Goal: Transaction & Acquisition: Purchase product/service

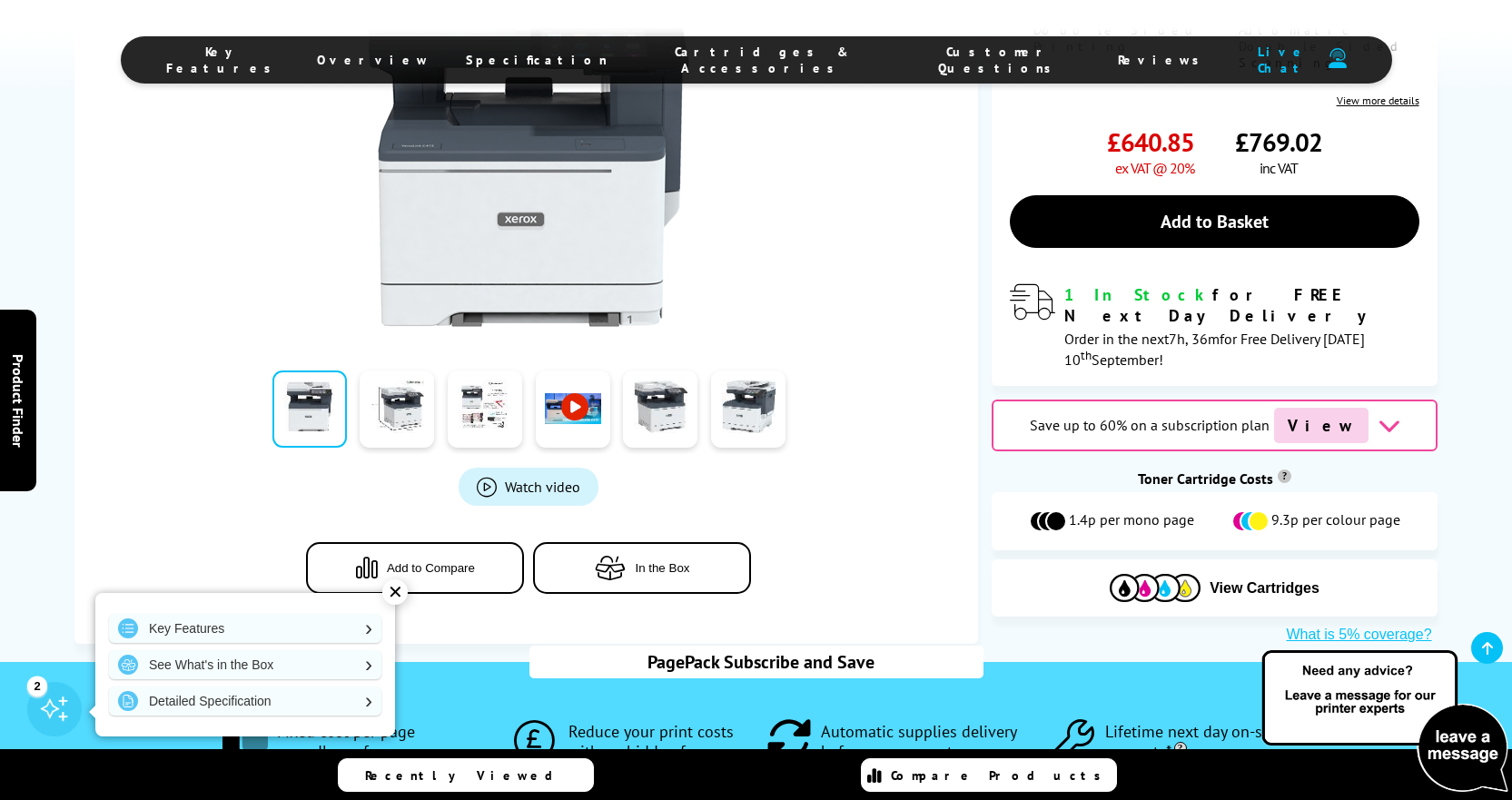
scroll to position [545, 0]
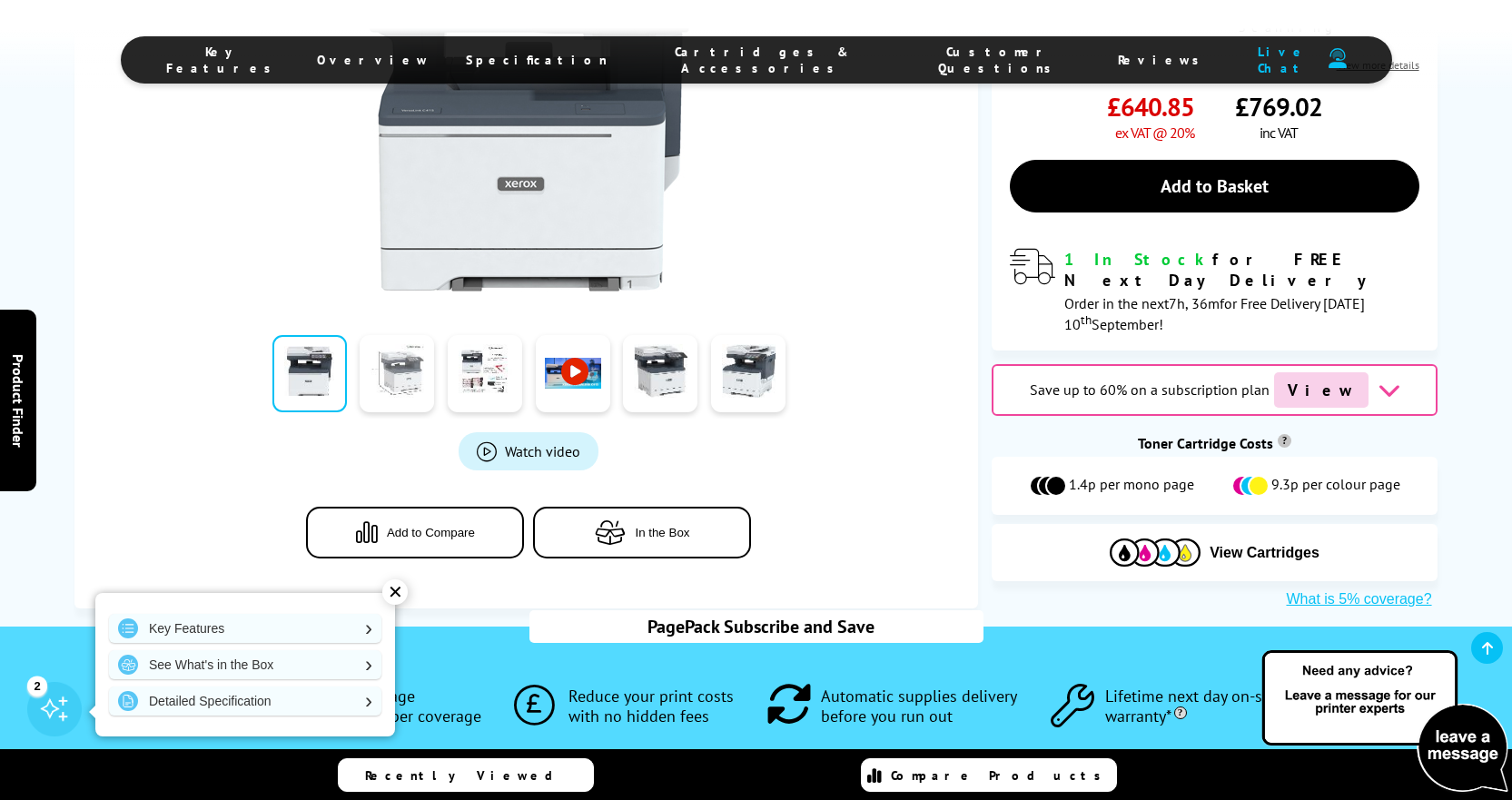
click at [391, 356] on link at bounding box center [397, 374] width 75 height 78
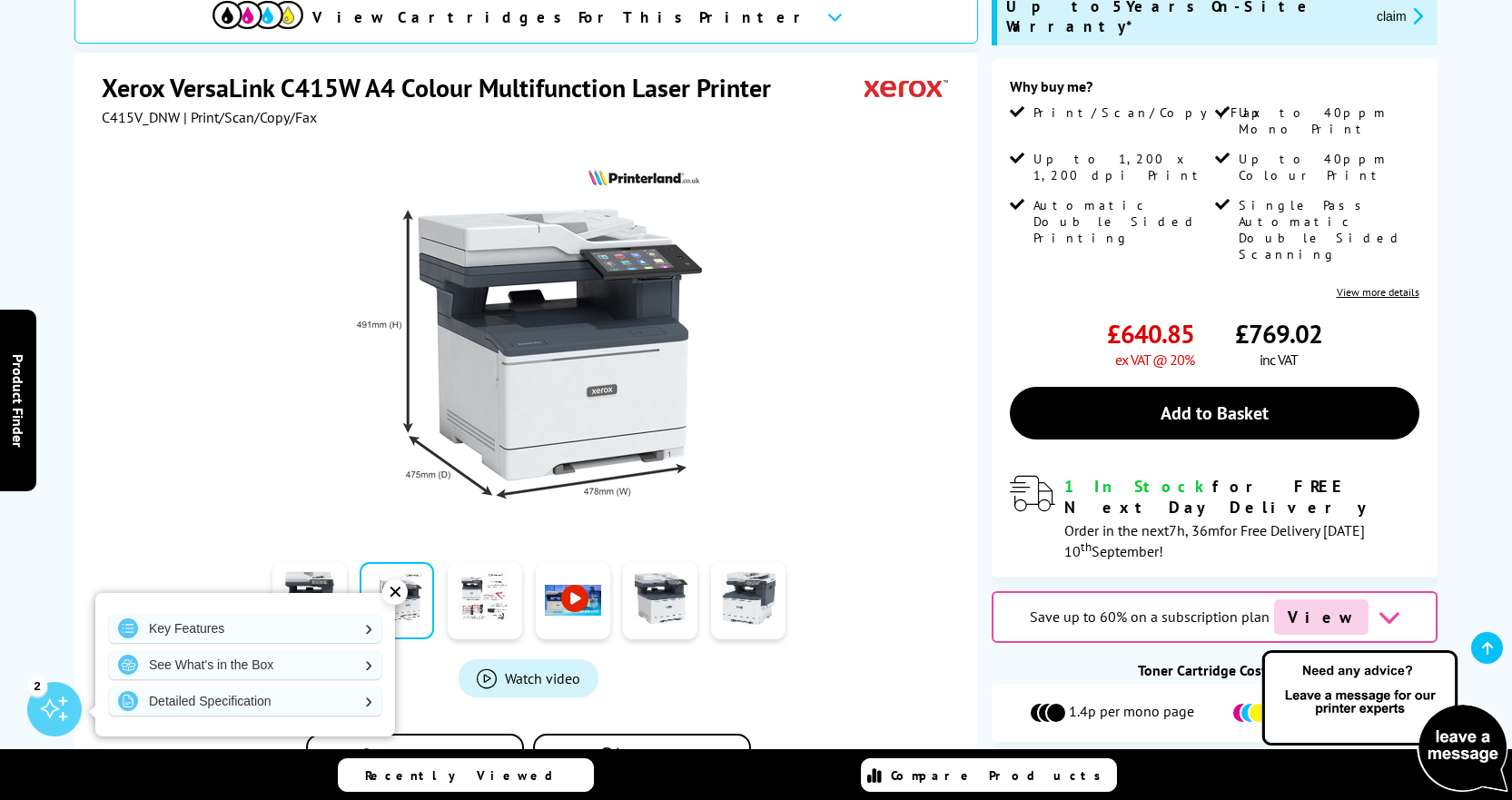
scroll to position [363, 0]
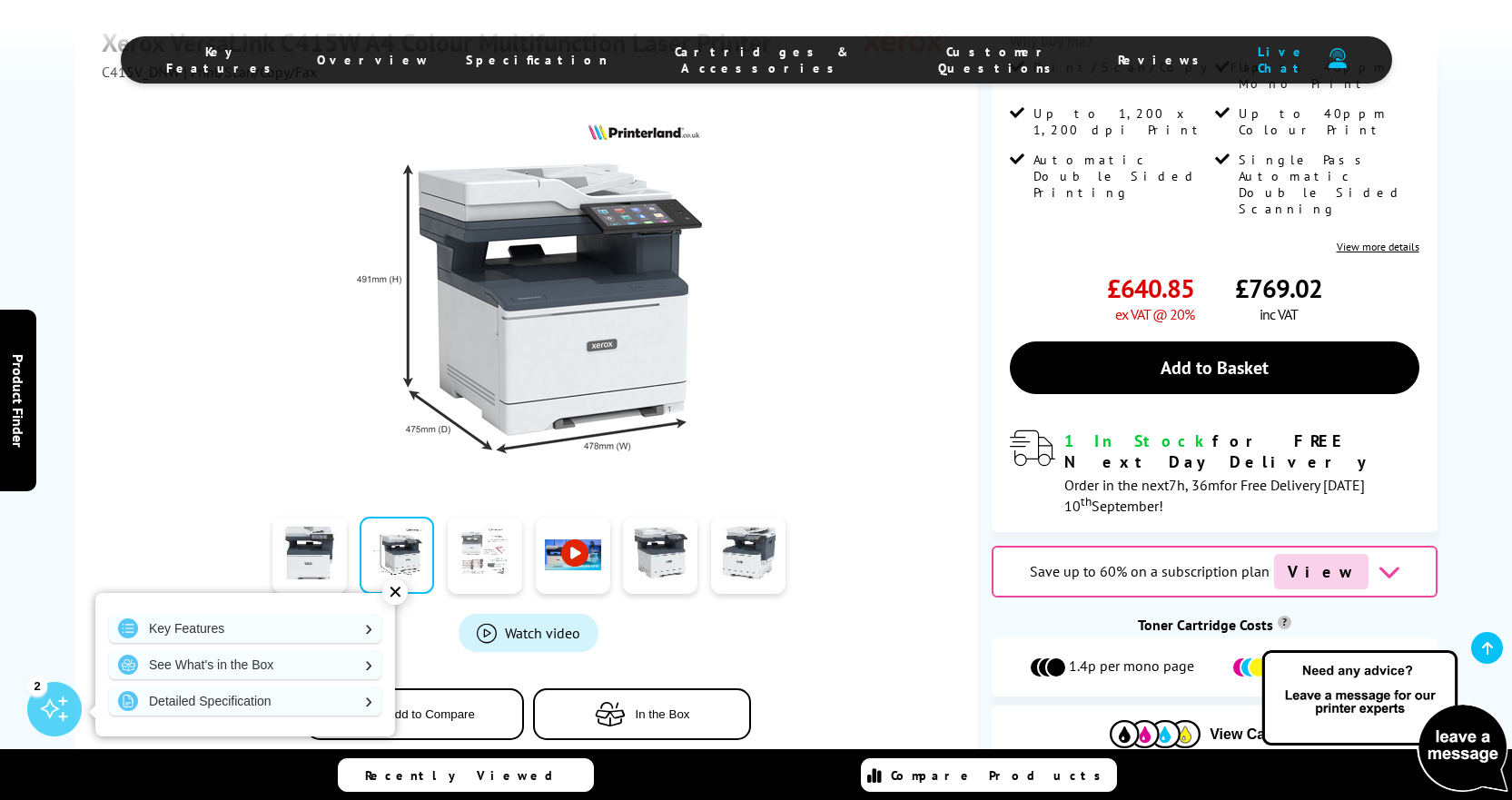
click at [493, 537] on link at bounding box center [485, 556] width 75 height 78
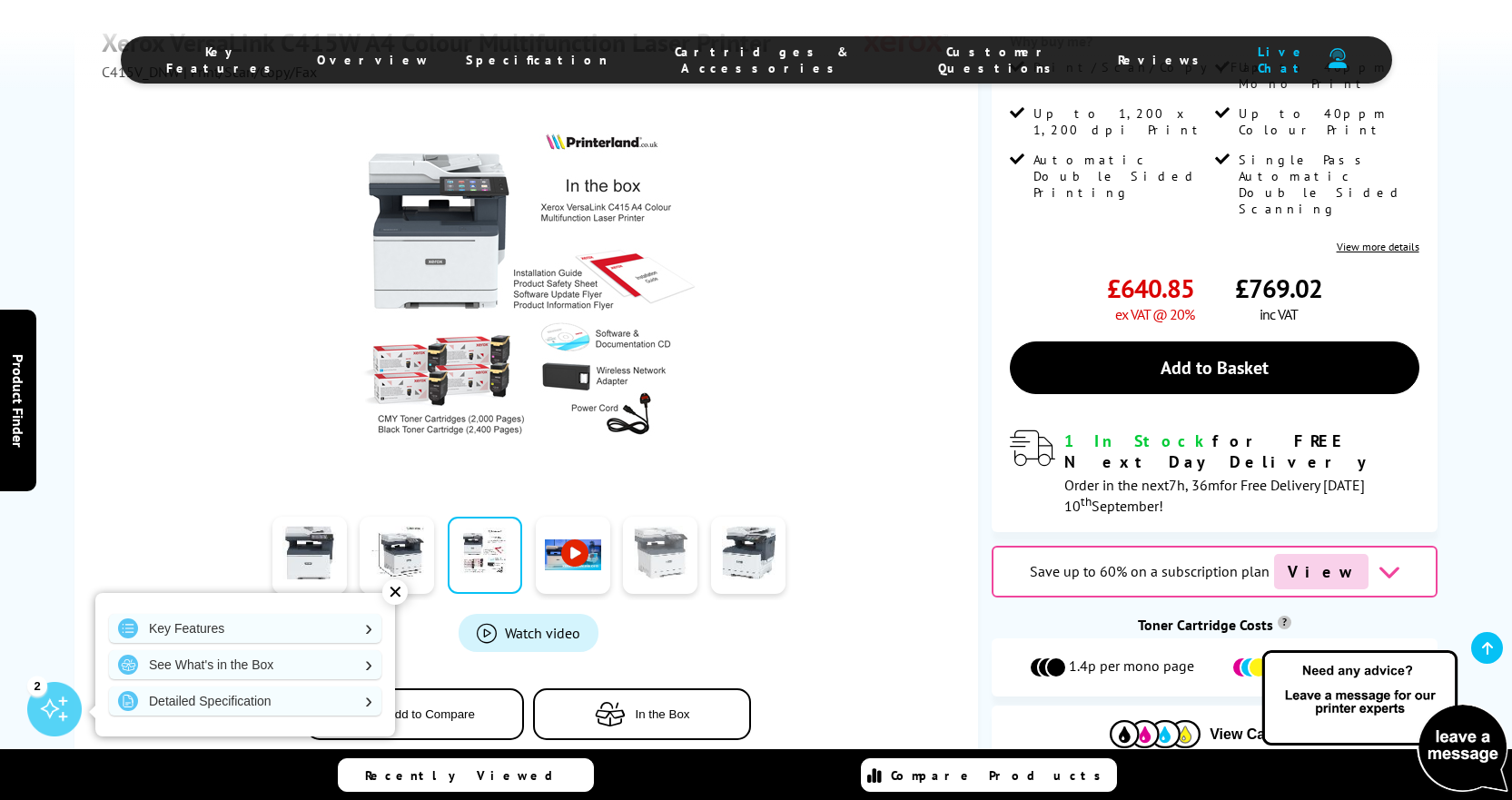
click at [663, 551] on link at bounding box center [660, 556] width 75 height 78
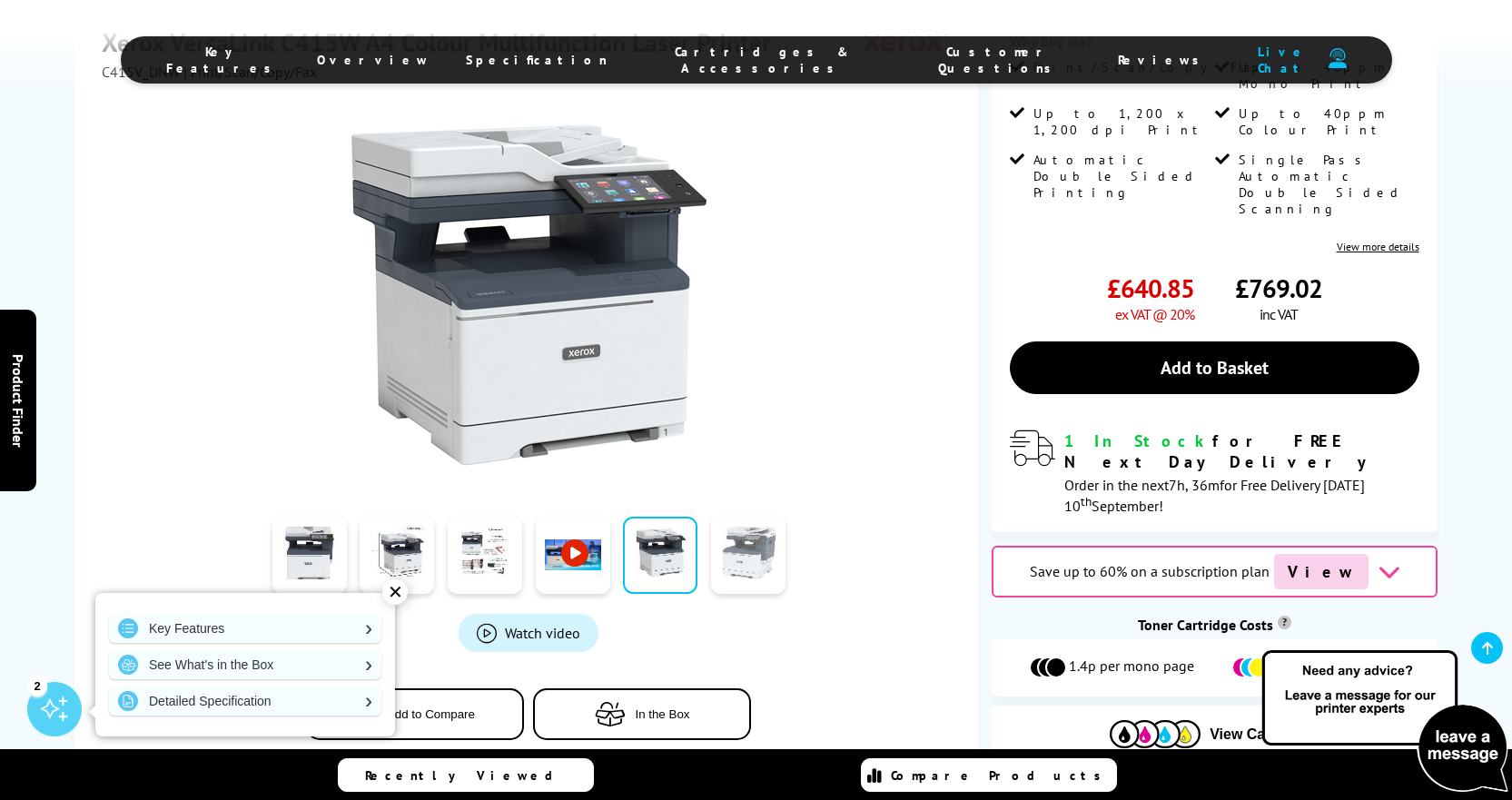
click at [752, 545] on link at bounding box center [749, 556] width 75 height 78
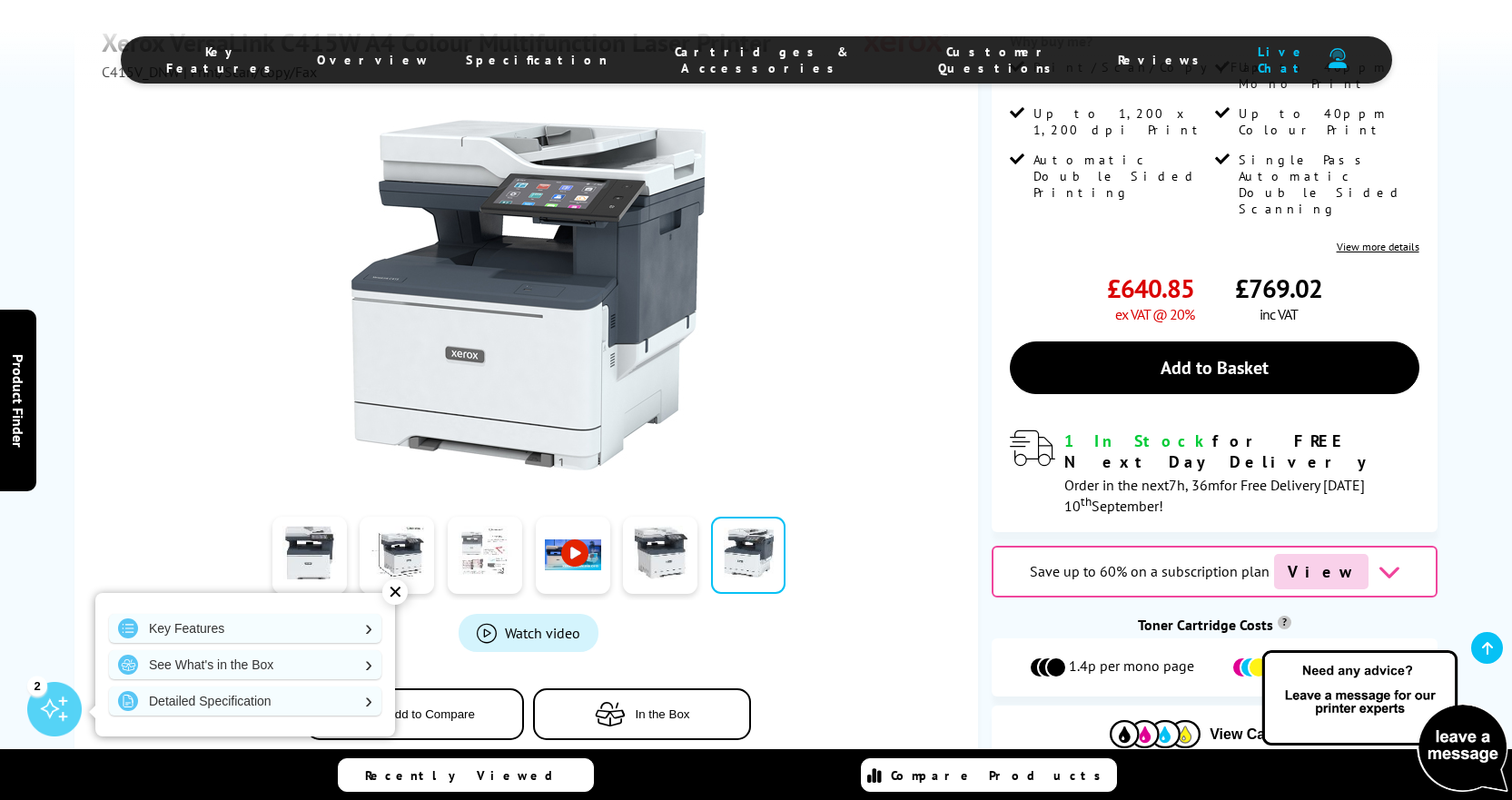
click at [501, 543] on link at bounding box center [485, 556] width 75 height 78
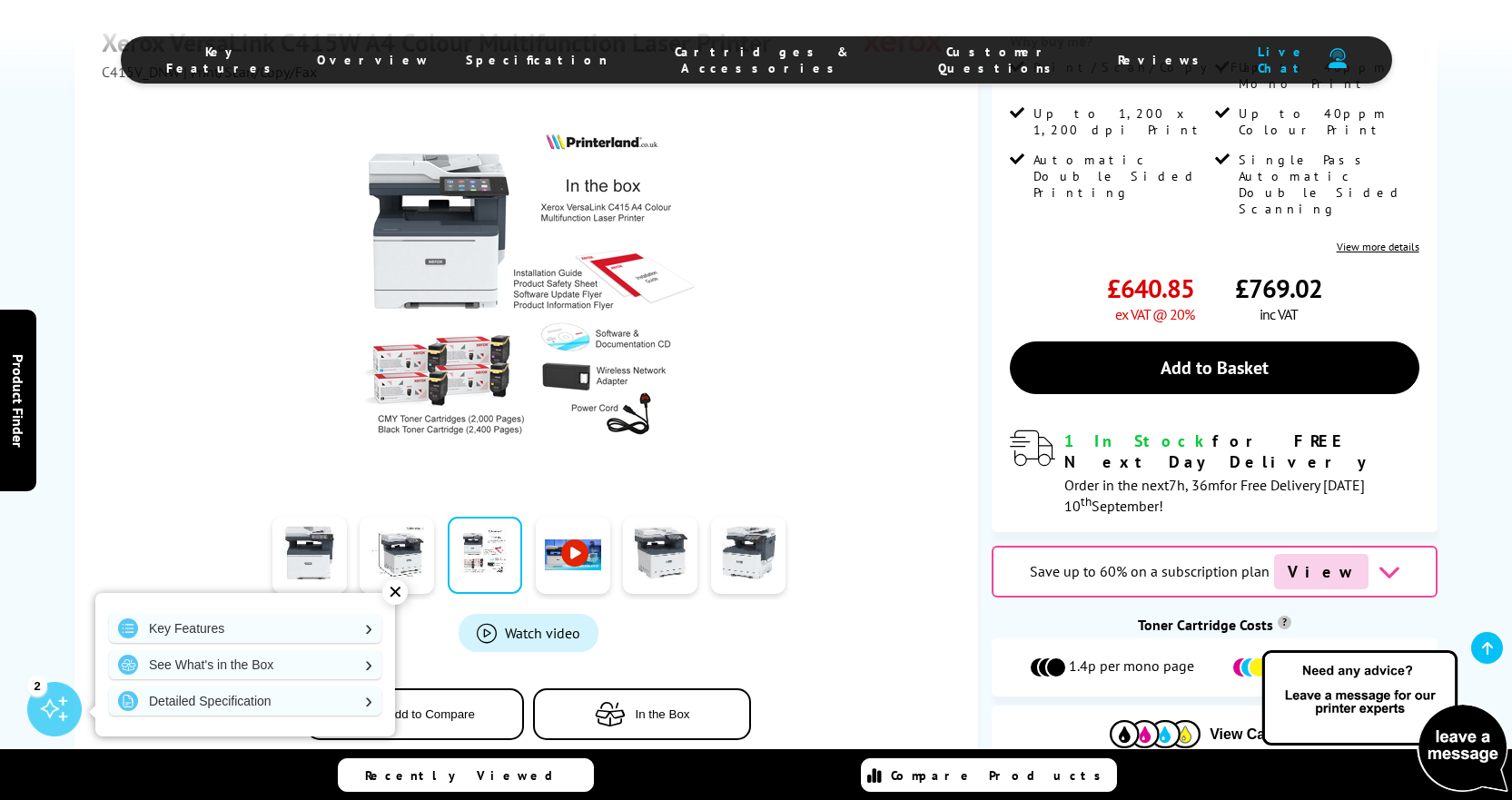
click at [443, 375] on img at bounding box center [528, 294] width 356 height 356
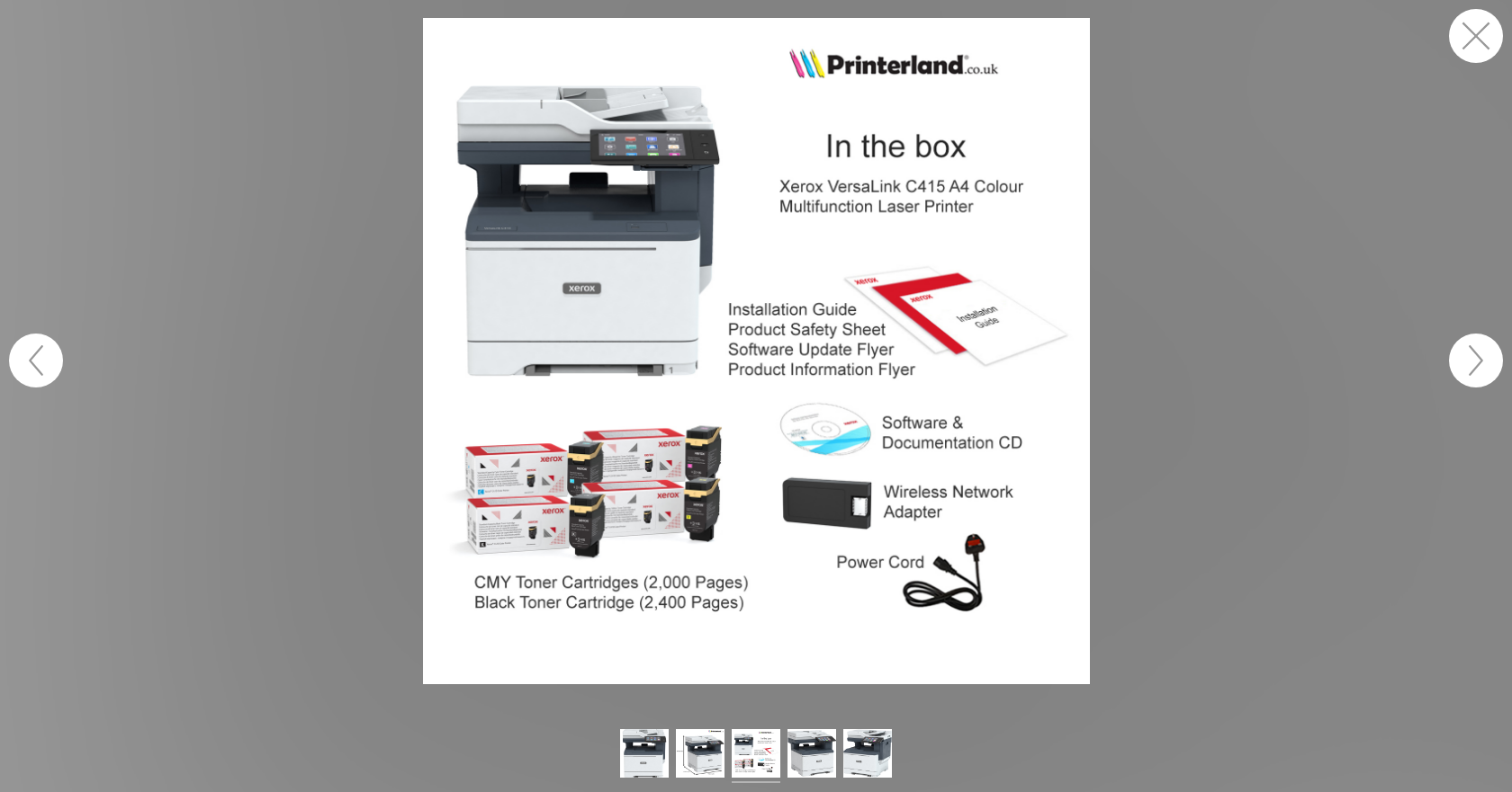
click at [608, 492] on img at bounding box center [756, 352] width 667 height 667
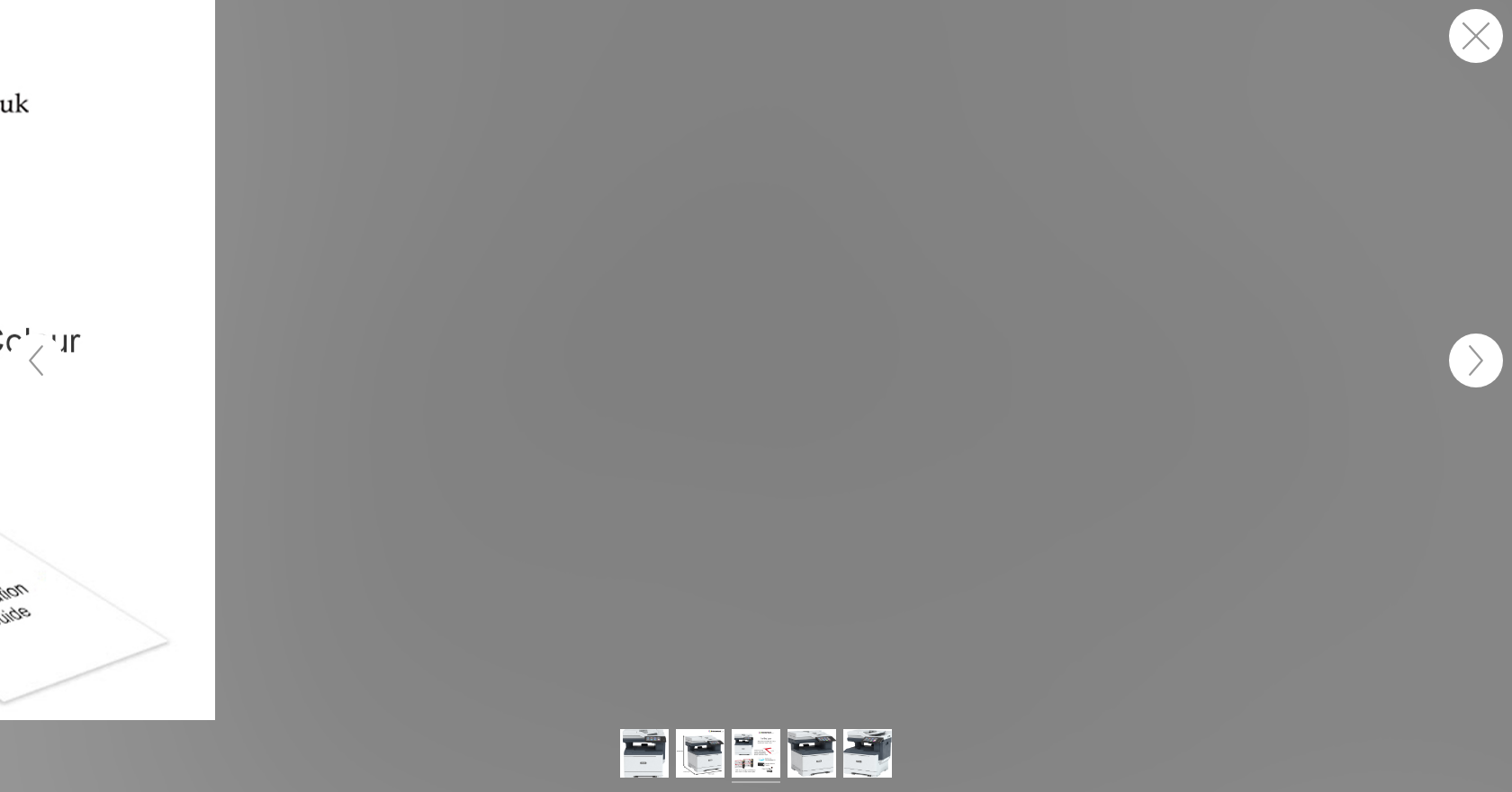
click at [1469, 40] on button "button" at bounding box center [1476, 36] width 54 height 54
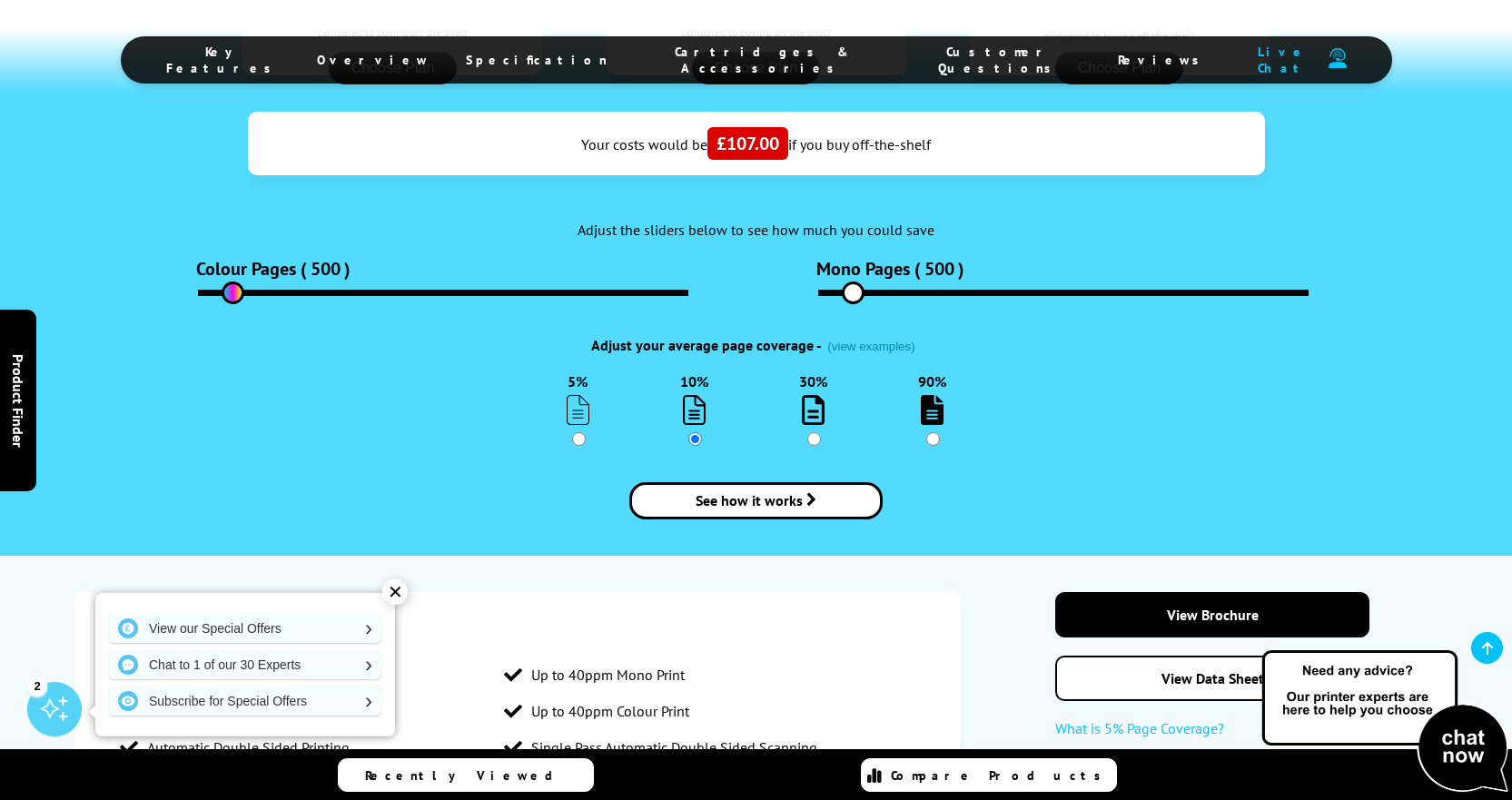
scroll to position [1635, 0]
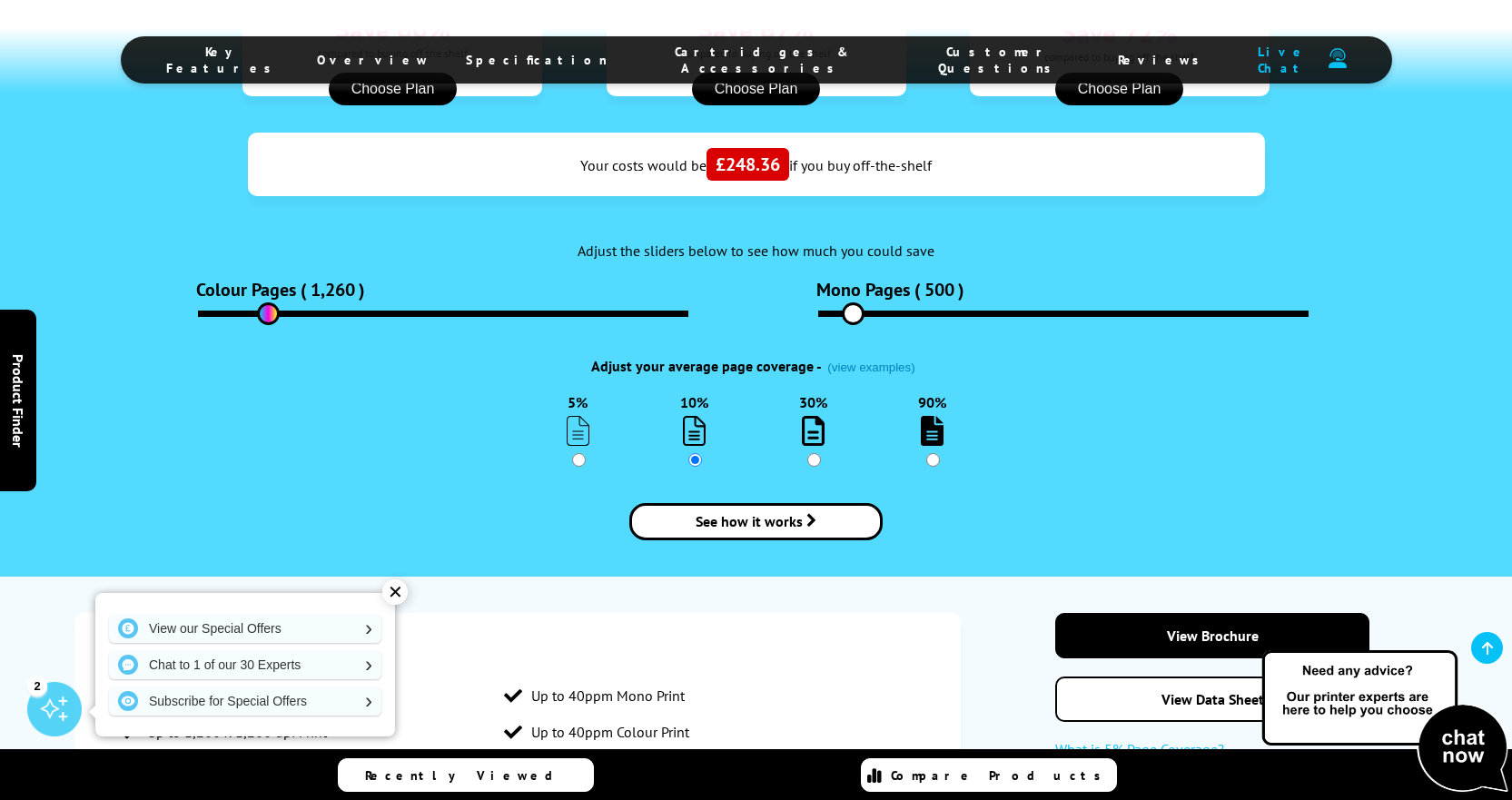
drag, startPoint x: 232, startPoint y: 298, endPoint x: 268, endPoint y: 302, distance: 36.2
type input "1260"
click at [268, 311] on input "range" at bounding box center [443, 314] width 491 height 6
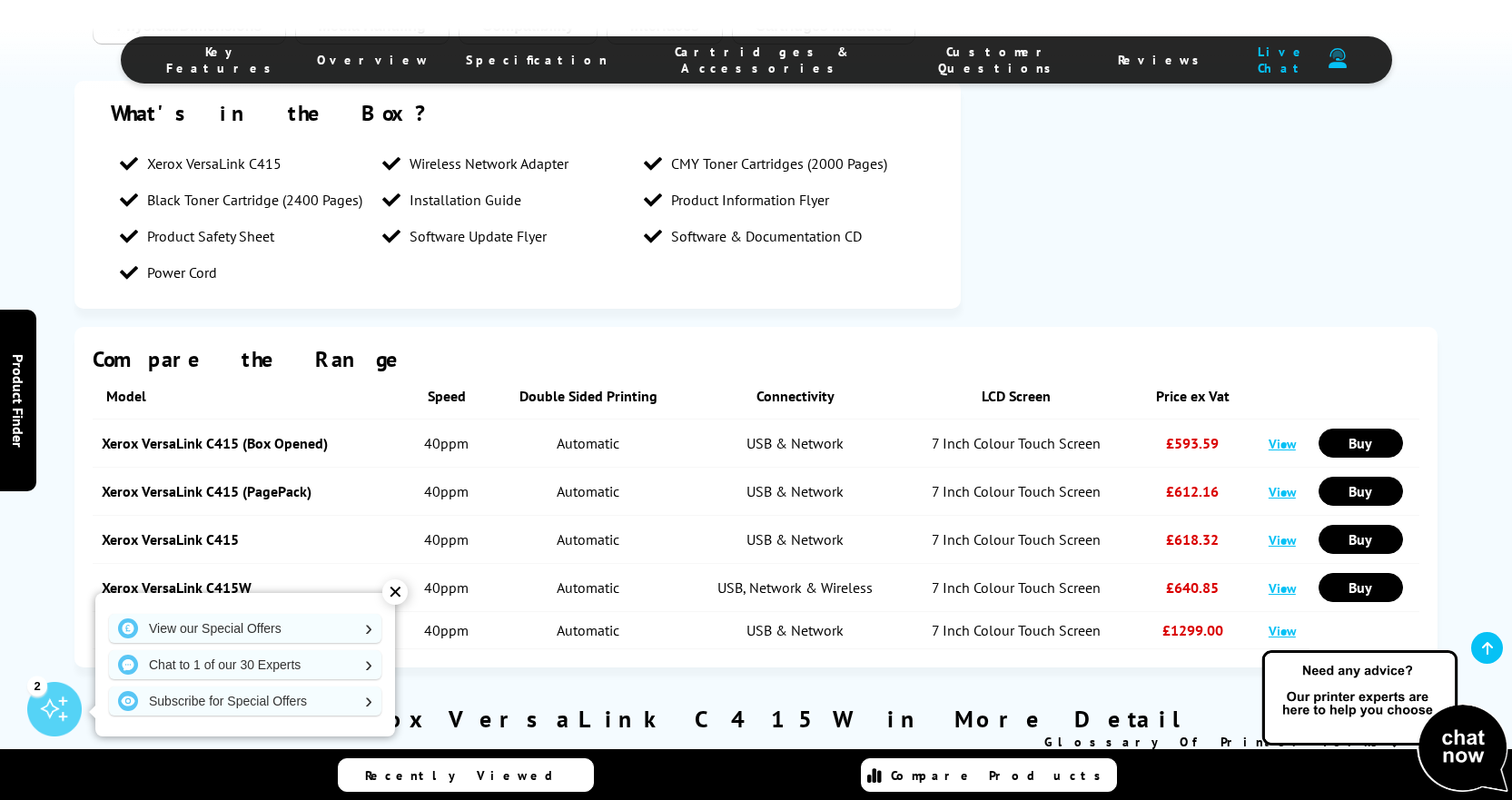
scroll to position [2726, 0]
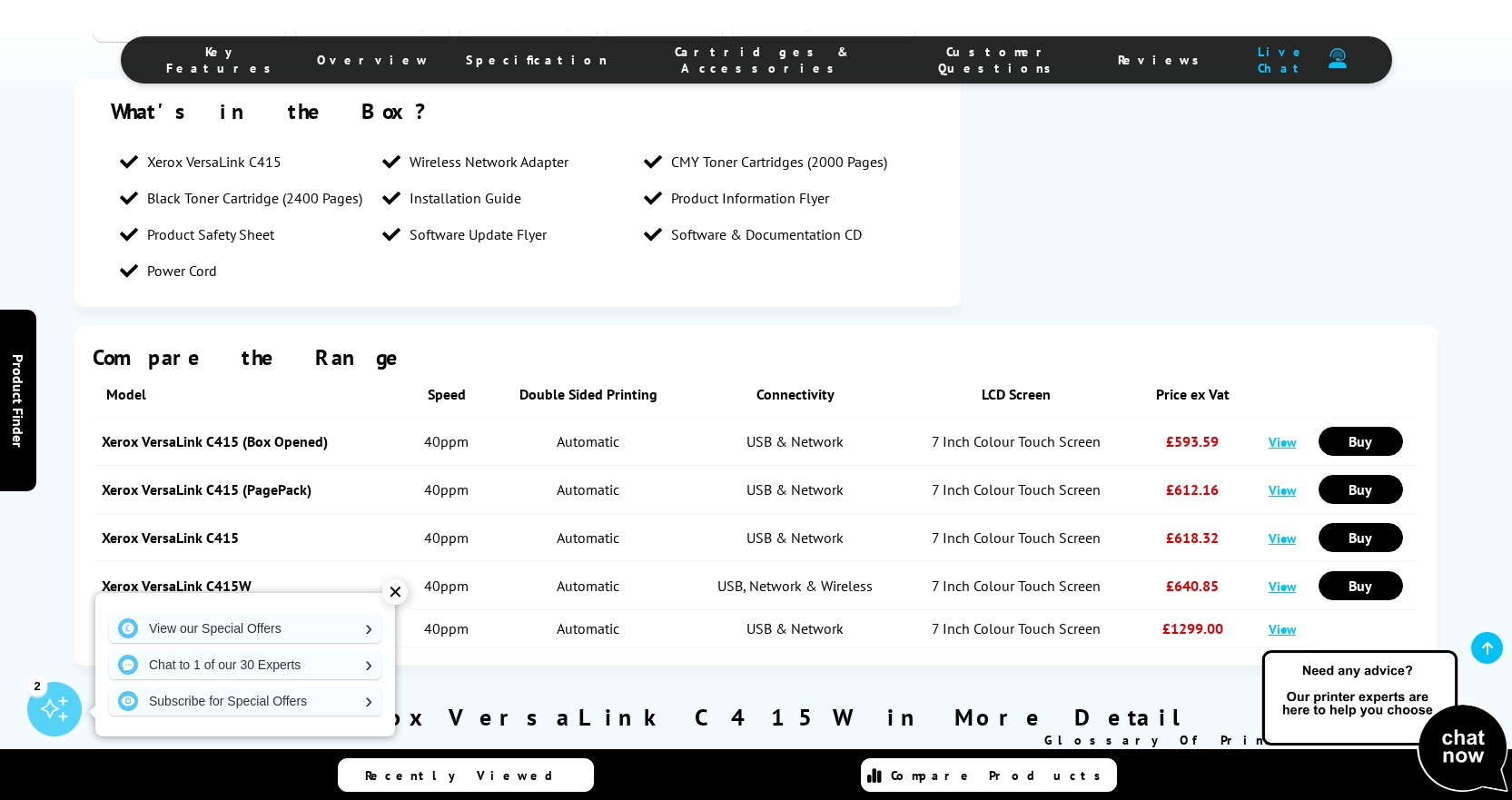
click at [402, 588] on div "✕" at bounding box center [395, 592] width 26 height 26
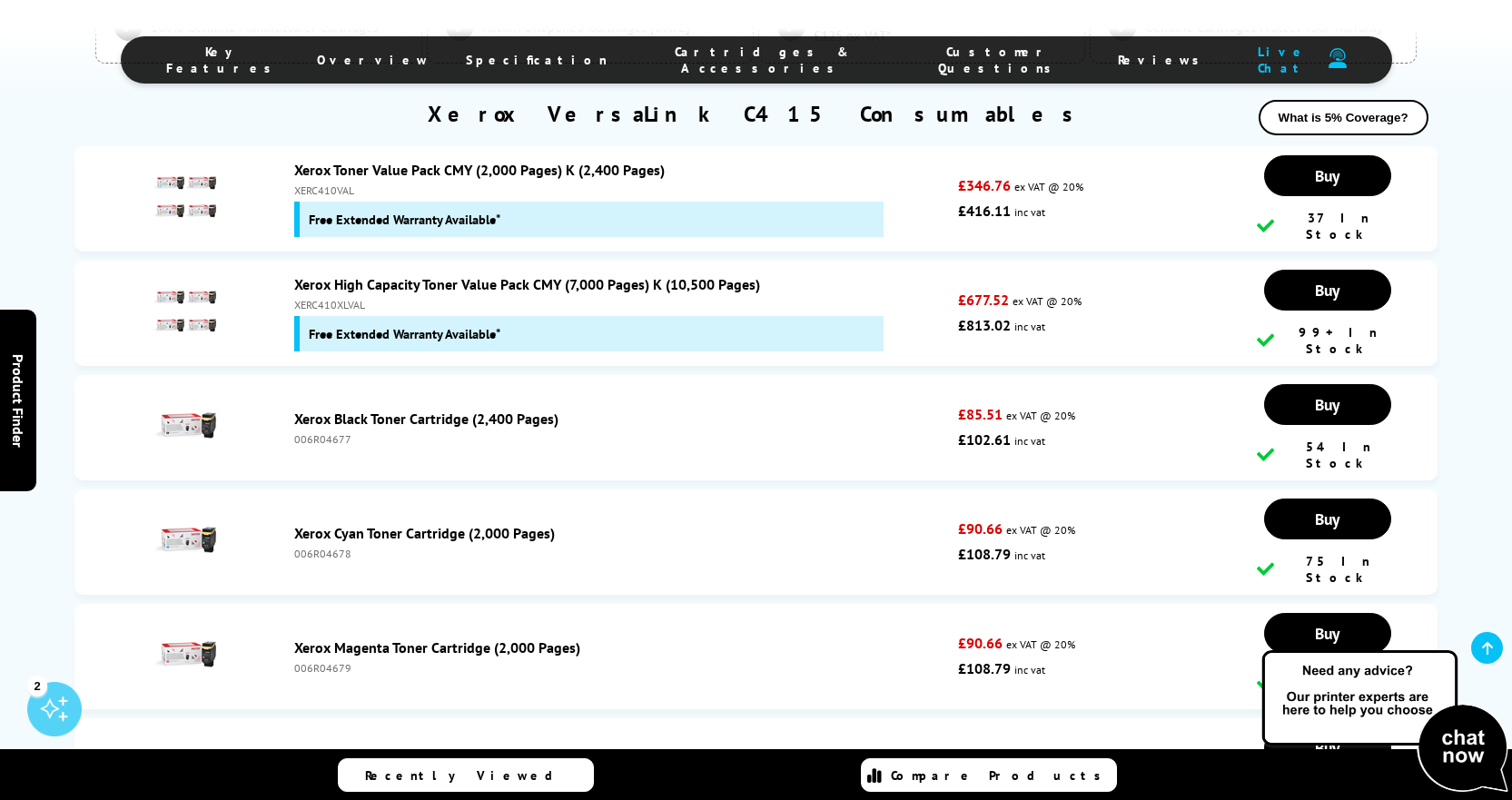
scroll to position [5632, 0]
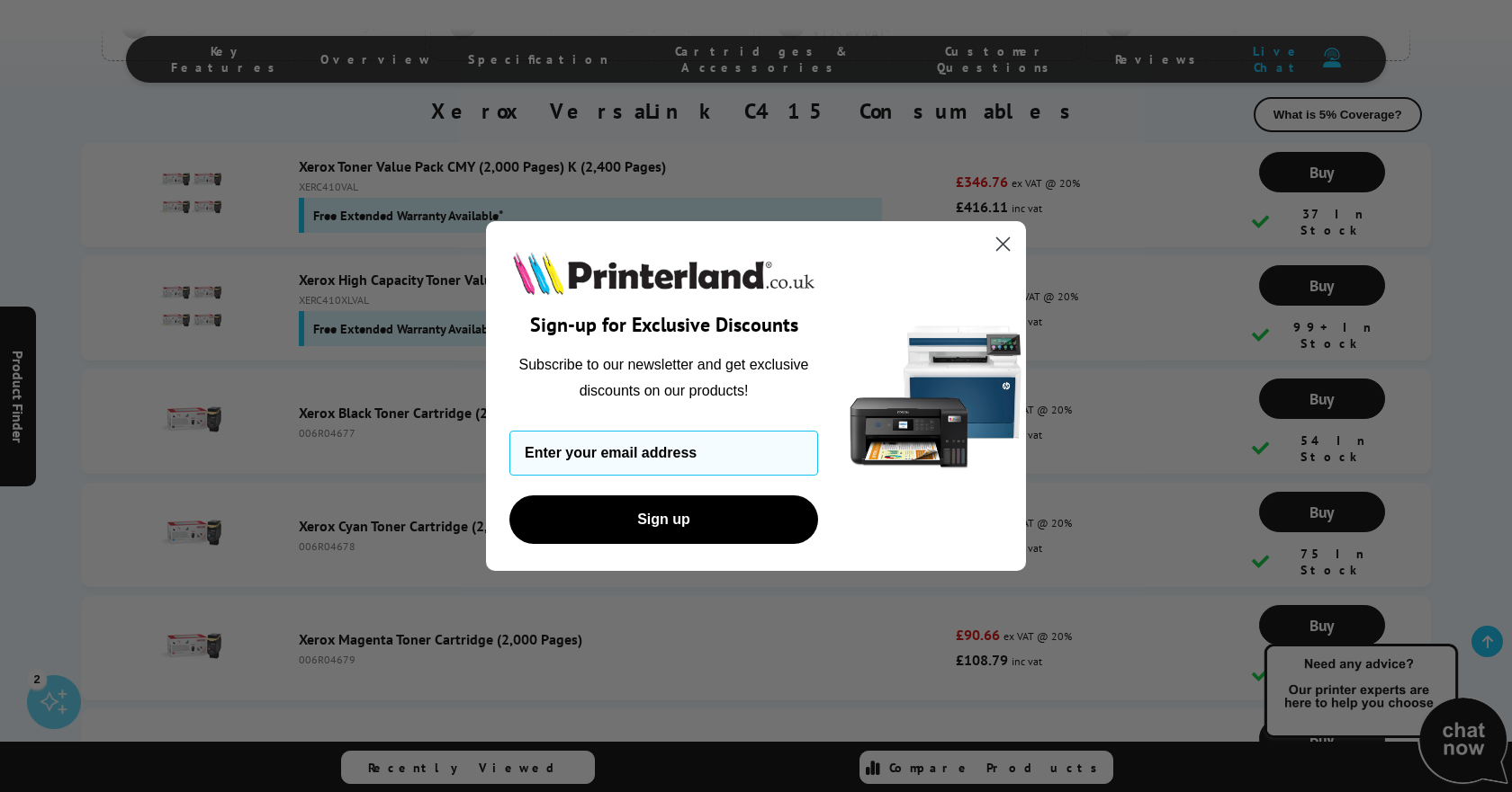
click at [989, 245] on circle "Close dialog" at bounding box center [1002, 244] width 30 height 30
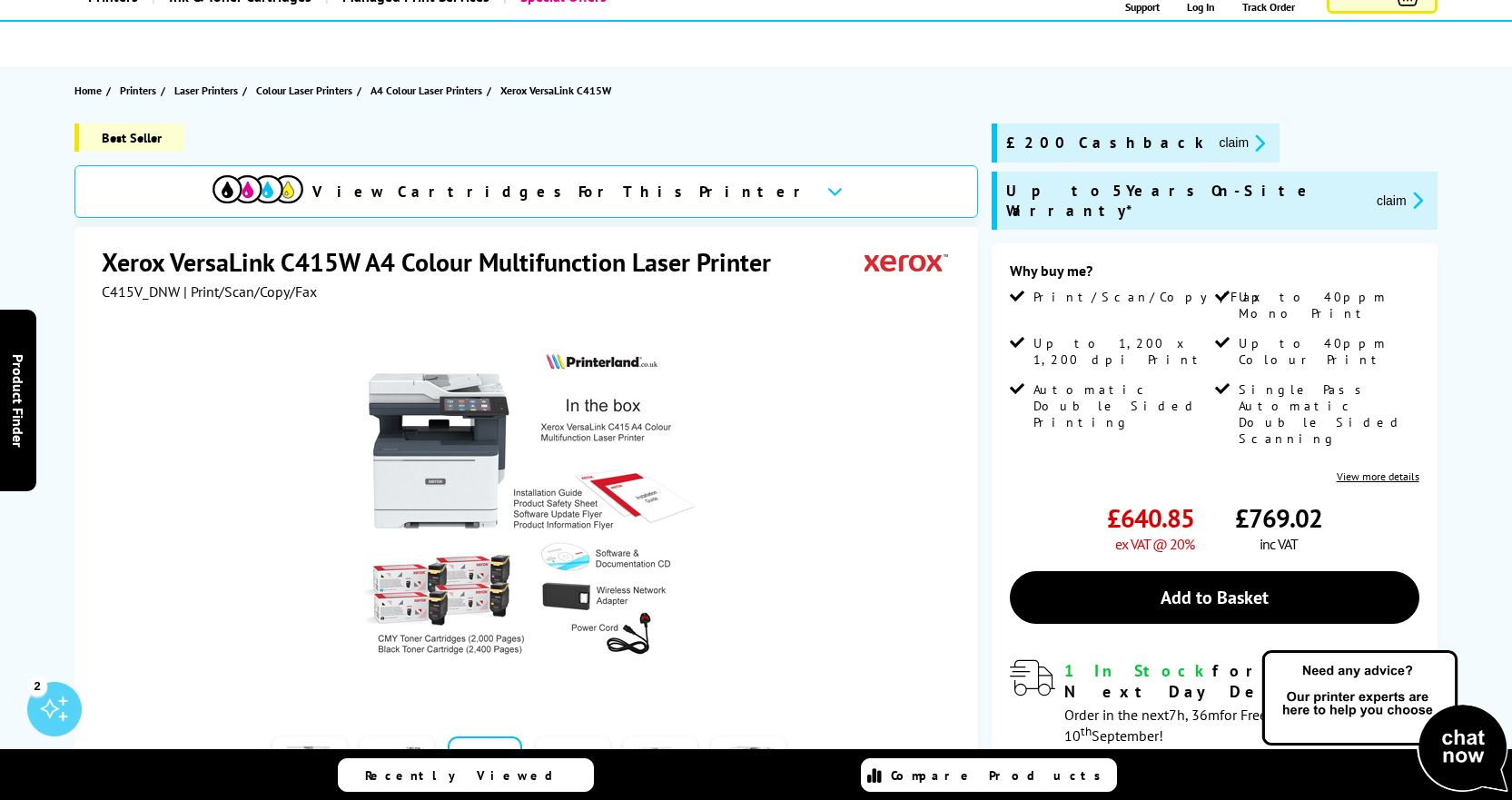
scroll to position [0, 0]
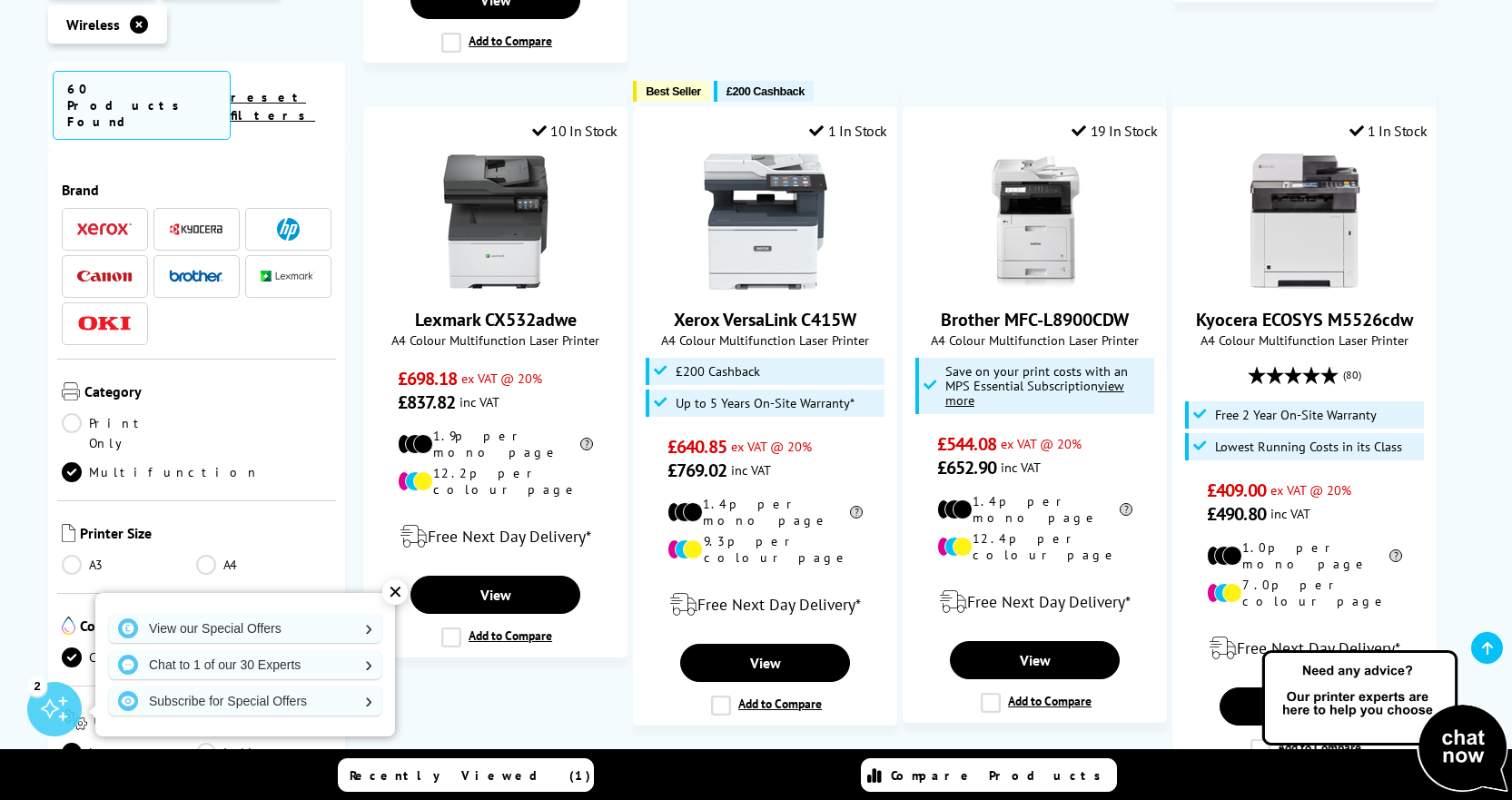
scroll to position [1635, 0]
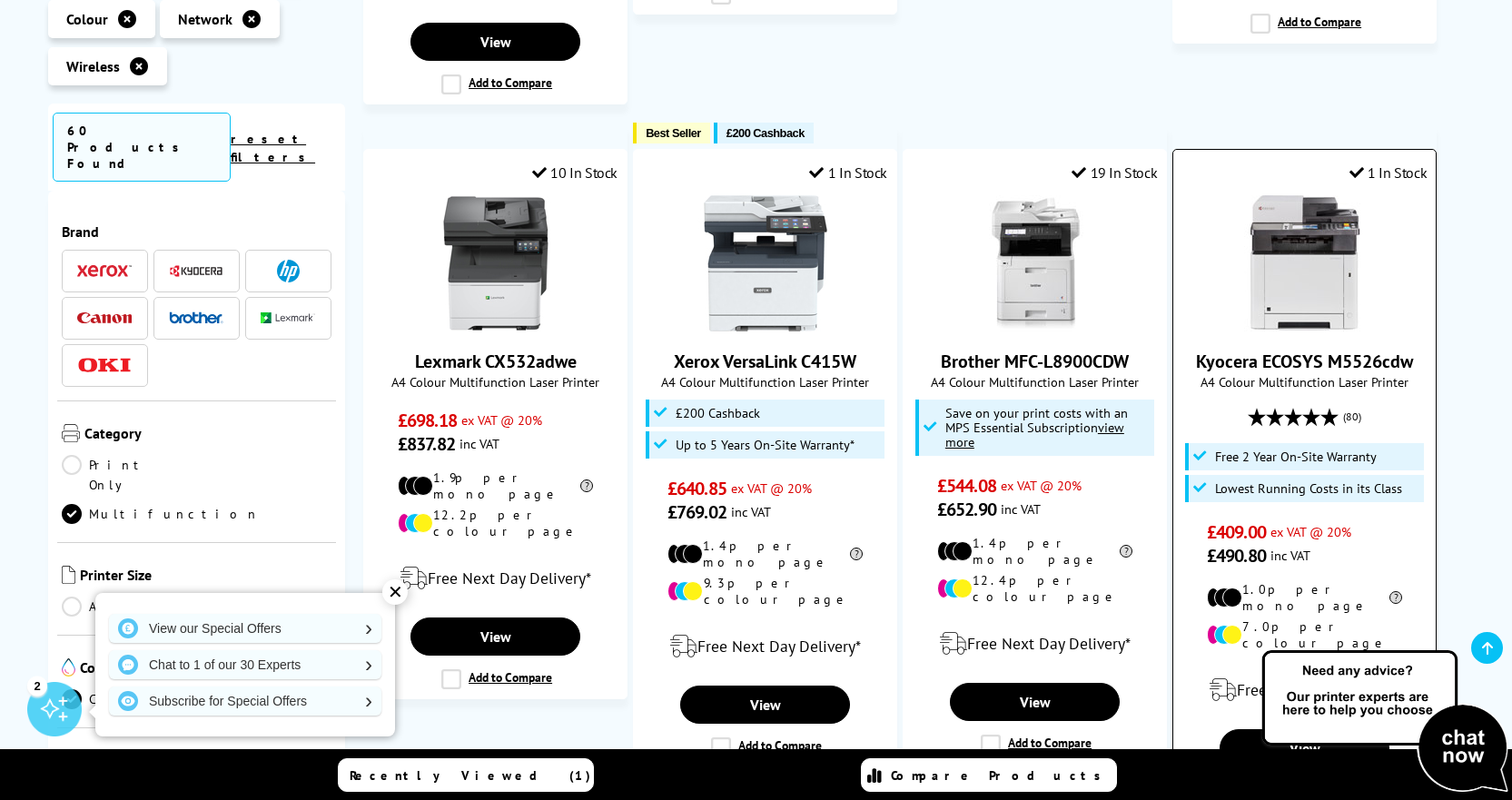
click at [1341, 252] on img at bounding box center [1305, 263] width 136 height 136
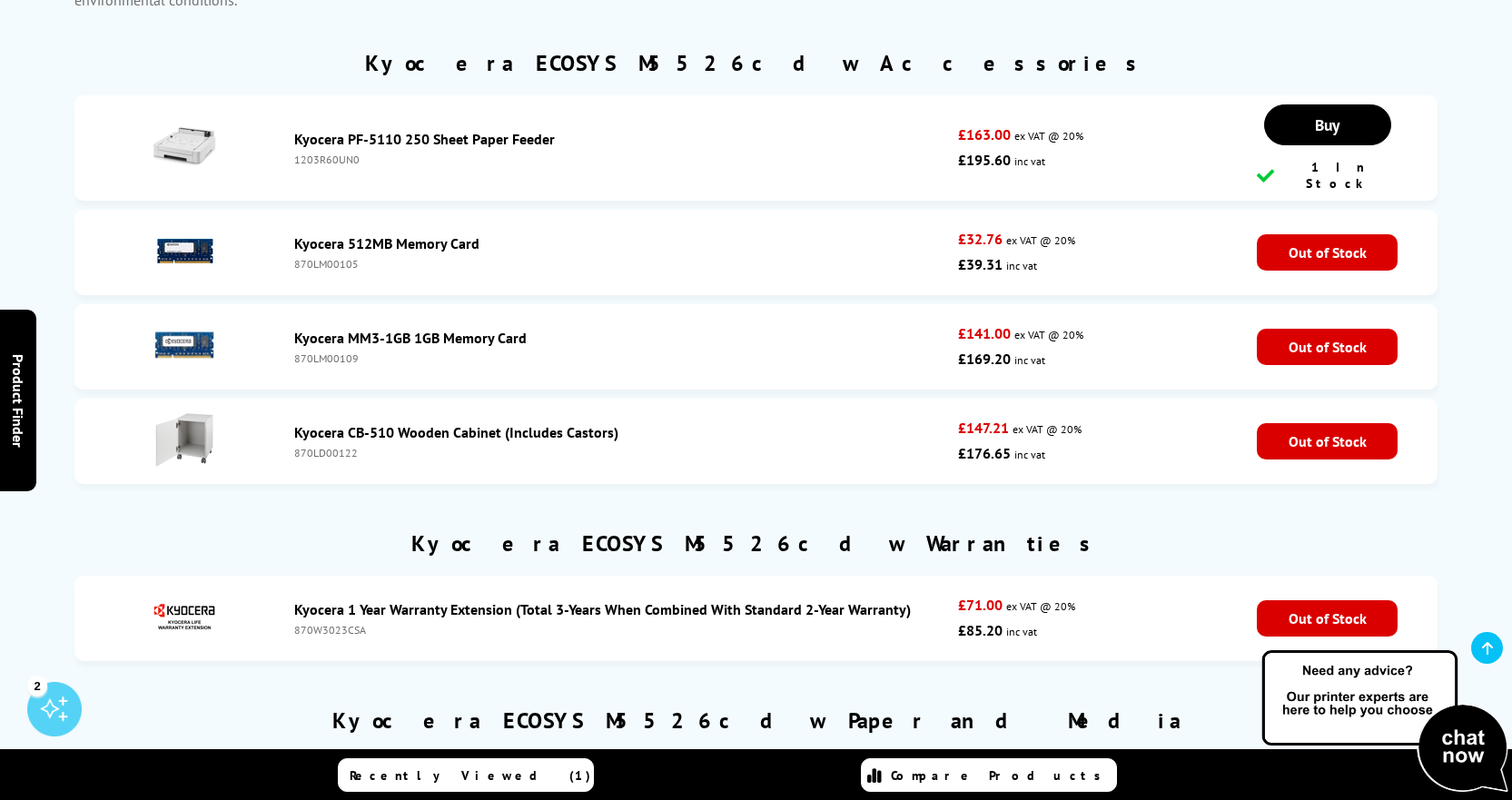
scroll to position [6450, 0]
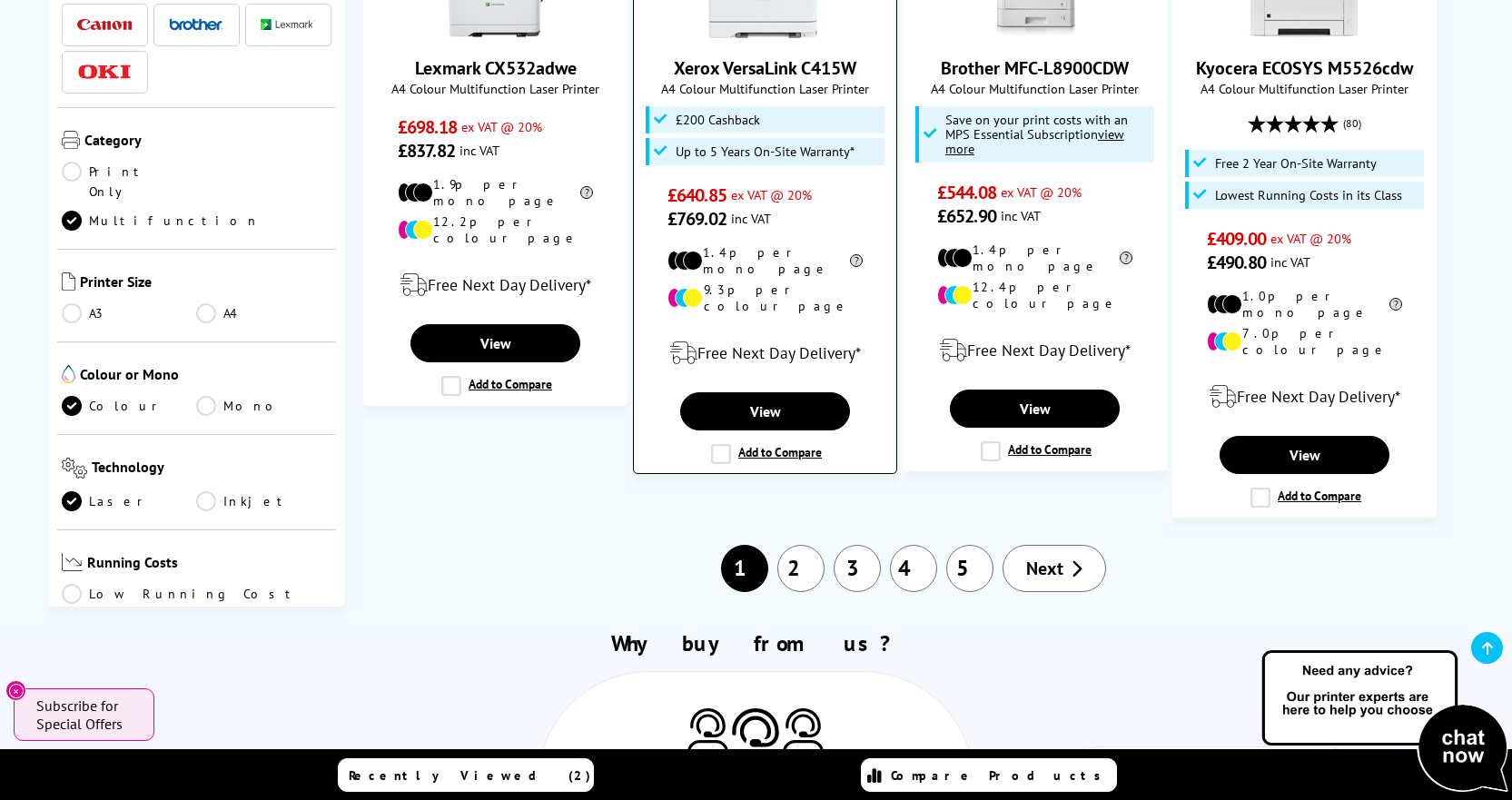
scroll to position [1999, 0]
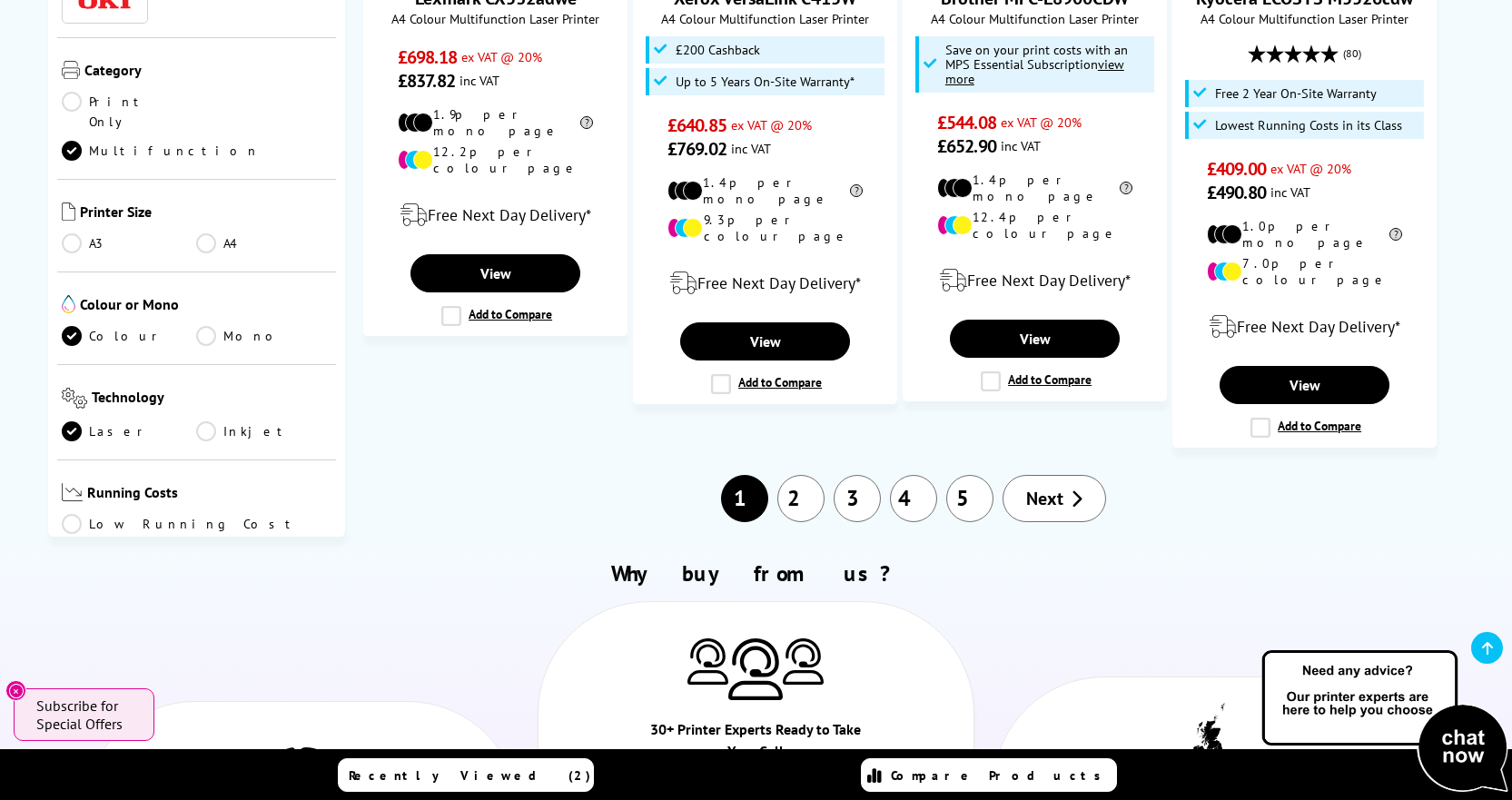
drag, startPoint x: 1063, startPoint y: 420, endPoint x: 1050, endPoint y: 412, distance: 15.3
click at [1063, 487] on span "Next" at bounding box center [1045, 499] width 37 height 24
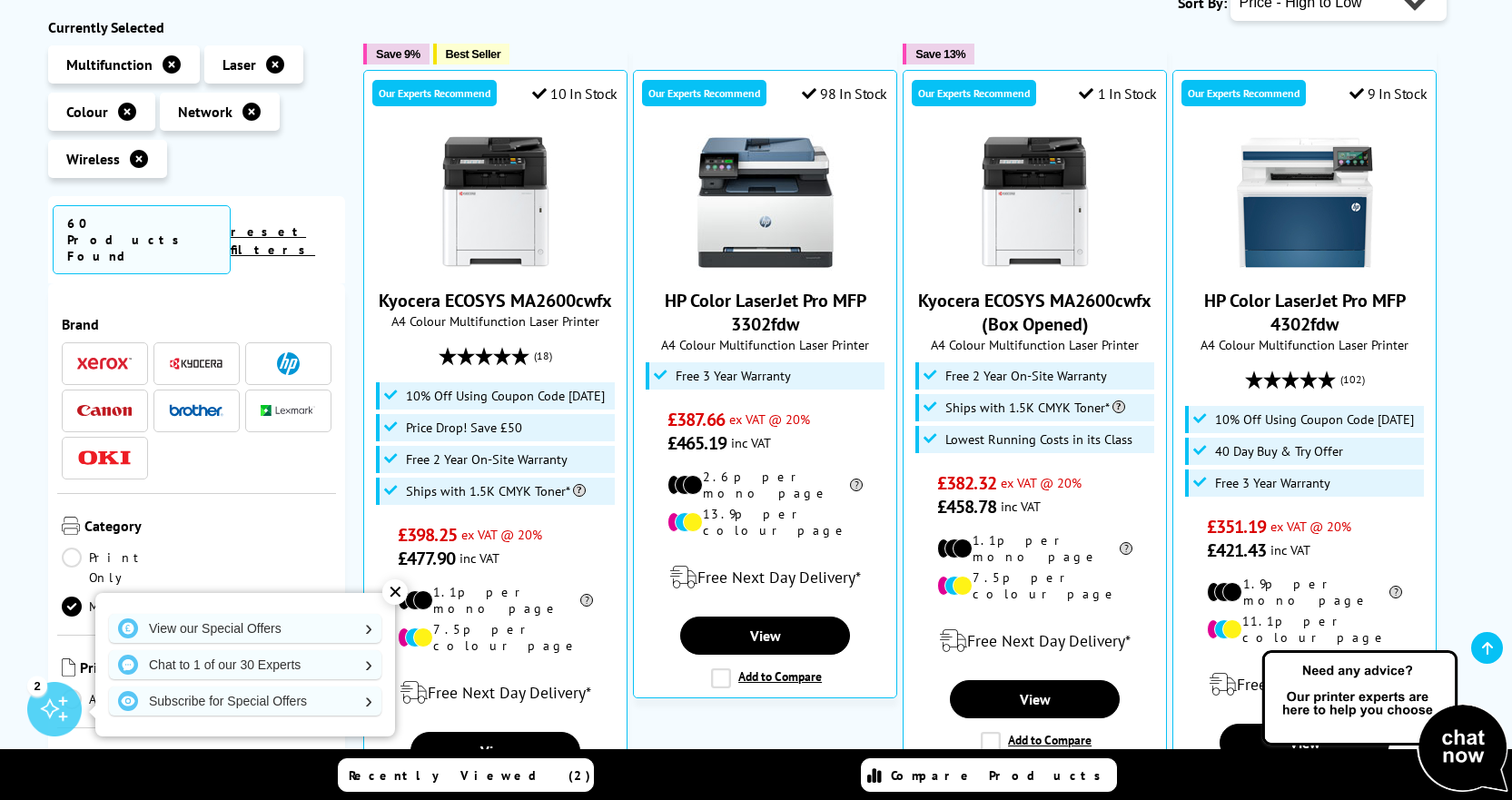
scroll to position [363, 0]
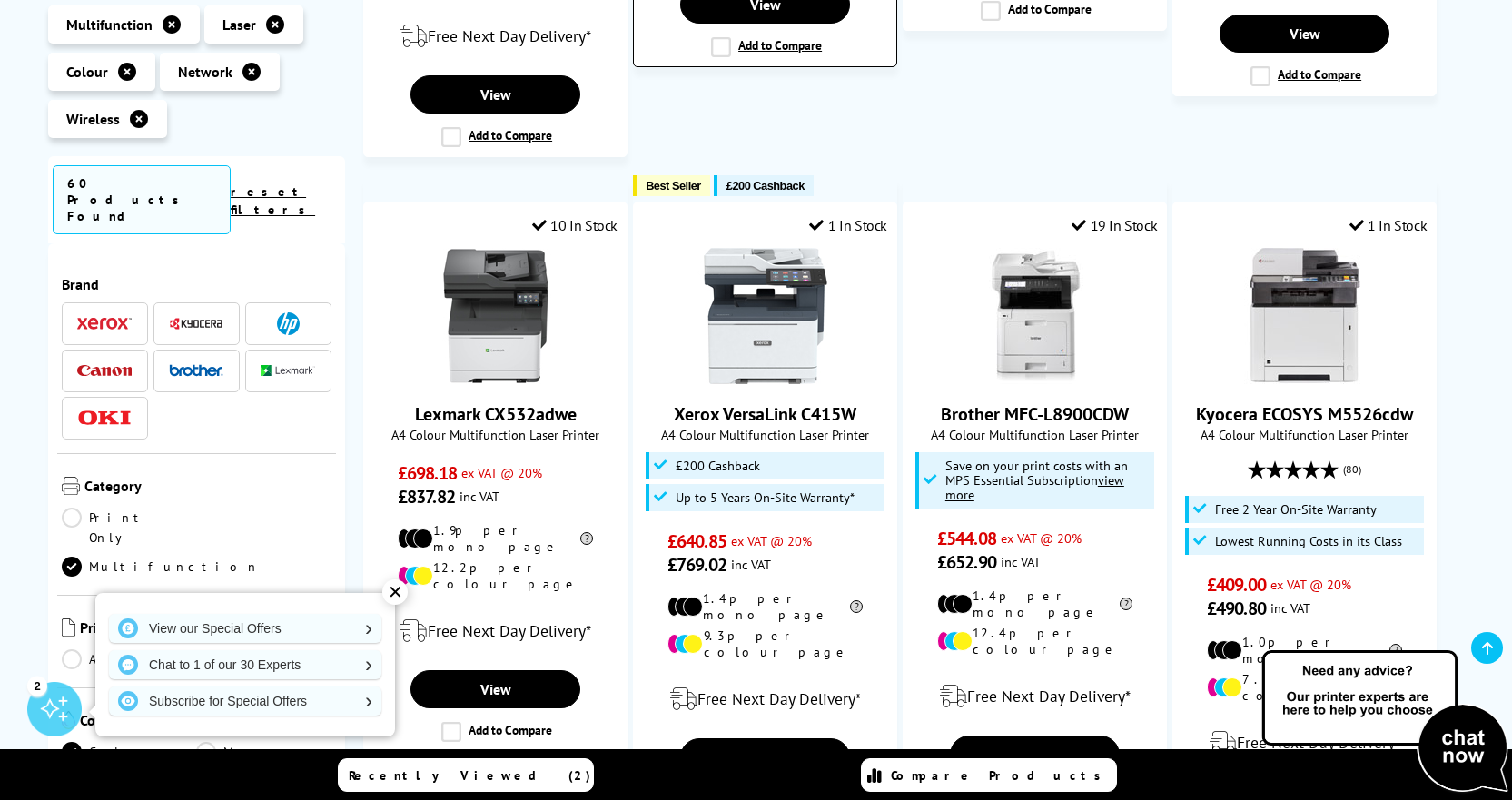
scroll to position [1635, 0]
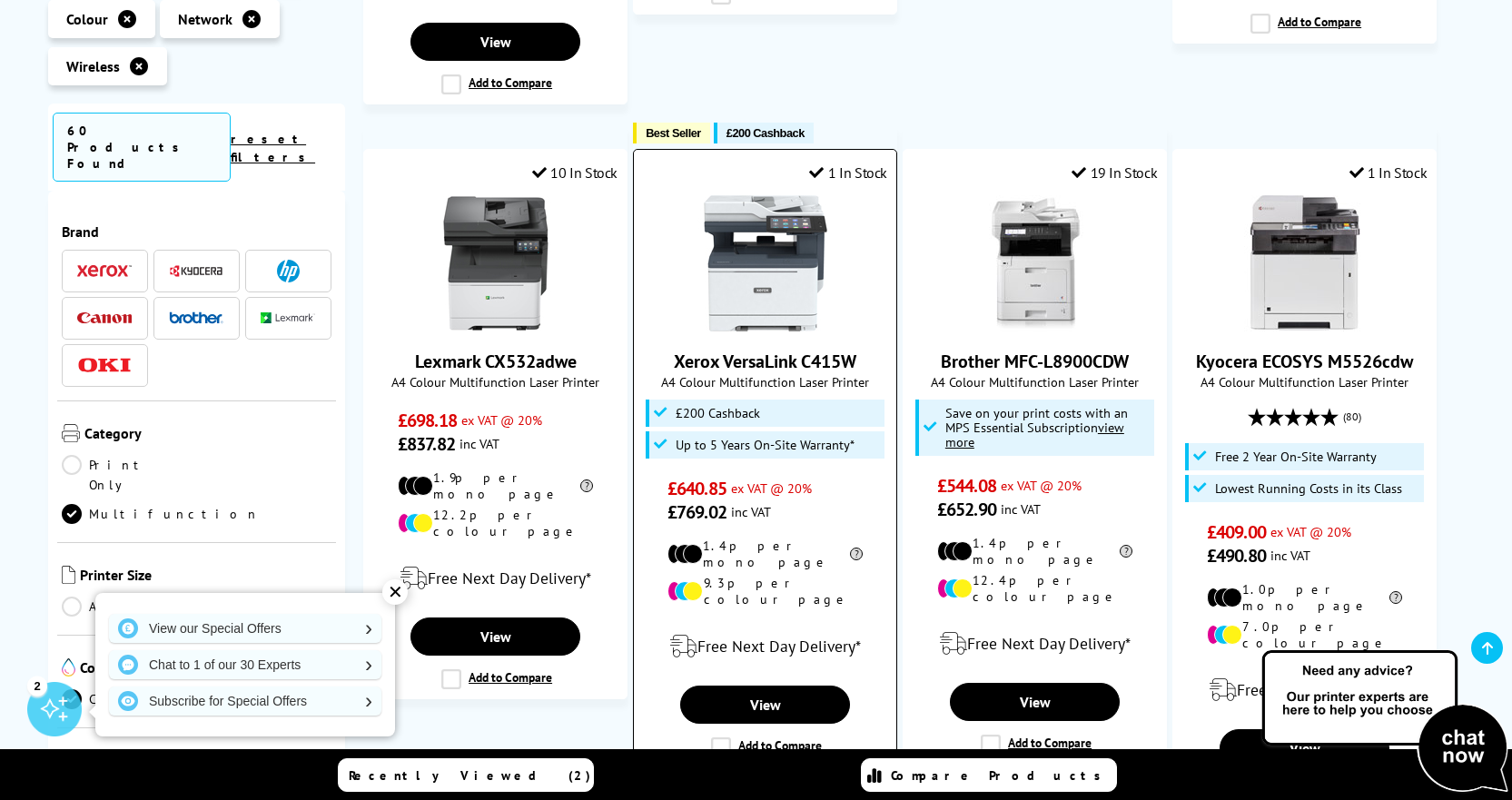
click at [783, 349] on link "Xerox VersaLink C415W" at bounding box center [765, 361] width 182 height 24
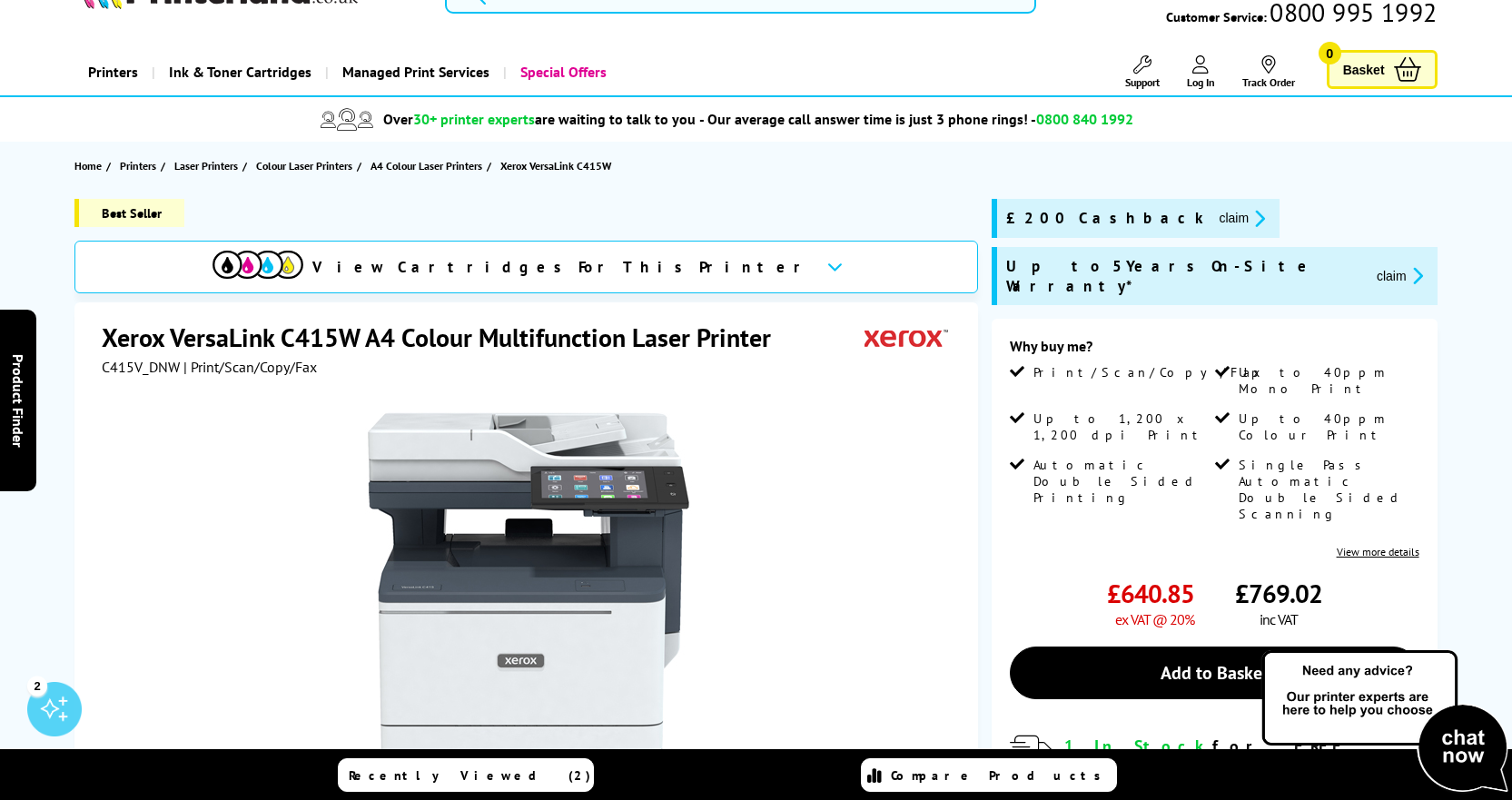
scroll to position [91, 0]
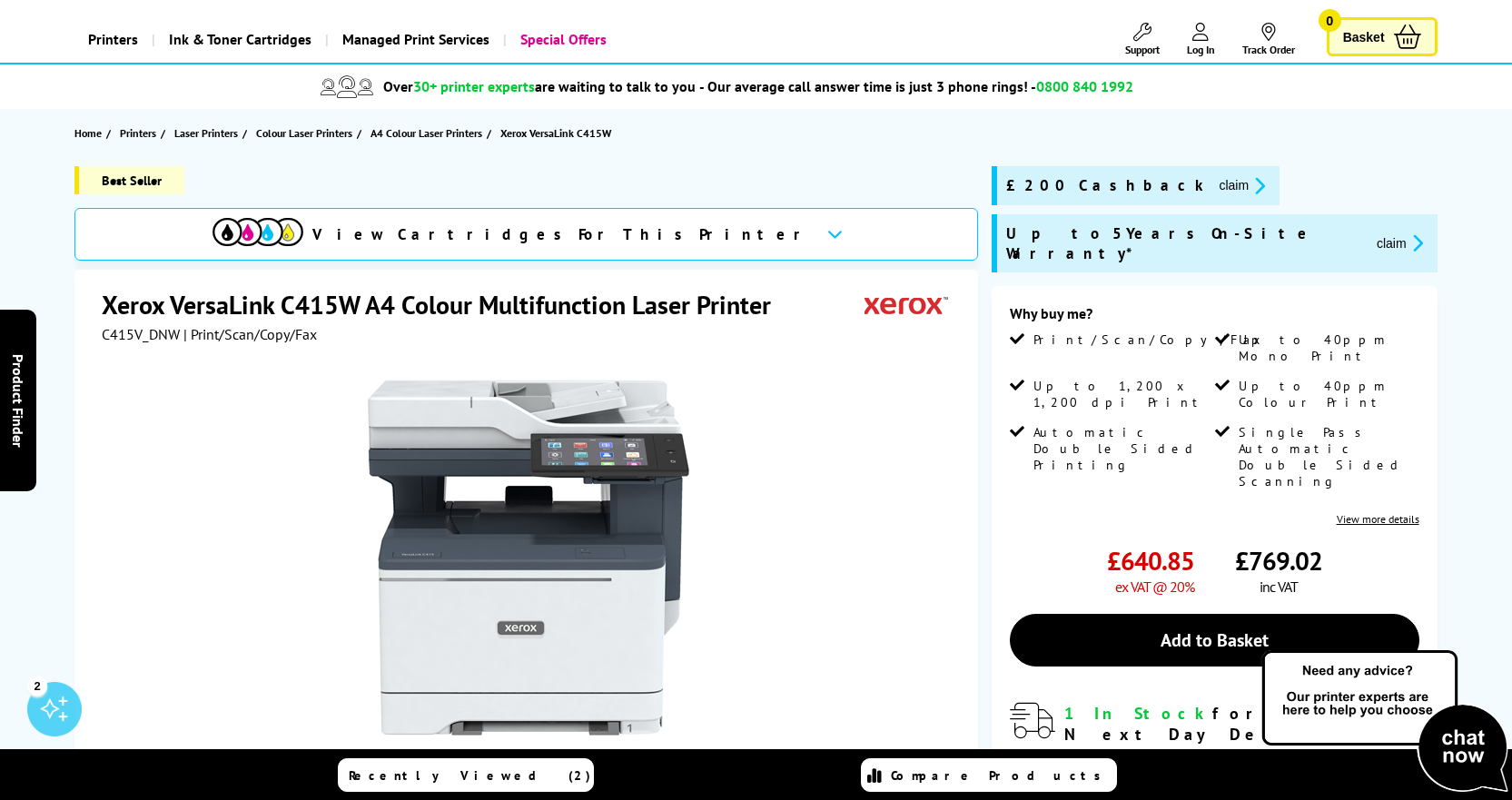
click at [827, 234] on icon at bounding box center [835, 234] width 16 height 10
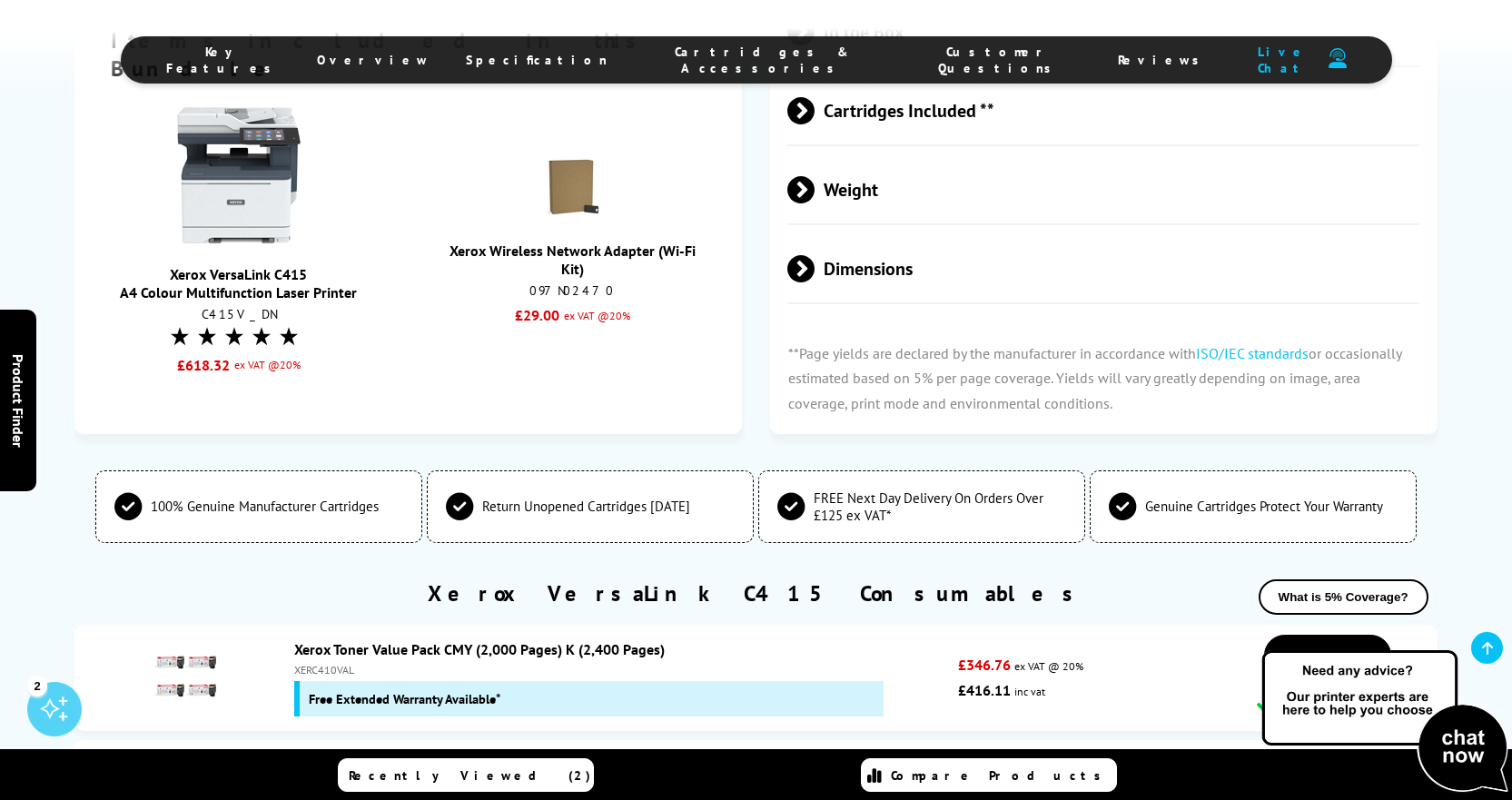
scroll to position [5473, 0]
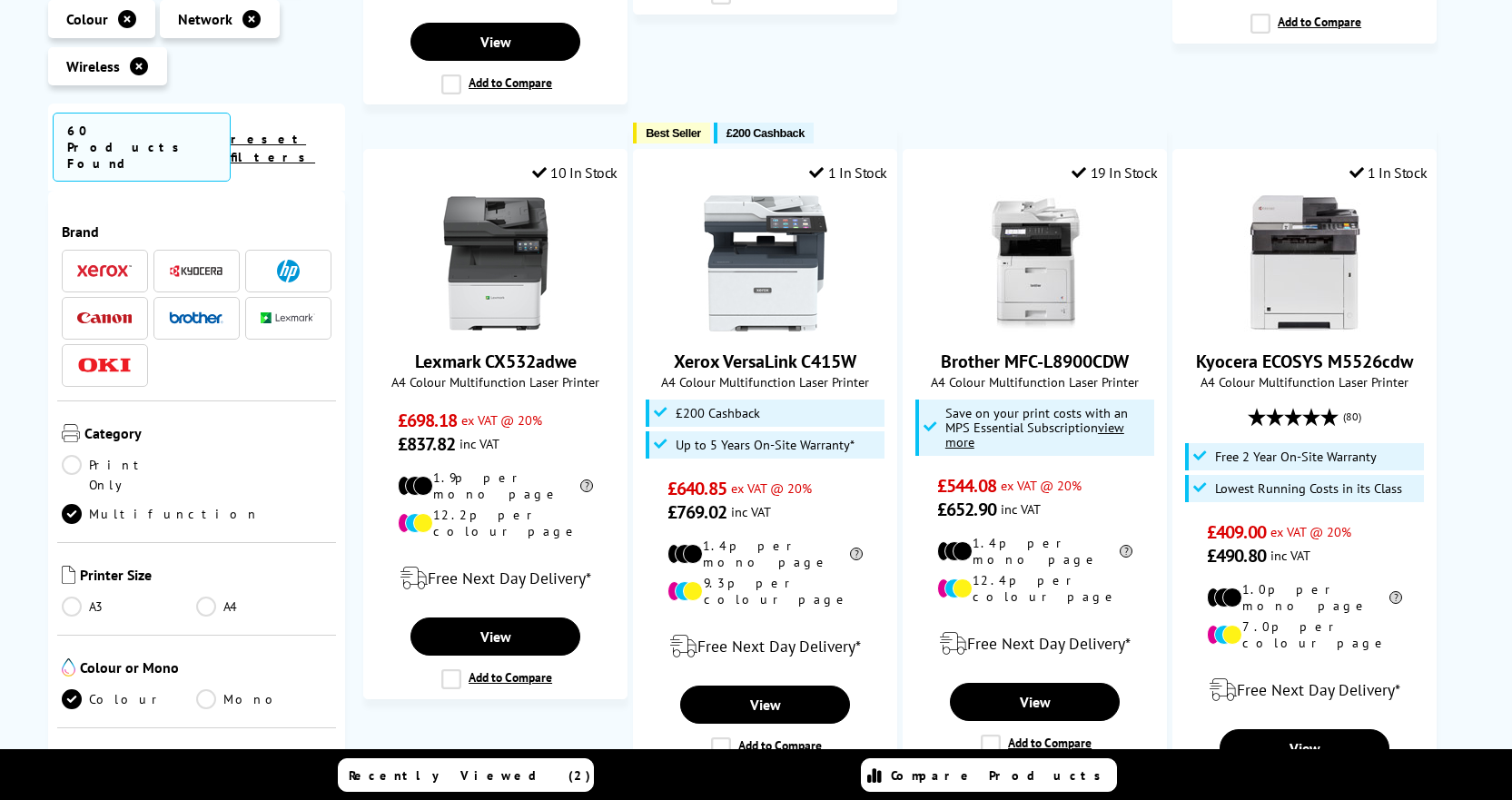
scroll to position [1635, 0]
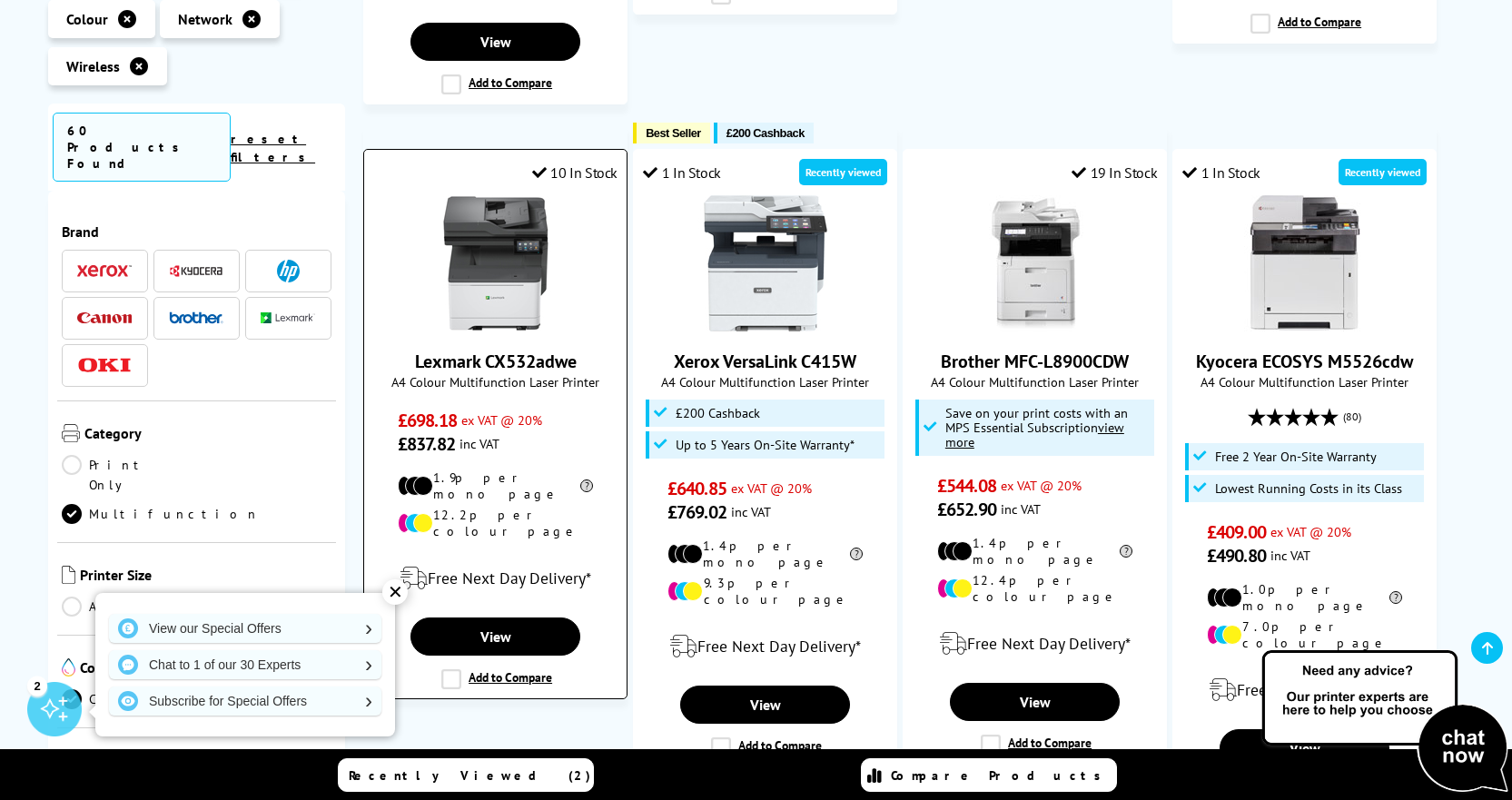
click at [477, 349] on link "Lexmark CX532adwe" at bounding box center [495, 361] width 162 height 24
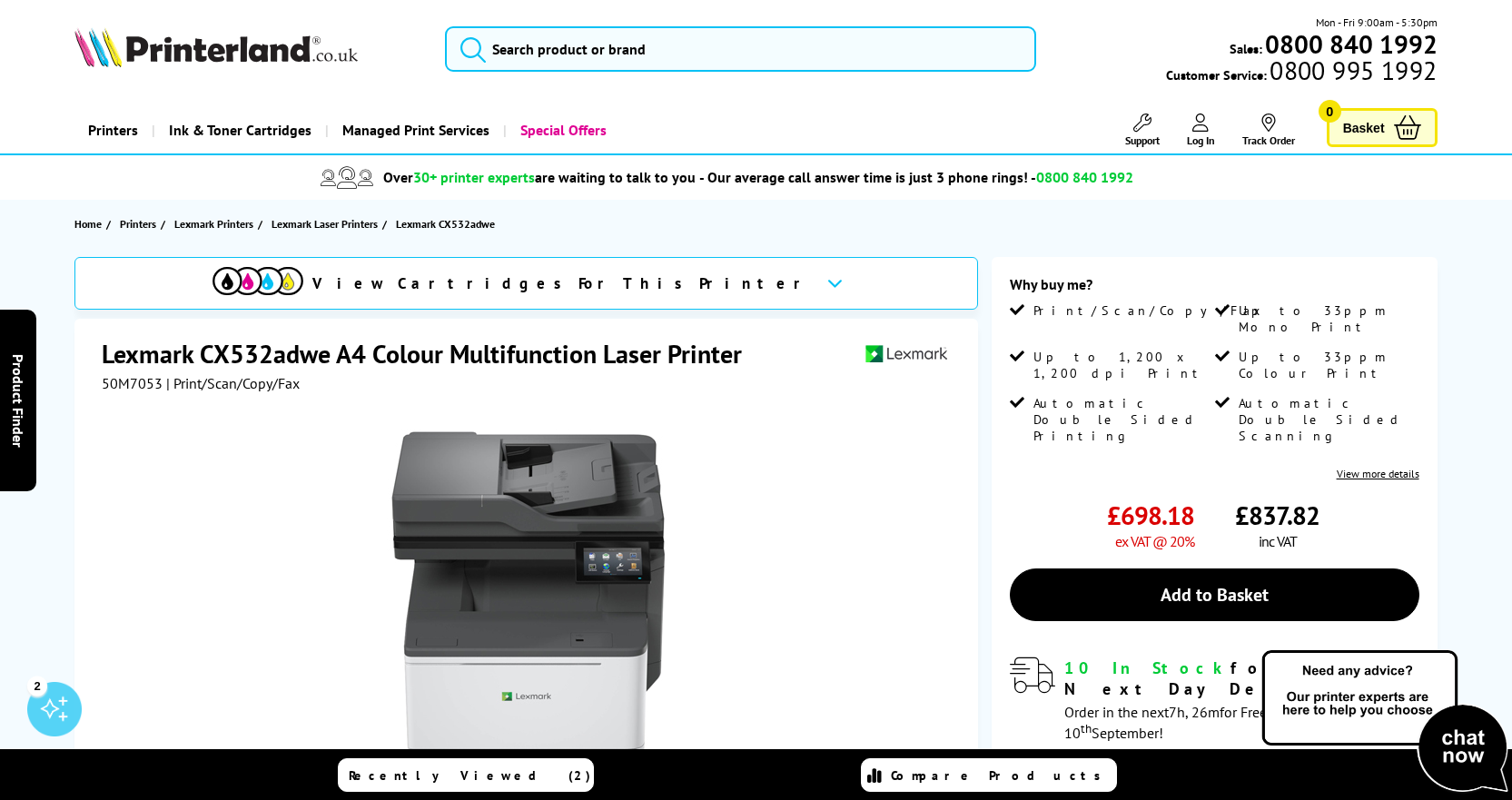
click at [663, 277] on span "View Cartridges For This Printer" at bounding box center [561, 284] width 499 height 20
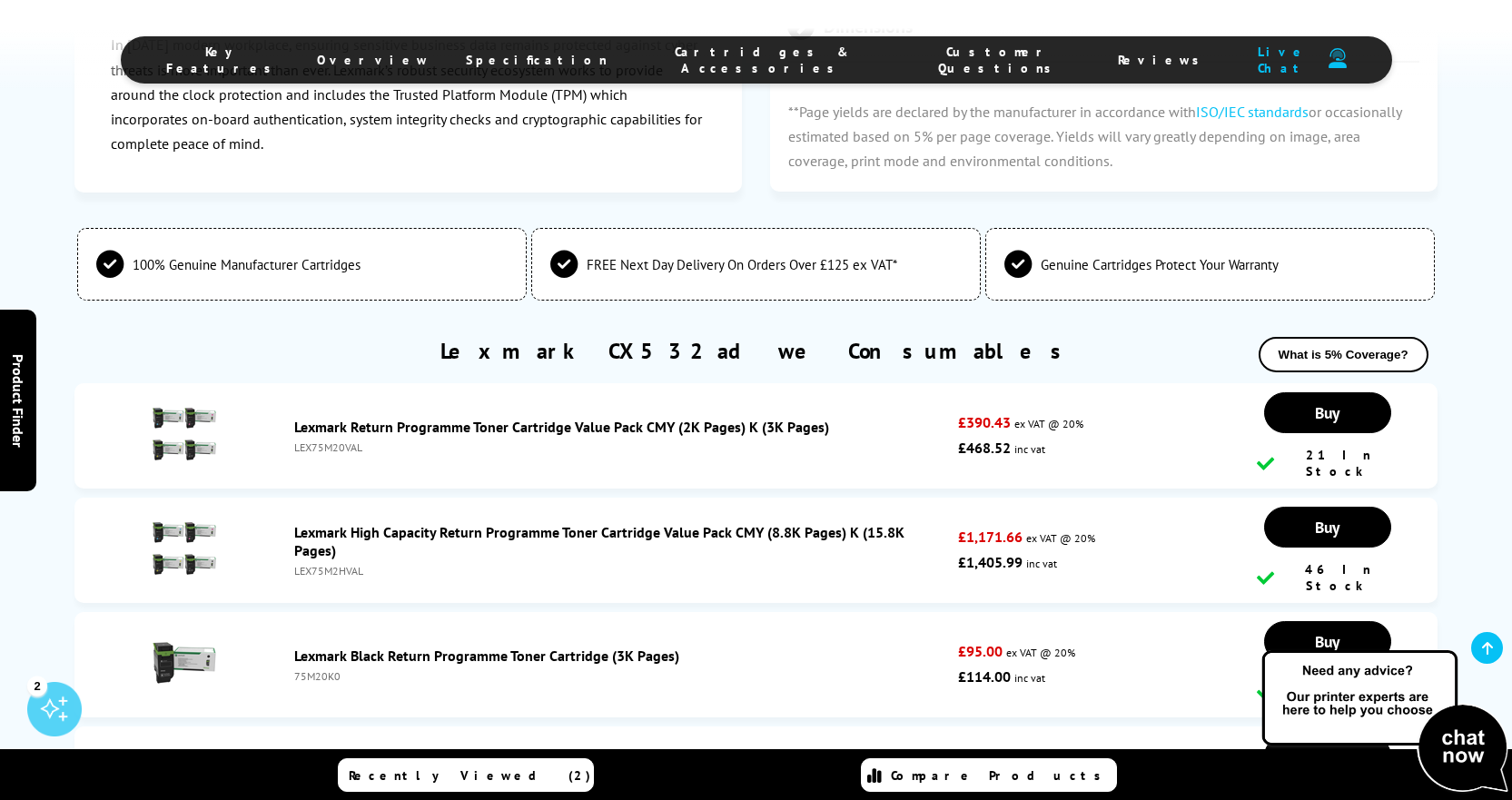
scroll to position [5145, 0]
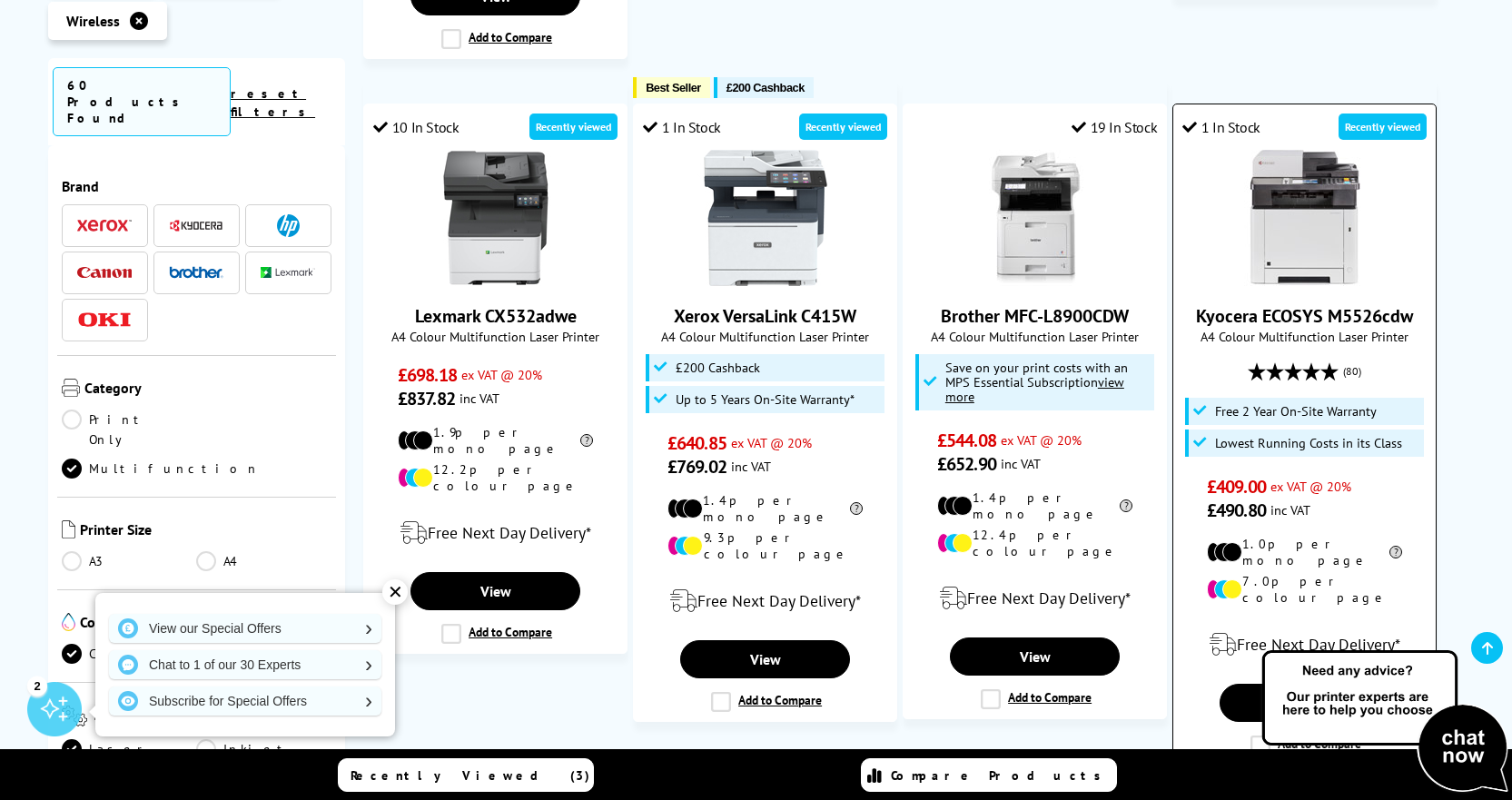
scroll to position [1635, 0]
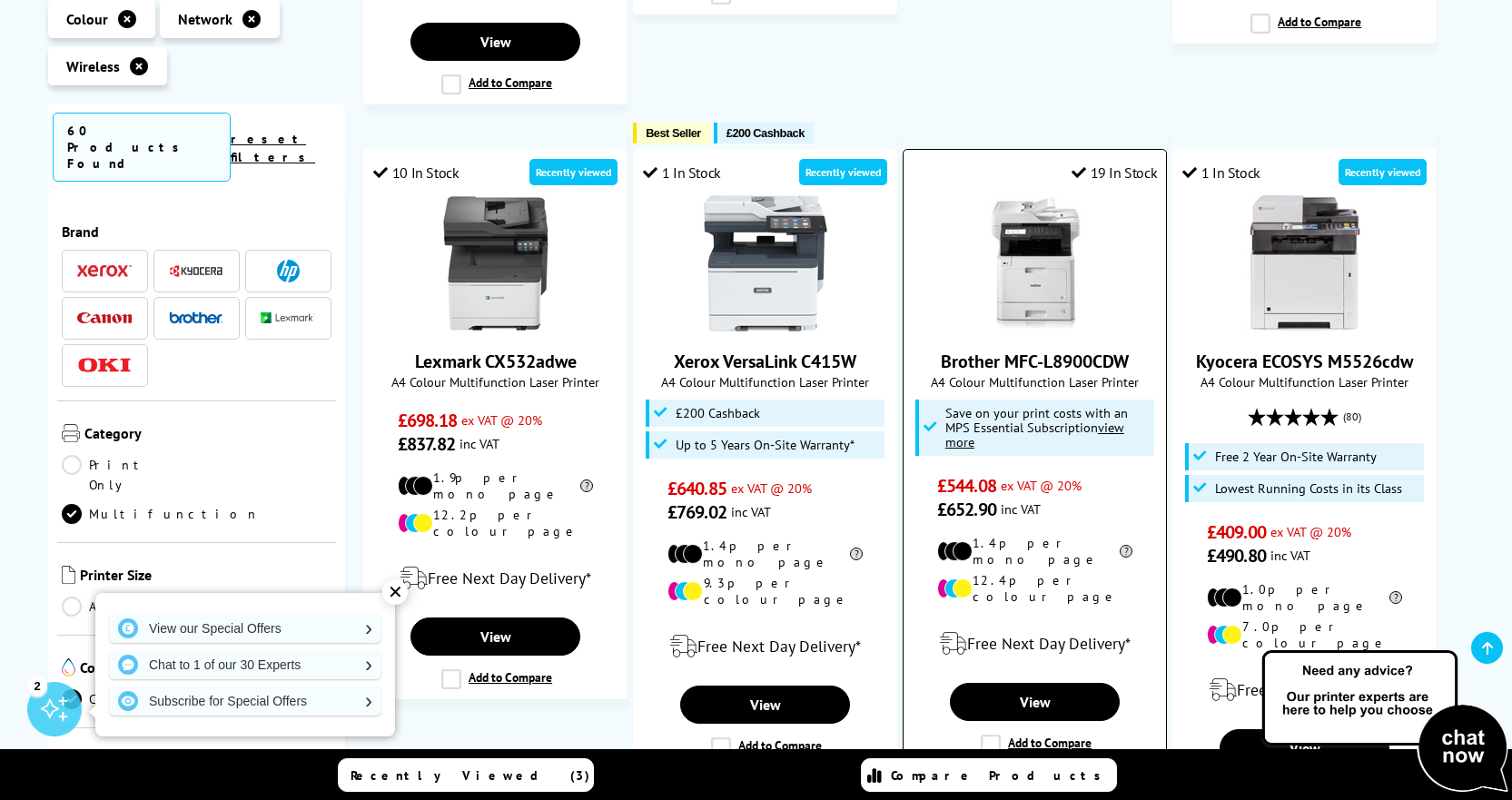
click at [1032, 266] on img at bounding box center [1035, 263] width 136 height 136
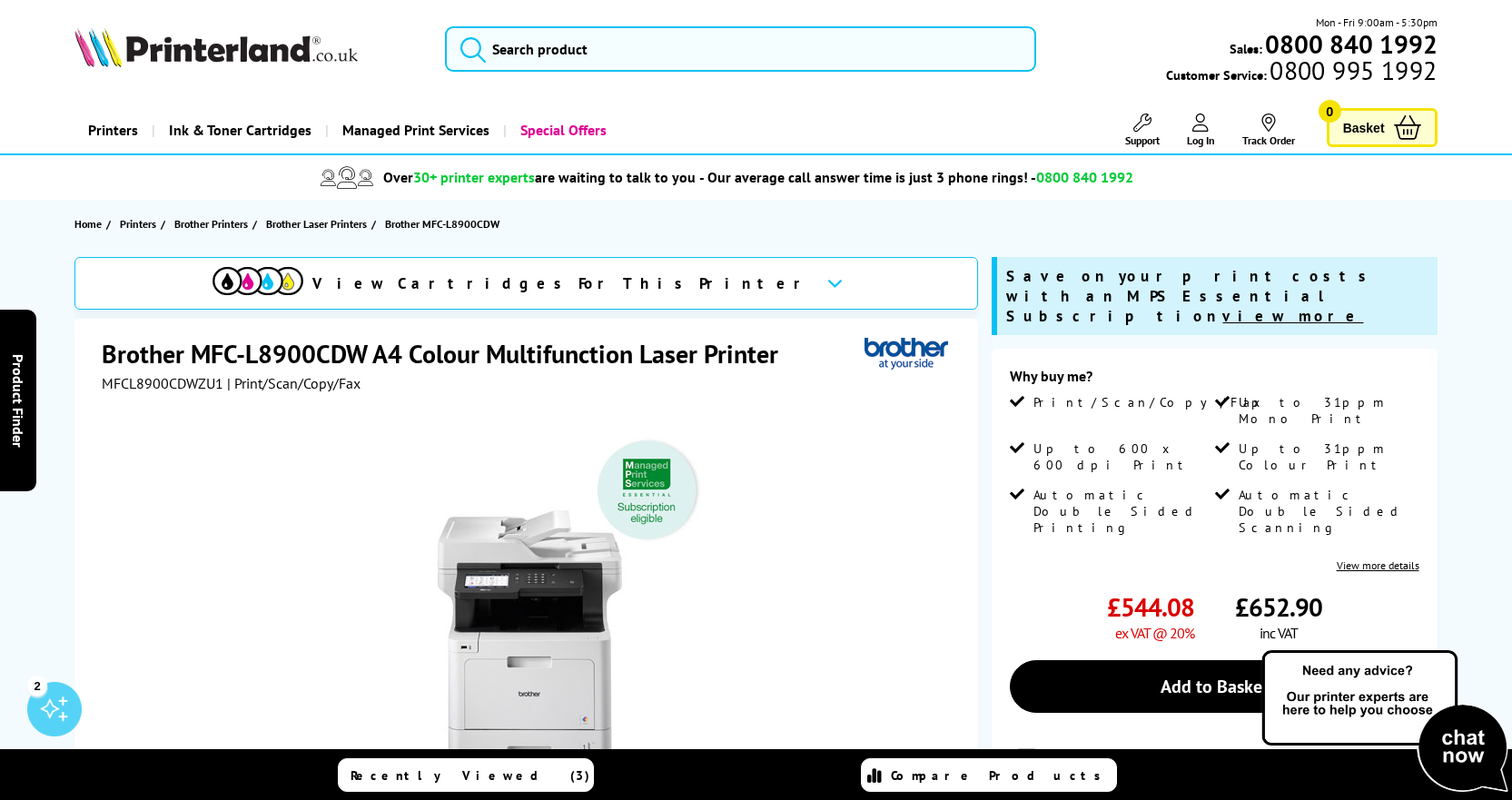
click at [602, 288] on span "View Cartridges For This Printer" at bounding box center [561, 284] width 499 height 20
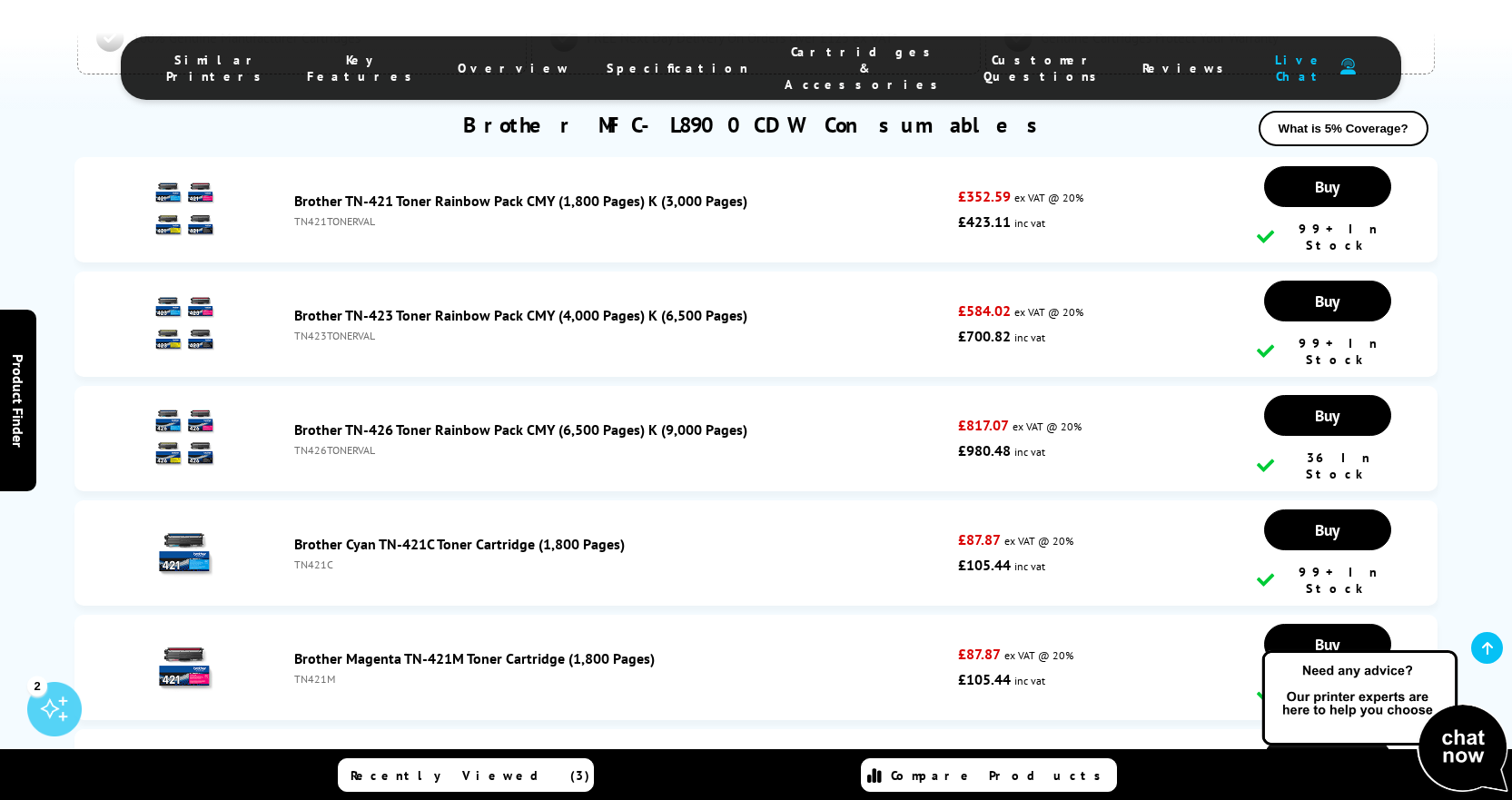
scroll to position [5893, 0]
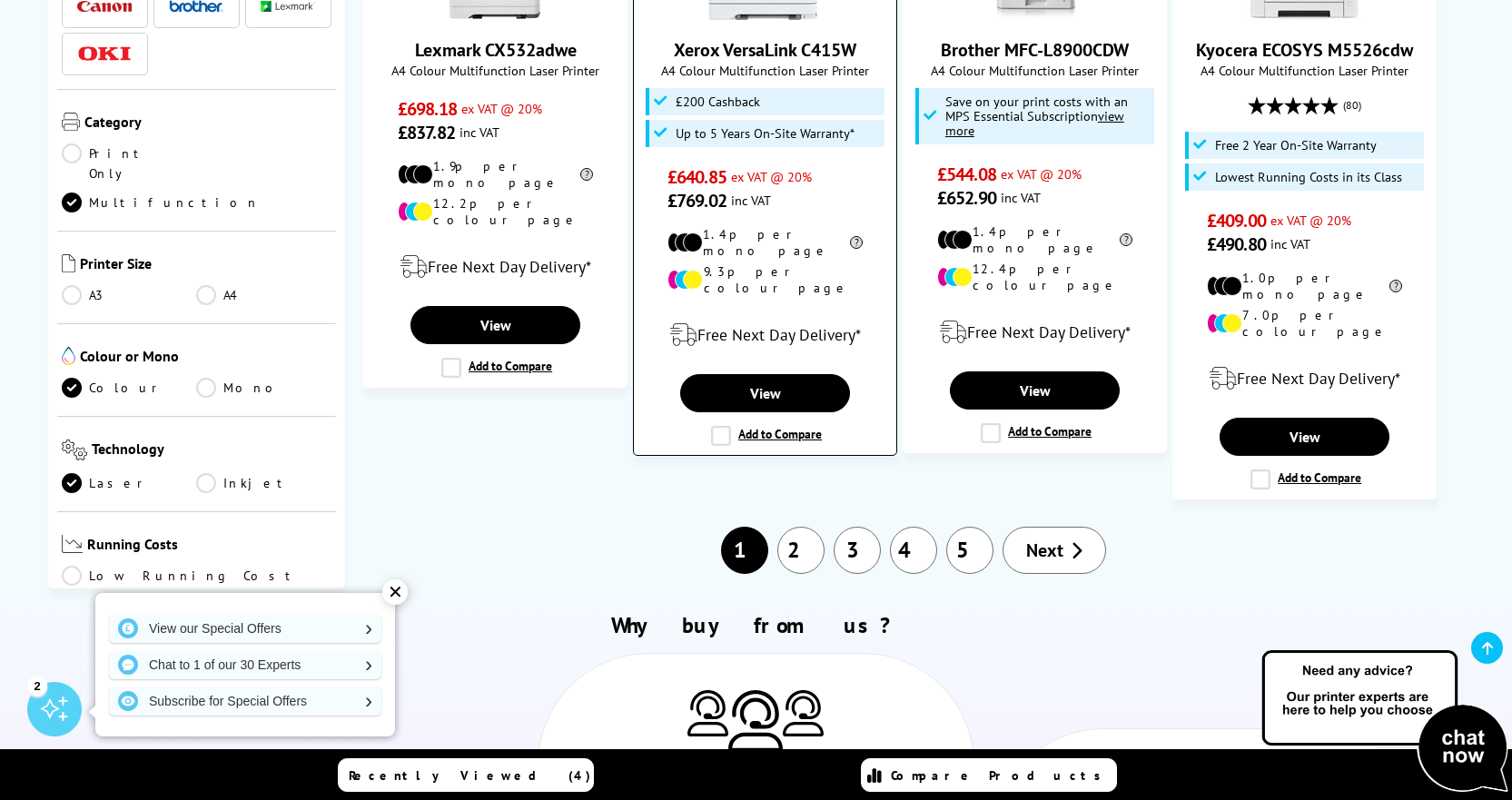
scroll to position [2090, 0]
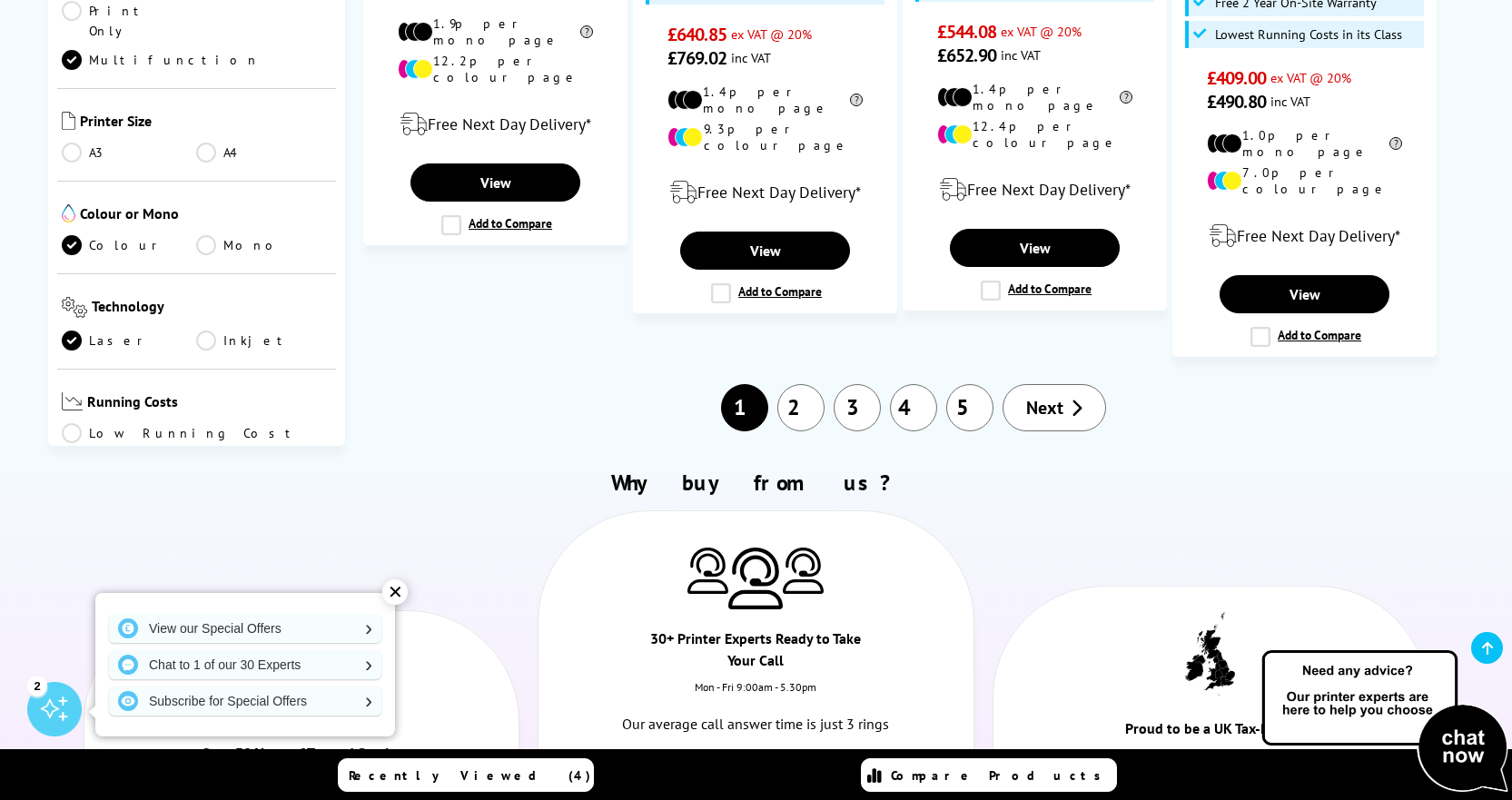
click at [1055, 397] on span "Next" at bounding box center [1045, 408] width 37 height 24
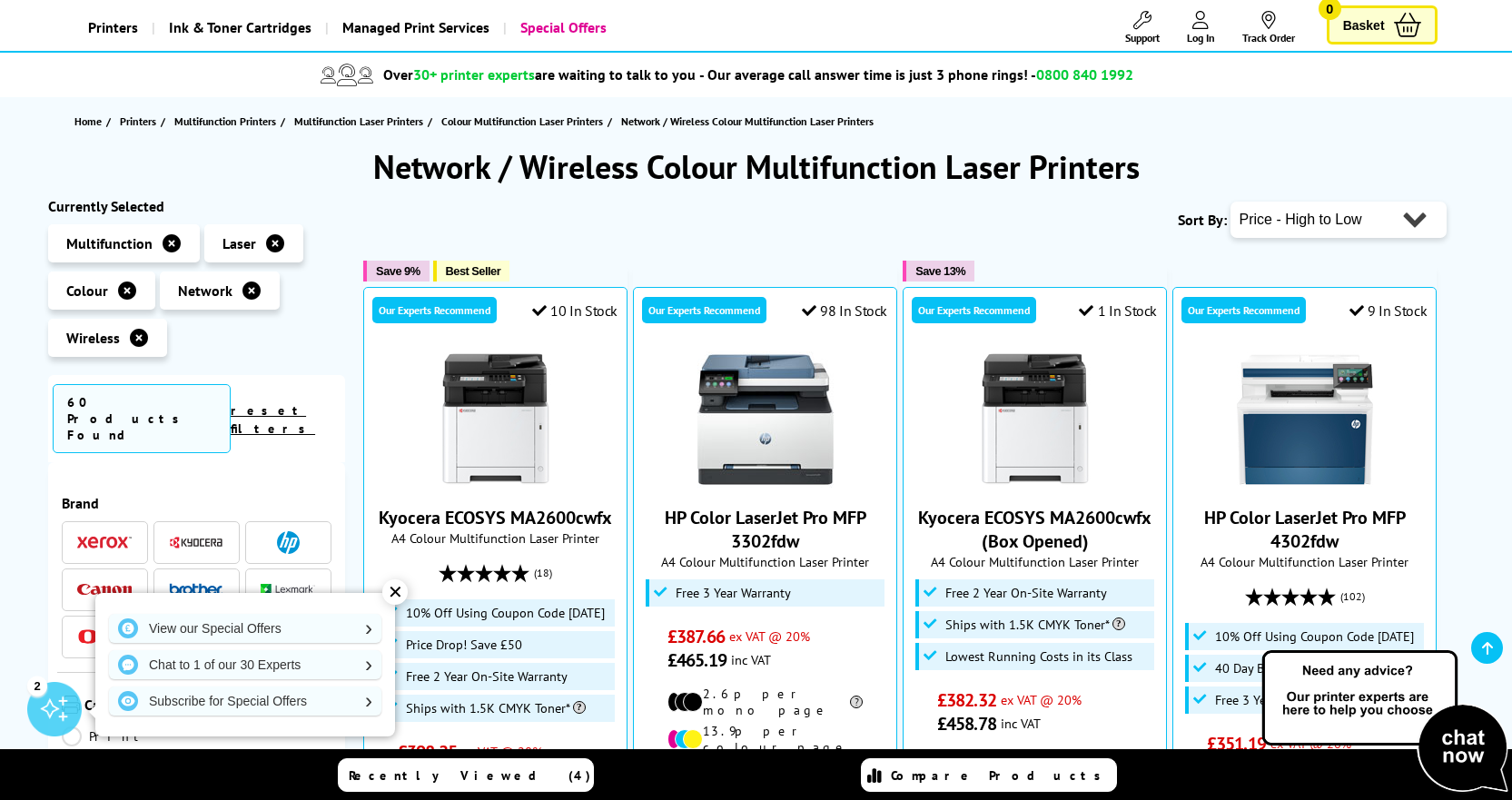
scroll to position [273, 0]
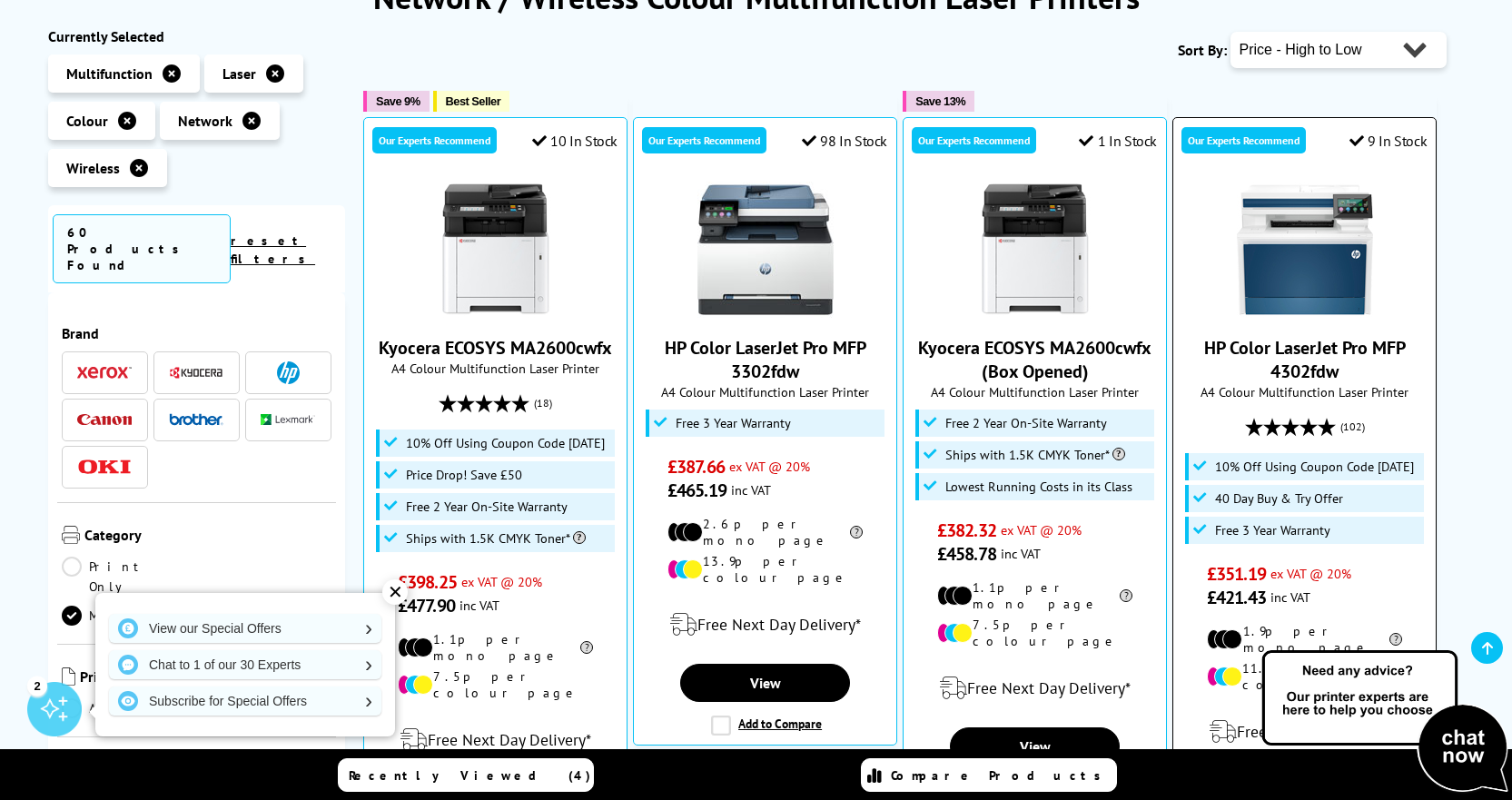
click at [1269, 274] on img at bounding box center [1305, 249] width 136 height 136
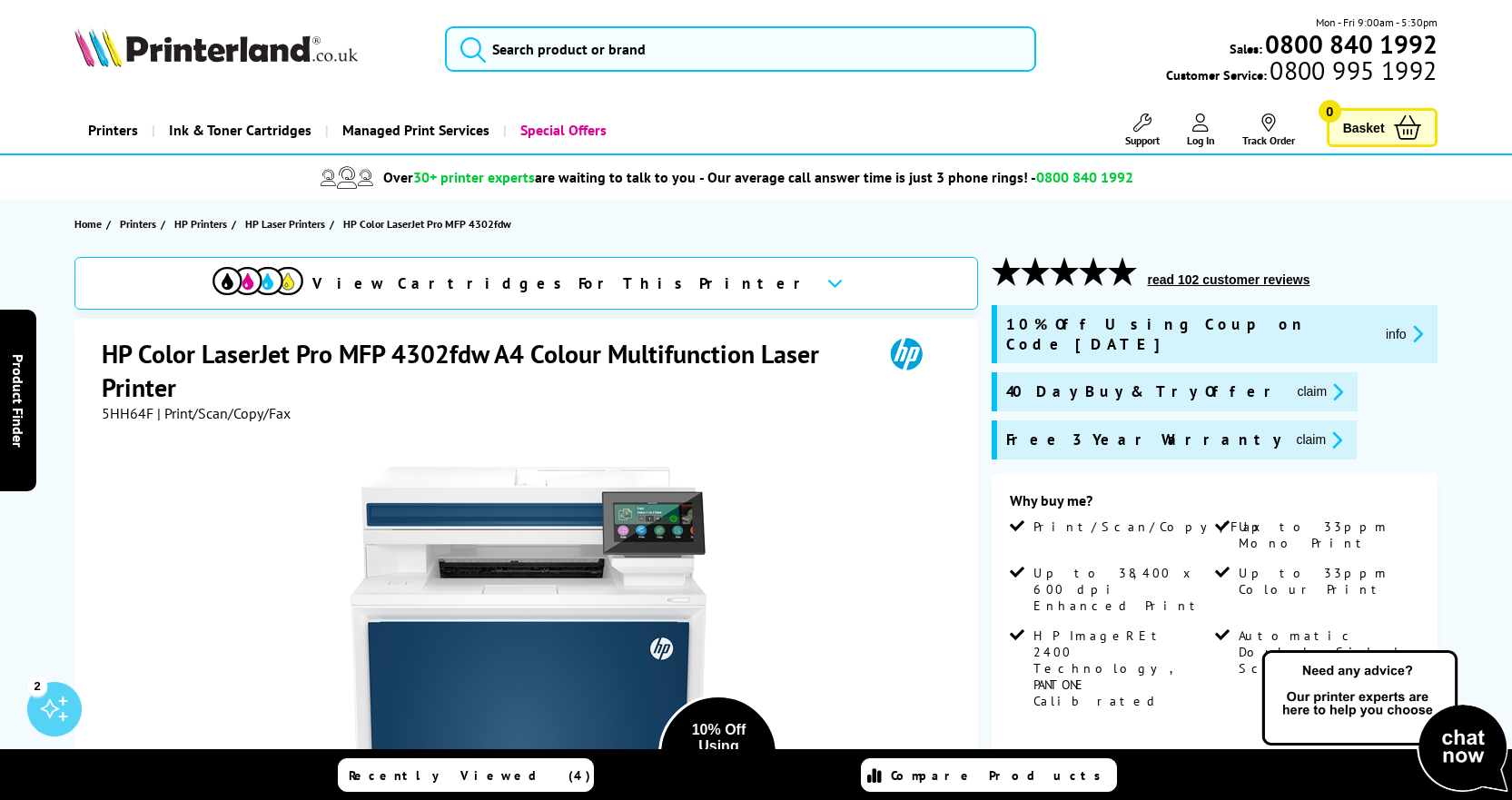
click at [646, 284] on span "View Cartridges For This Printer" at bounding box center [561, 284] width 499 height 20
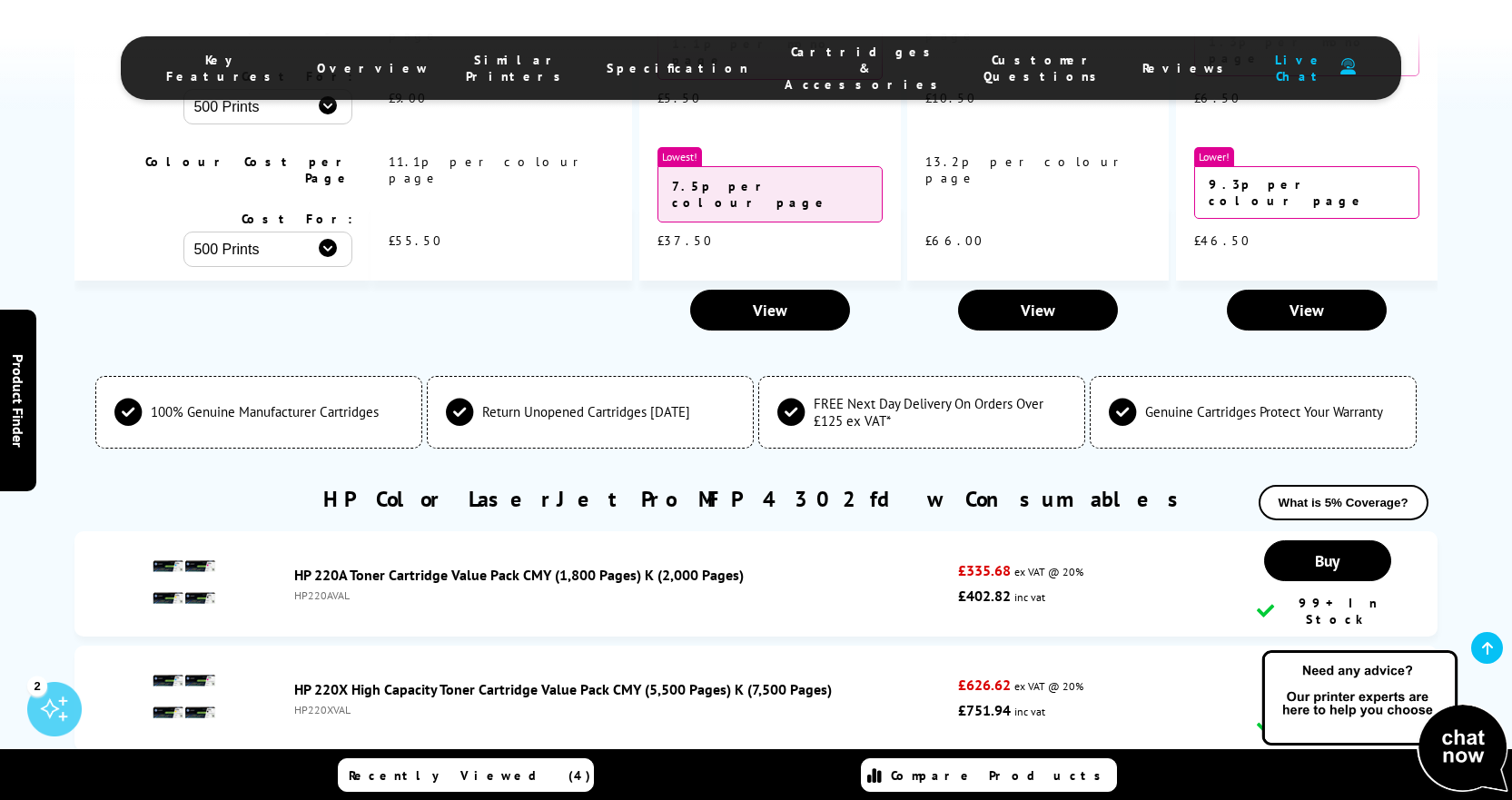
scroll to position [5742, 0]
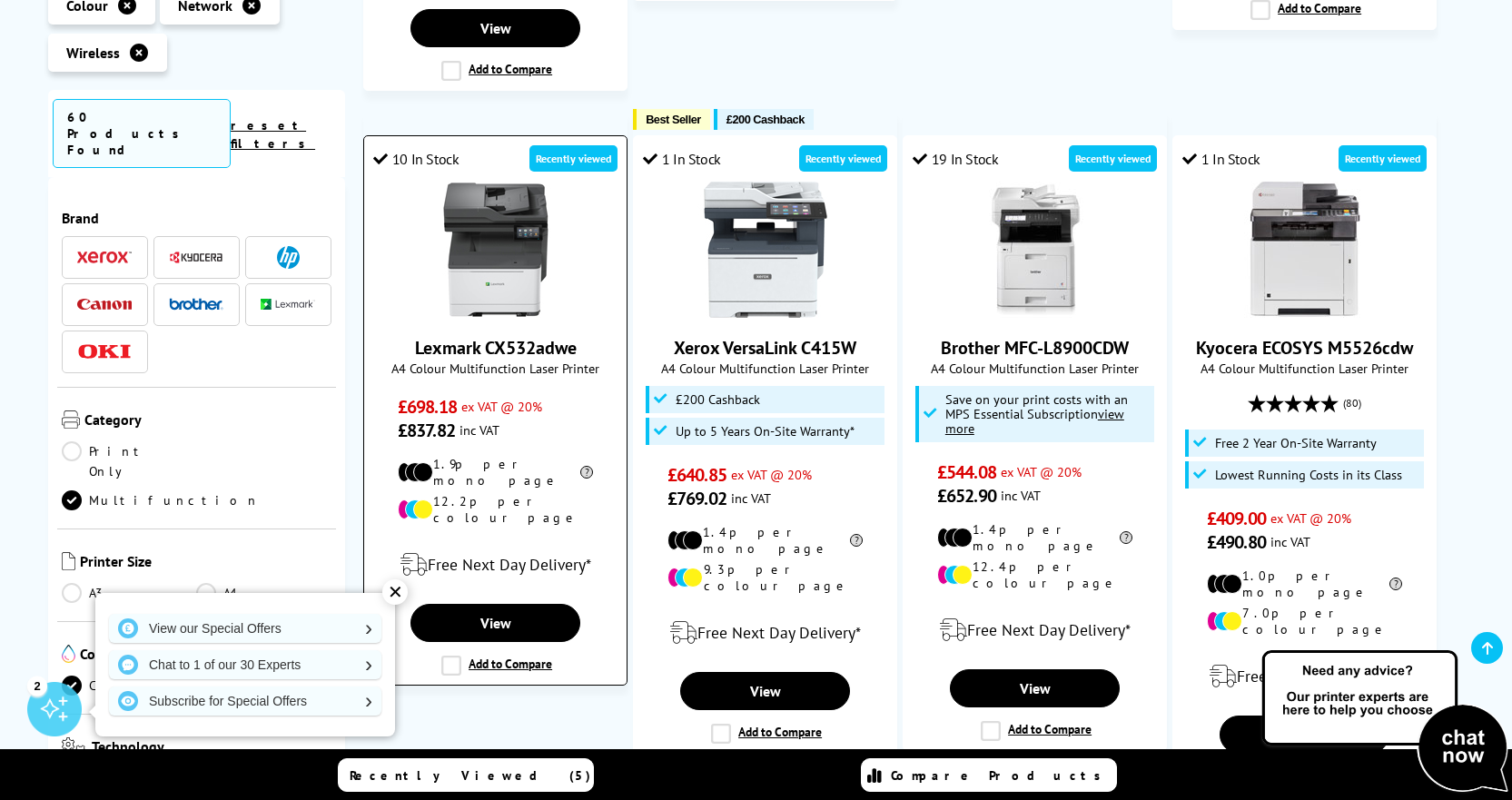
scroll to position [1653, 0]
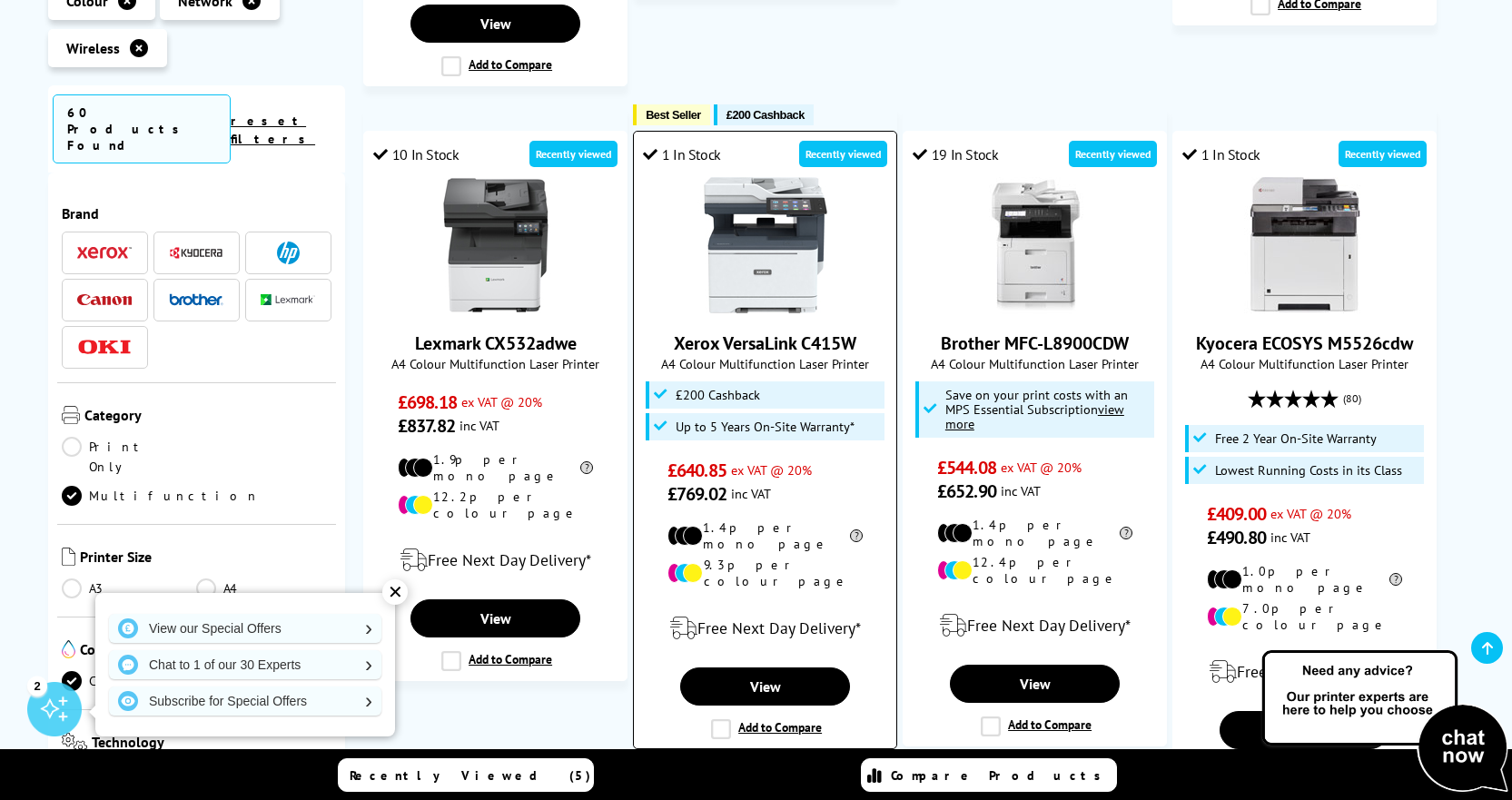
click at [787, 255] on img at bounding box center [765, 244] width 136 height 136
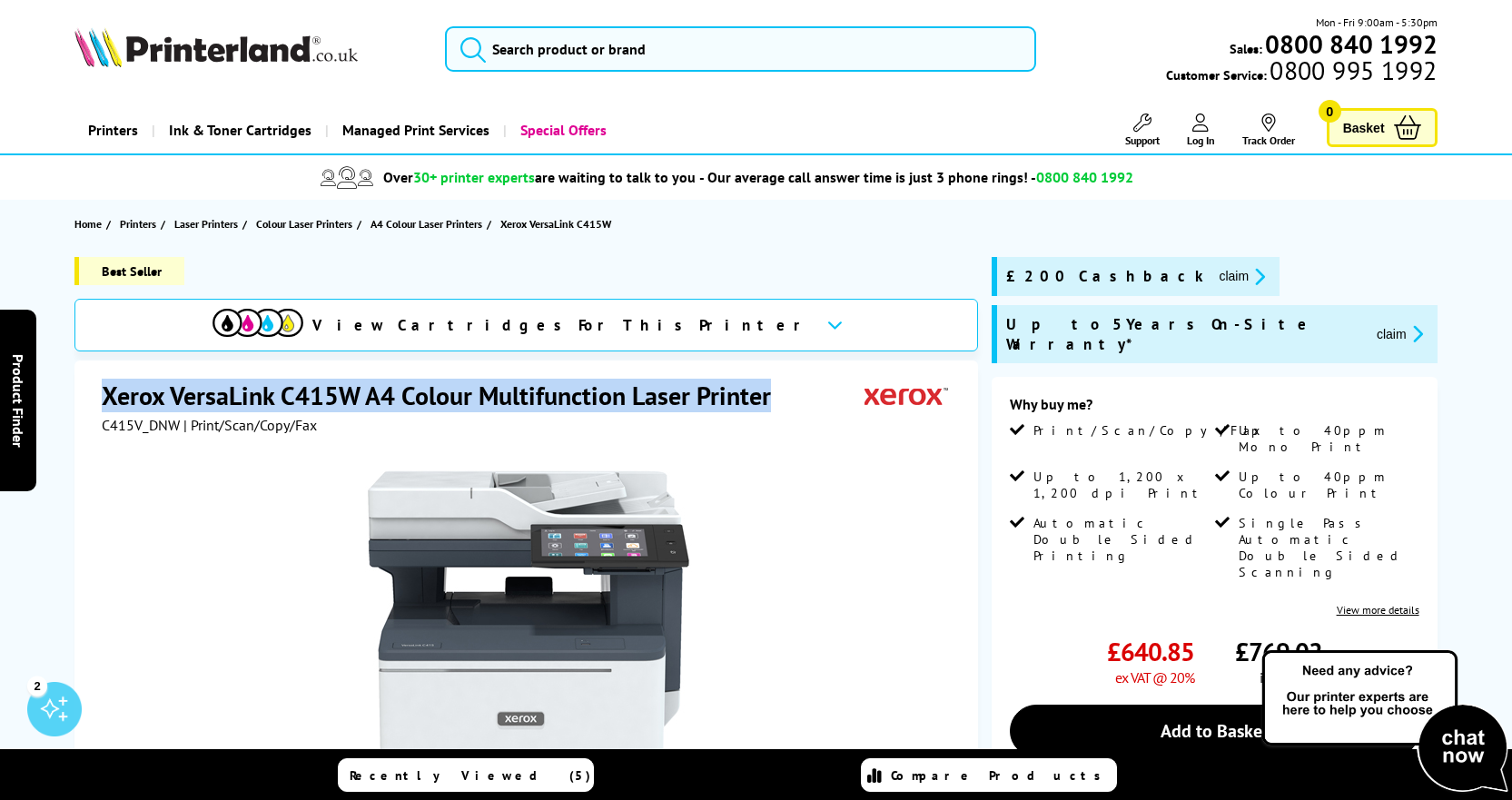
drag, startPoint x: 771, startPoint y: 397, endPoint x: 106, endPoint y: 394, distance: 665.0
click at [106, 394] on h1 "Xerox VersaLink C415W A4 Colour Multifunction Laser Printer" at bounding box center [445, 396] width 688 height 33
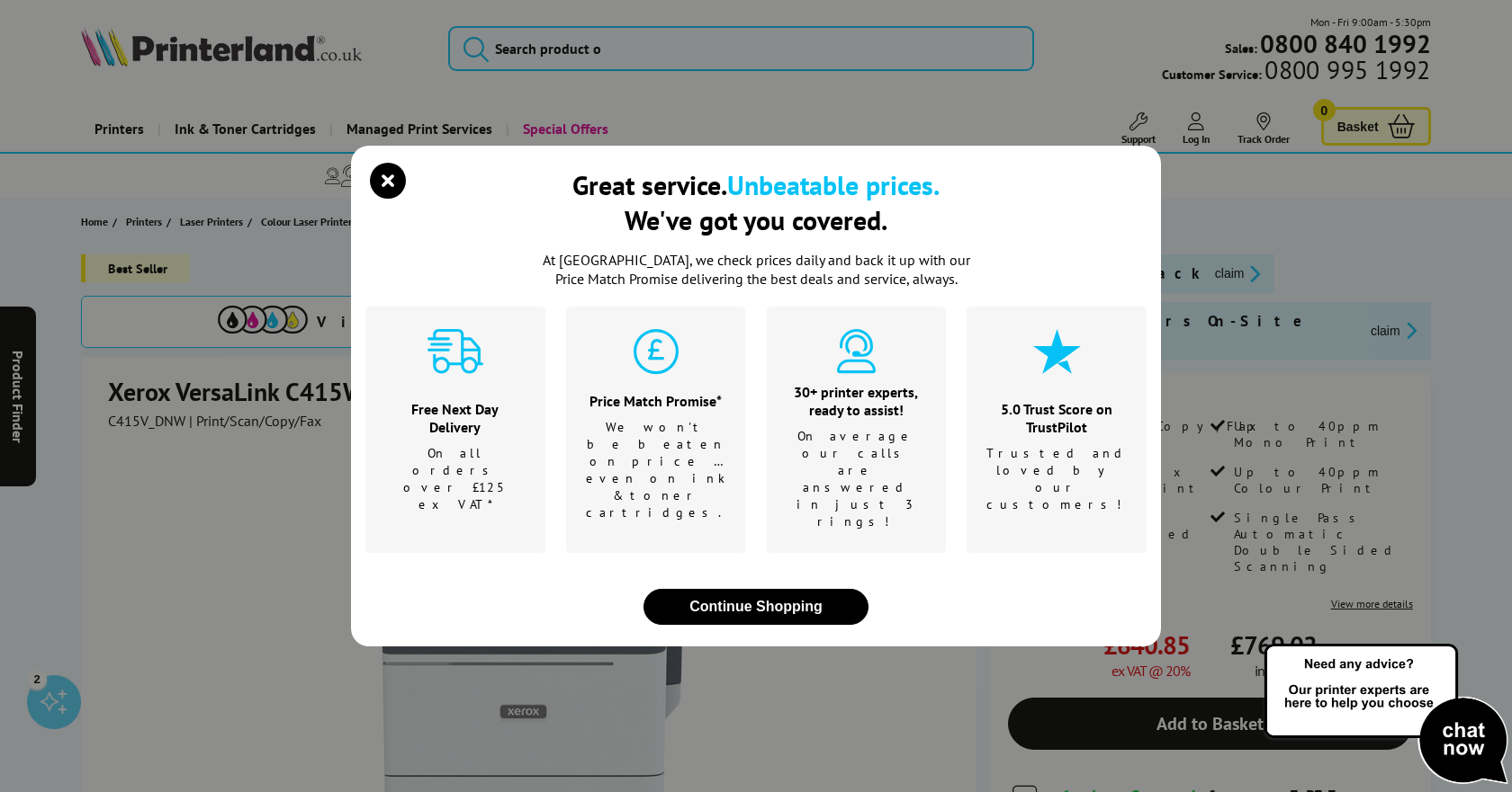
drag, startPoint x: 132, startPoint y: 390, endPoint x: 962, endPoint y: 256, distance: 840.7
click at [962, 251] on div "Great service. Unbeatable prices. We've got you covered." at bounding box center [756, 209] width 781 height 84
click at [399, 199] on icon "close modal" at bounding box center [387, 181] width 36 height 36
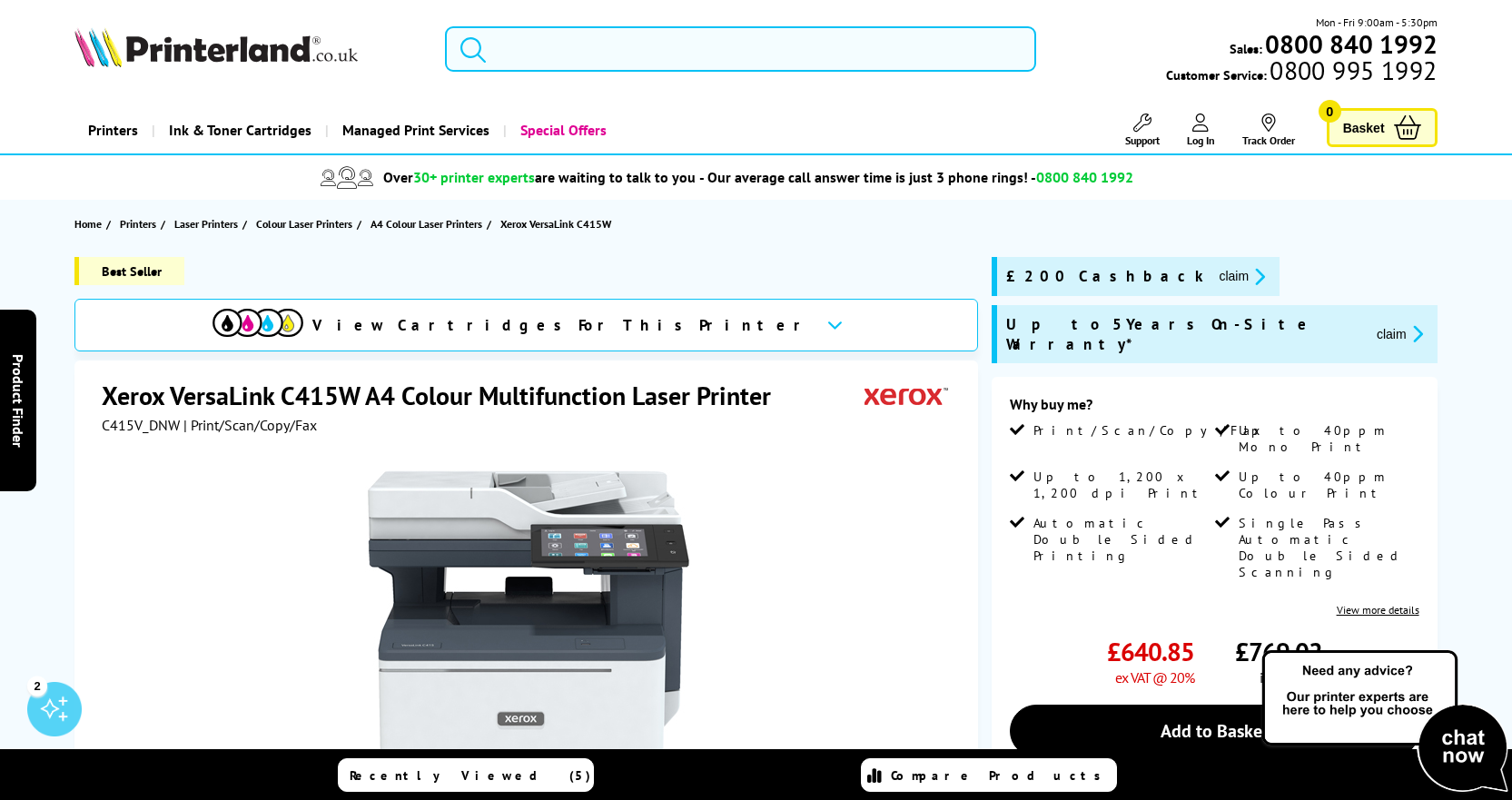
click at [493, 395] on h1 "Xerox VersaLink C415W A4 Colour Multifunction Laser Printer" at bounding box center [445, 396] width 688 height 33
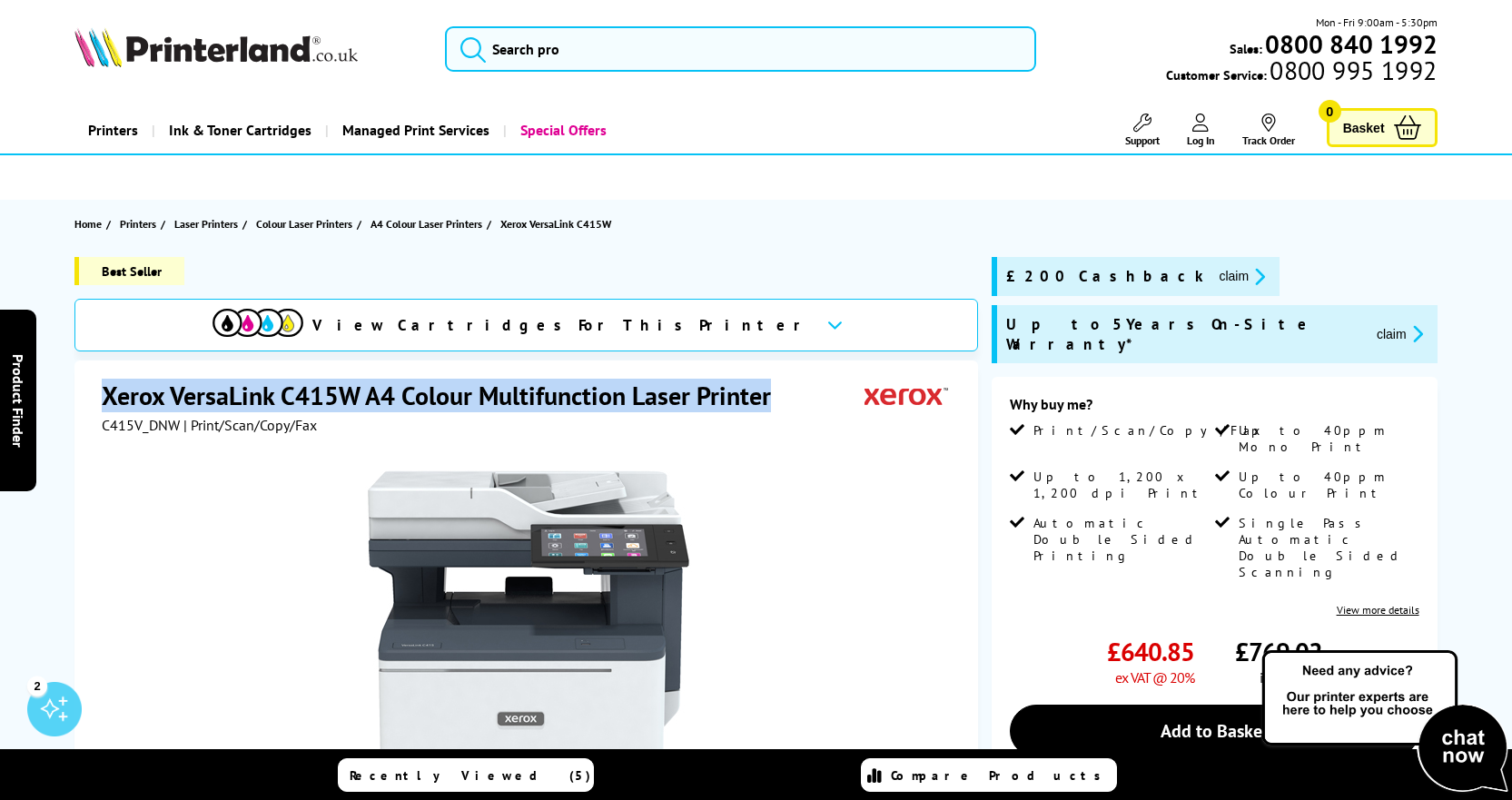
click at [493, 395] on h1 "Xerox VersaLink C415W A4 Colour Multifunction Laser Printer" at bounding box center [445, 396] width 688 height 33
copy div "Xerox VersaLink C415W A4 Colour Multifunction Laser Printer"
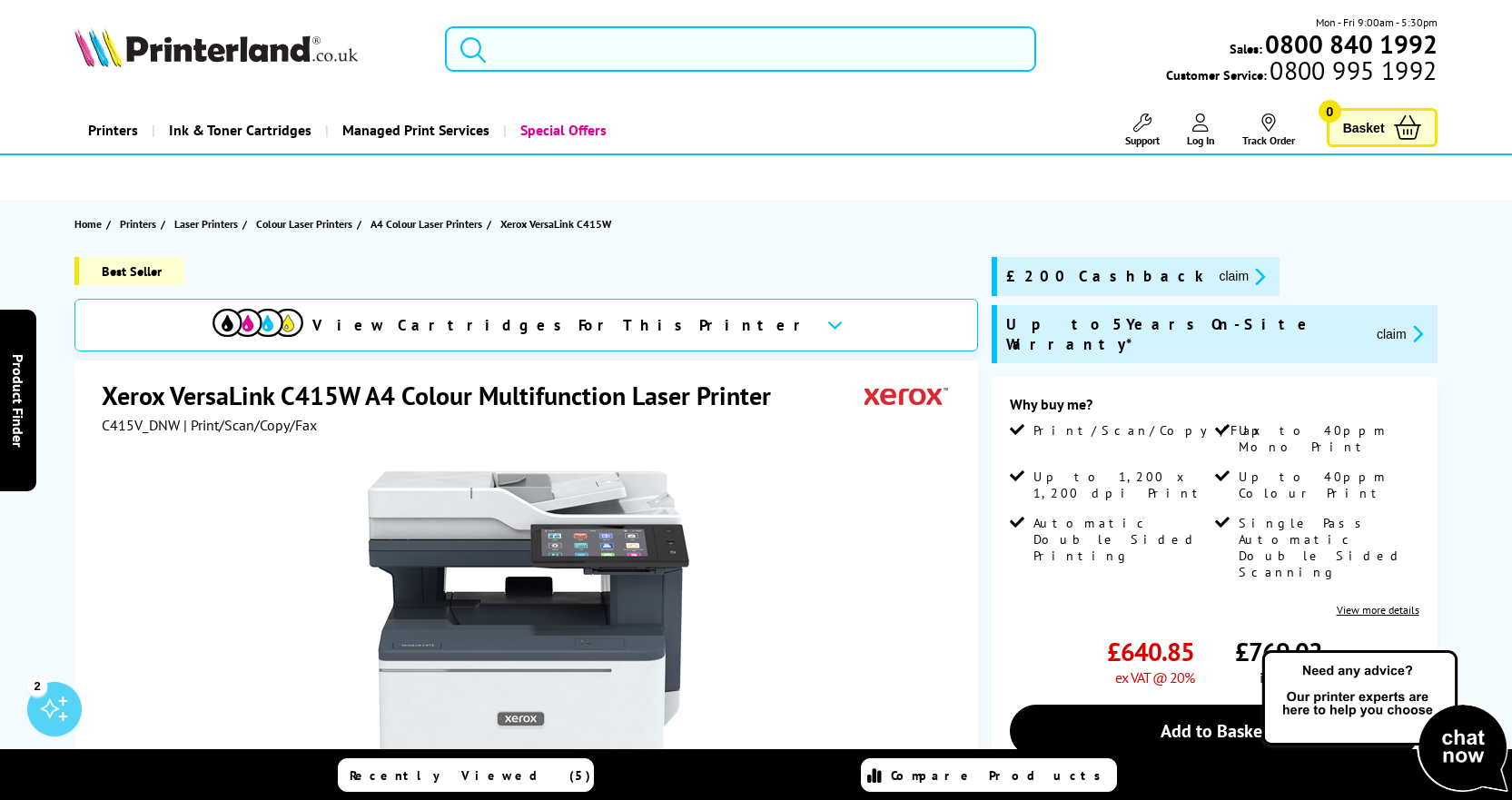
click at [867, 229] on section "Home Printers Laser Printers Colour Laser Printers A4 Colour Laser Printers Xer…" at bounding box center [756, 224] width 1453 height 48
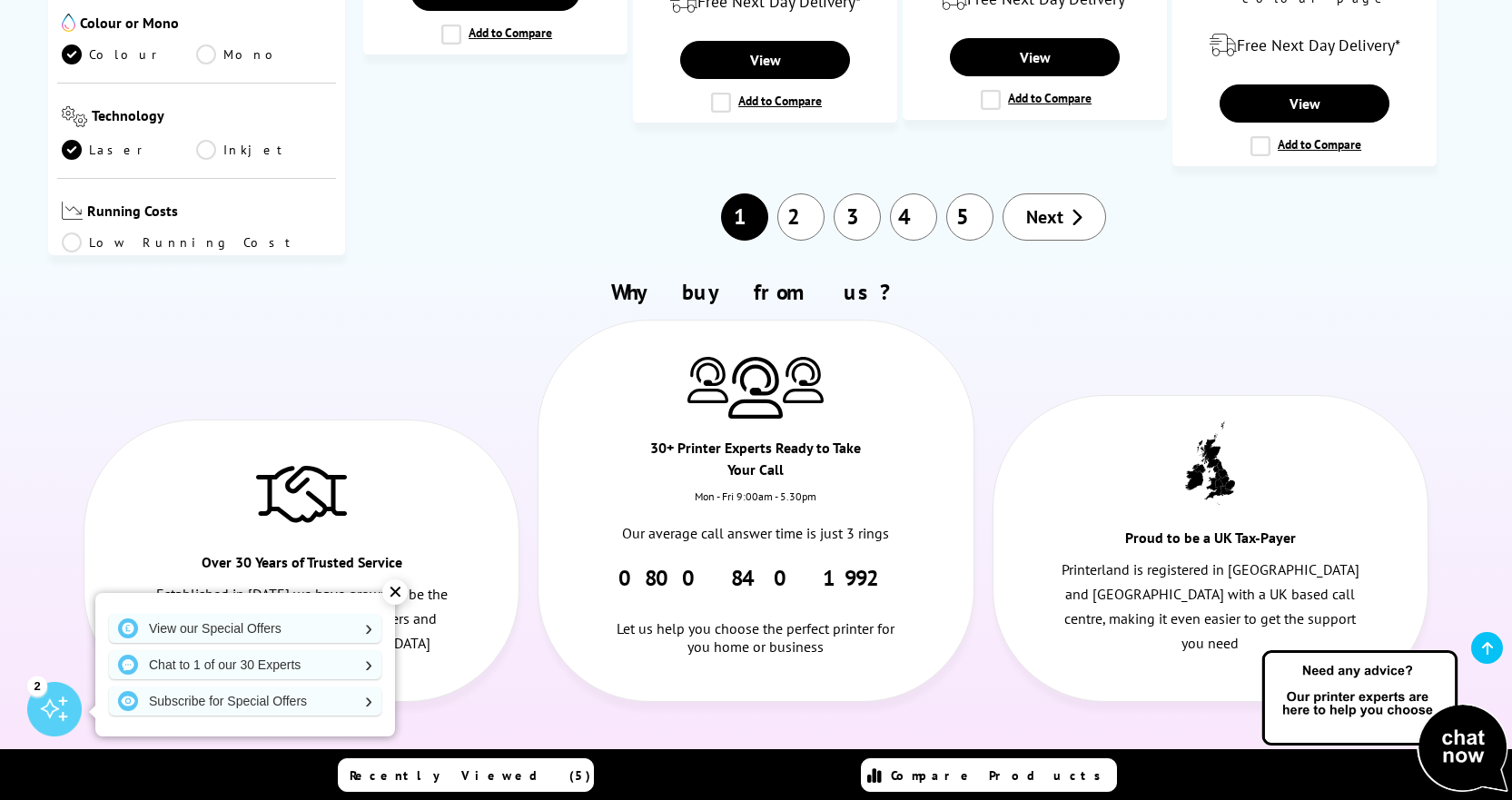
scroll to position [2289, 0]
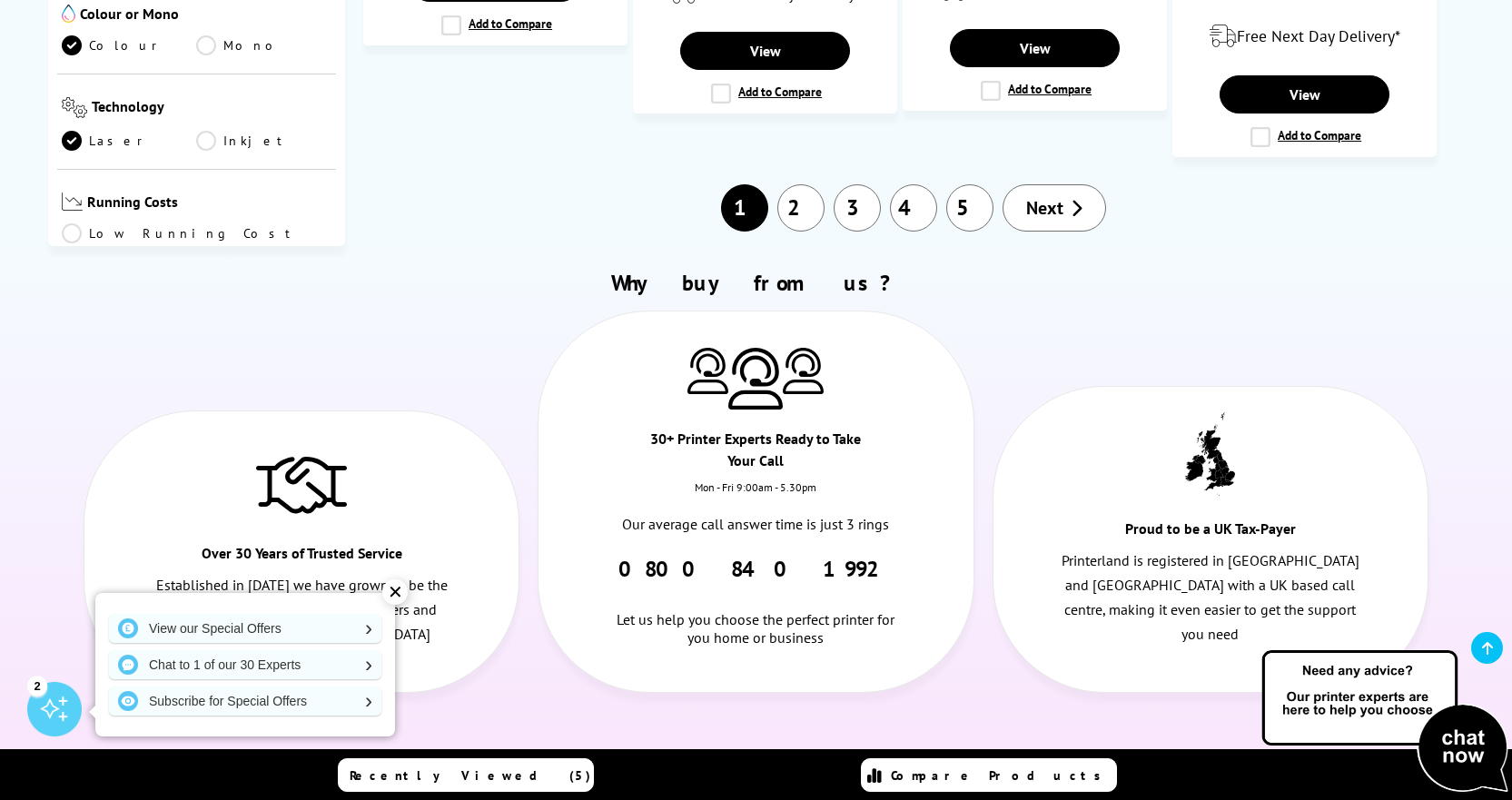
click at [857, 185] on link "3" at bounding box center [858, 208] width 47 height 47
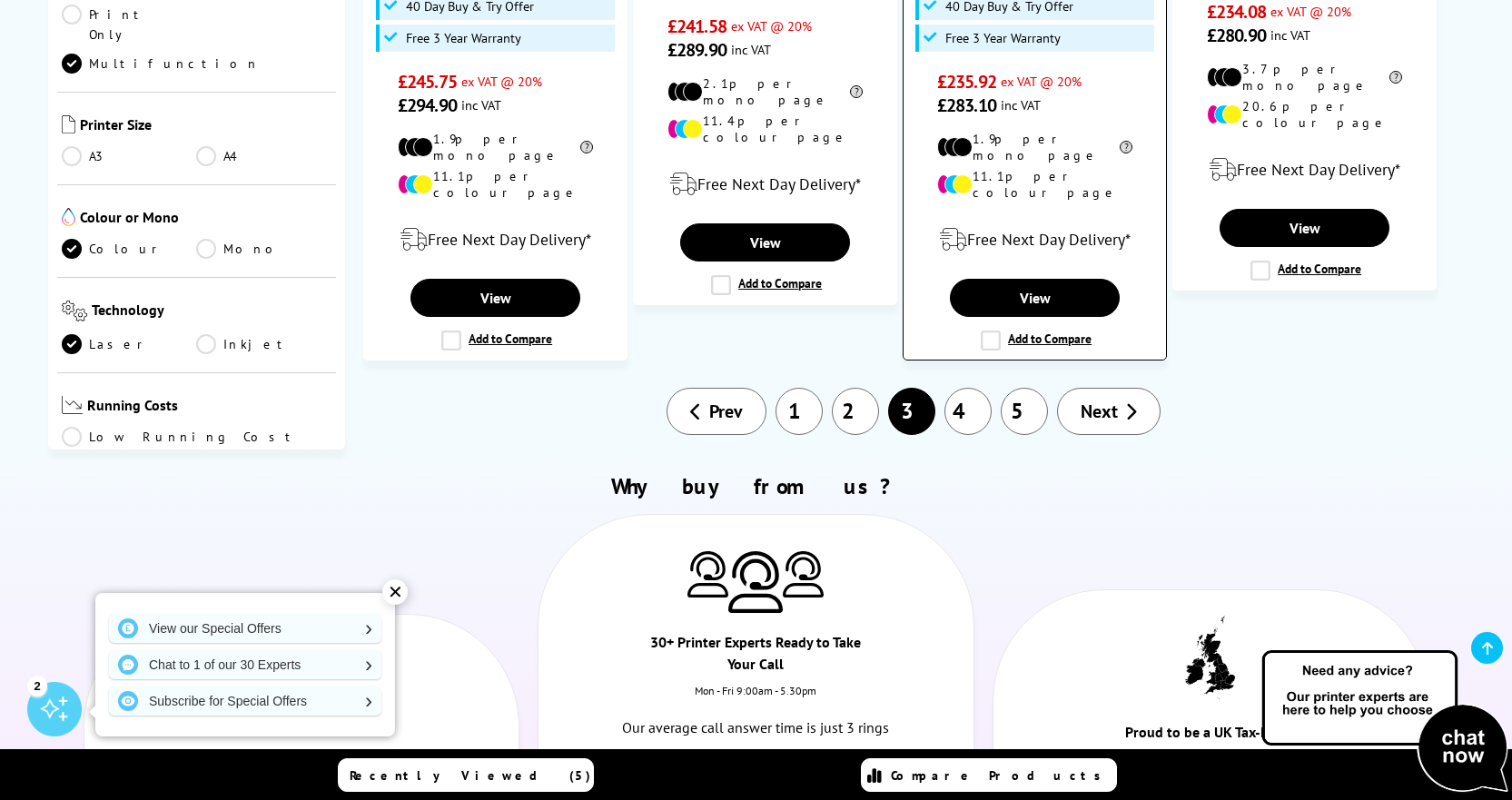
scroll to position [2180, 0]
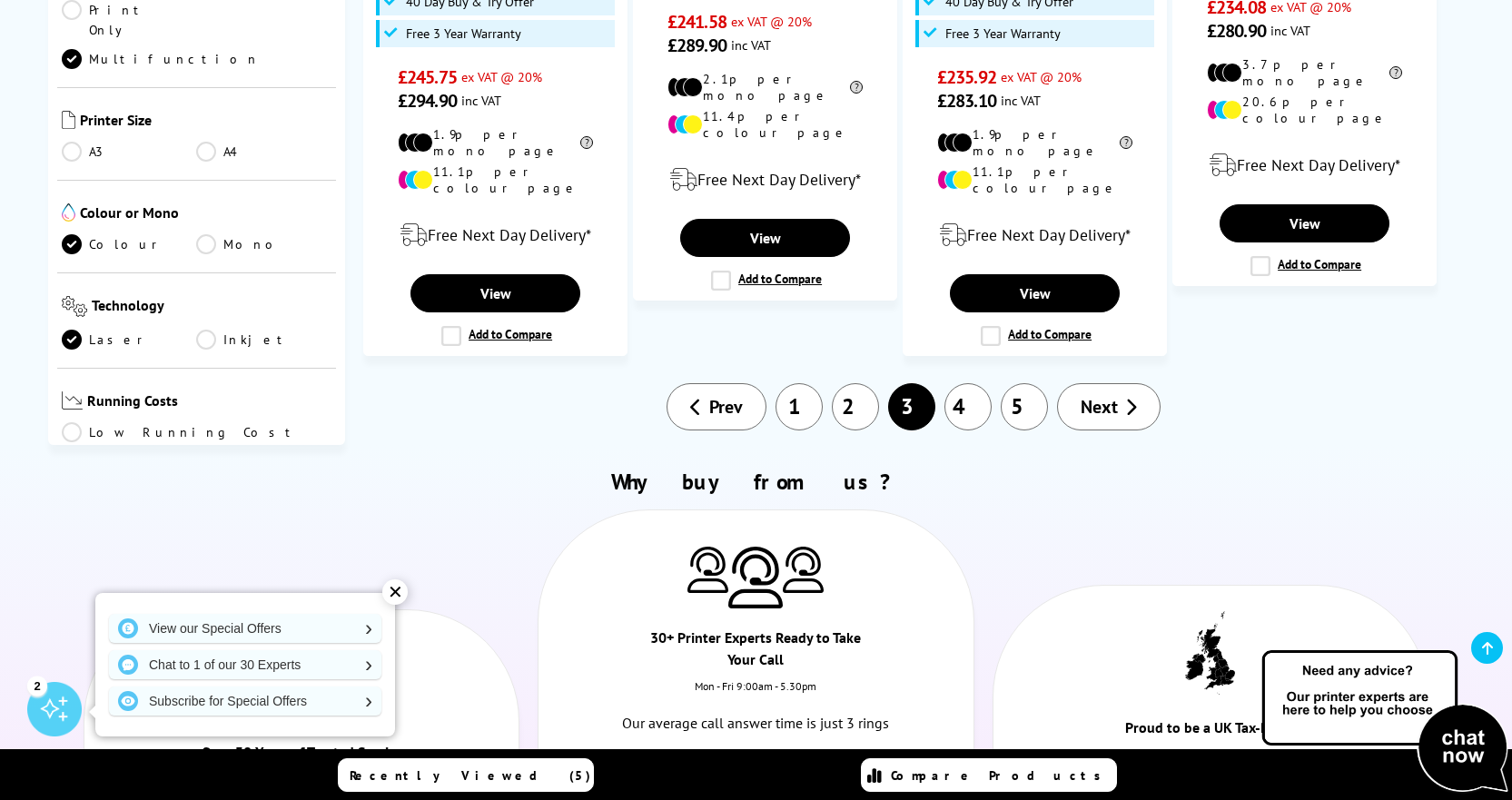
click at [1105, 396] on span "Next" at bounding box center [1099, 407] width 37 height 24
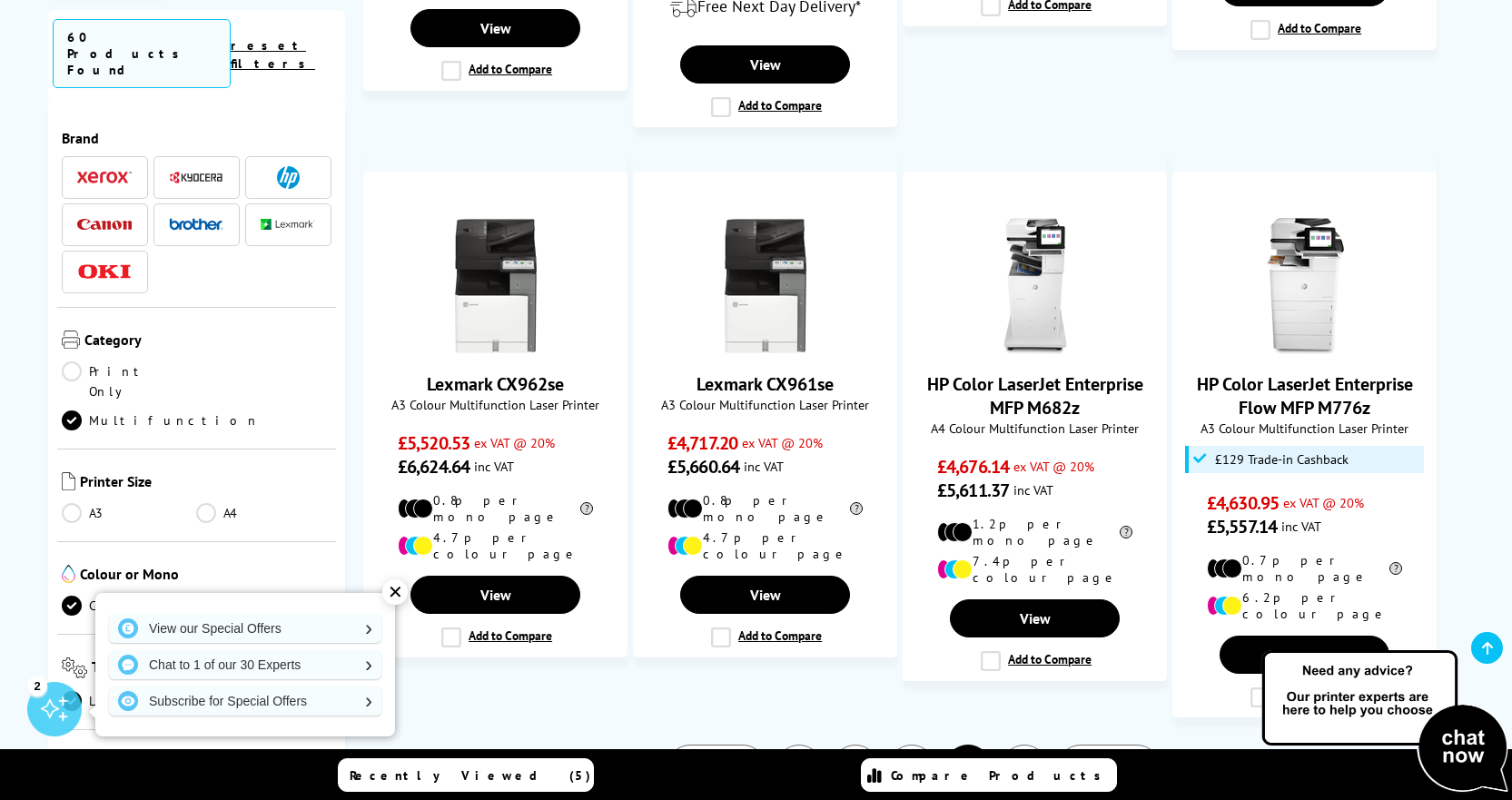
scroll to position [1544, 0]
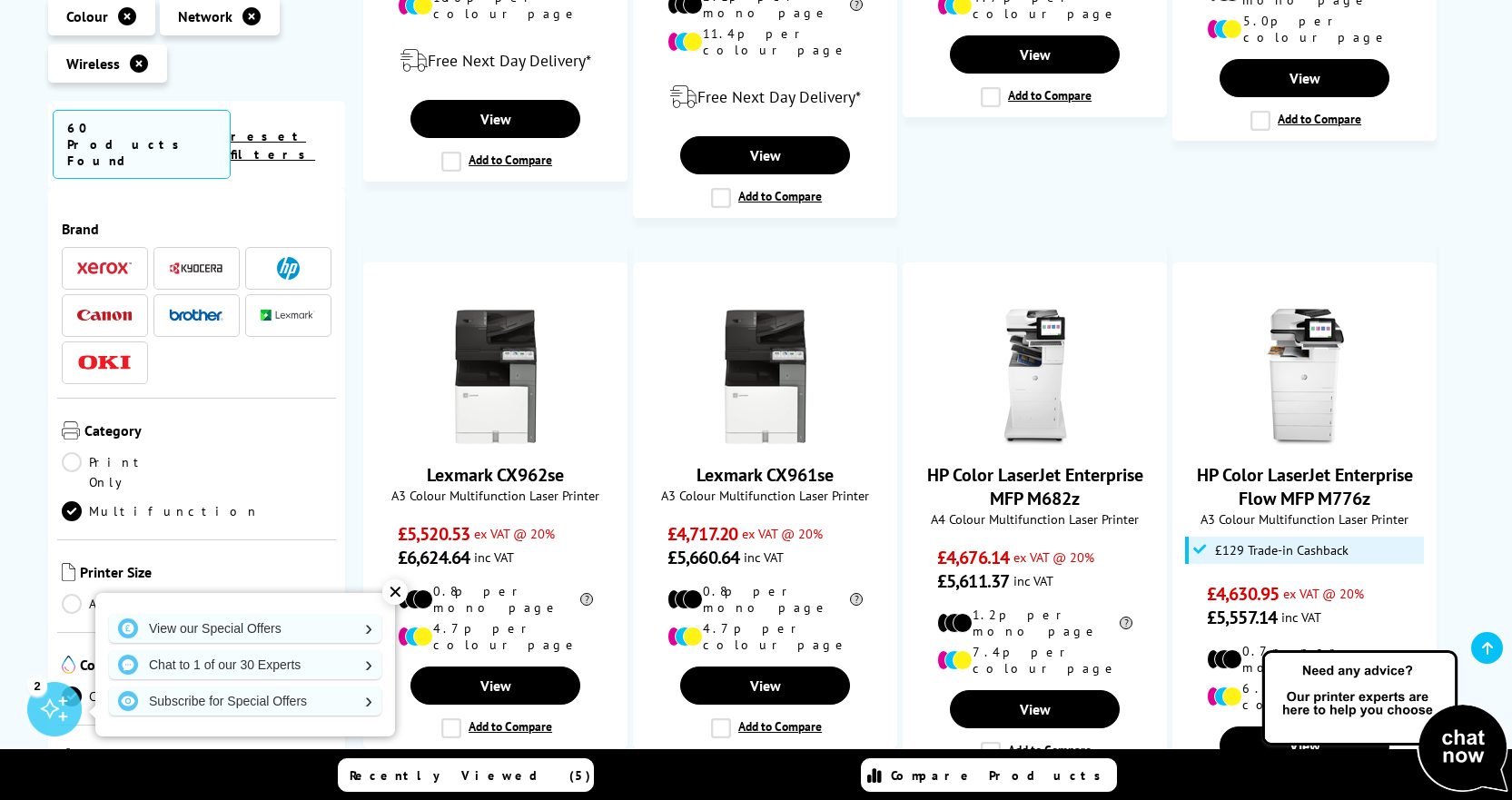
click at [397, 590] on div "✕" at bounding box center [395, 592] width 26 height 26
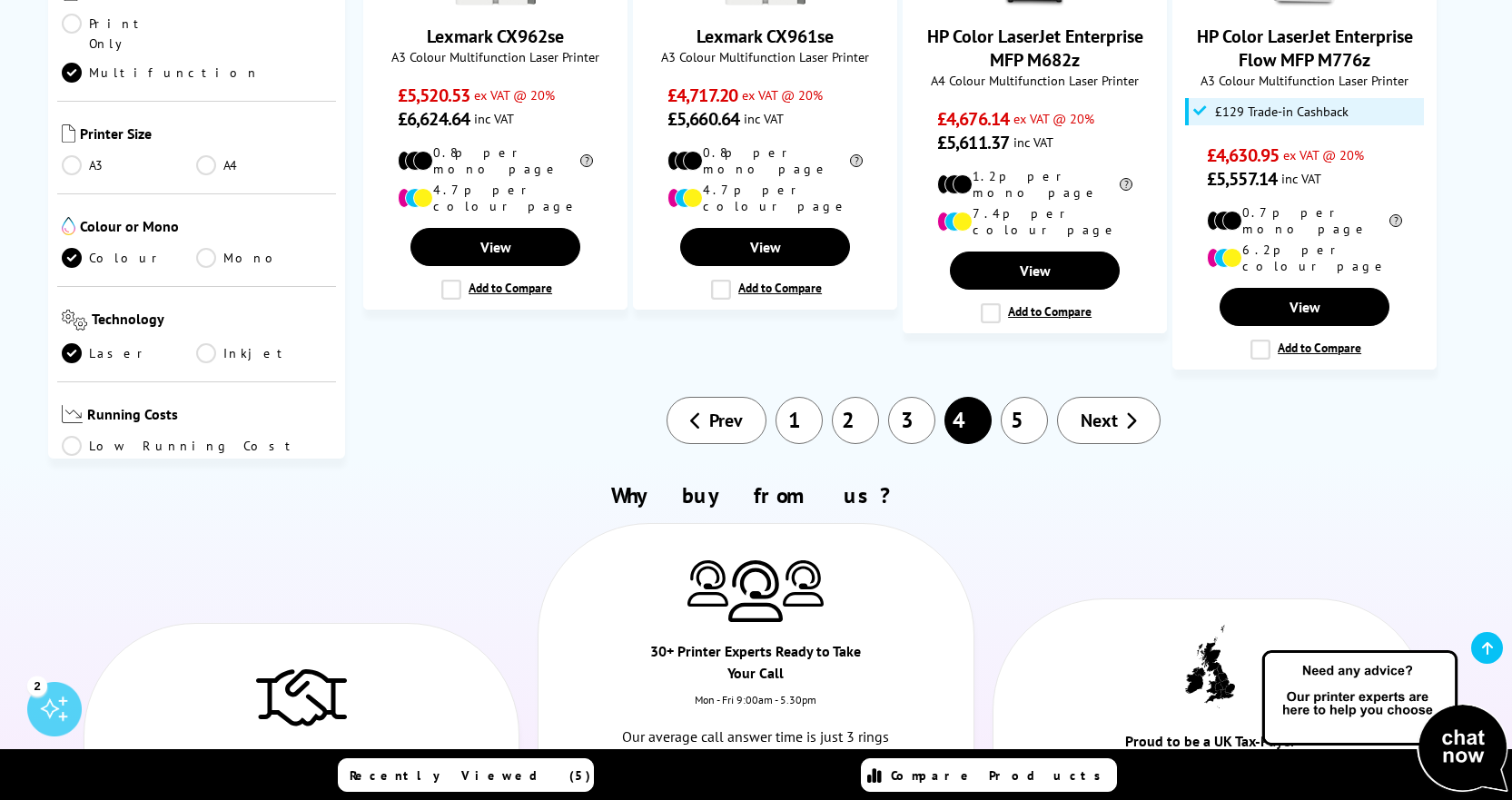
scroll to position [1999, 0]
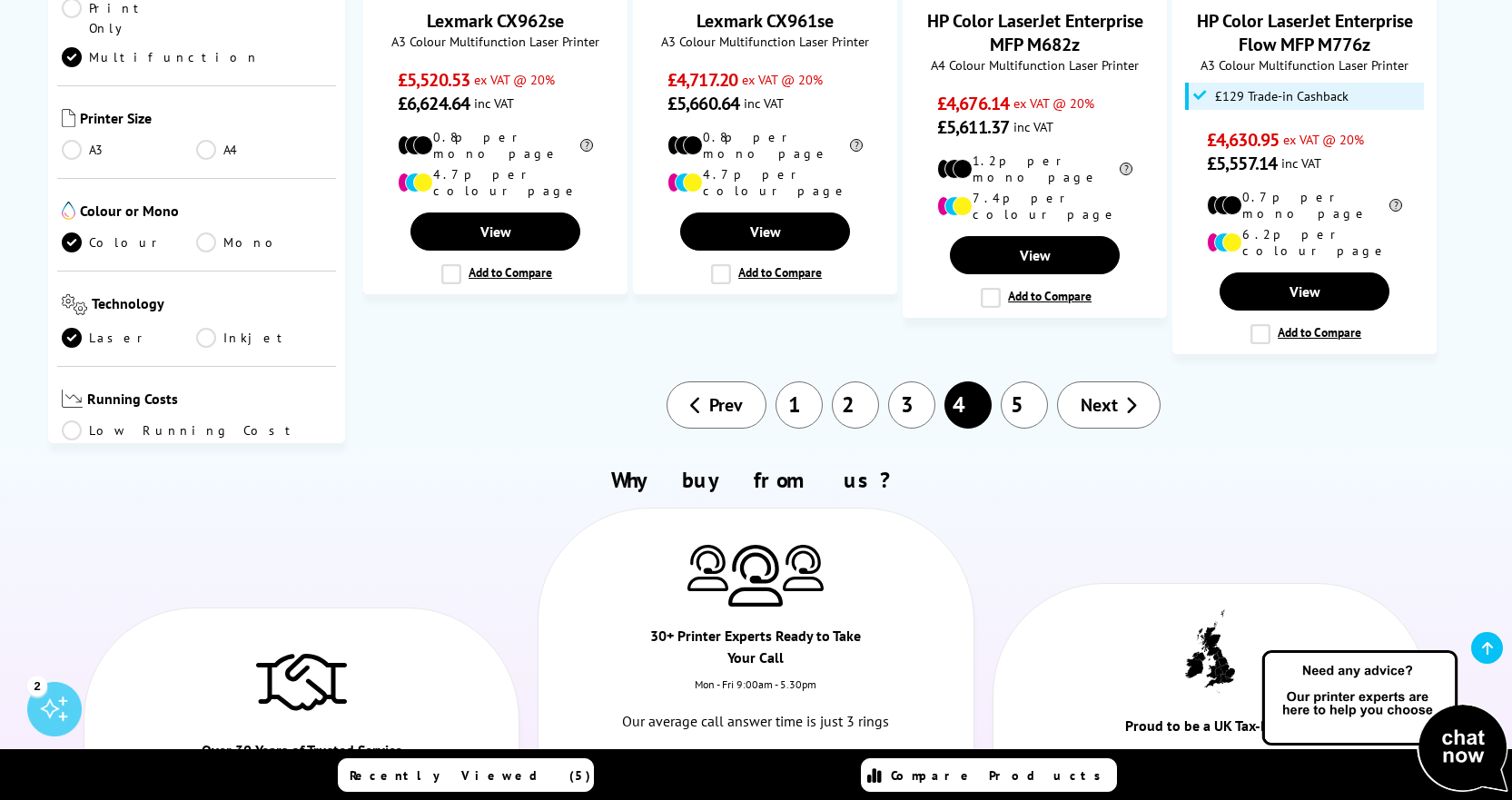
click at [1031, 382] on link "5" at bounding box center [1024, 405] width 47 height 47
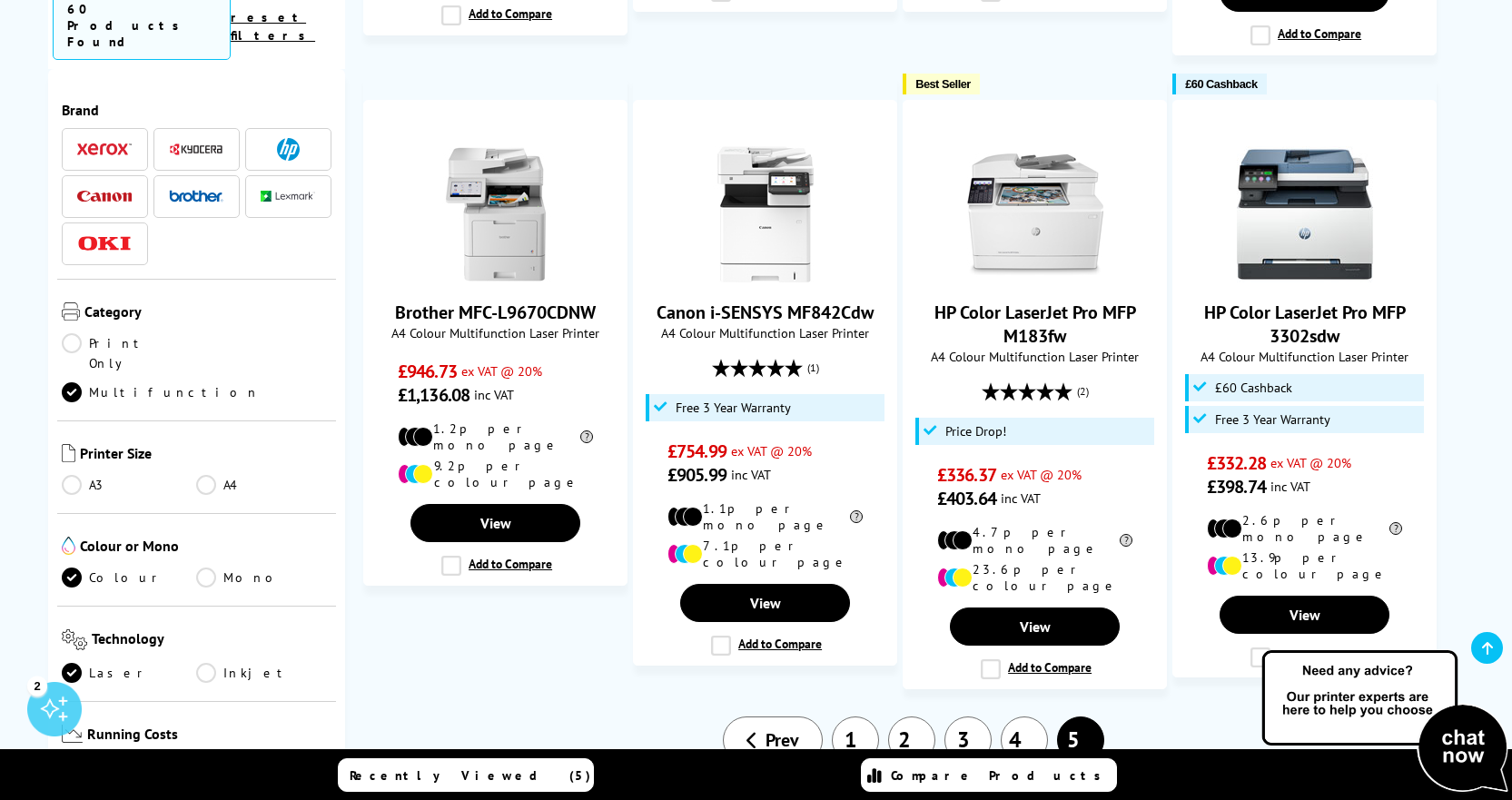
scroll to position [1454, 0]
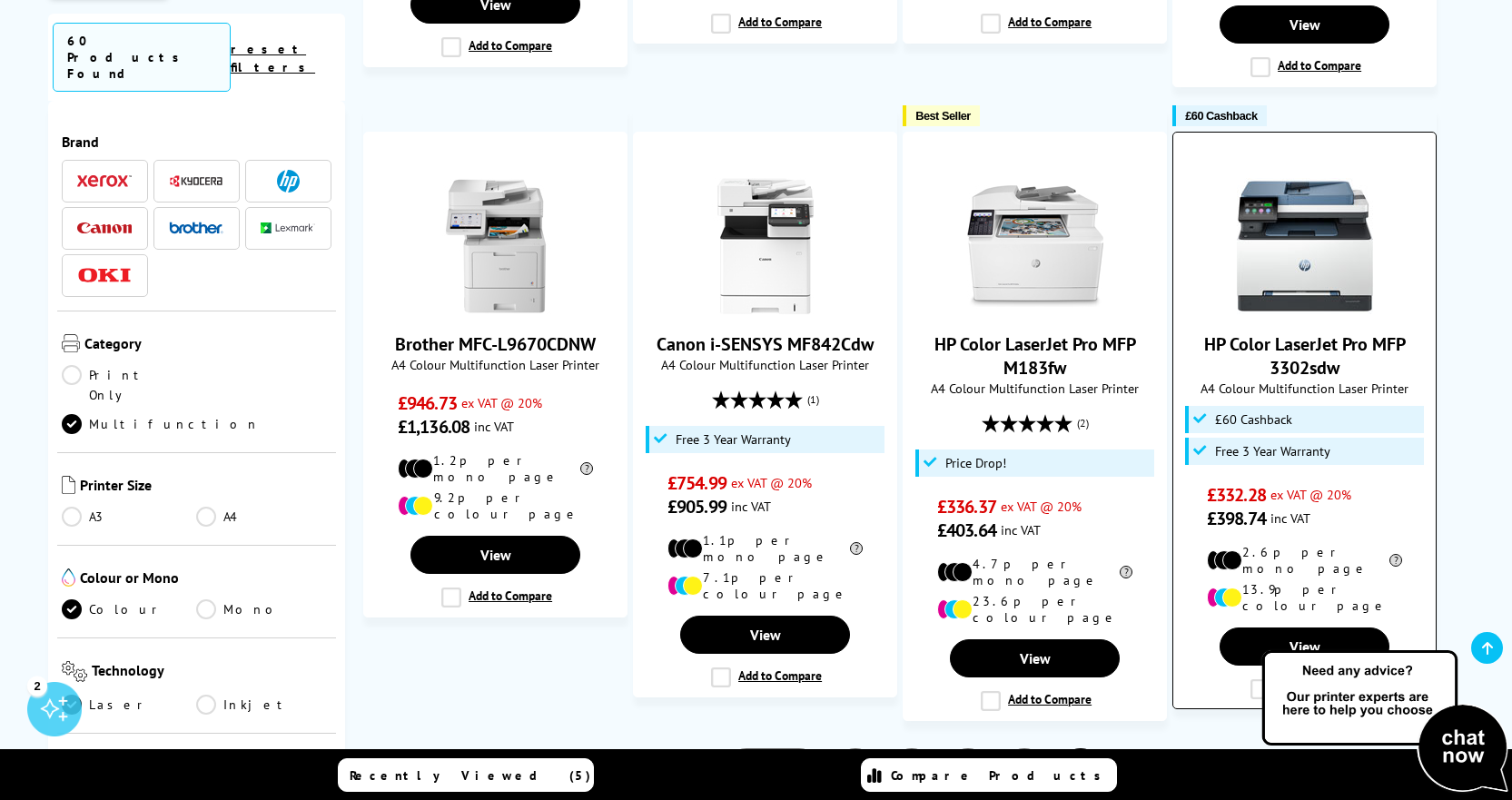
click at [1359, 251] on img at bounding box center [1305, 245] width 136 height 136
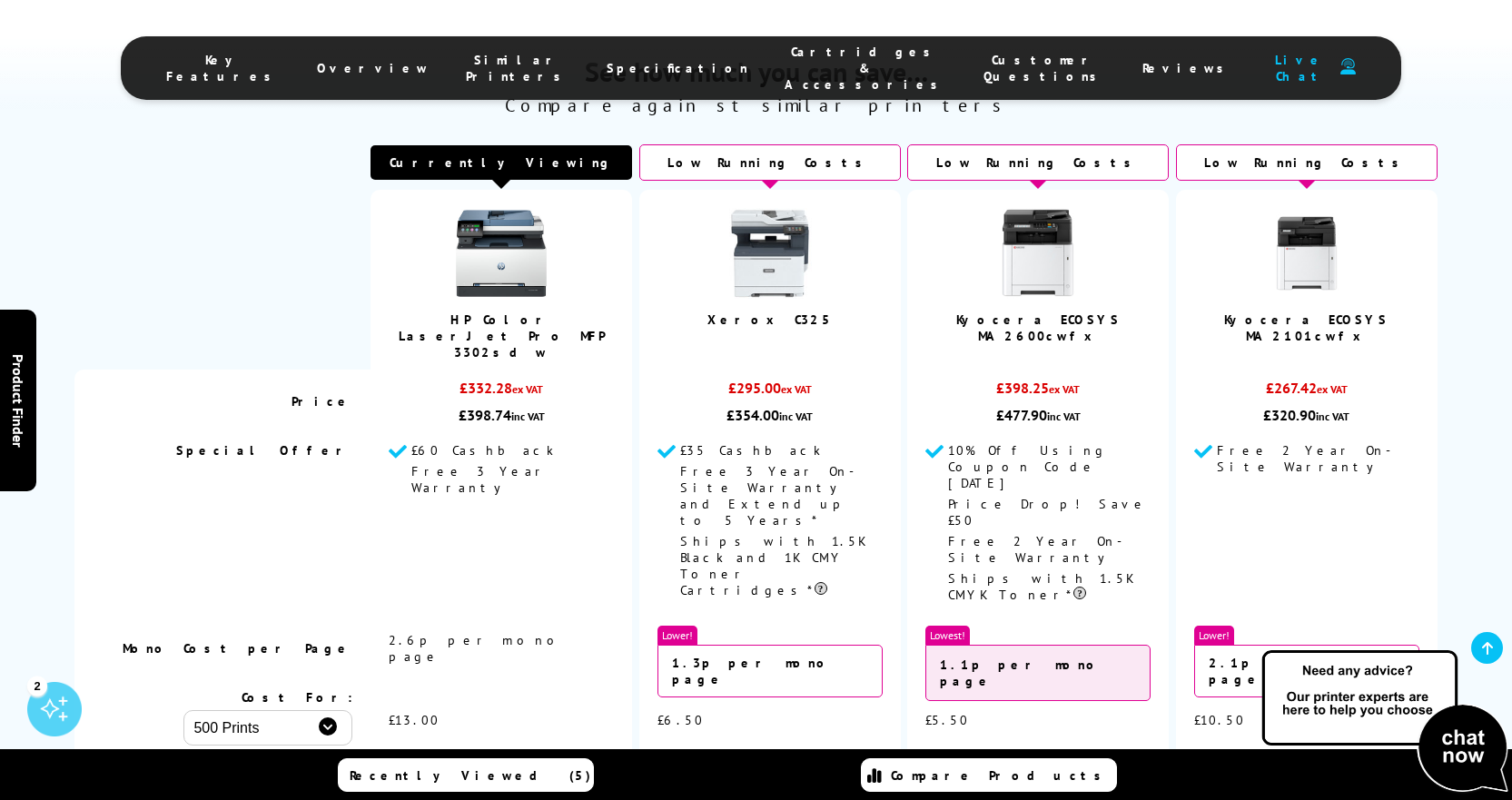
scroll to position [4724, 0]
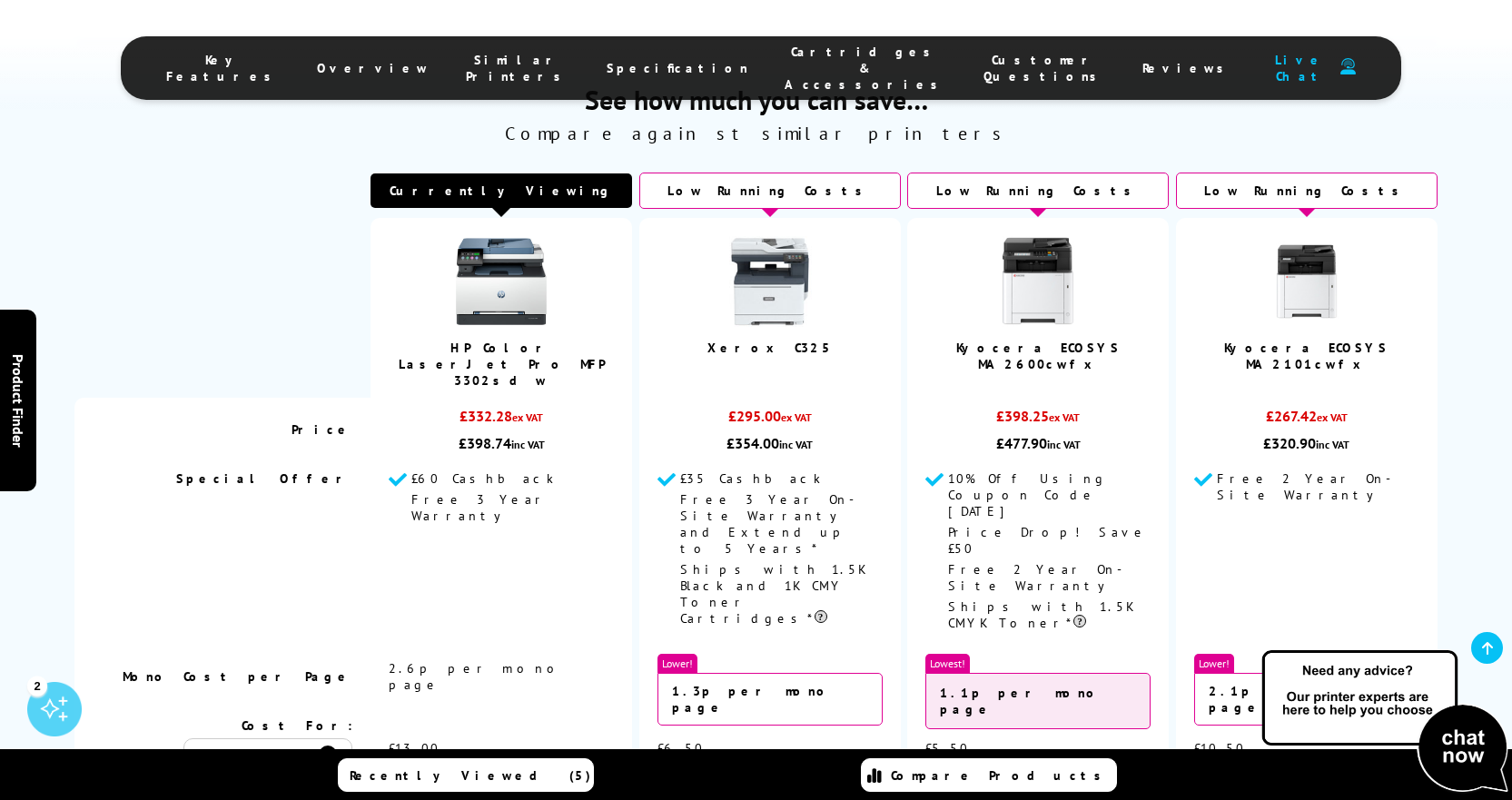
click at [327, 738] on select "500 Prints 1000 Prints 2000 Prints" at bounding box center [268, 756] width 169 height 35
select select "1000"
click at [183, 738] on select "500 Prints 1000 Prints 2000 Prints" at bounding box center [268, 756] width 169 height 35
select select "1000"
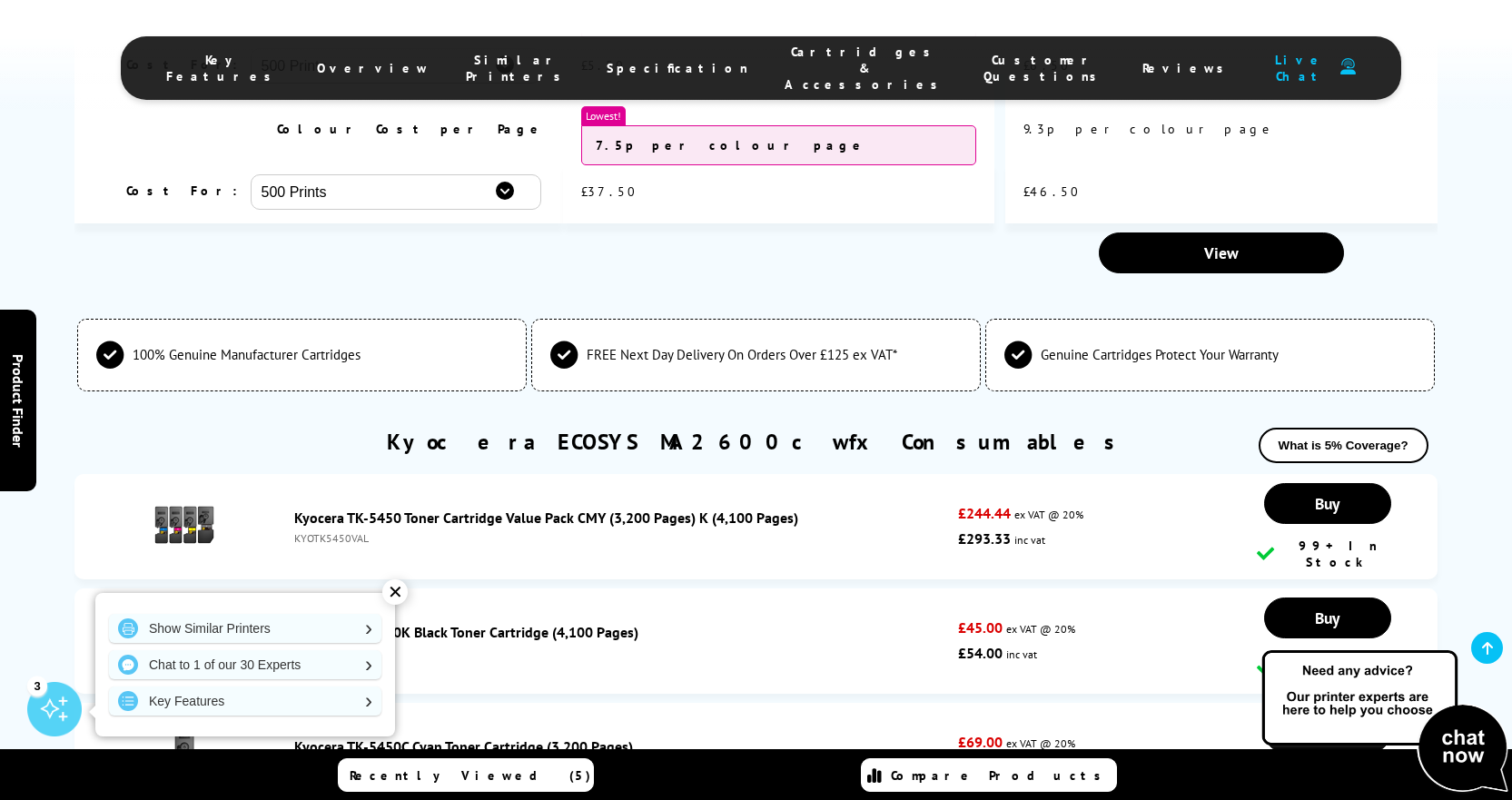
scroll to position [5451, 0]
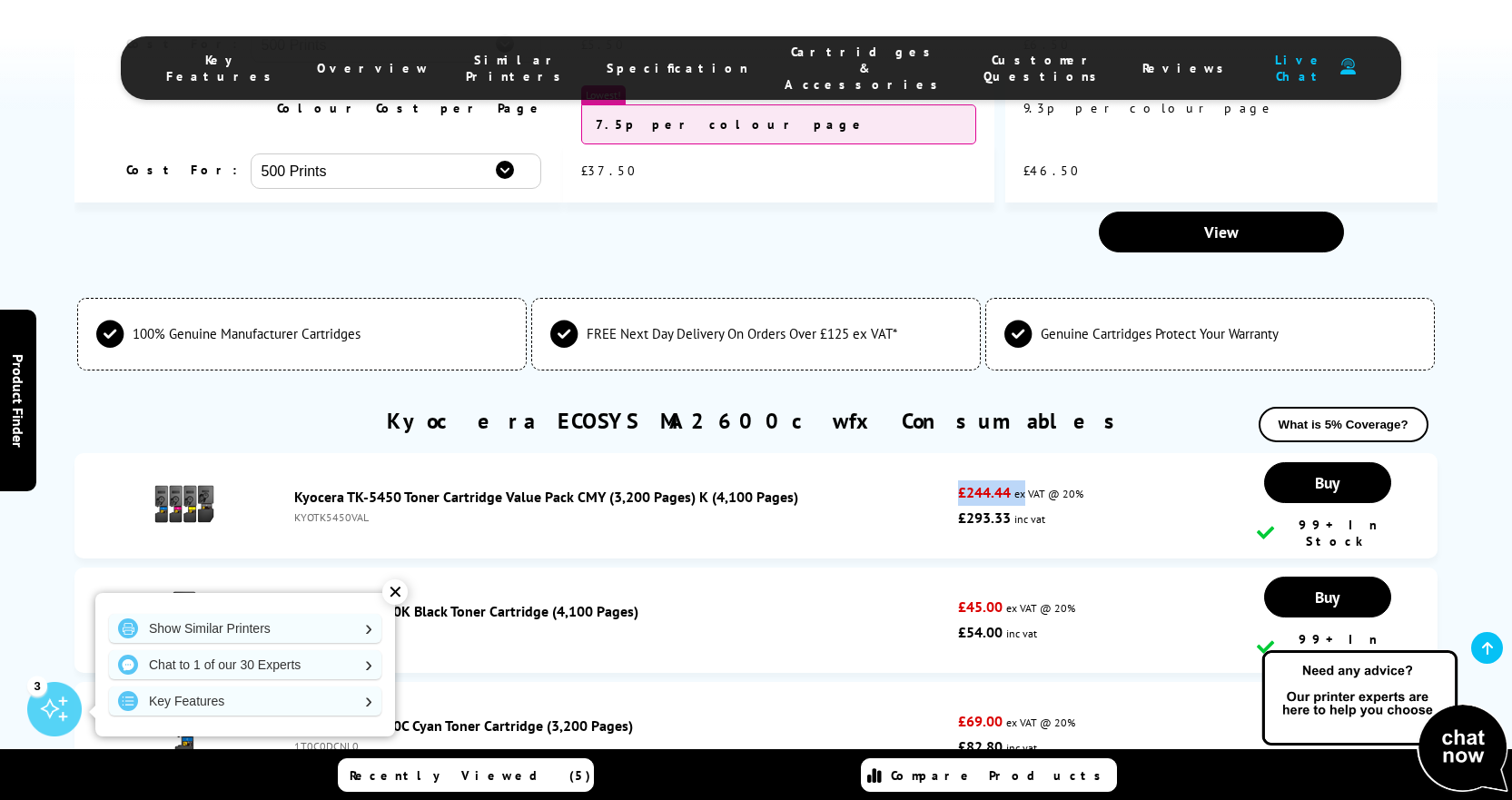
drag, startPoint x: 961, startPoint y: 255, endPoint x: 1022, endPoint y: 254, distance: 61.0
click at [1022, 481] on p "£244.44 ex VAT @ 20%" at bounding box center [1092, 494] width 269 height 26
click at [901, 488] on div "Kyocera TK-5450 Toner Cartridge Value Pack CMY (3,200 Pages) K (4,100 Pages)" at bounding box center [621, 497] width 653 height 19
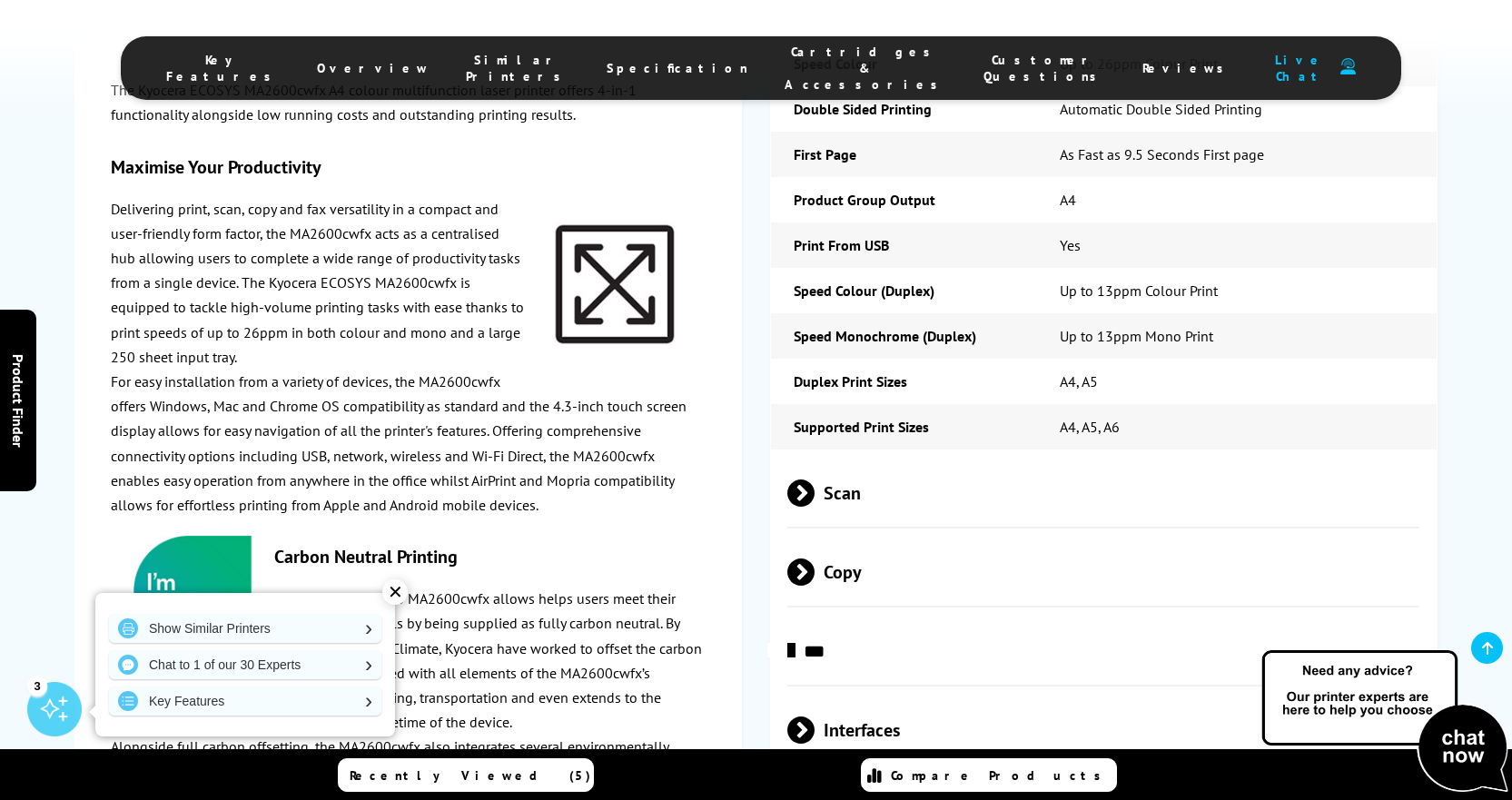
scroll to position [3089, 0]
click at [814, 481] on span at bounding box center [814, 495] width 0 height 27
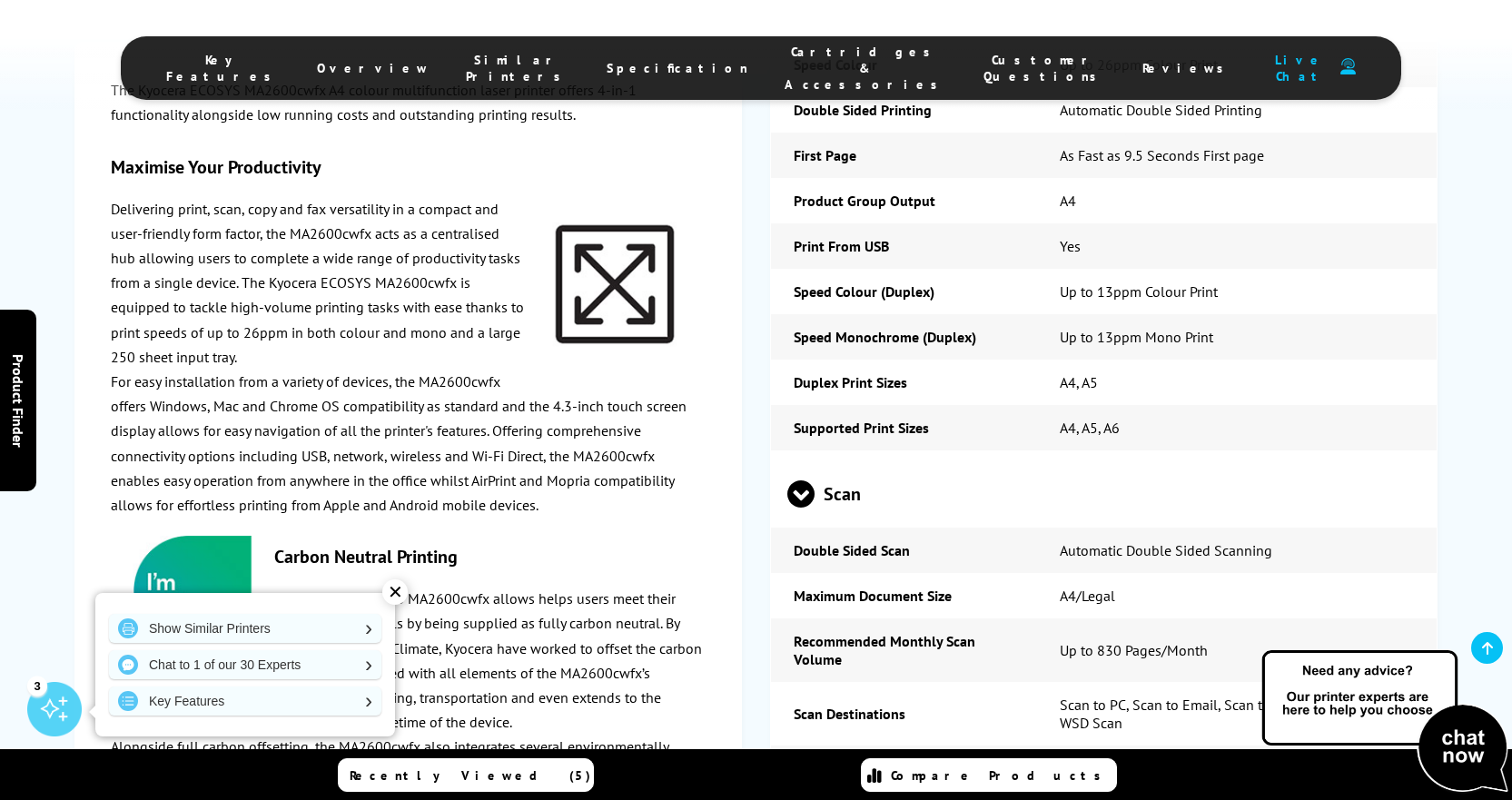
click at [799, 507] on span at bounding box center [801, 507] width 27 height 0
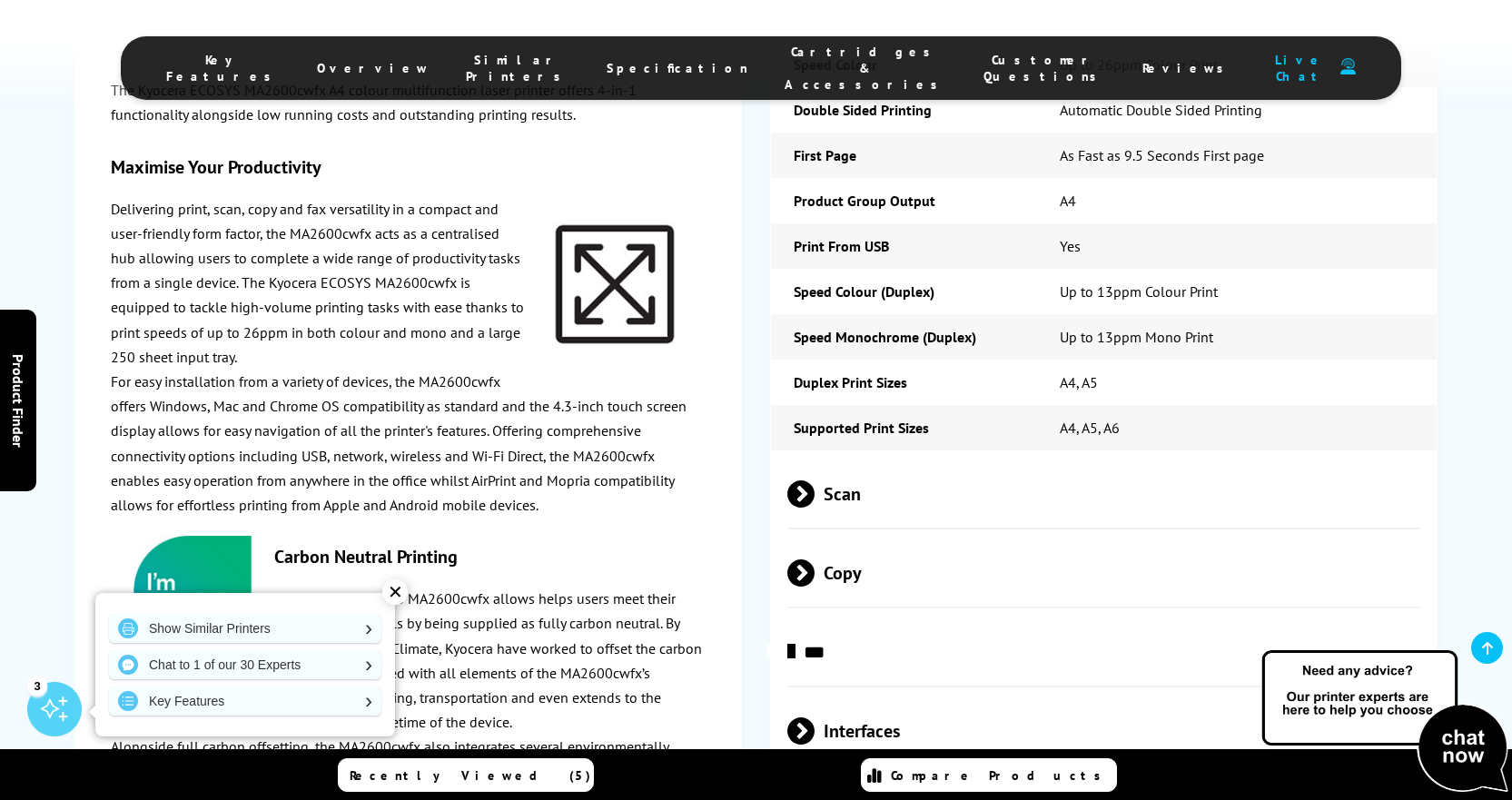
click at [814, 560] on span at bounding box center [814, 573] width 0 height 27
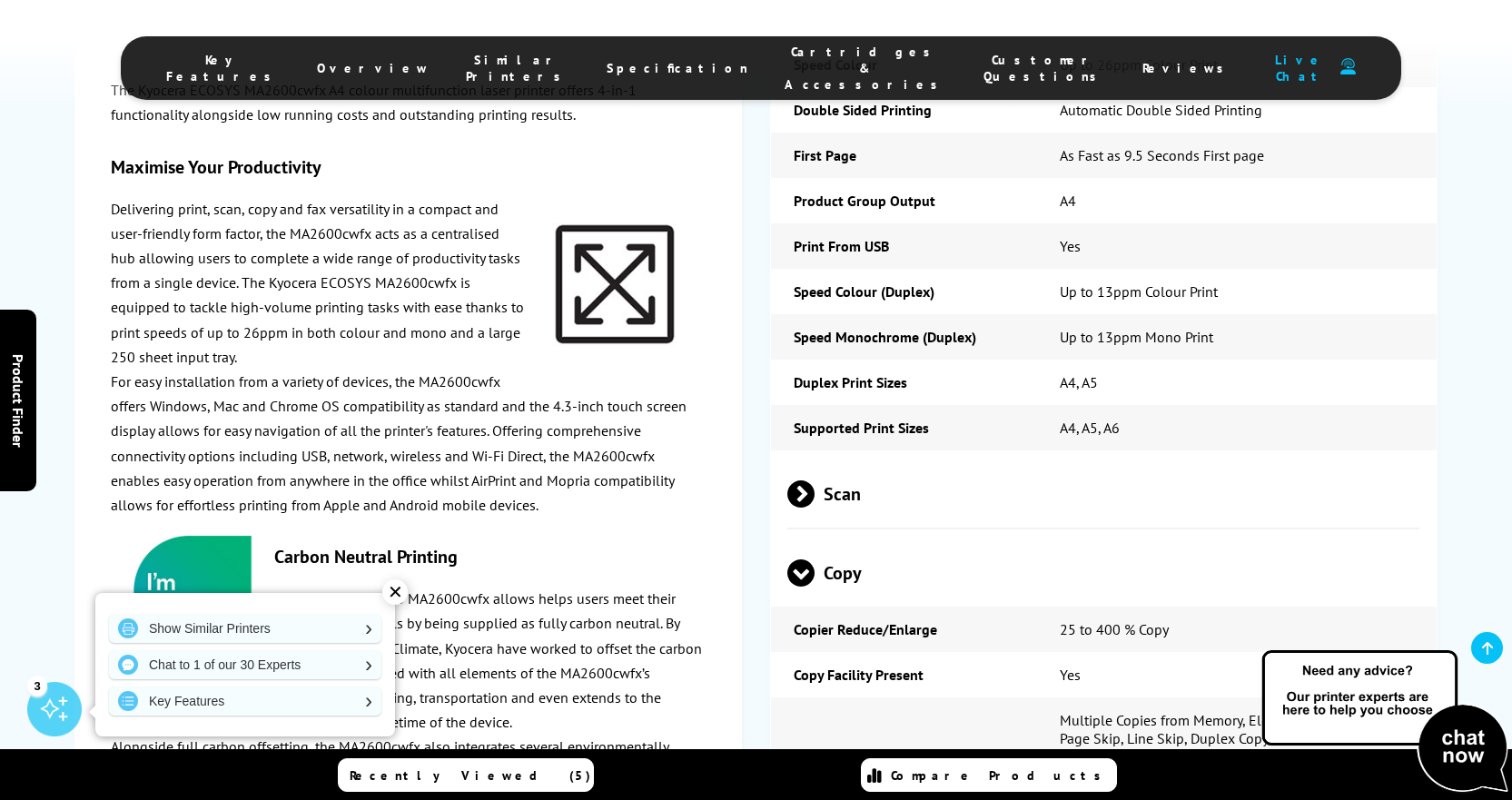
click at [799, 587] on span at bounding box center [801, 587] width 27 height 0
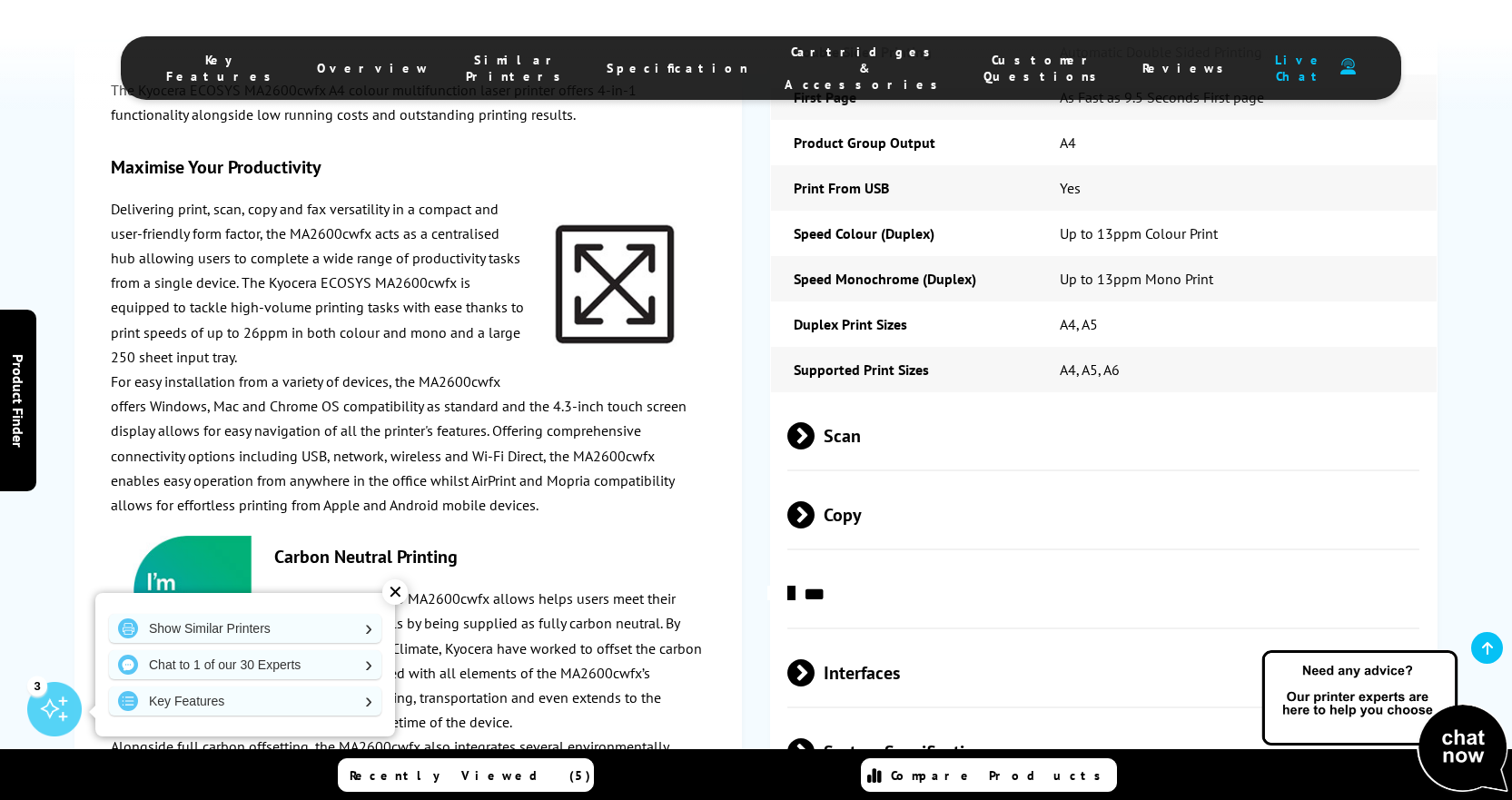
scroll to position [3179, 0]
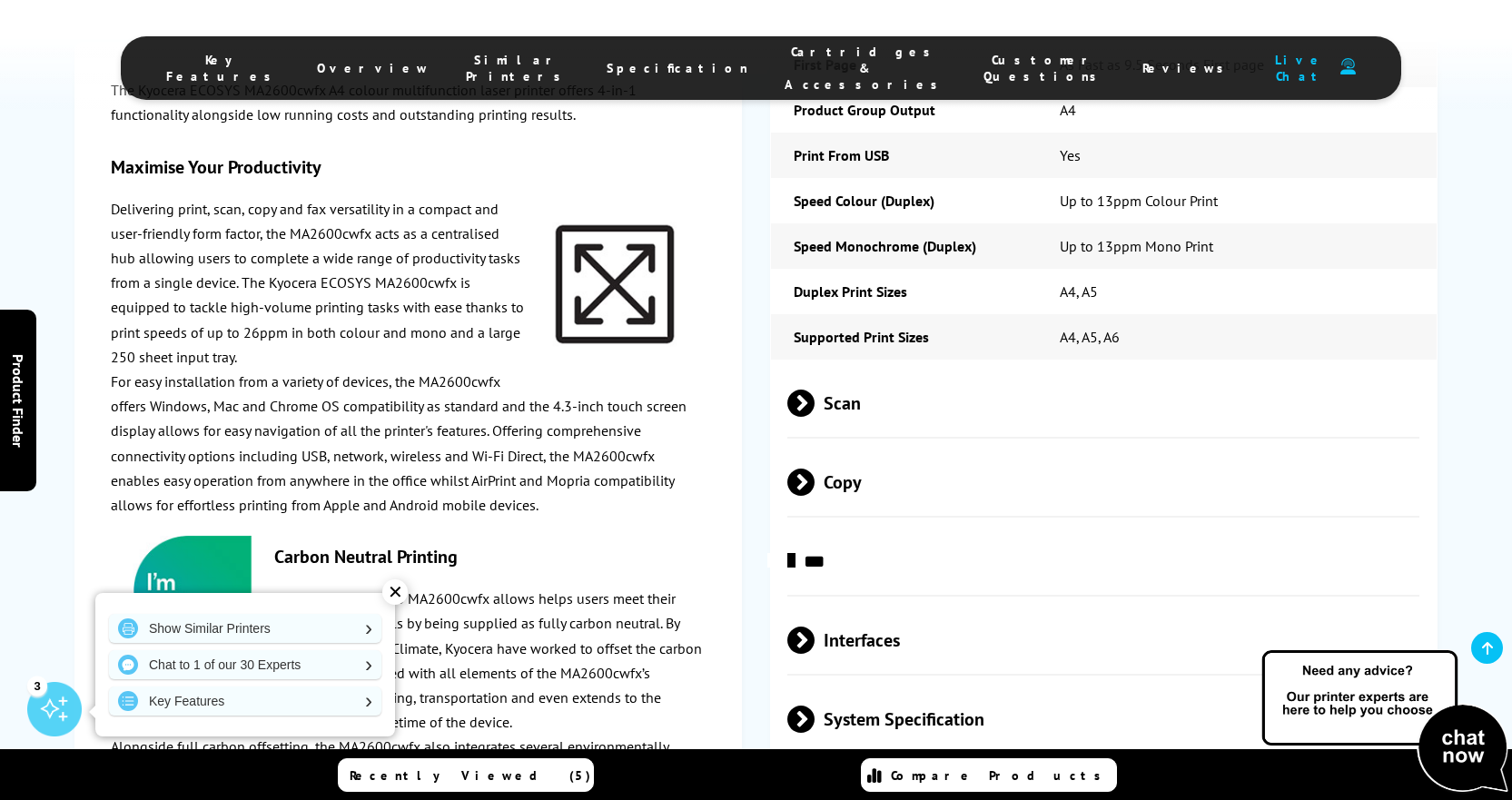
click at [814, 469] on span at bounding box center [814, 483] width 0 height 27
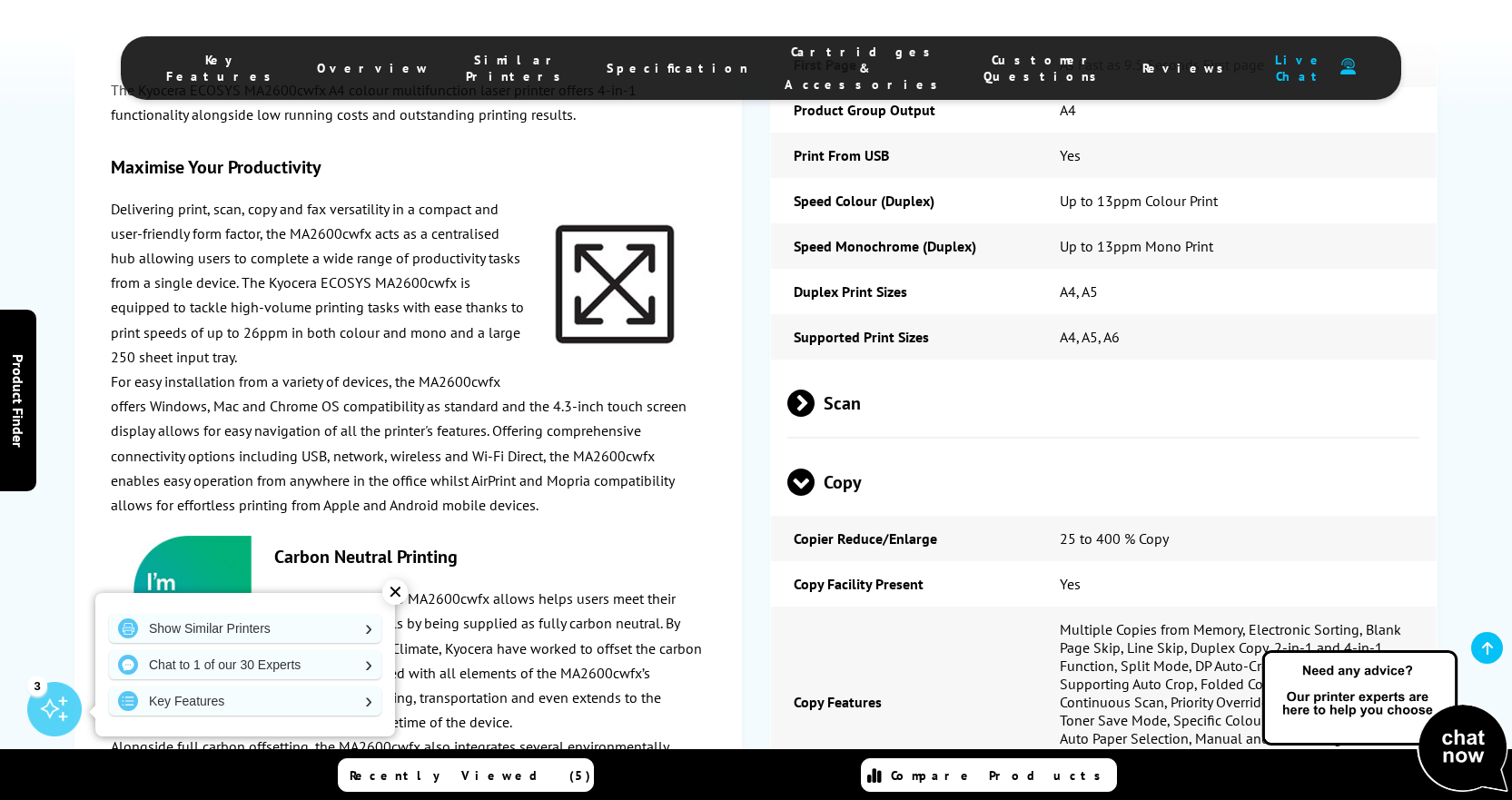
click at [801, 496] on span at bounding box center [801, 496] width 27 height 0
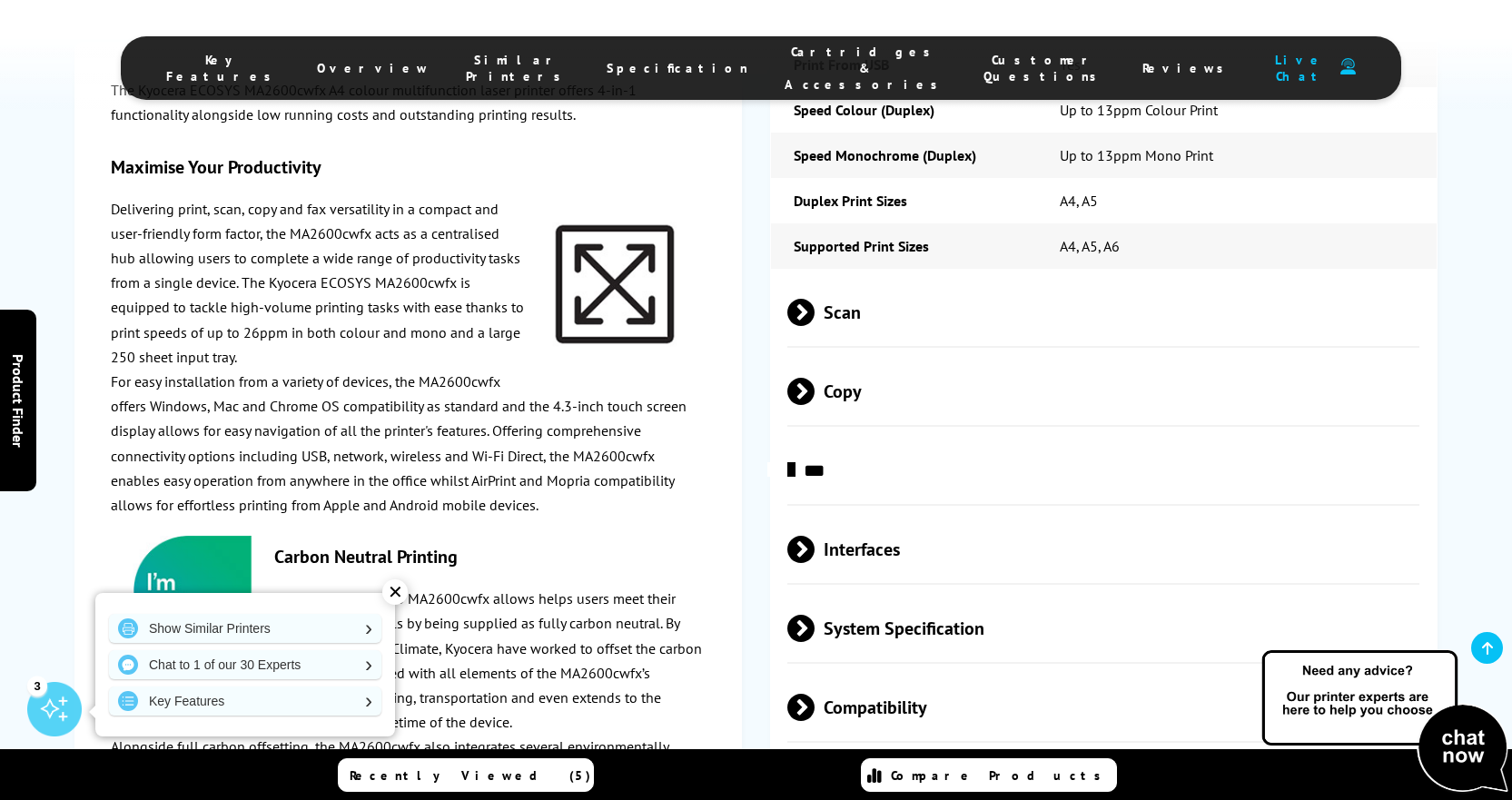
scroll to position [3361, 0]
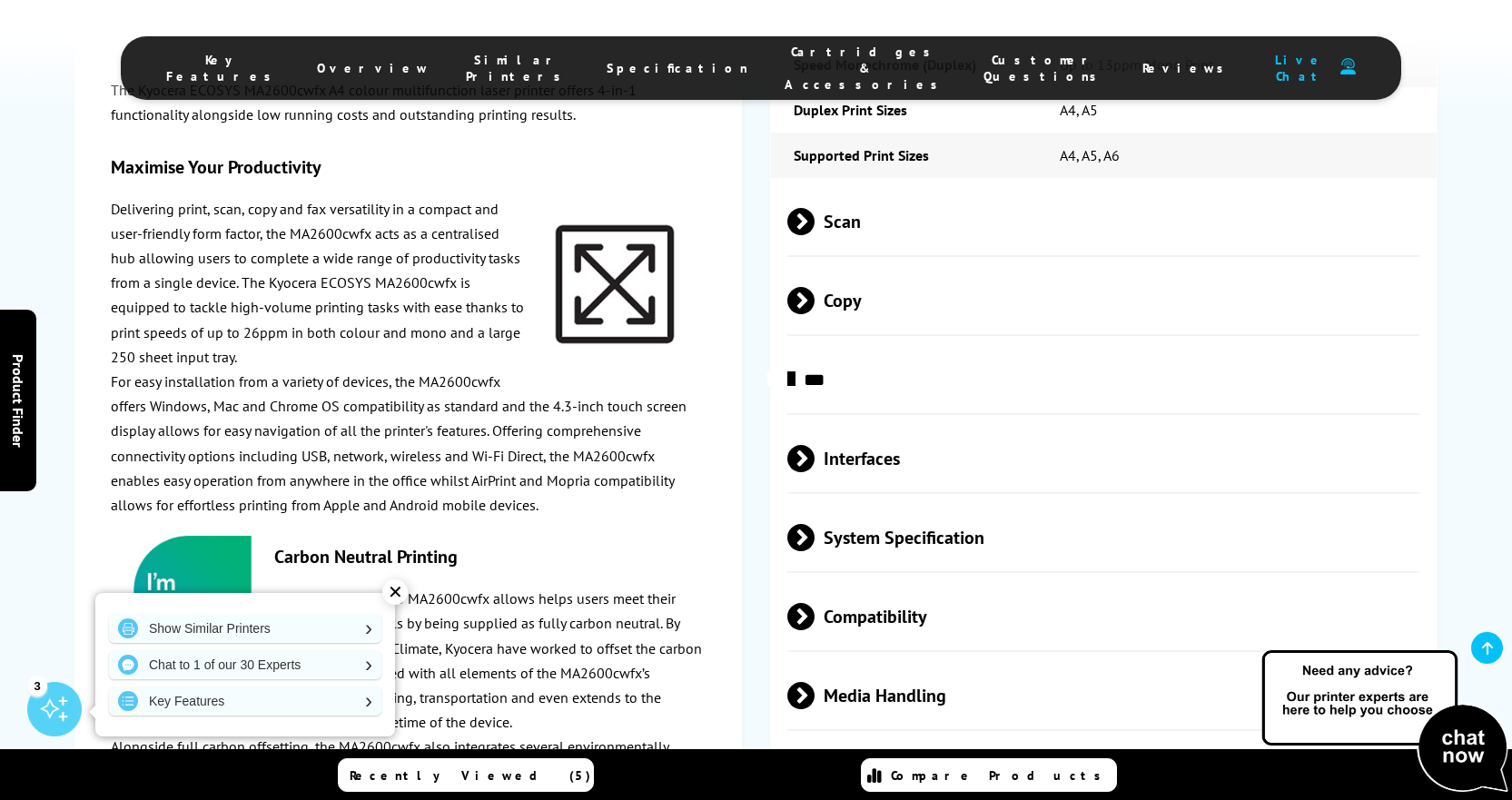
click at [814, 446] on span at bounding box center [814, 459] width 0 height 27
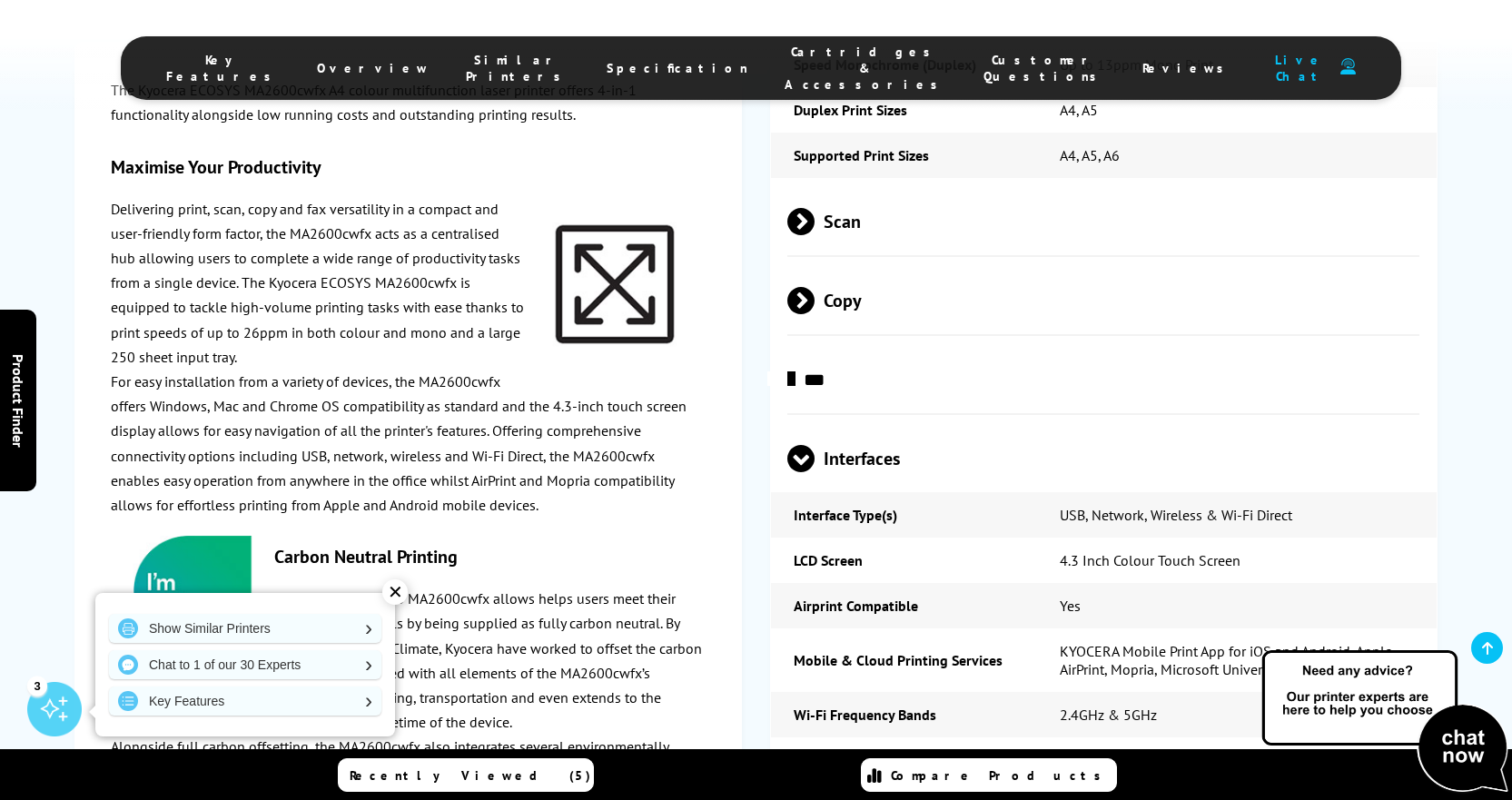
click at [800, 472] on span at bounding box center [801, 472] width 27 height 0
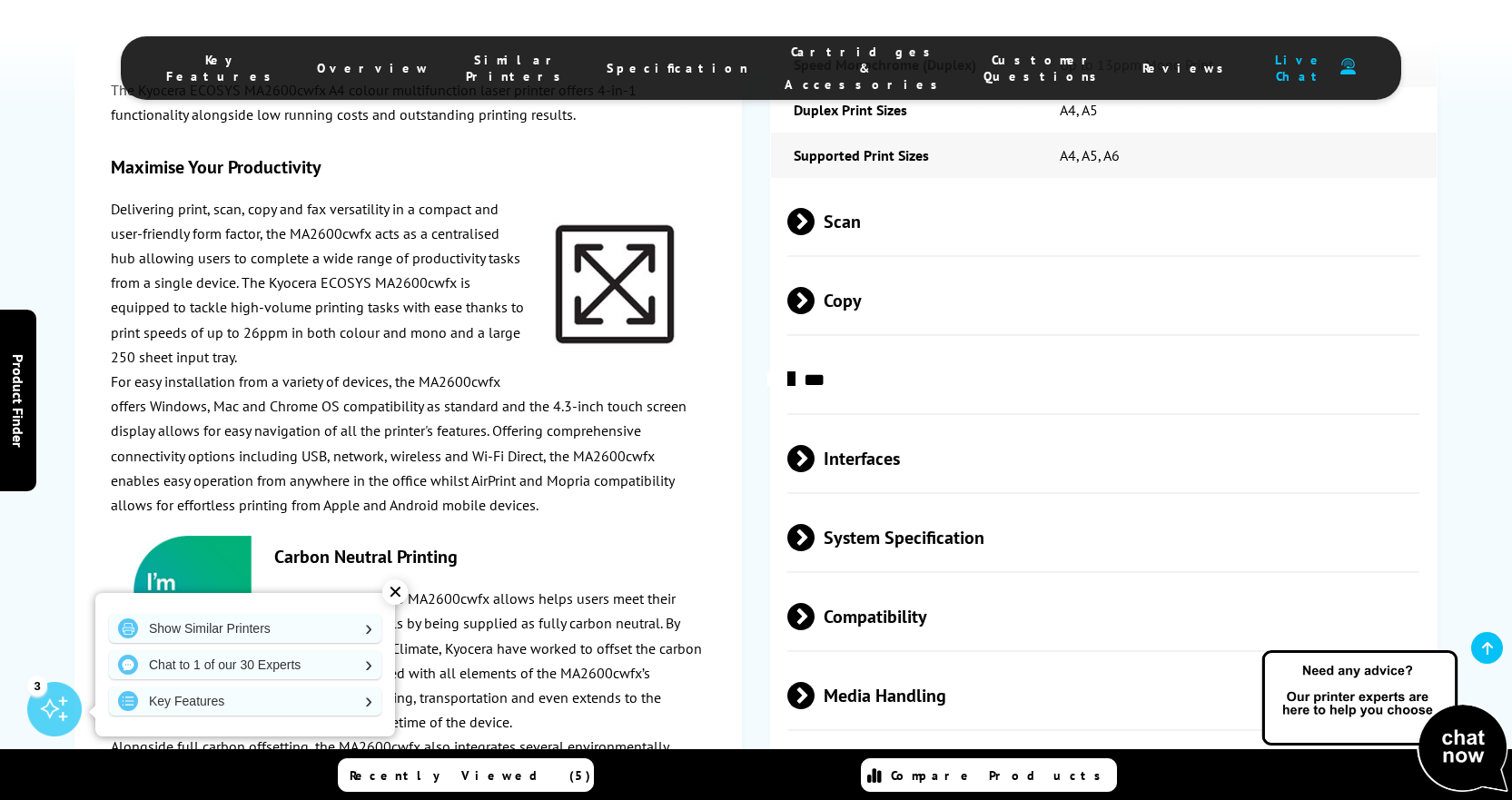
scroll to position [3452, 0]
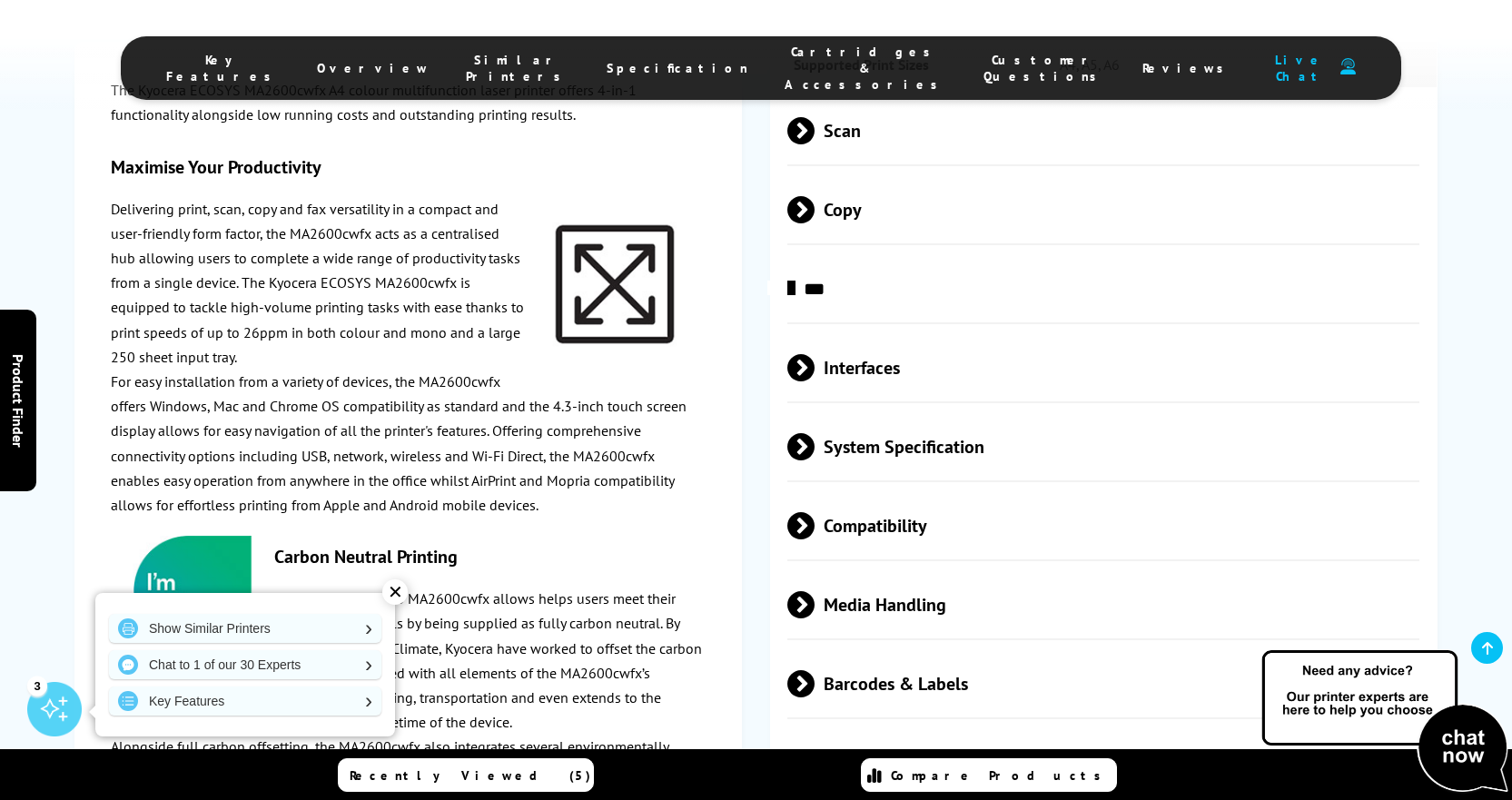
click at [814, 433] on span at bounding box center [814, 447] width 0 height 27
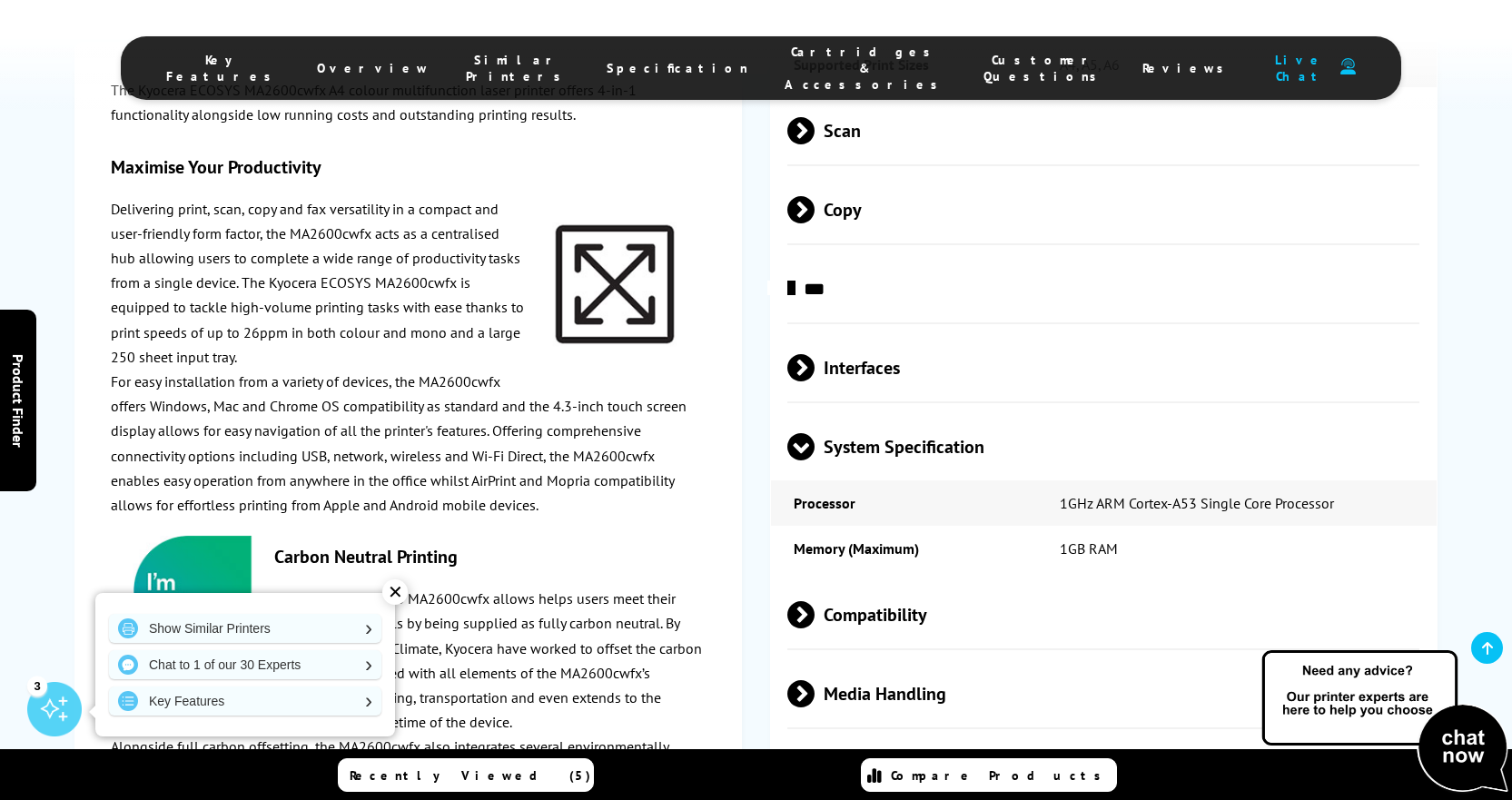
click at [801, 460] on span at bounding box center [801, 460] width 27 height 0
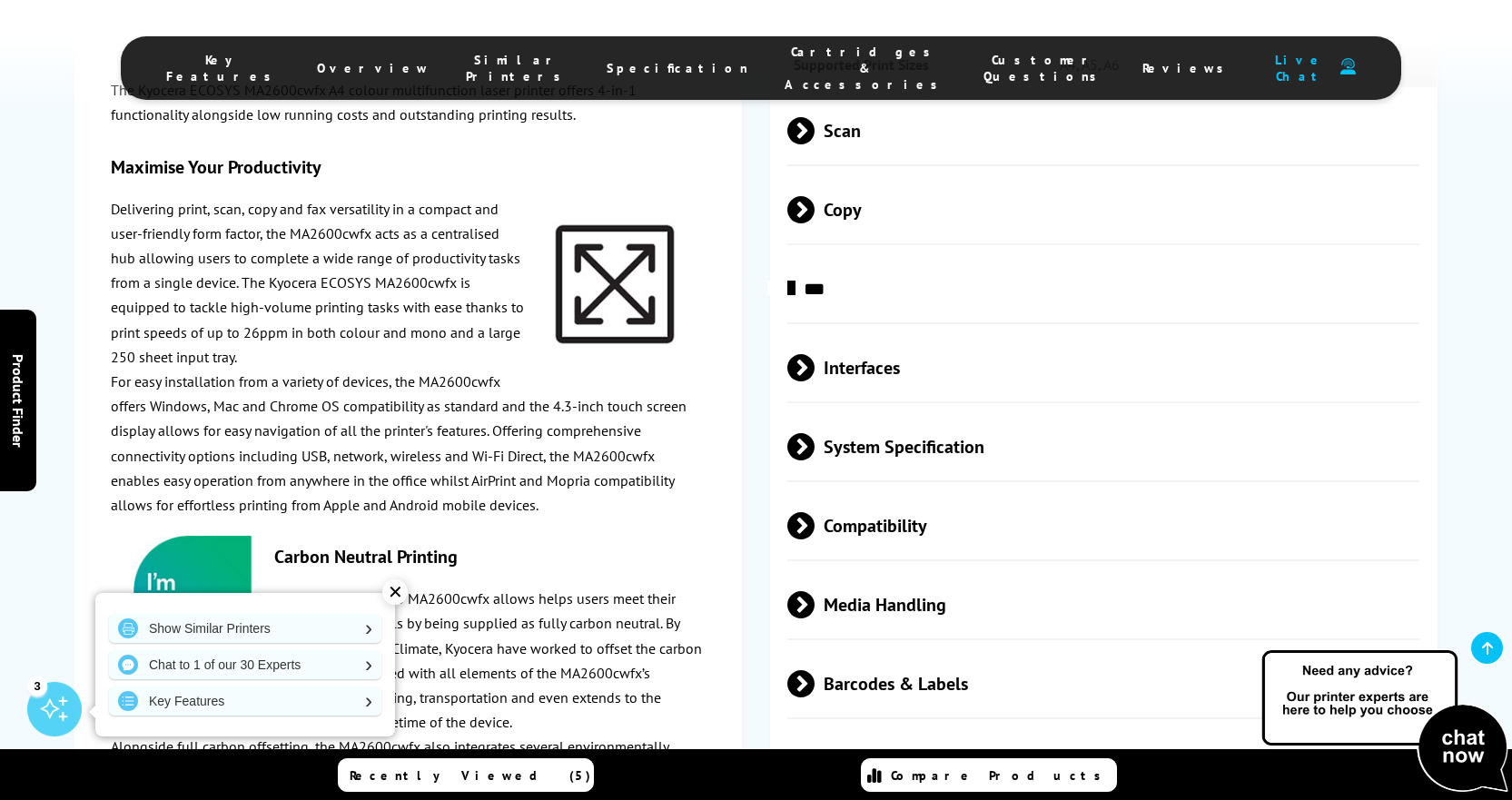
click at [814, 512] on span at bounding box center [814, 526] width 0 height 27
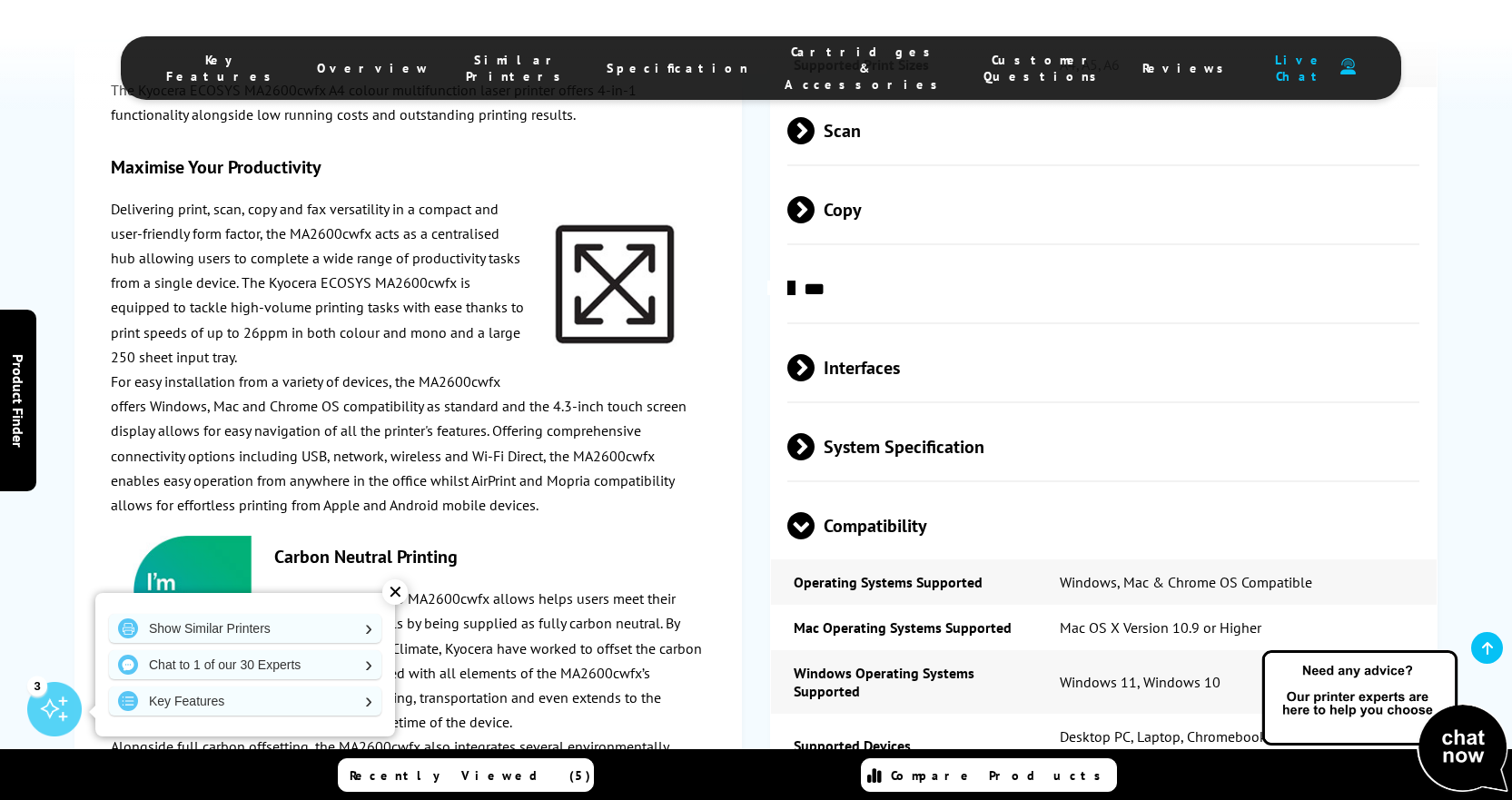
click at [800, 540] on span at bounding box center [801, 540] width 27 height 0
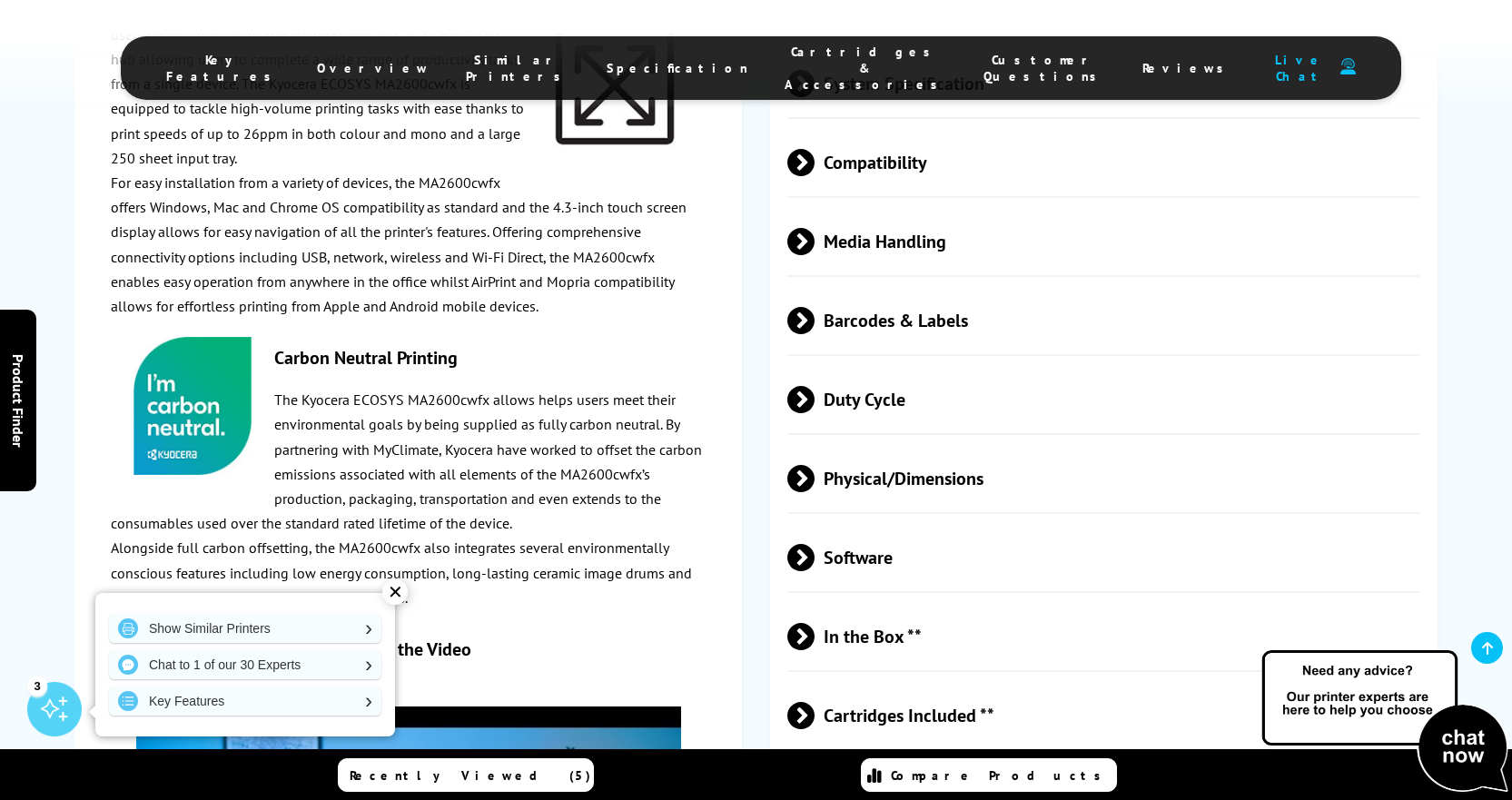
scroll to position [3907, 0]
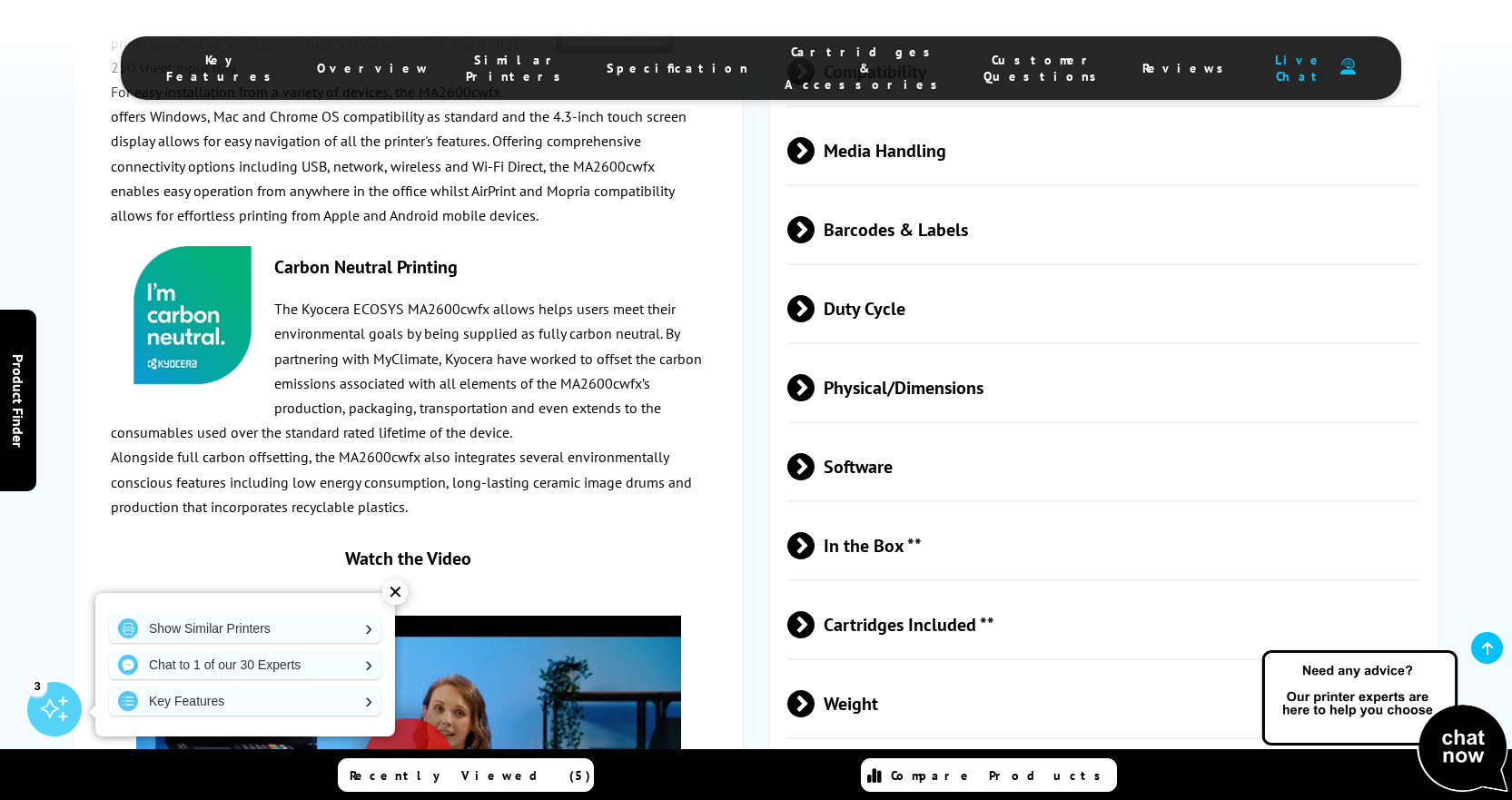
click at [814, 532] on span at bounding box center [814, 546] width 0 height 27
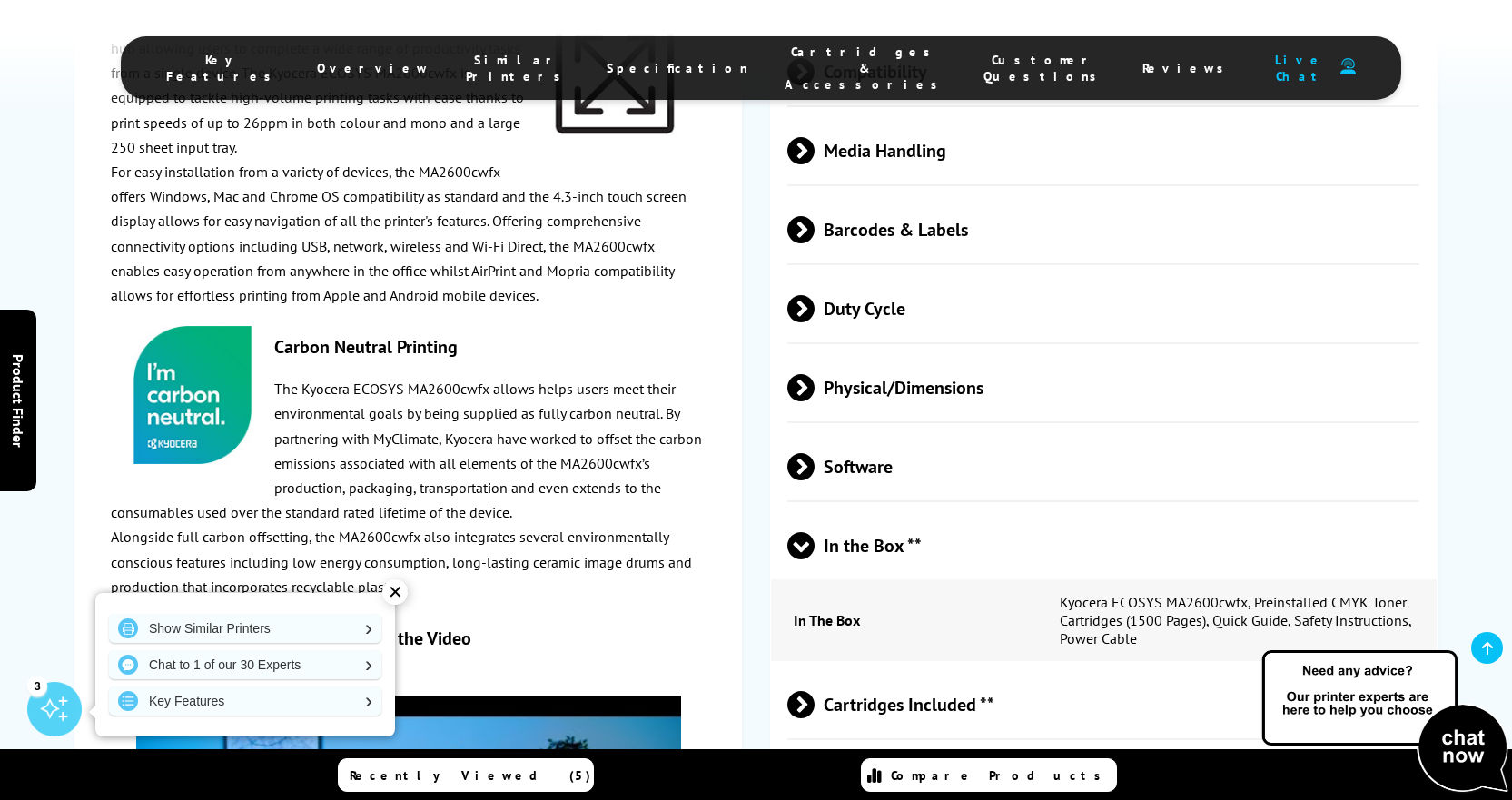
click at [800, 560] on span at bounding box center [801, 560] width 27 height 0
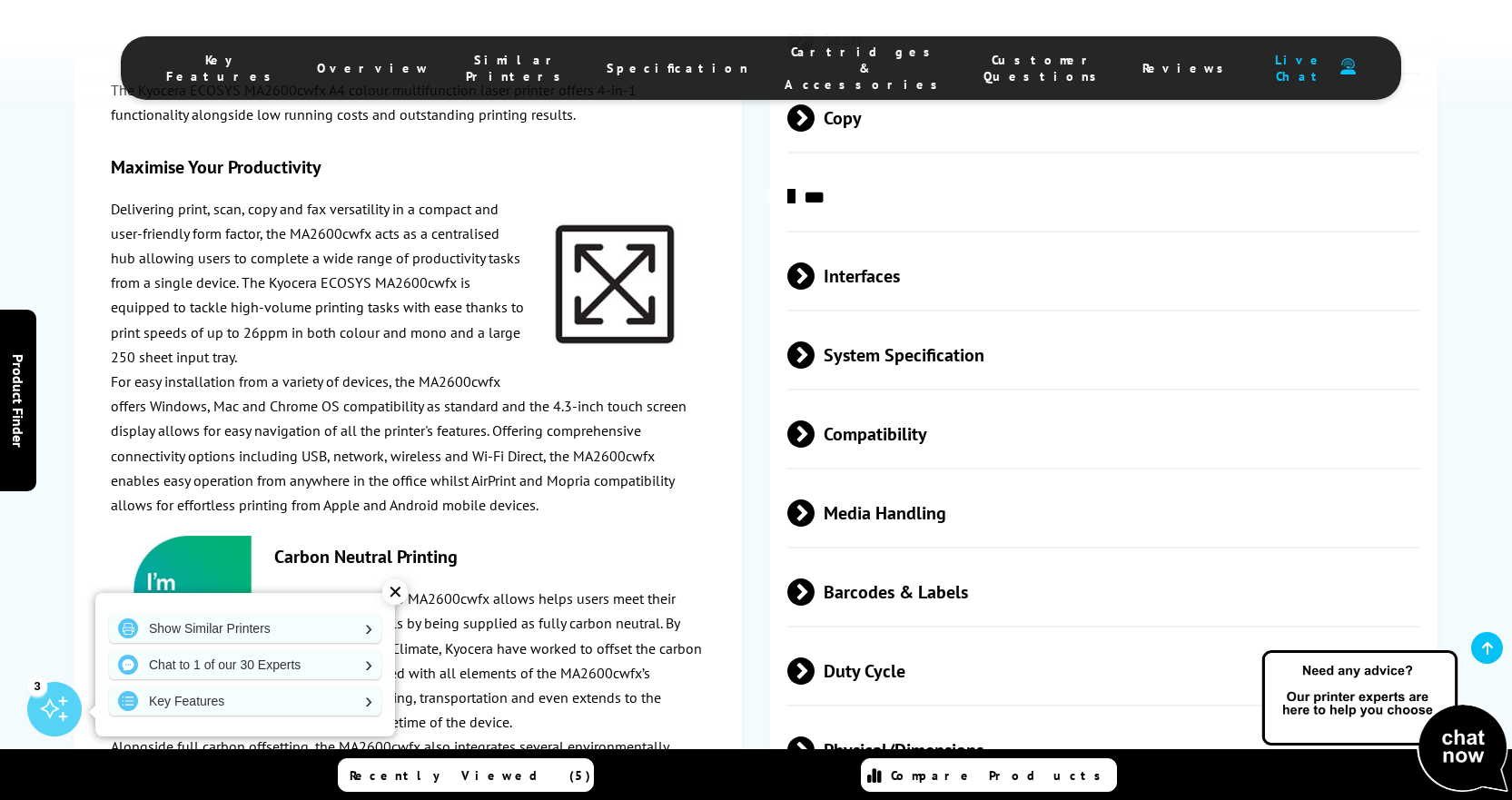
scroll to position [3815, 0]
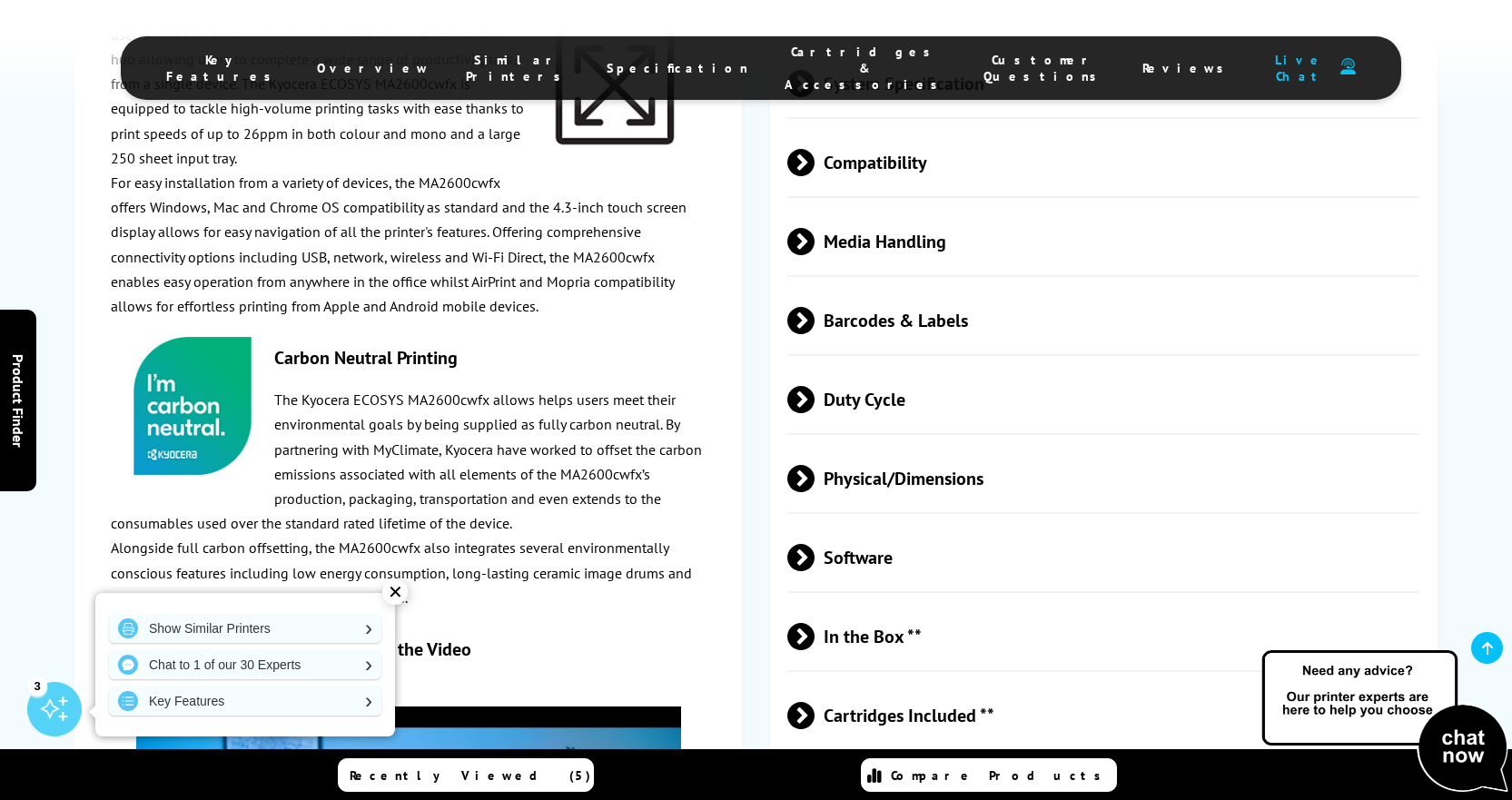
click at [397, 588] on div "✕" at bounding box center [395, 592] width 26 height 26
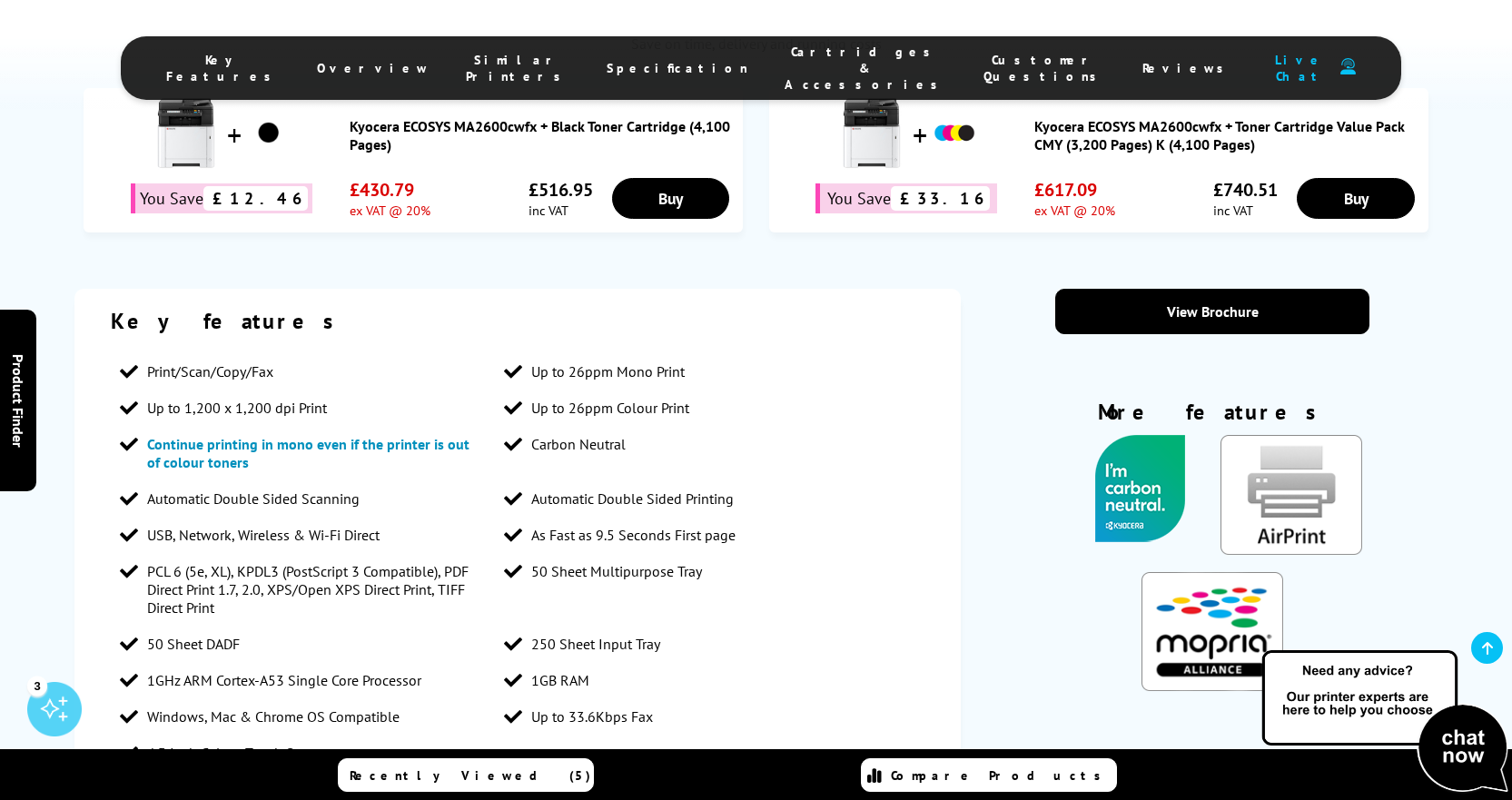
scroll to position [1454, 0]
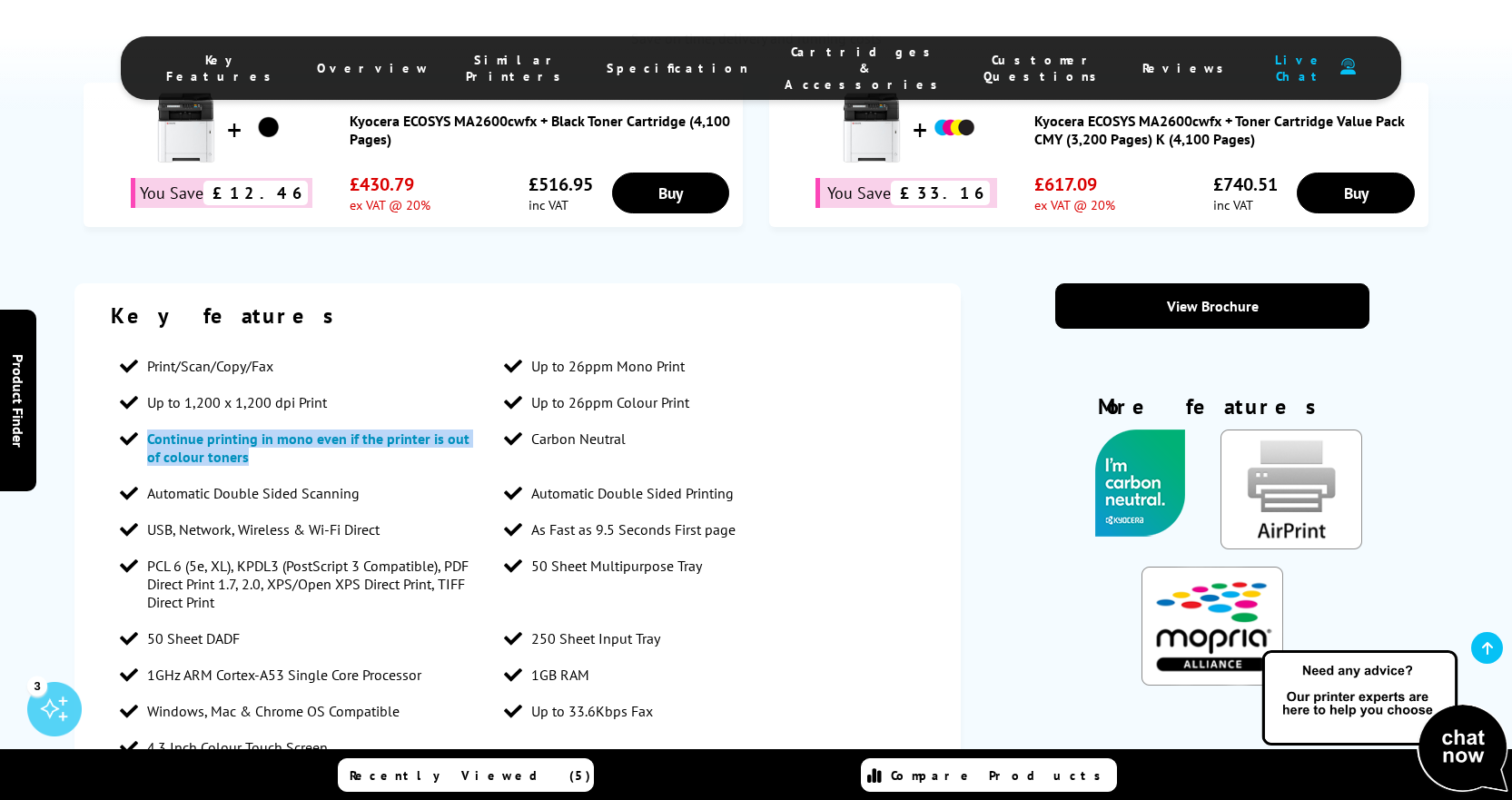
drag, startPoint x: 236, startPoint y: 260, endPoint x: 138, endPoint y: 246, distance: 99.0
click at [138, 421] on li "Continue printing in mono even if the printer is out of colour toners" at bounding box center [302, 449] width 384 height 55
click at [233, 430] on span "Continue printing in mono even if the printer is out of colour toners" at bounding box center [308, 448] width 323 height 36
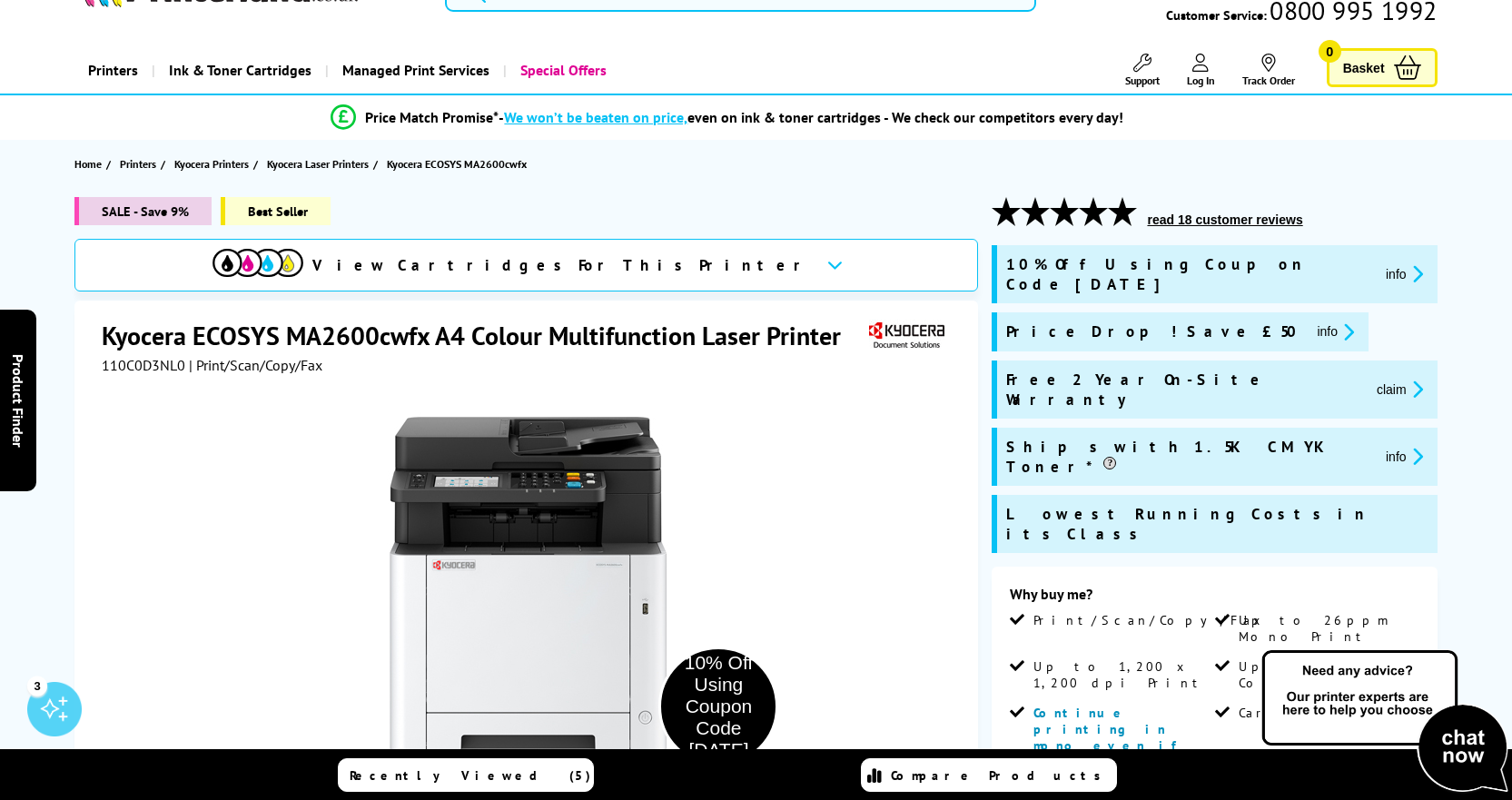
scroll to position [91, 0]
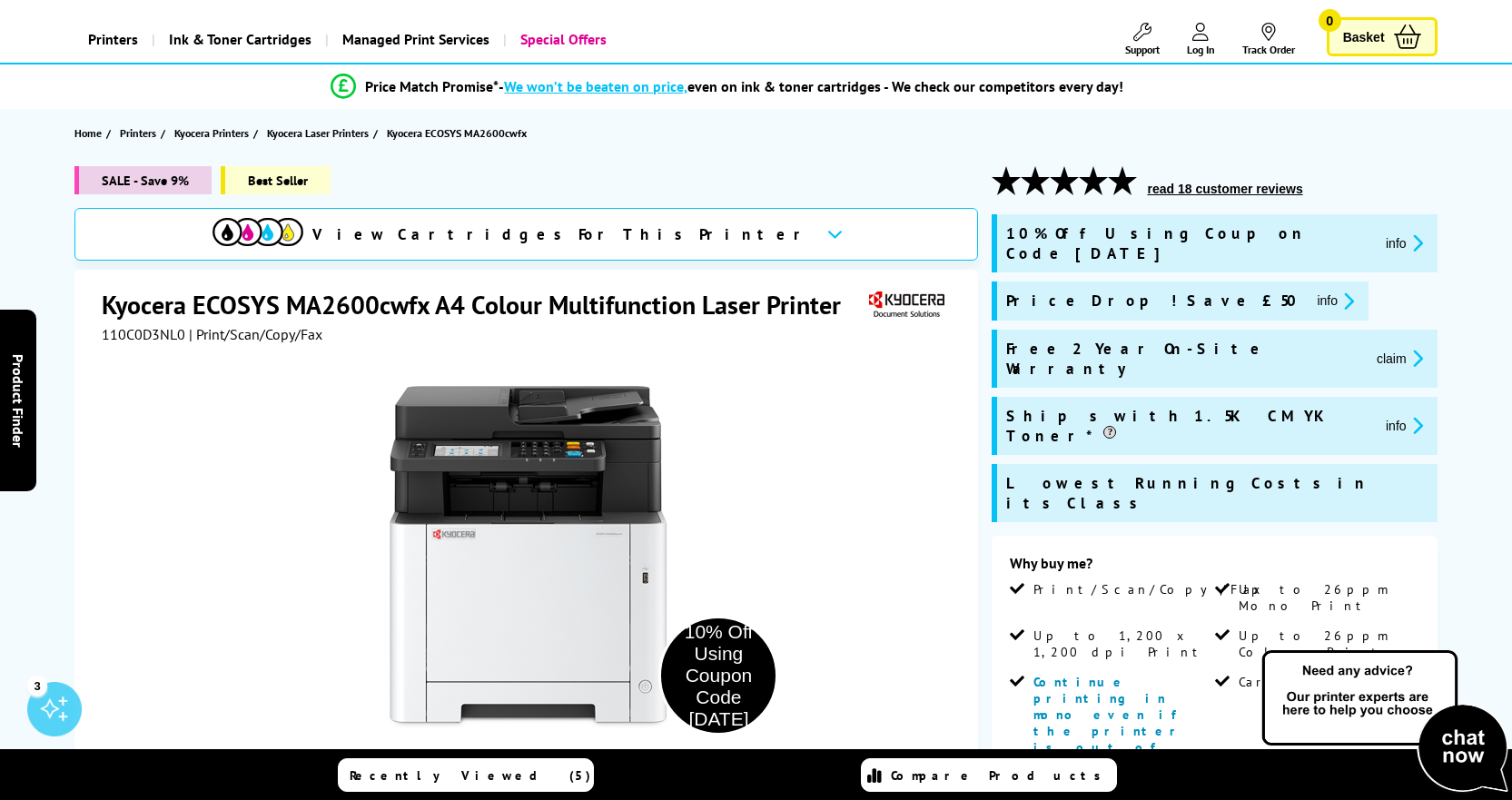
click at [1350, 270] on div "10% Off Using Coupon Code SEPT10 info Price Drop! Save £50 info claim info" at bounding box center [1215, 375] width 445 height 322
click at [1381, 234] on button "info" at bounding box center [1404, 242] width 48 height 21
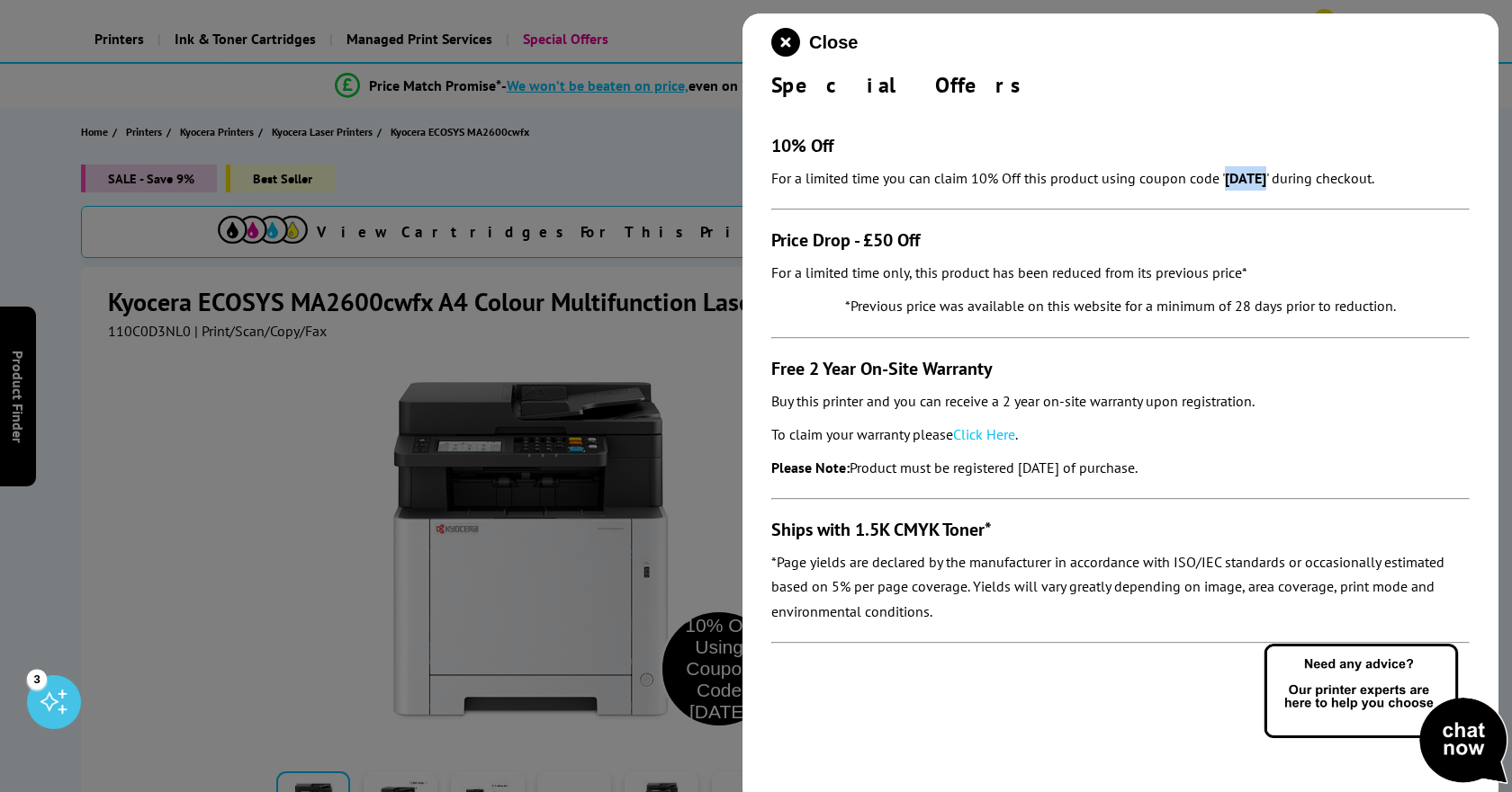
drag, startPoint x: 1270, startPoint y: 175, endPoint x: 1227, endPoint y: 175, distance: 43.0
click at [1227, 175] on strong "SEPT10" at bounding box center [1246, 178] width 42 height 18
copy strong "SEPT10"
click at [1147, 212] on section "10% Off For a limited time you can claim 10% Off this product using coupon code…" at bounding box center [1120, 380] width 698 height 563
drag, startPoint x: 650, startPoint y: 147, endPoint x: 676, endPoint y: 160, distance: 29.1
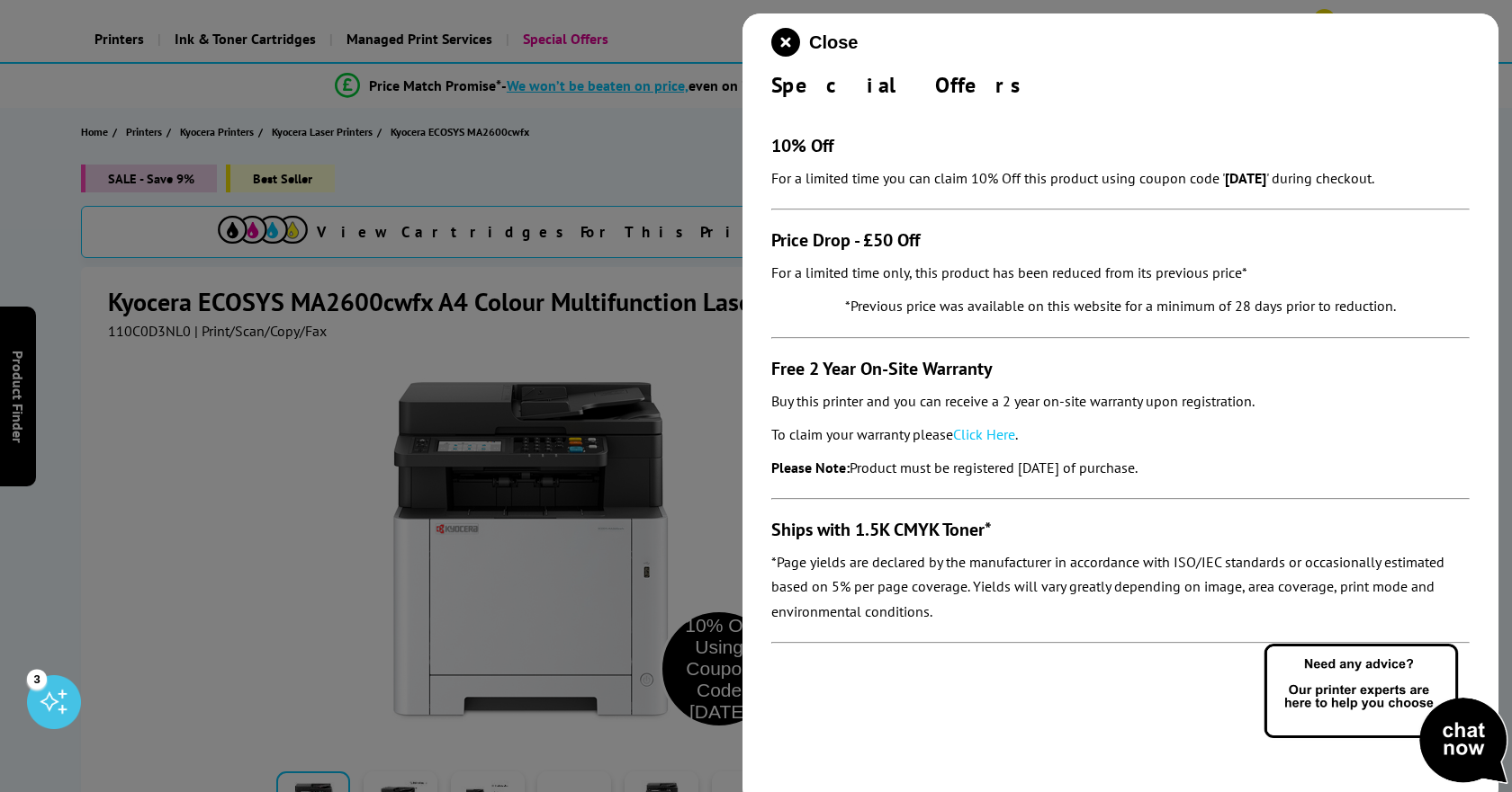
click at [650, 146] on div at bounding box center [756, 396] width 1512 height 792
click at [792, 45] on icon "close modal" at bounding box center [786, 43] width 29 height 29
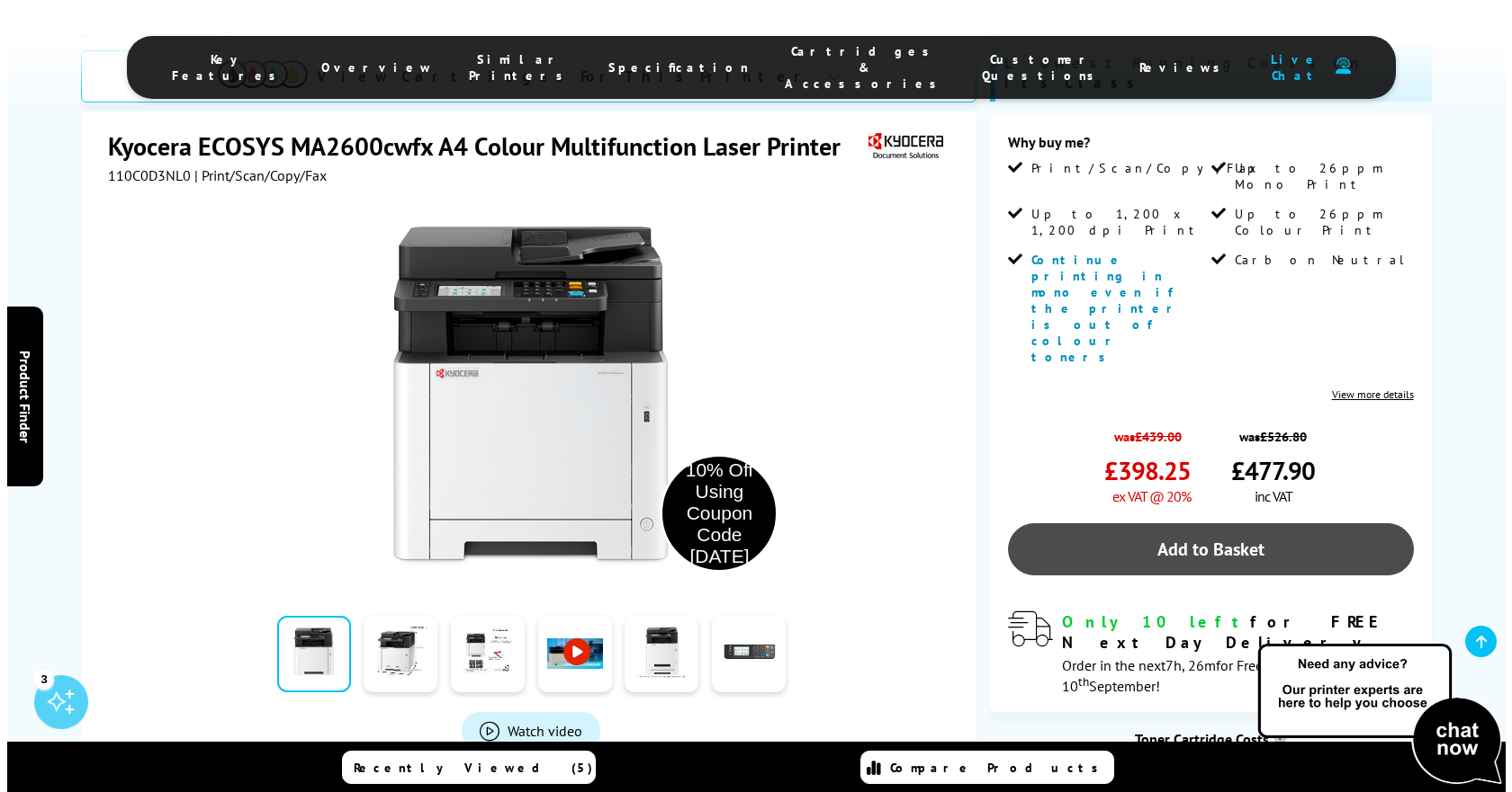
scroll to position [539, 0]
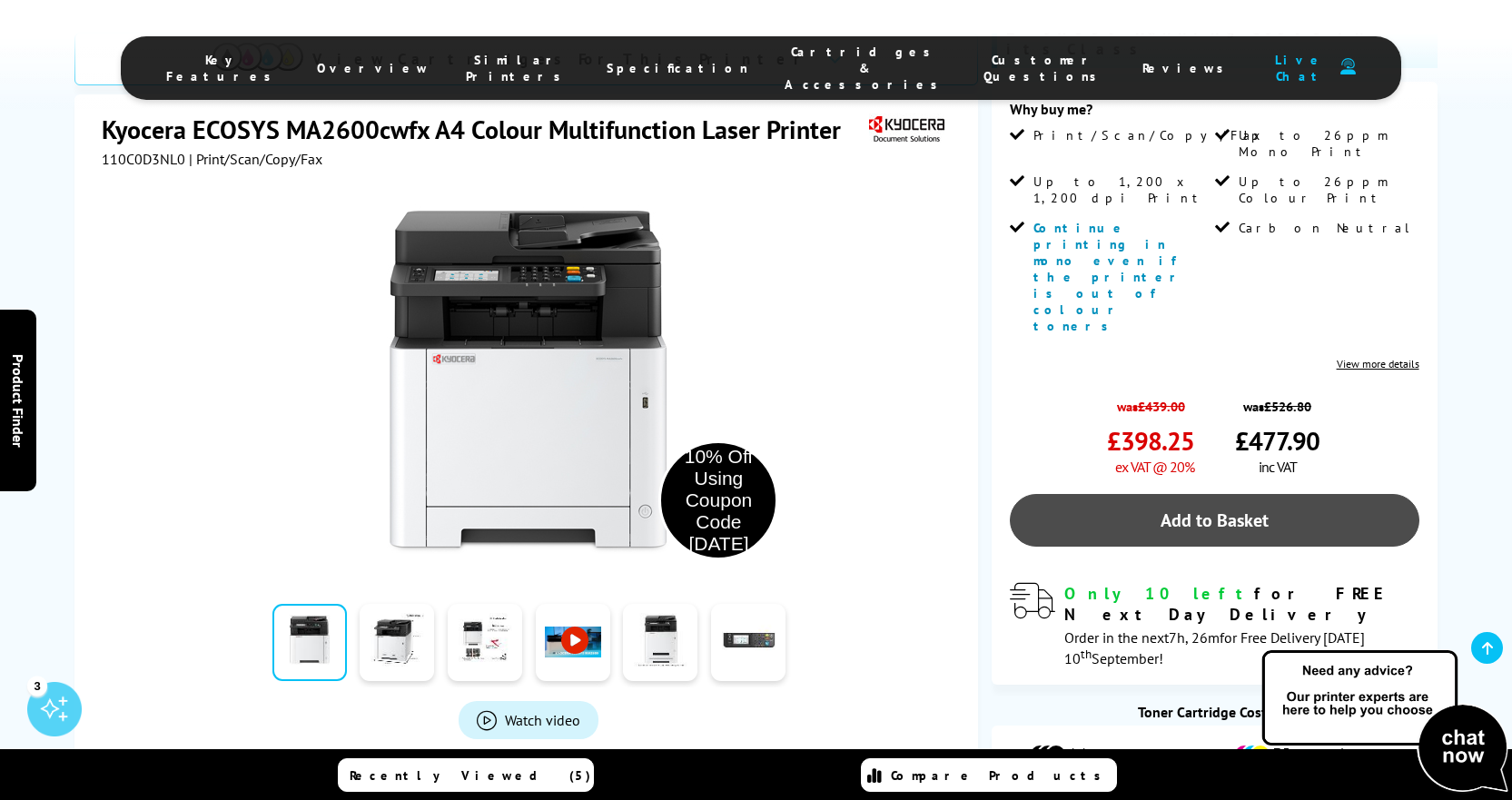
click at [1222, 494] on link "Add to Basket" at bounding box center [1214, 520] width 408 height 53
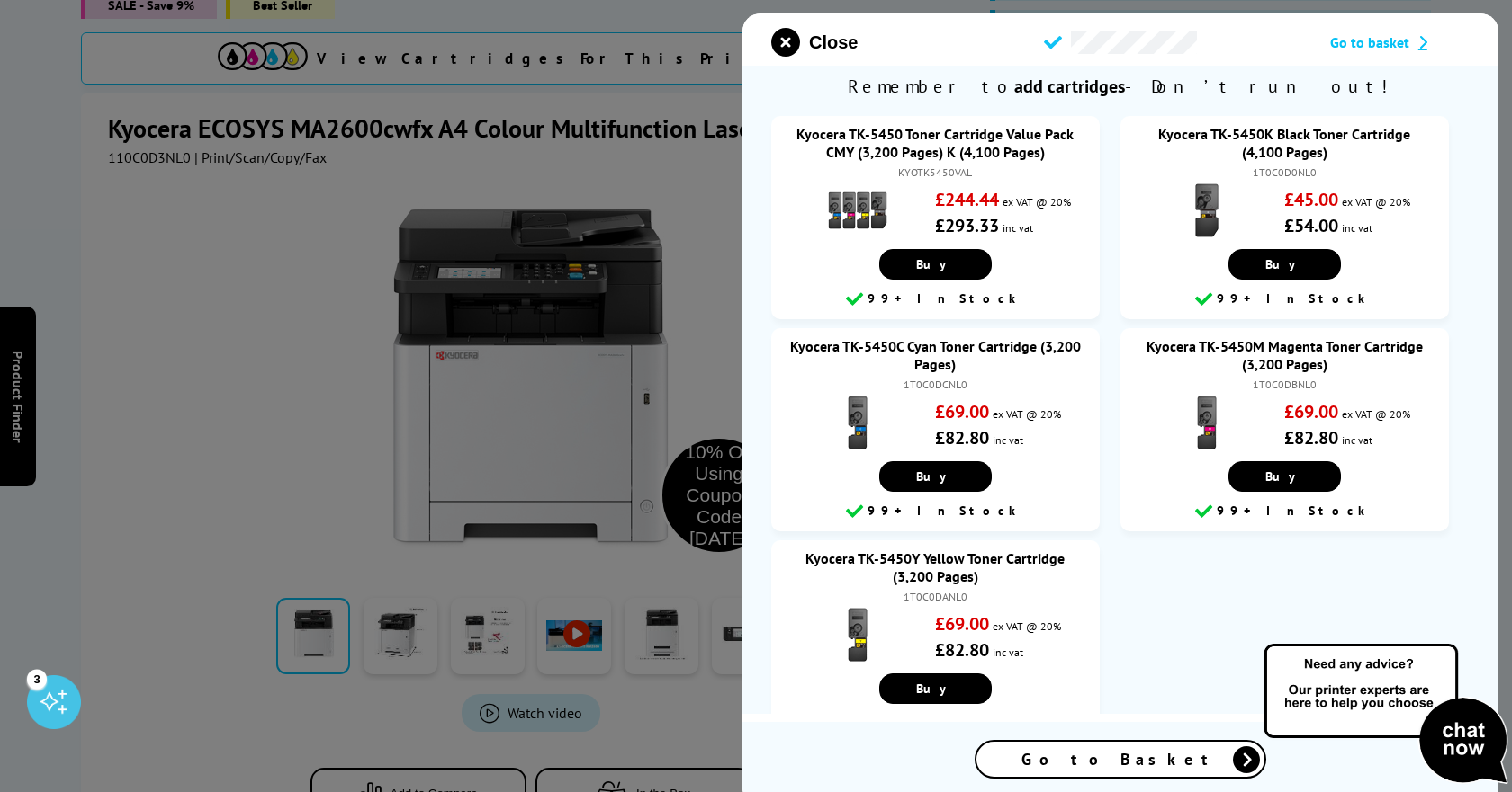
click at [1108, 757] on span "Go to Basket" at bounding box center [1120, 759] width 198 height 20
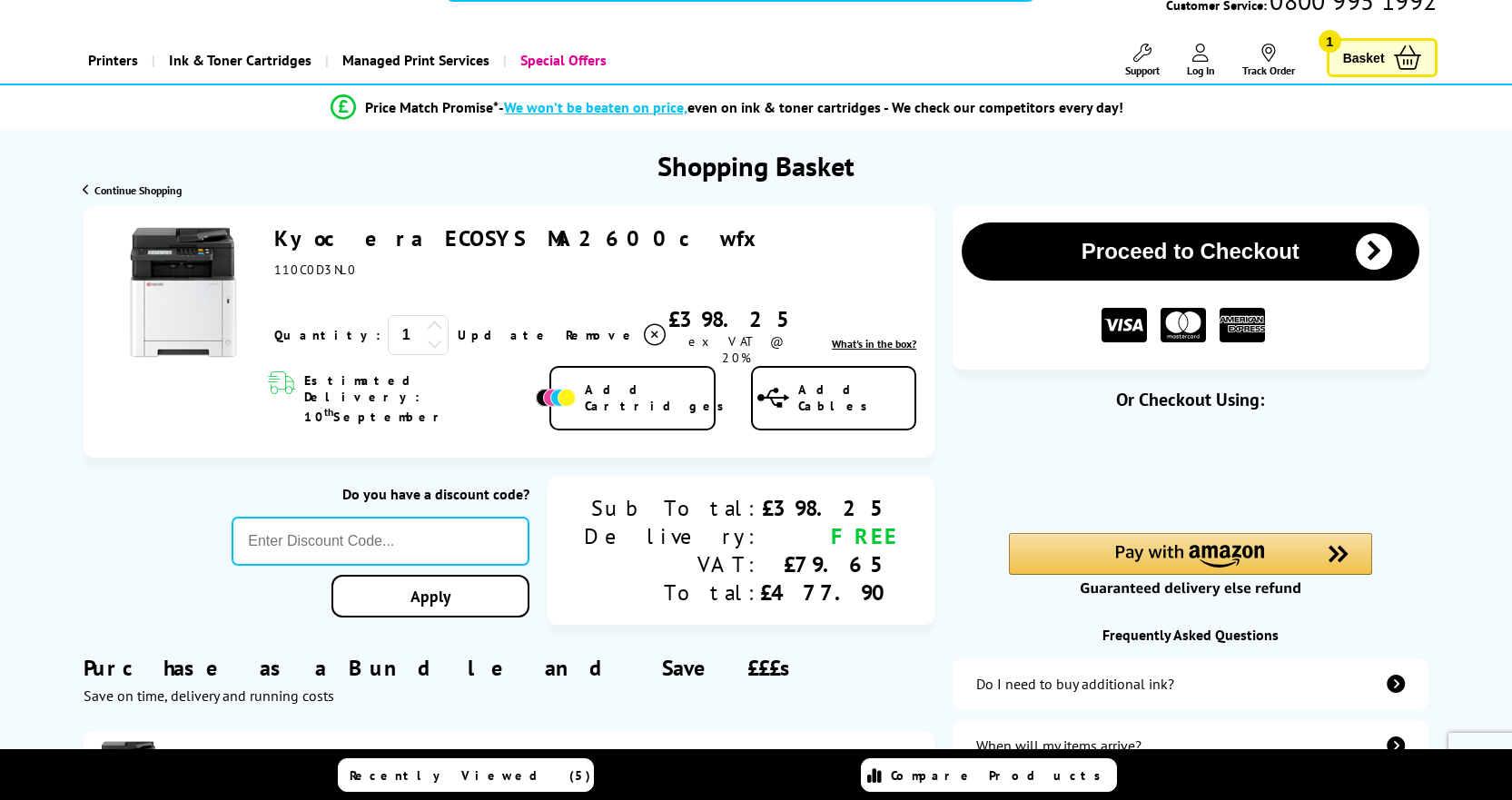
scroll to position [91, 0]
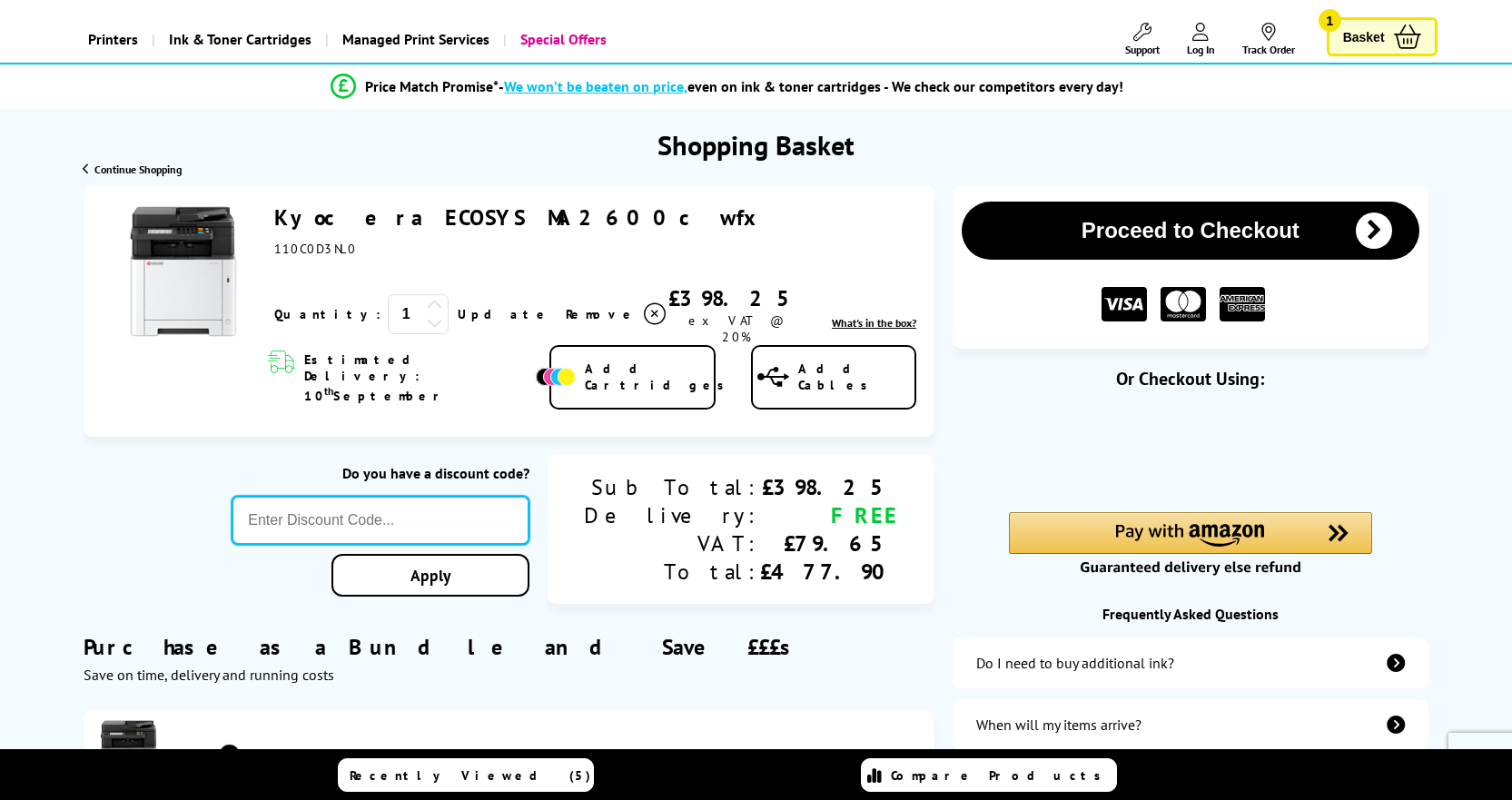
click at [469, 496] on input "text" at bounding box center [381, 520] width 298 height 49
paste input "[DATE]"
type input "[DATE]"
click at [518, 538] on div "Proceed to Checkout Shopping Basket 1 Update" at bounding box center [756, 621] width 1512 height 872
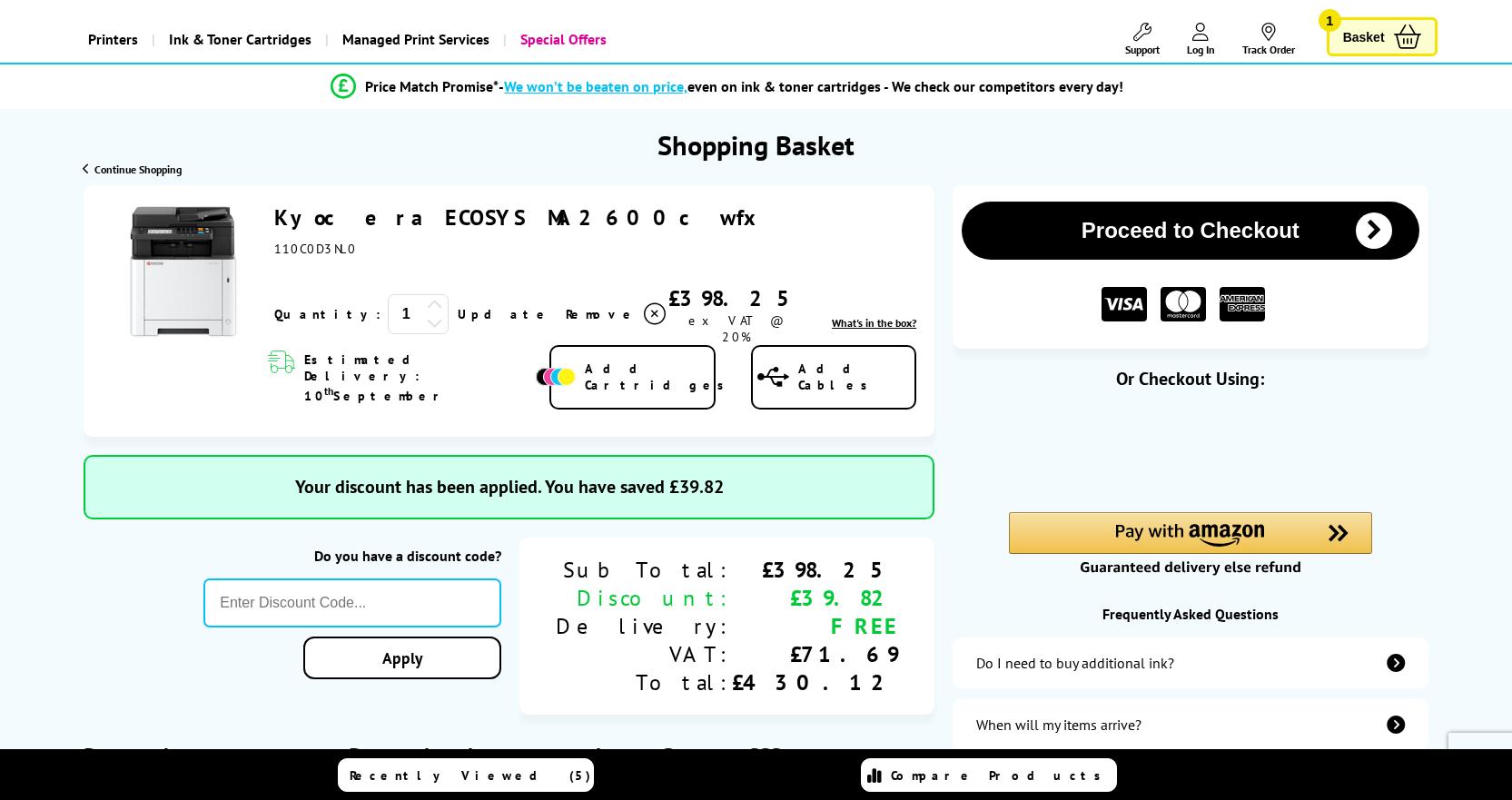
click at [934, 455] on div "Your discount has been applied. You have saved £39.82" at bounding box center [508, 488] width 851 height 65
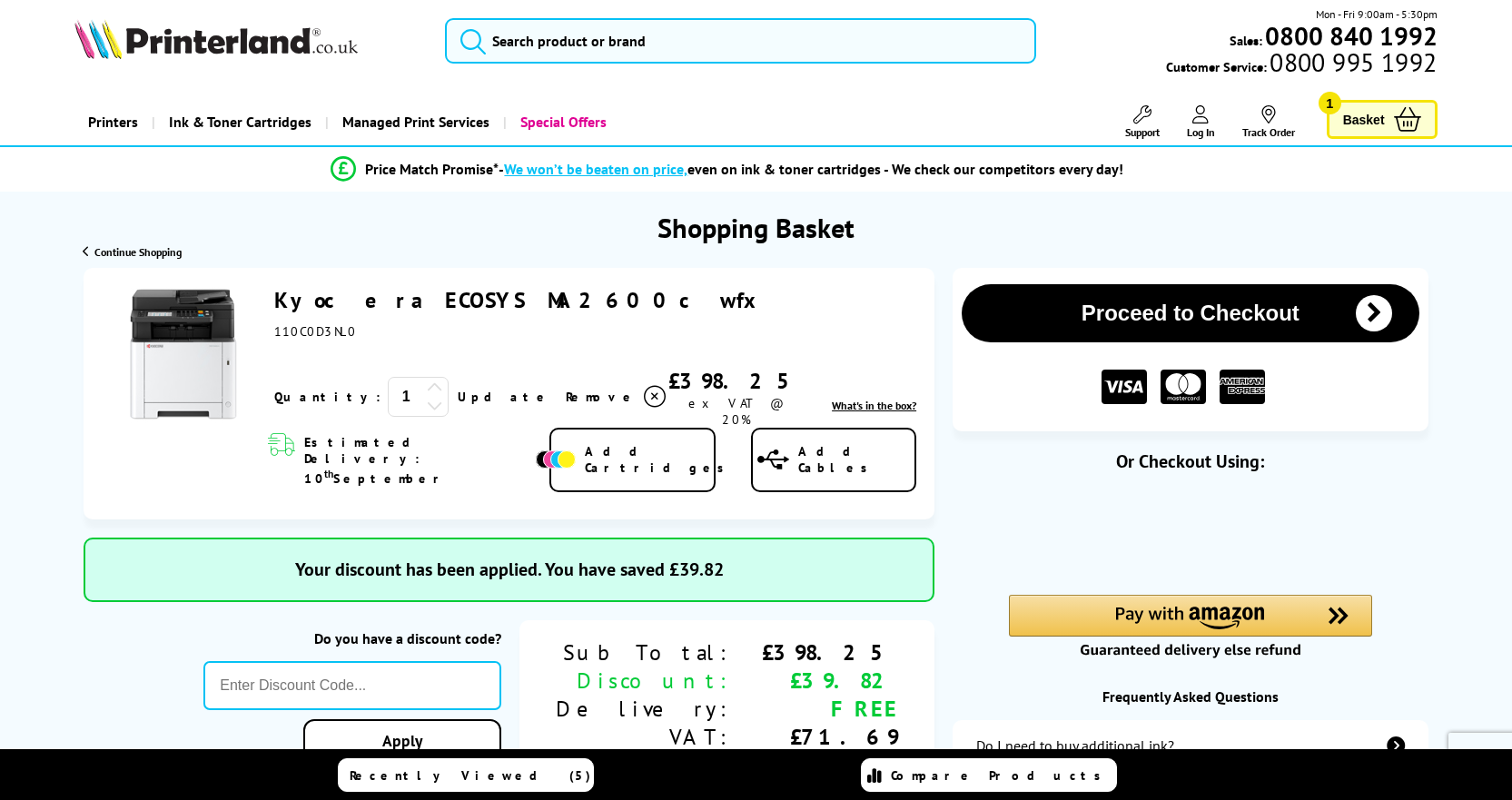
scroll to position [0, 0]
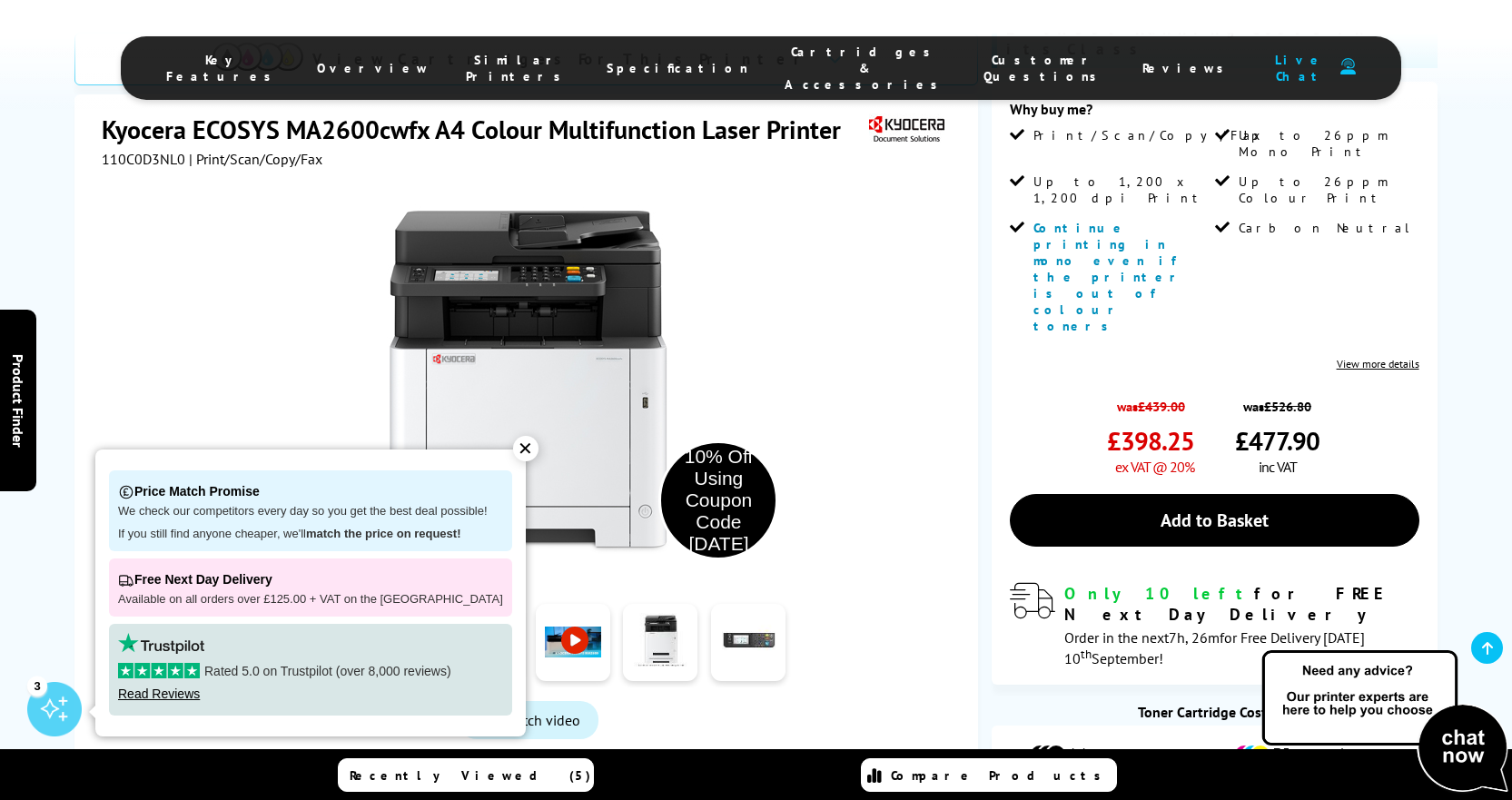
click at [513, 447] on div "✕" at bounding box center [526, 449] width 26 height 26
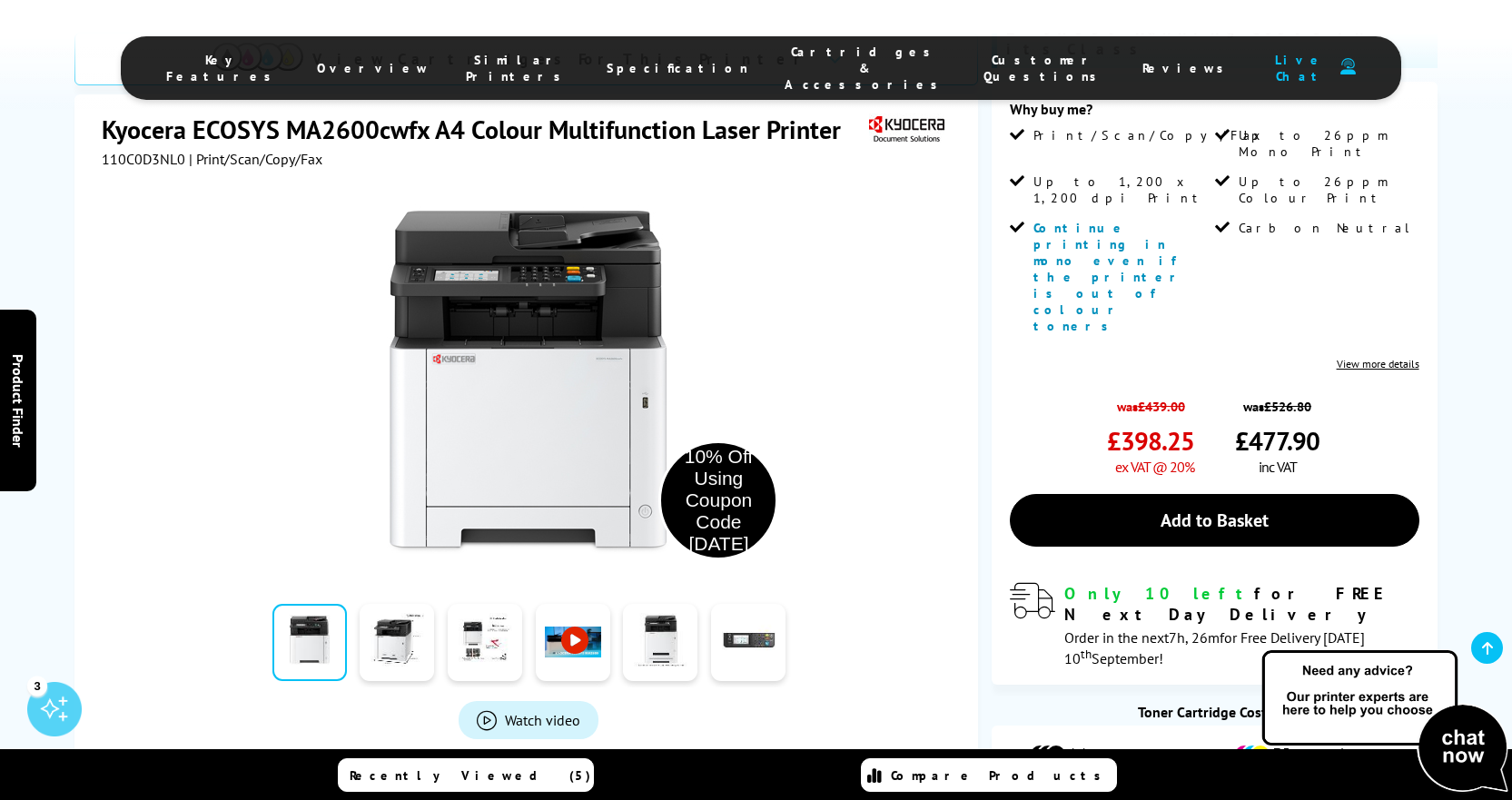
click at [909, 446] on div "10% Off Using Coupon Code SEPT10 Watch video Add to Compare" at bounding box center [529, 515] width 854 height 696
click at [763, 604] on link at bounding box center [749, 642] width 75 height 78
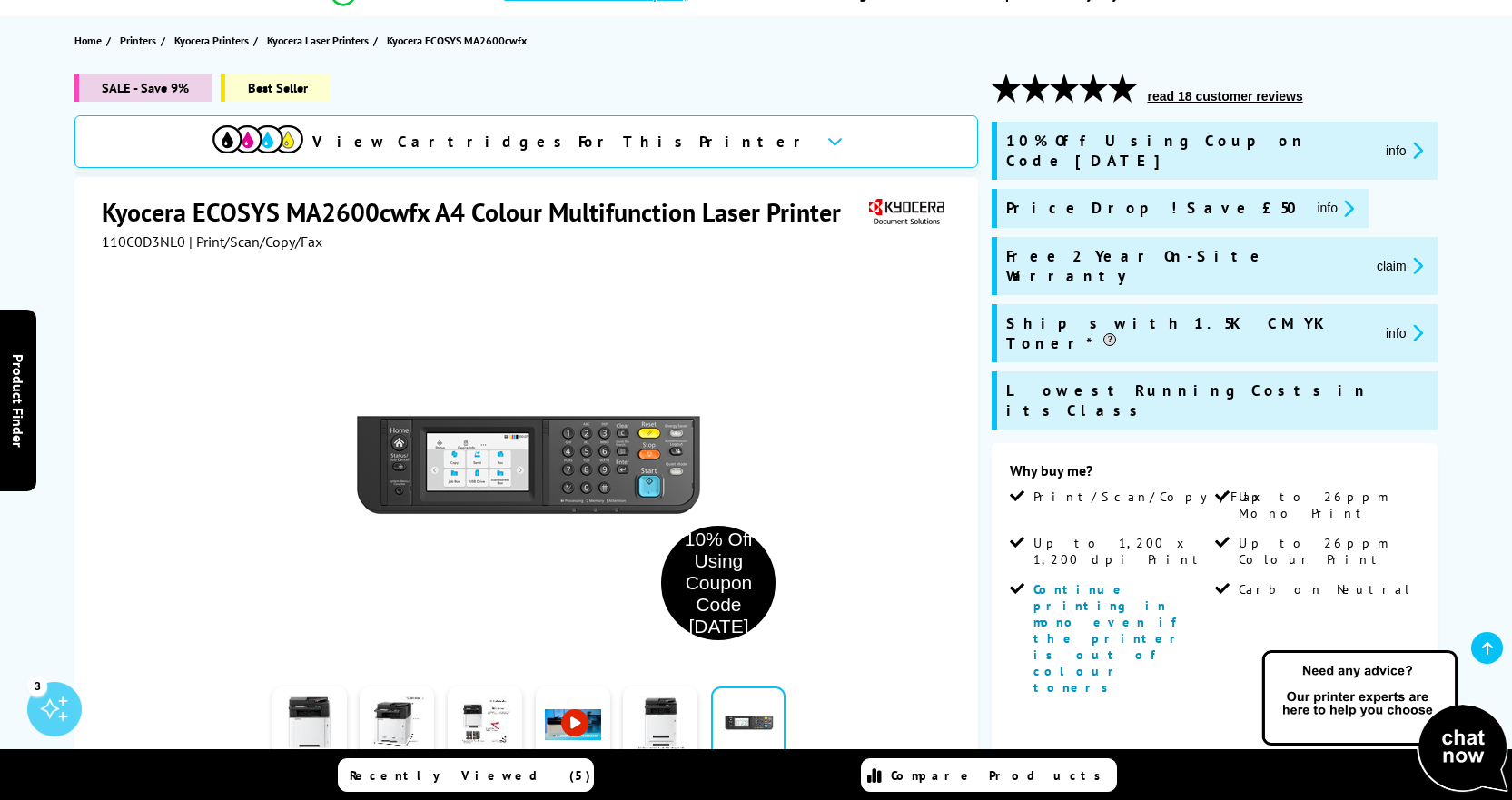
scroll to position [182, 0]
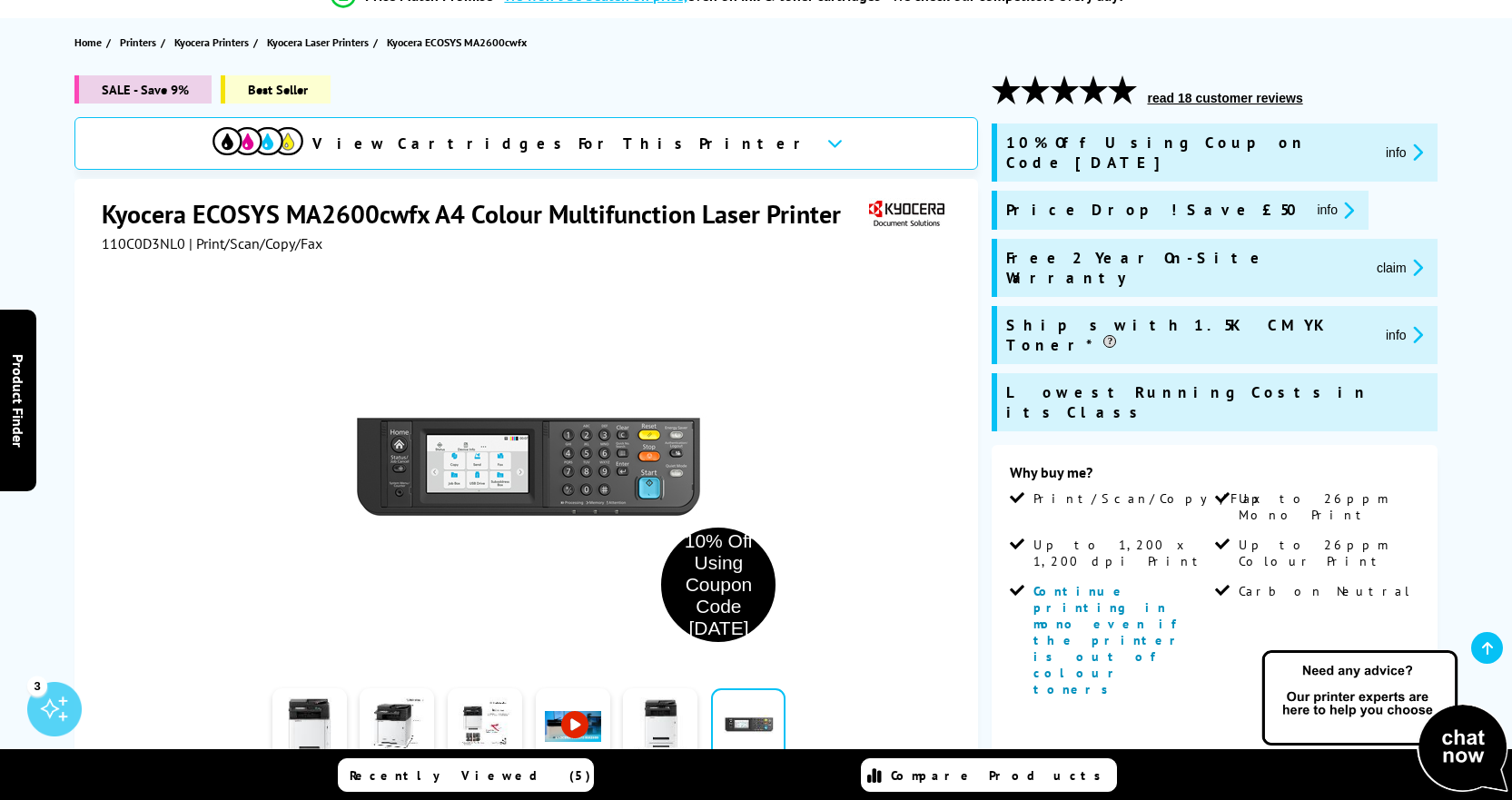
drag, startPoint x: 980, startPoint y: 193, endPoint x: 968, endPoint y: 195, distance: 12.2
click at [980, 193] on div "SALE - Save 9% Best Seller View Cartridges For This Printer Kyocera ECOSYS MA26…" at bounding box center [756, 659] width 1453 height 1166
click at [1408, 222] on div "10% Off Using Coupon Code SEPT10 info Price Drop! Save £50 info claim info" at bounding box center [1215, 285] width 445 height 322
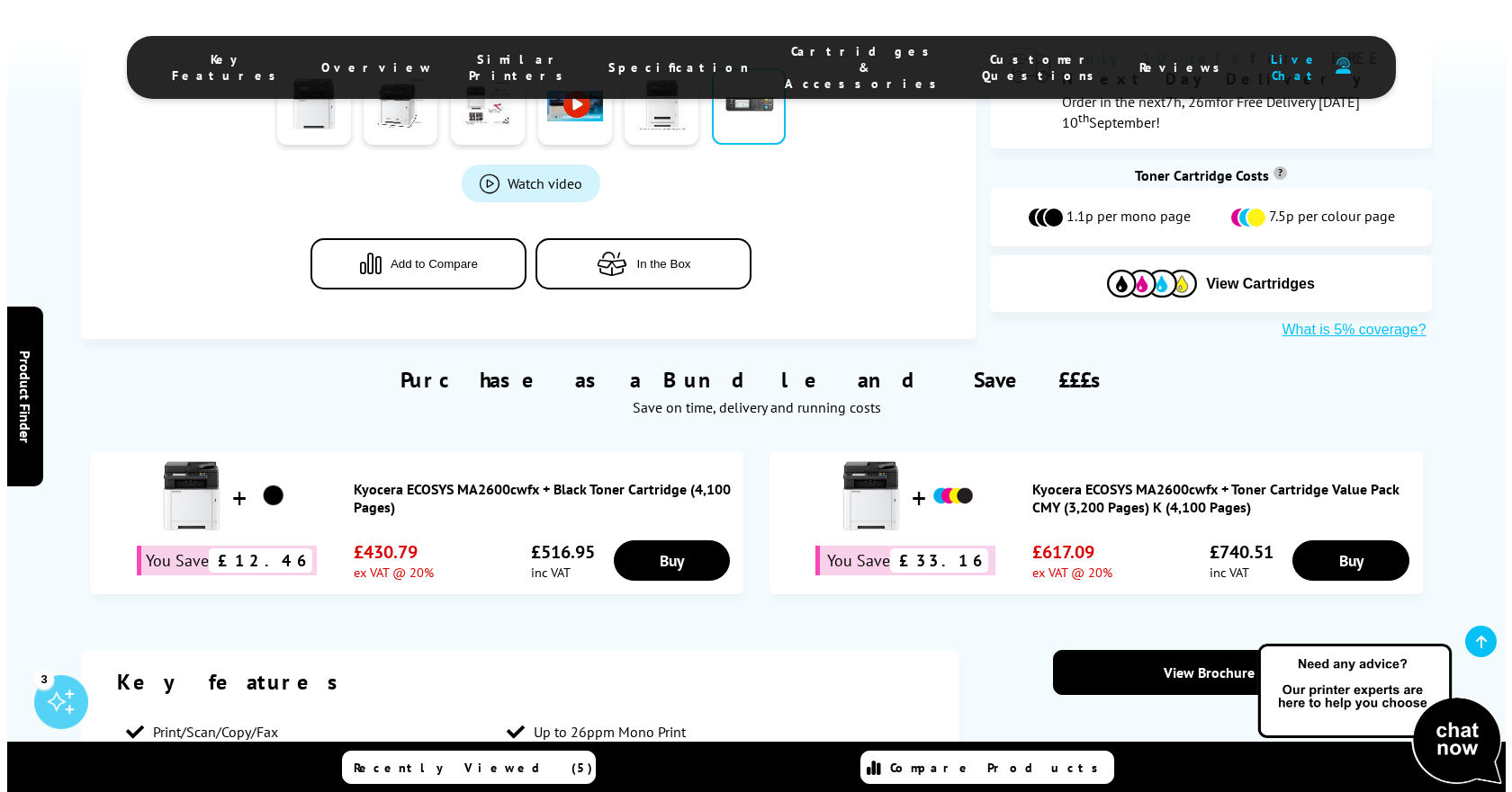
scroll to position [1080, 0]
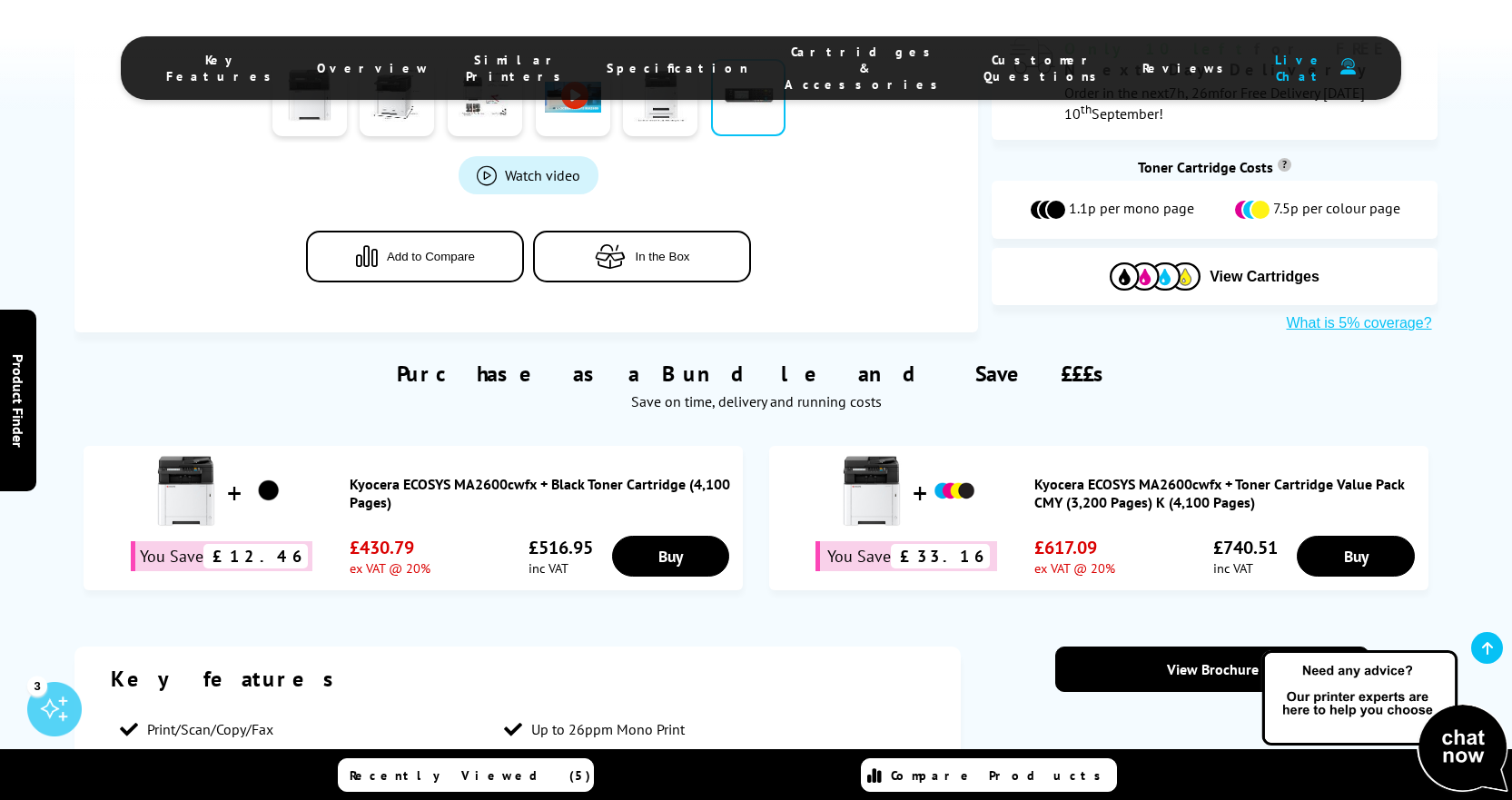
click at [21, 401] on span "Product Finder" at bounding box center [18, 400] width 19 height 93
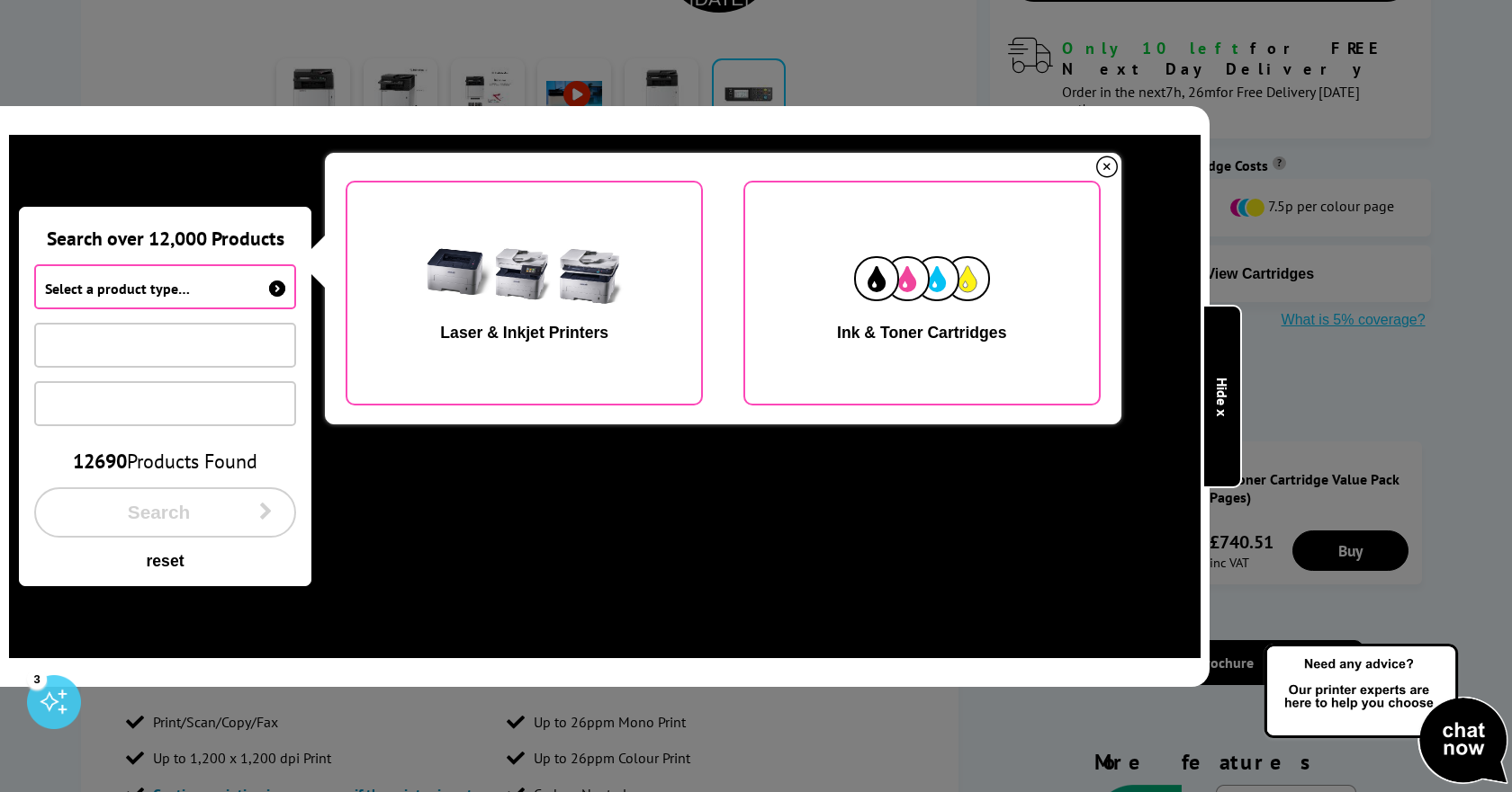
click at [276, 290] on icon at bounding box center [277, 289] width 17 height 17
click at [527, 309] on img "button" at bounding box center [524, 279] width 227 height 114
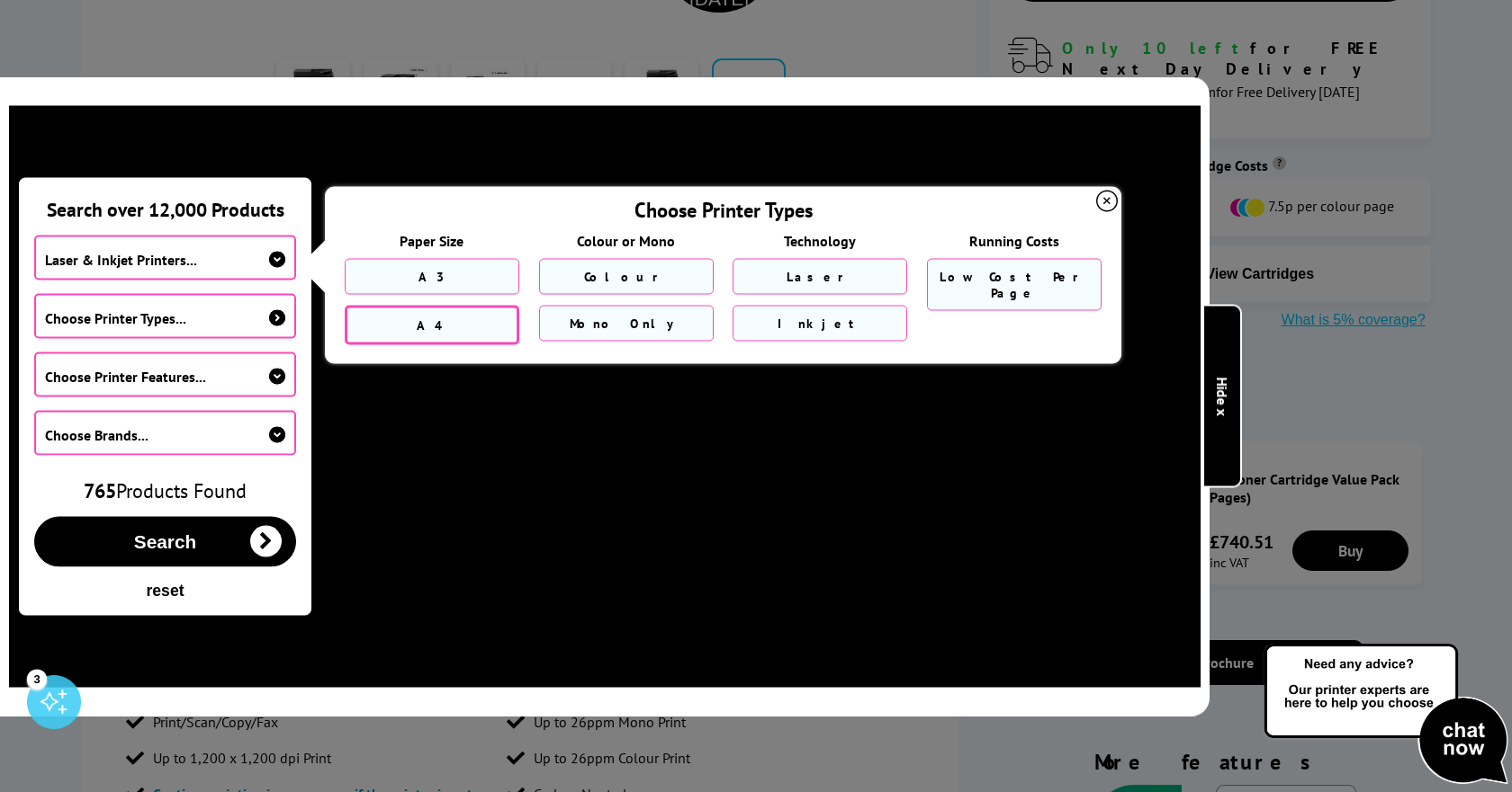
click at [429, 321] on span "A4" at bounding box center [432, 325] width 30 height 17
click at [672, 284] on link "Colour" at bounding box center [626, 278] width 175 height 40
click at [792, 284] on link "Laser" at bounding box center [820, 278] width 175 height 40
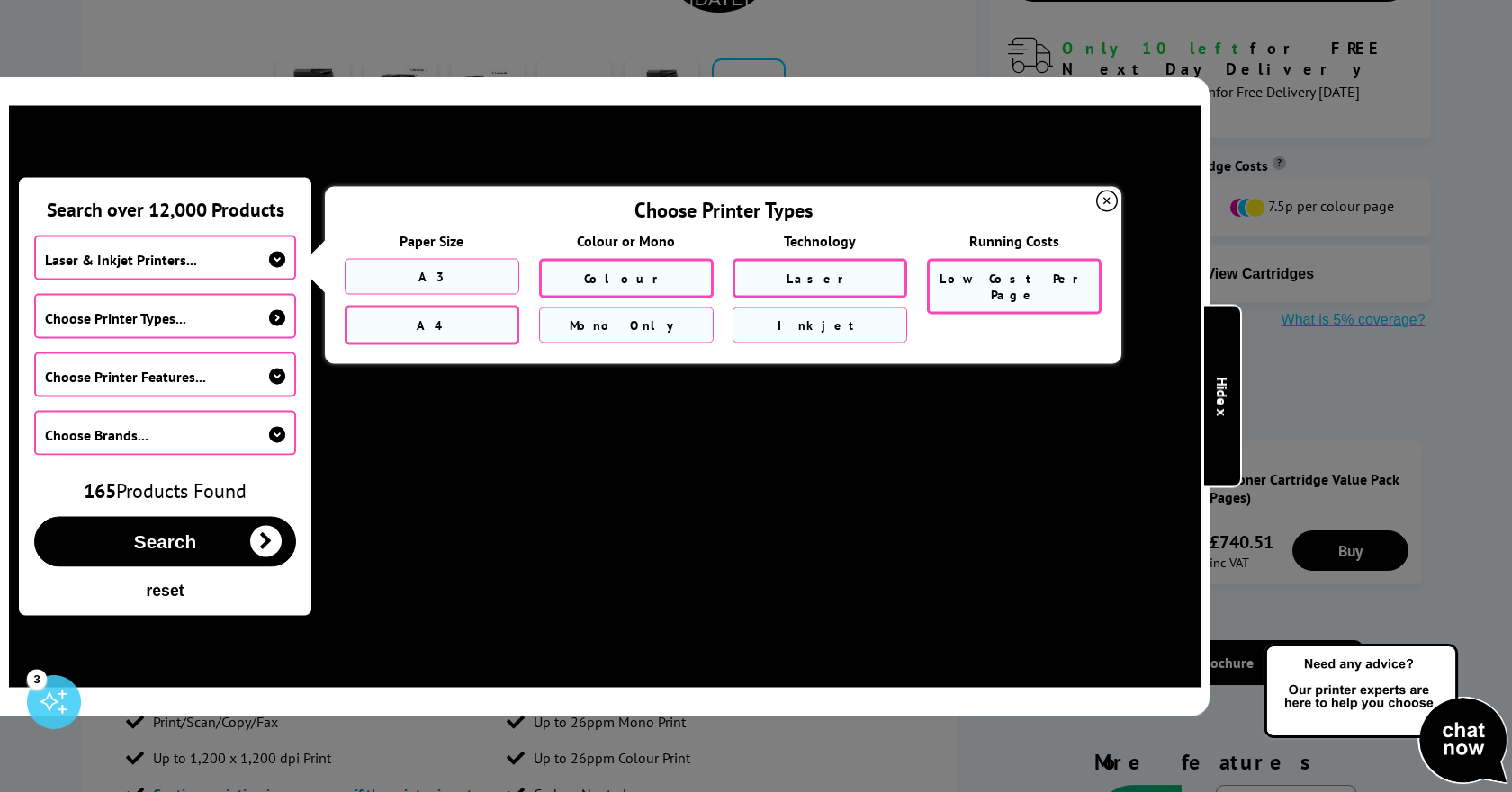
click at [985, 276] on span "Low Cost Per Page" at bounding box center [1014, 286] width 150 height 32
click at [212, 371] on span "Choose Printer Features..." at bounding box center [164, 374] width 262 height 45
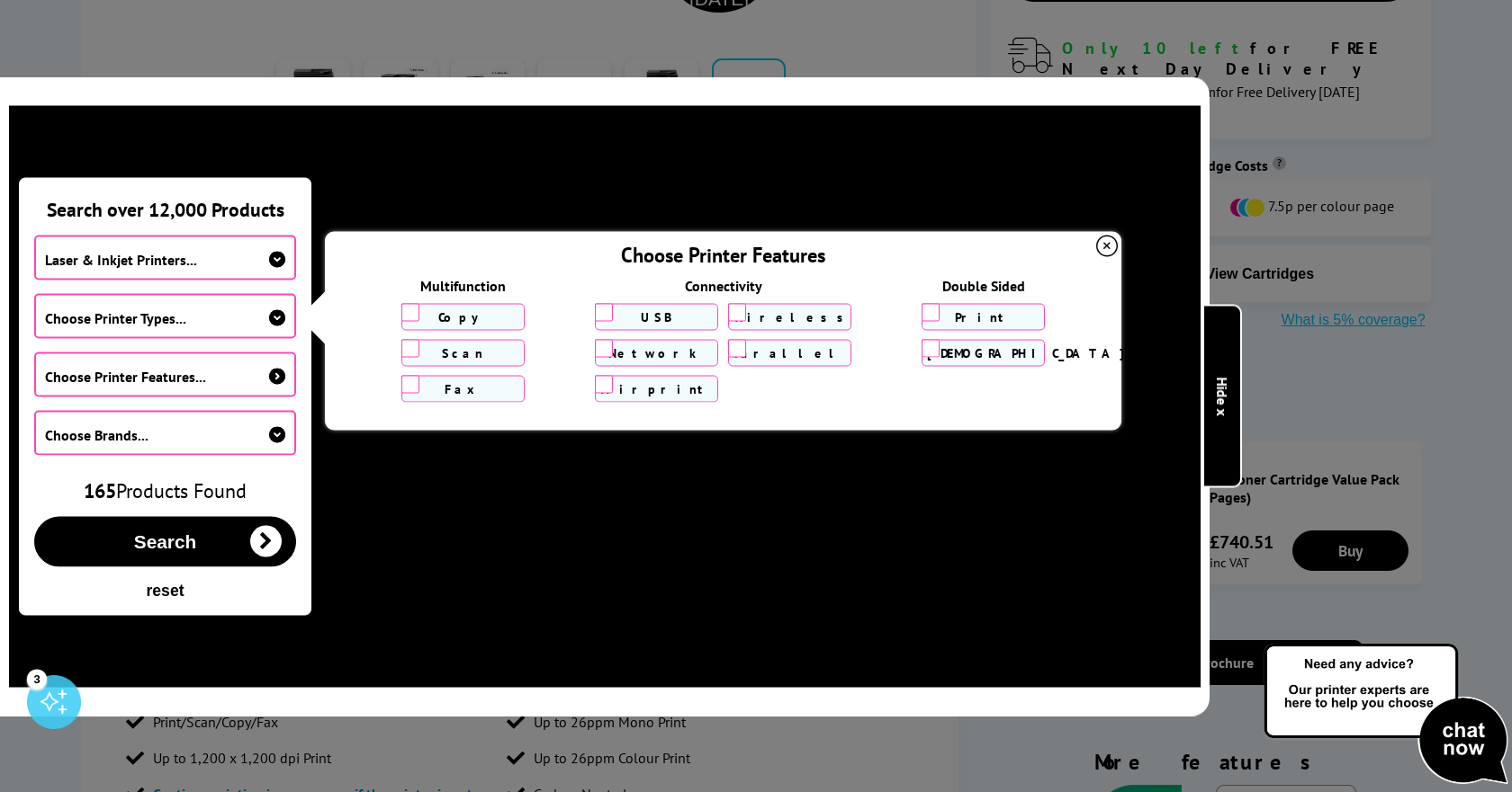
click at [416, 311] on input "Copy" at bounding box center [410, 312] width 18 height 18
checkbox input "true"
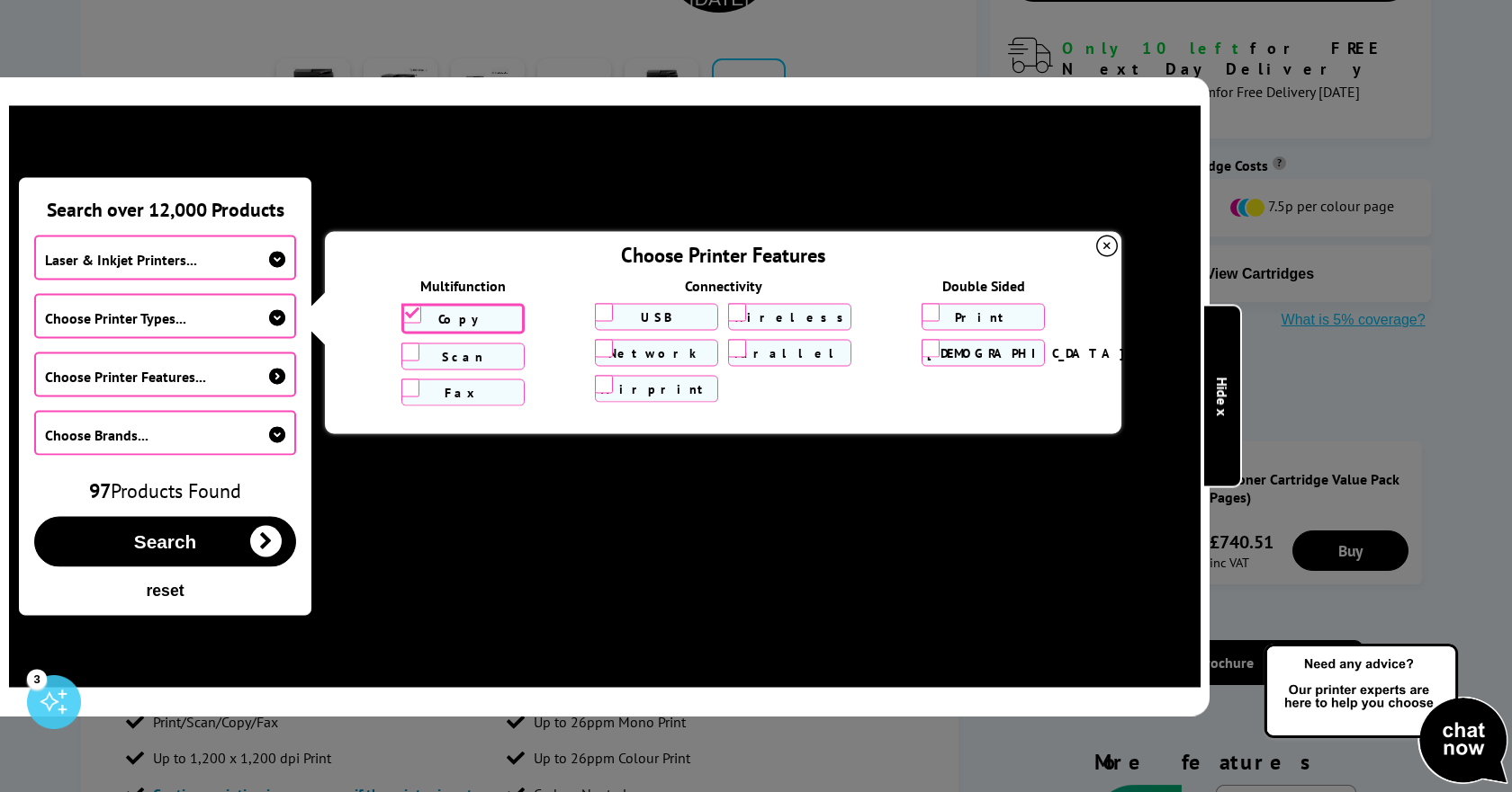
click at [408, 358] on input "Scan" at bounding box center [410, 352] width 18 height 18
checkbox input "true"
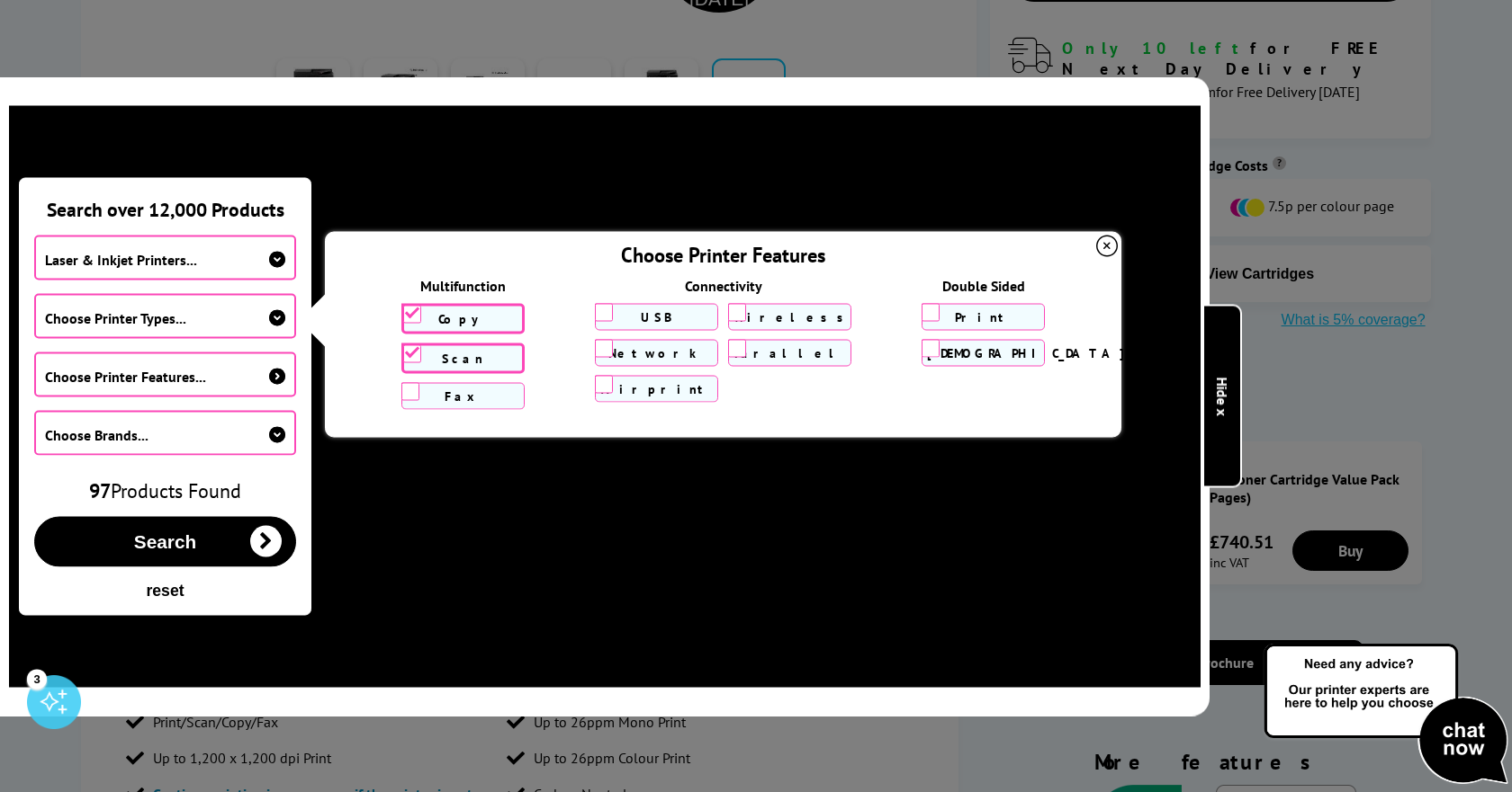
click at [733, 313] on input "Wireless" at bounding box center [737, 312] width 18 height 18
checkbox input "true"
click at [605, 351] on input "Network" at bounding box center [604, 352] width 18 height 18
checkbox input "true"
click at [188, 430] on span "Choose Brands..." at bounding box center [164, 432] width 262 height 45
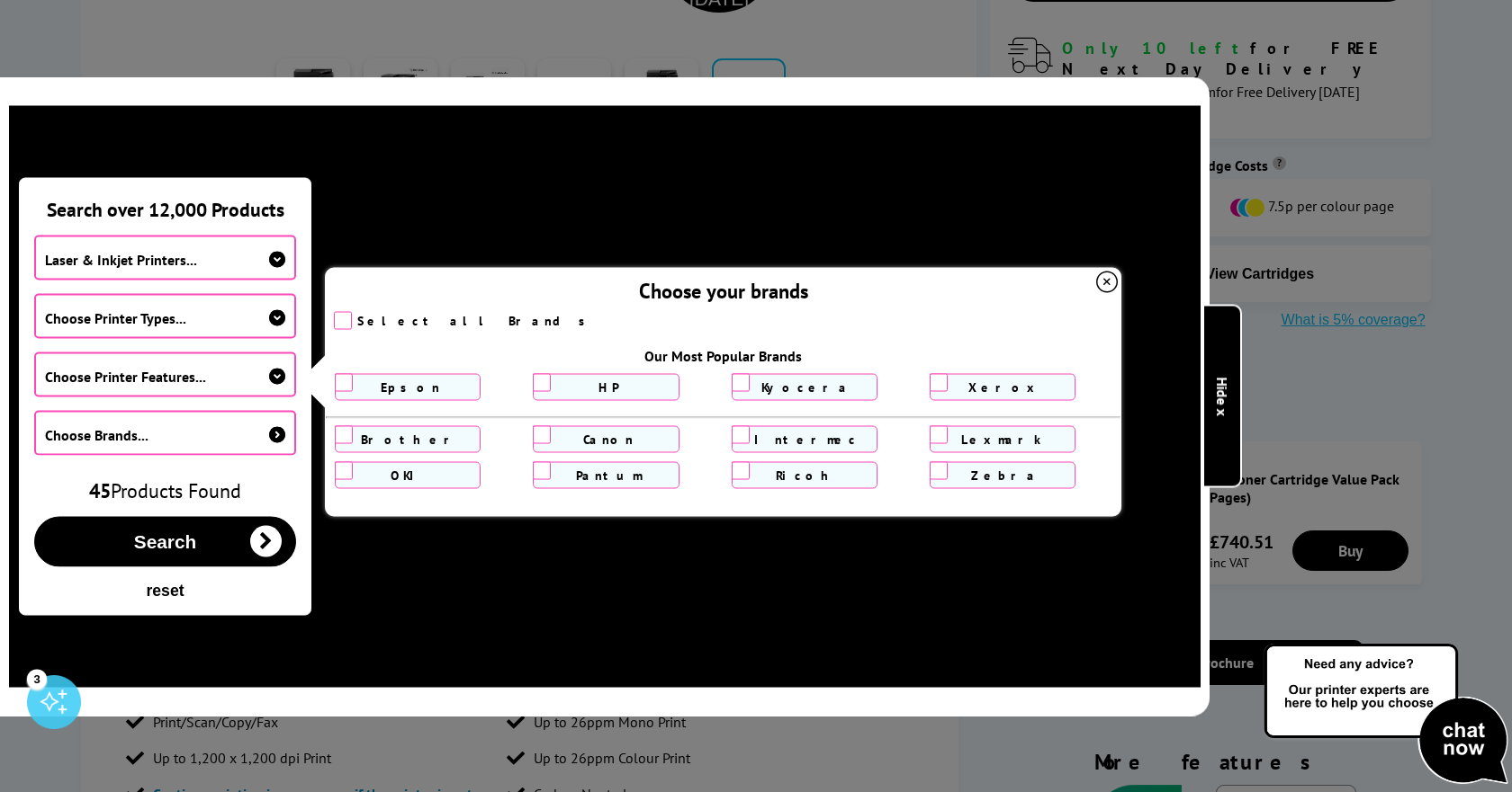
click at [344, 321] on input "checkbox" at bounding box center [342, 320] width 18 height 18
checkbox input "true"
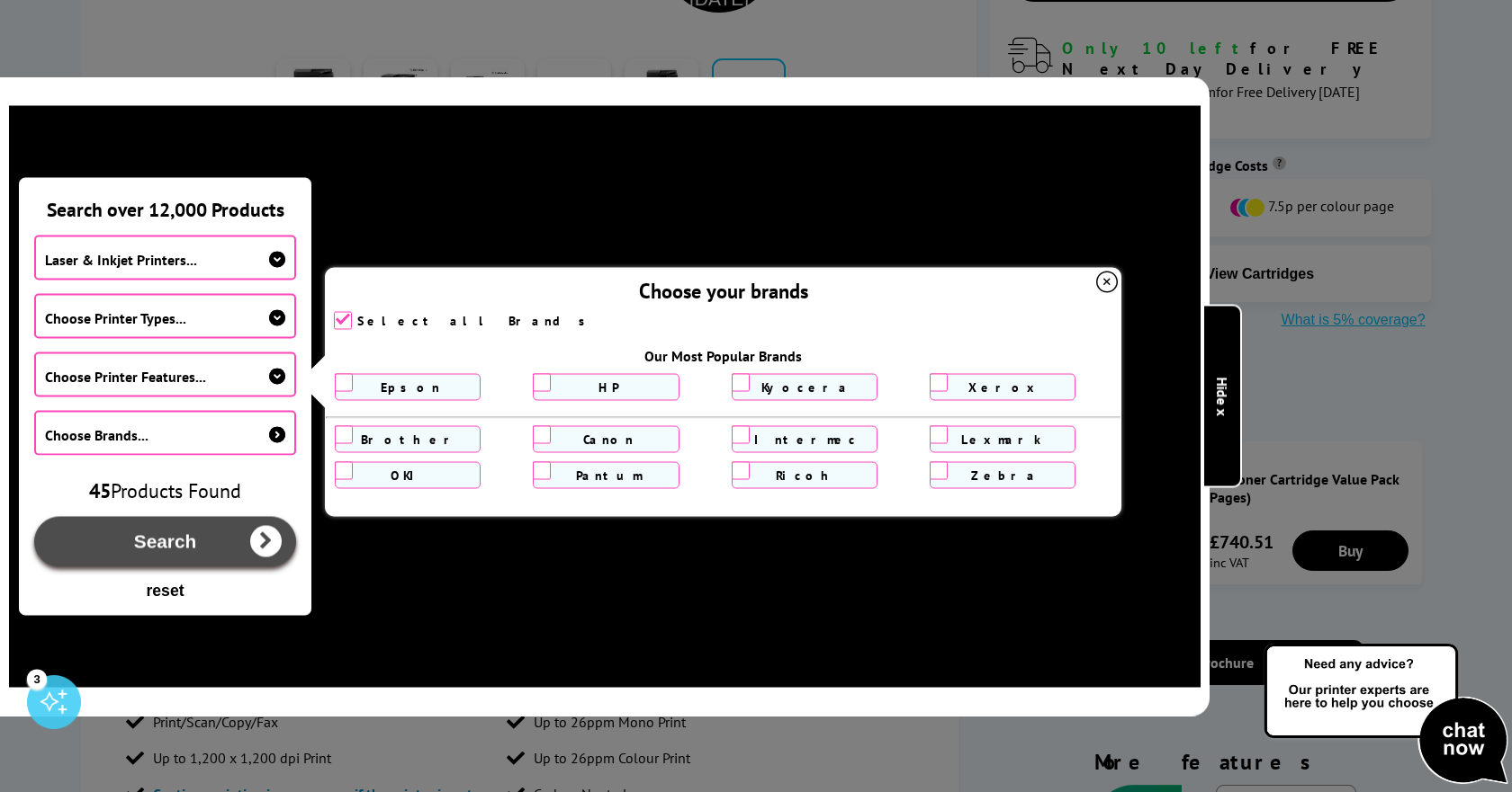
click at [164, 537] on span "Search" at bounding box center [165, 541] width 62 height 21
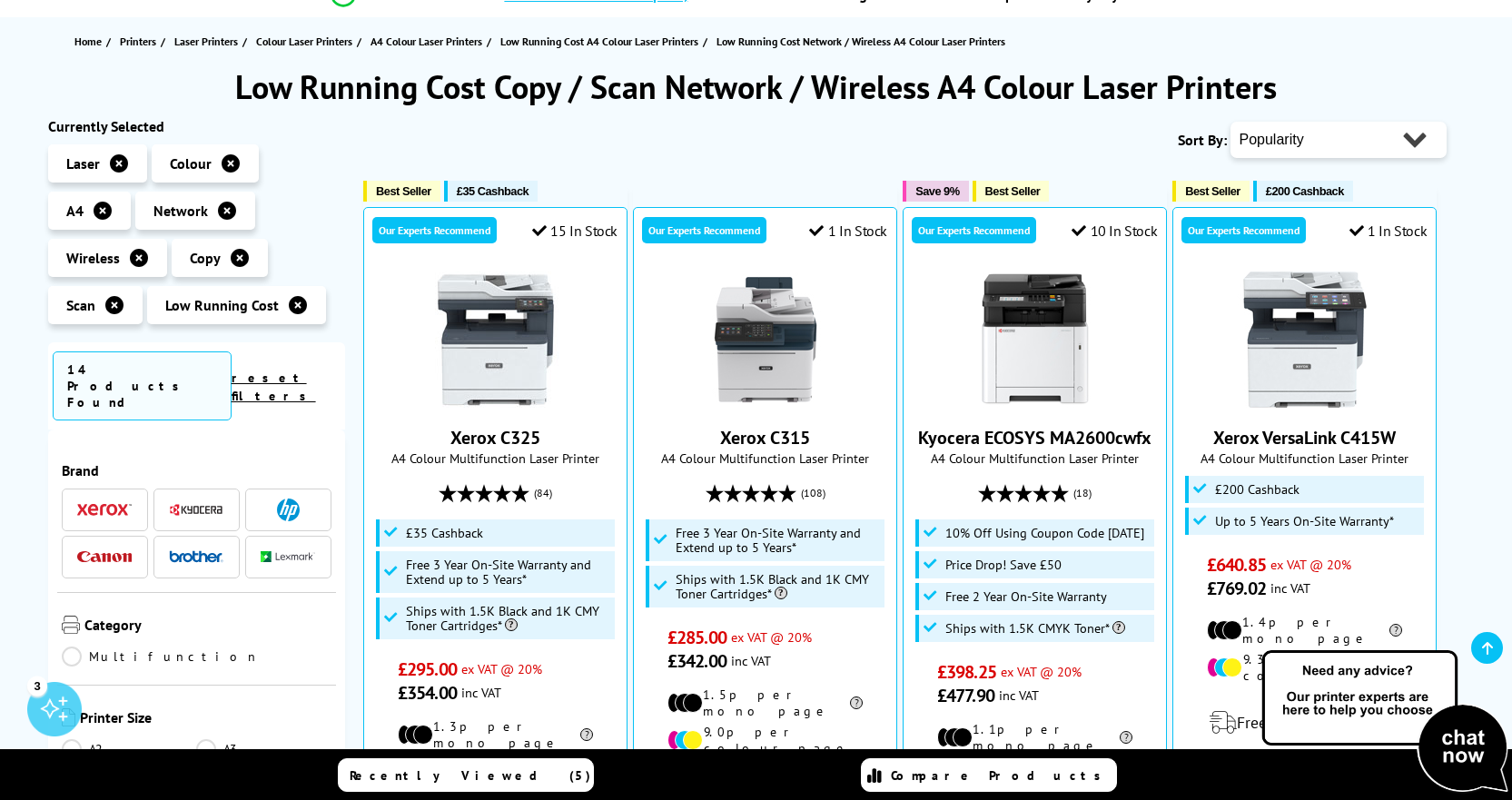
scroll to position [182, 0]
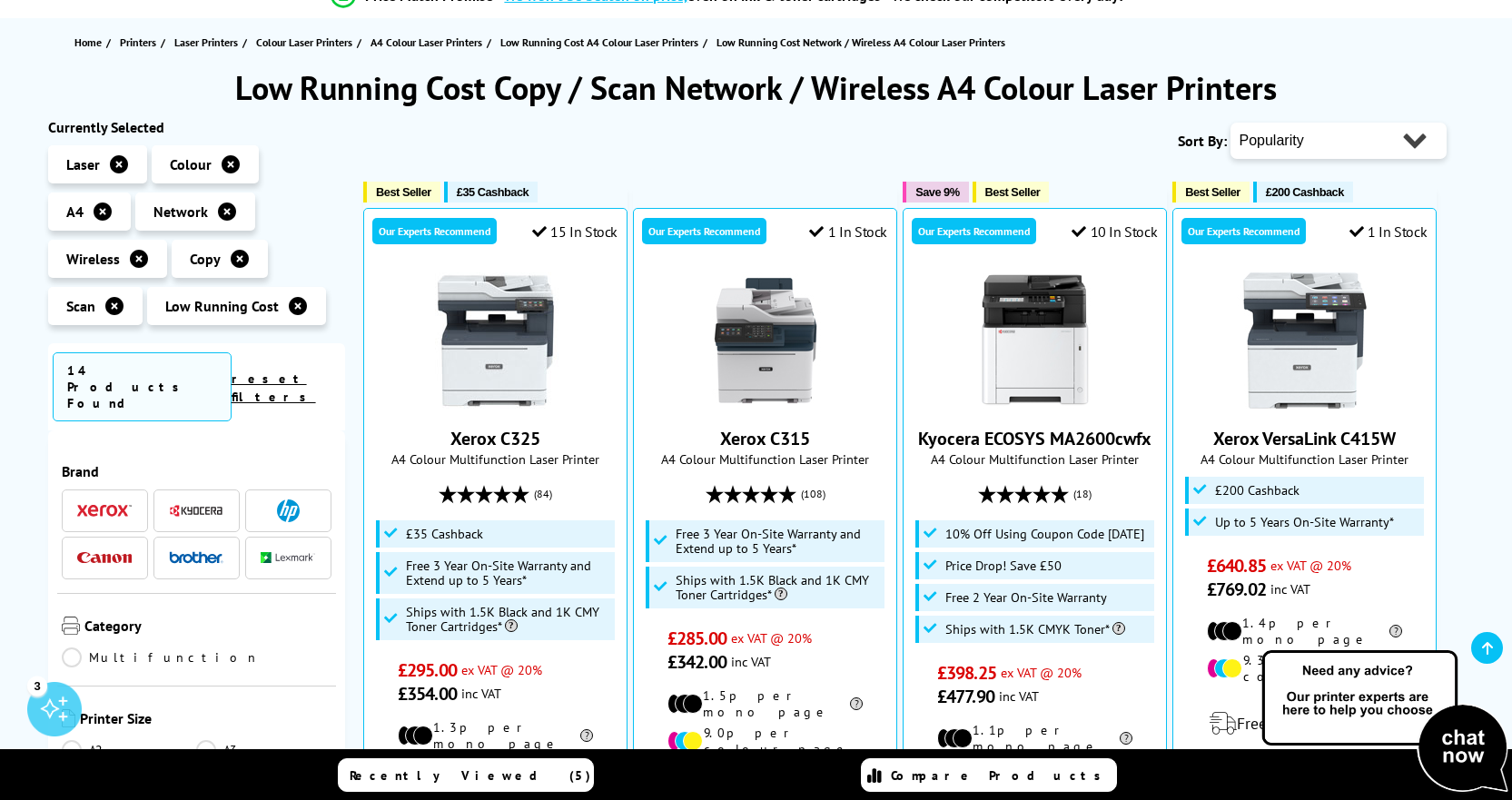
click at [1390, 150] on select "Popularity Rating Price - Low to High Price - High to Low Running Costs - Low t…" at bounding box center [1338, 140] width 216 height 36
select select "Price Descending"
click at [1230, 123] on select "Popularity Rating Price - Low to High Price - High to Low Running Costs - Low t…" at bounding box center [1338, 140] width 216 height 36
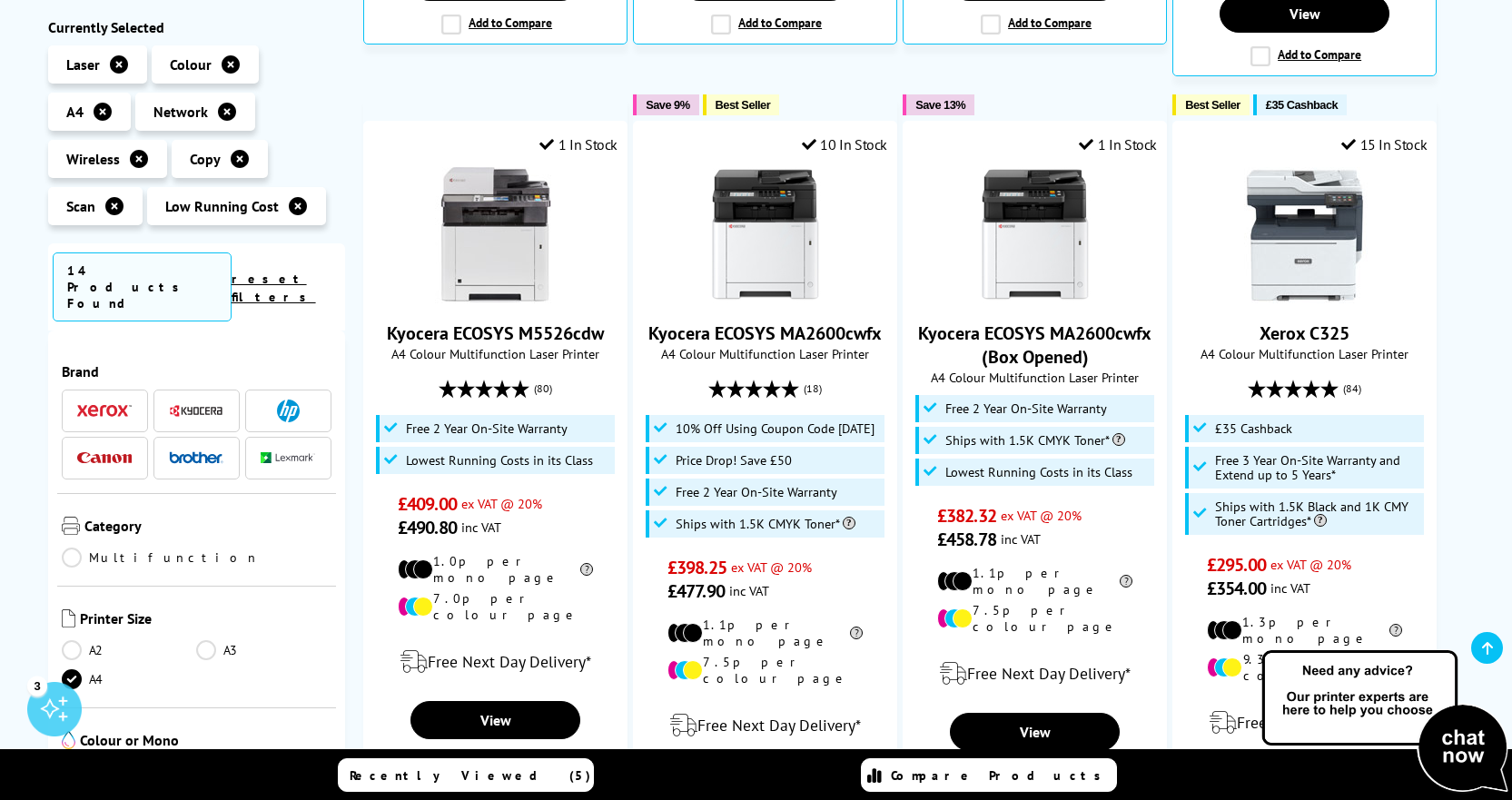
scroll to position [999, 0]
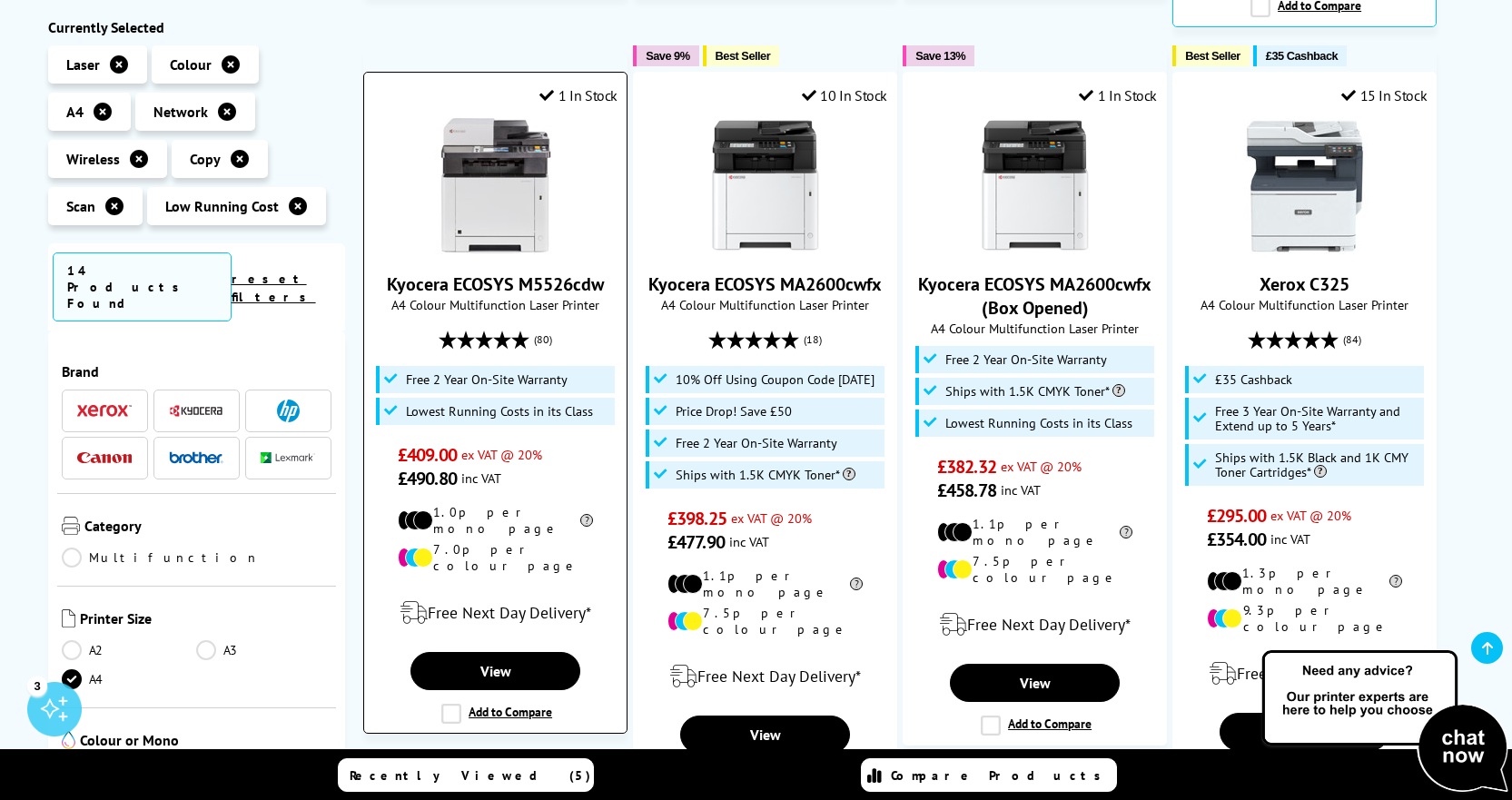
click at [508, 218] on img at bounding box center [495, 186] width 136 height 136
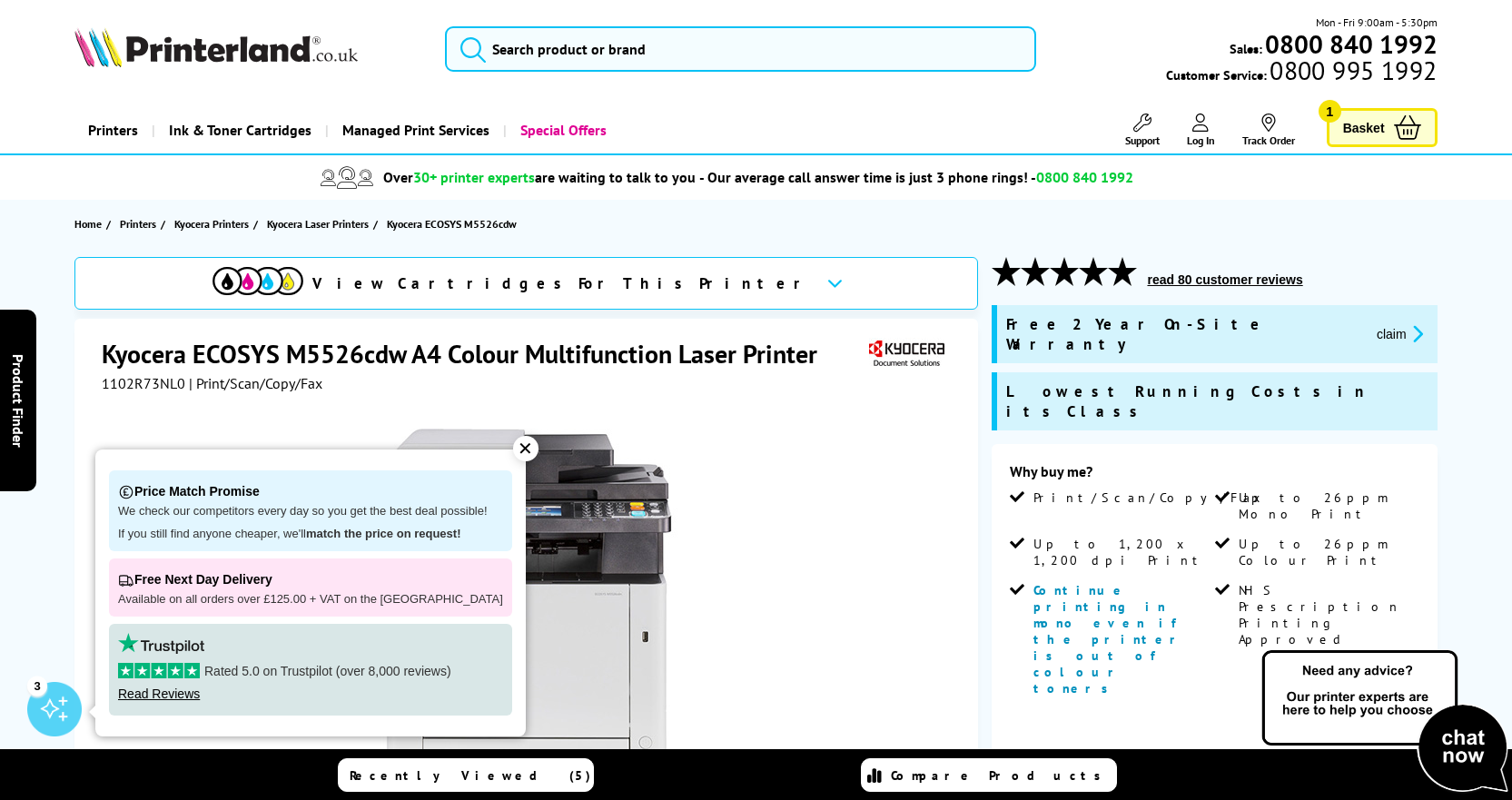
click at [513, 450] on div "✕" at bounding box center [526, 449] width 26 height 26
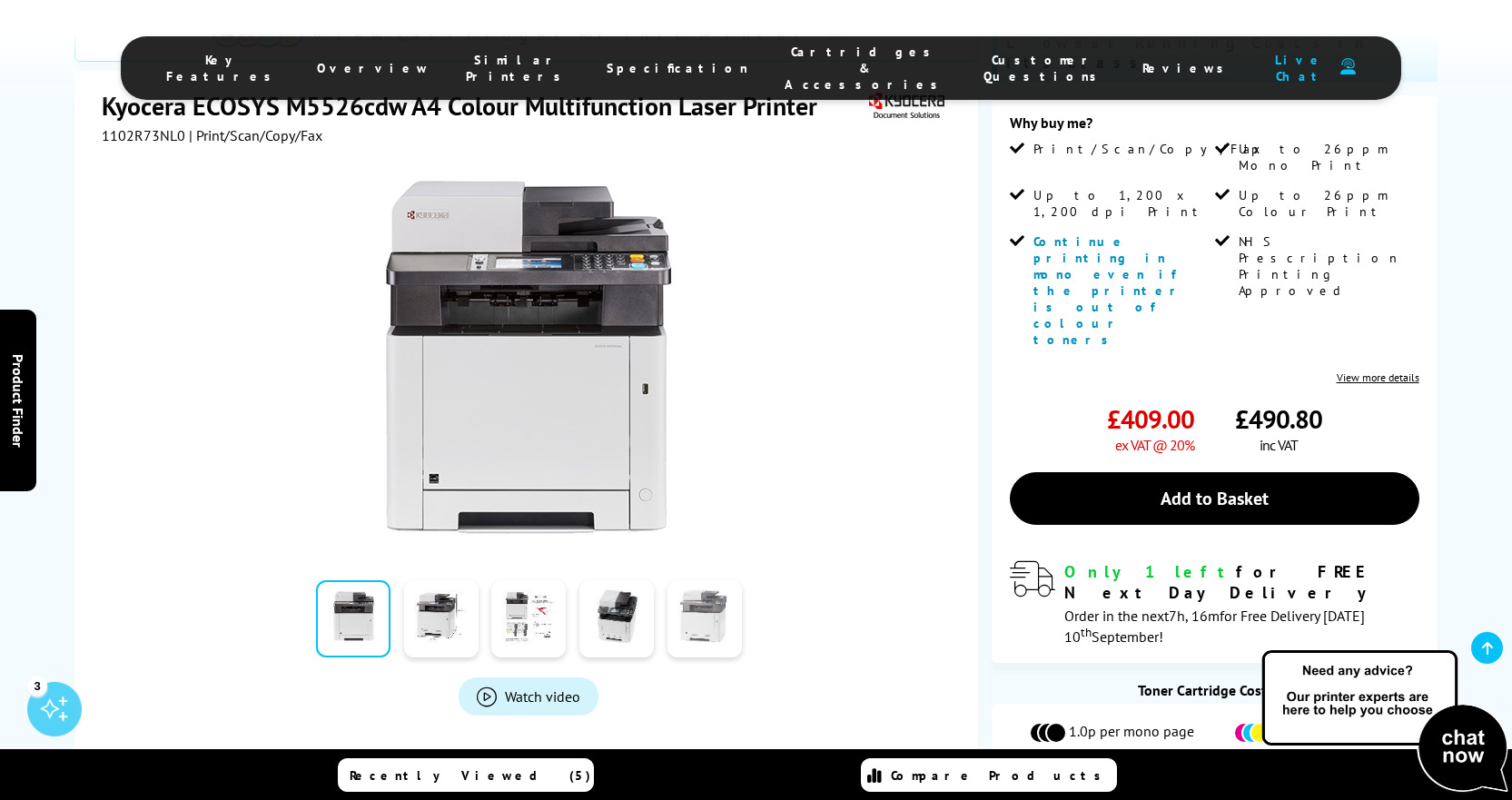
scroll to position [454, 0]
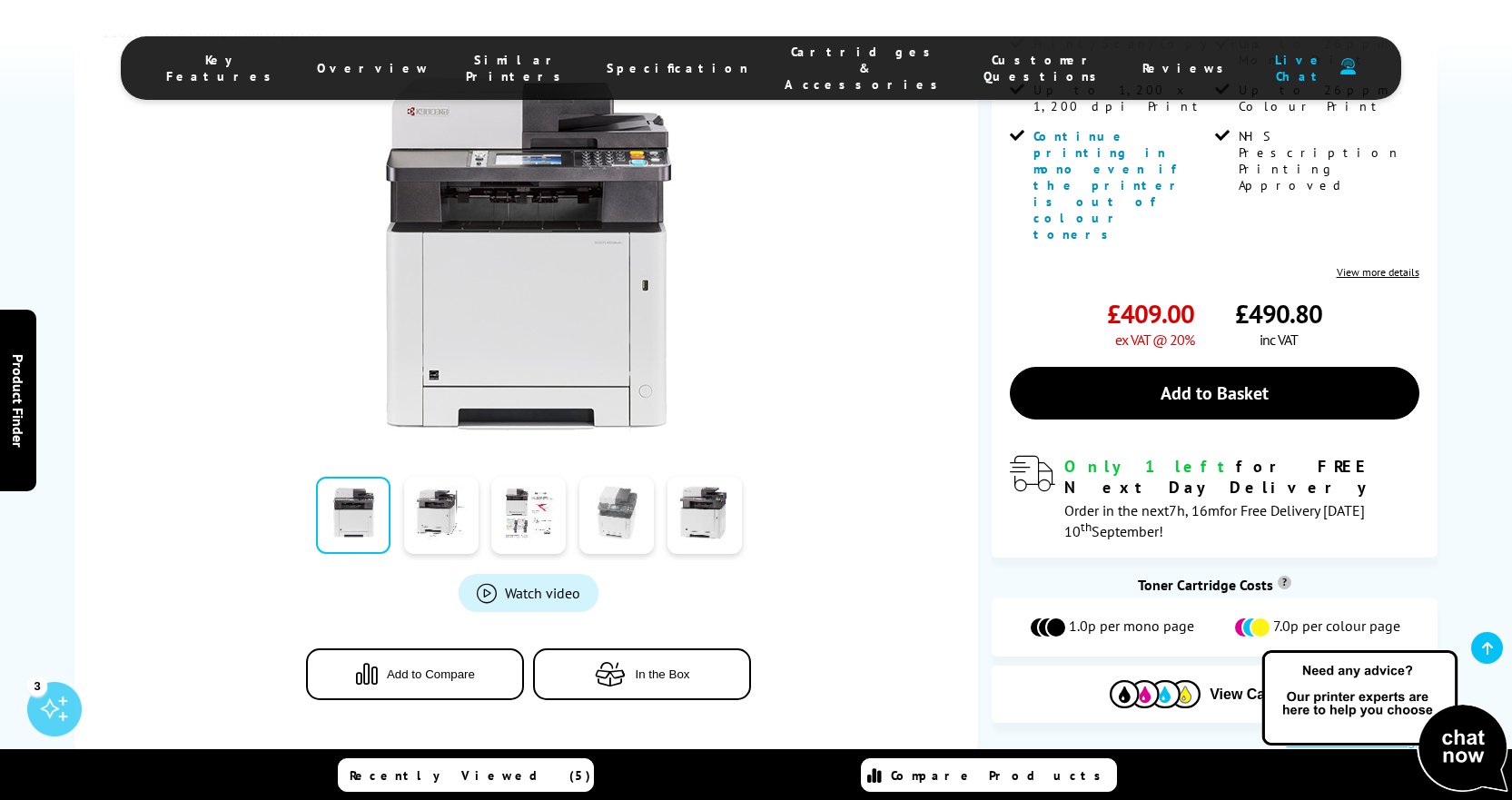
click at [614, 477] on link at bounding box center [616, 515] width 75 height 78
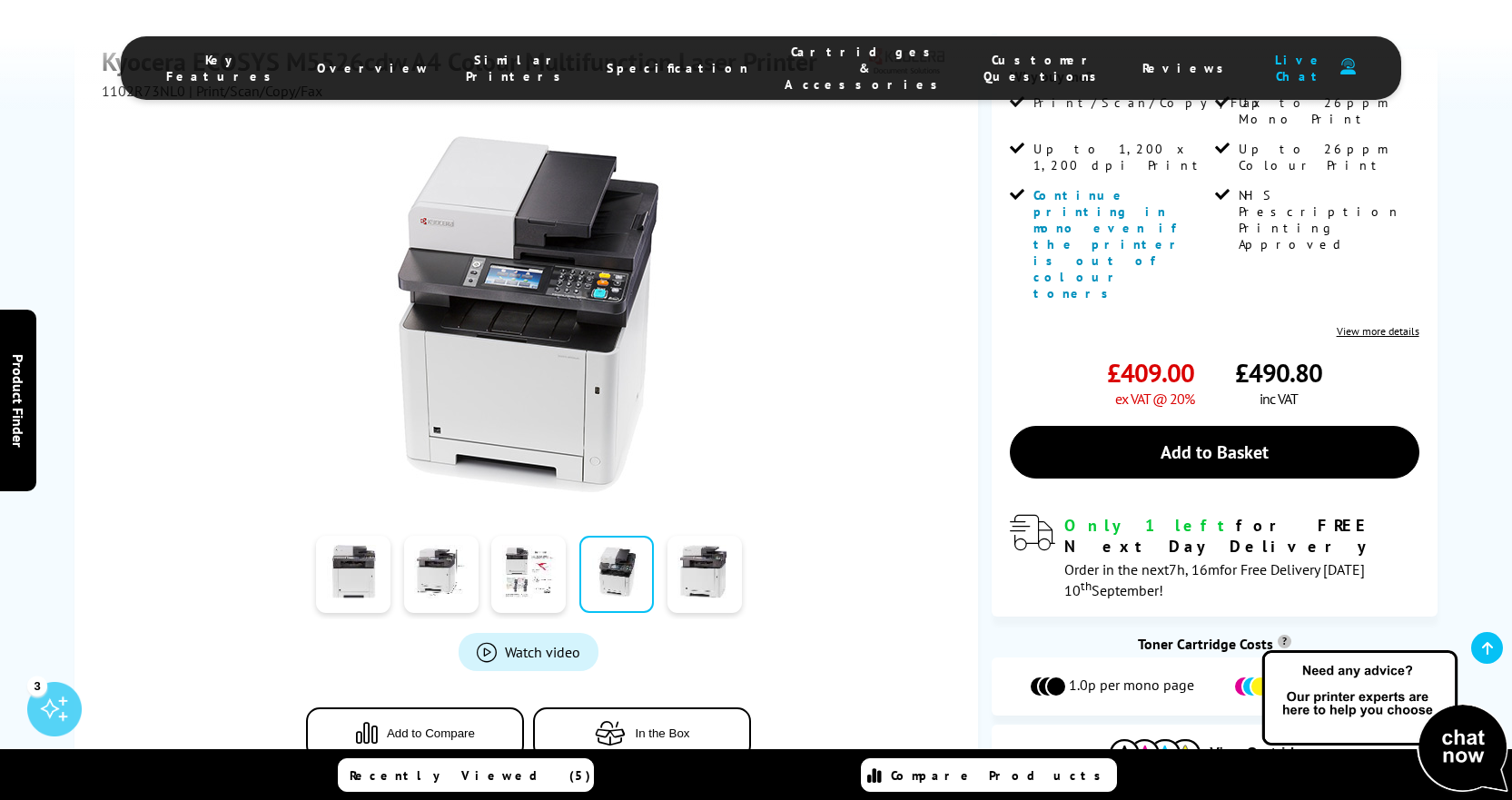
scroll to position [363, 0]
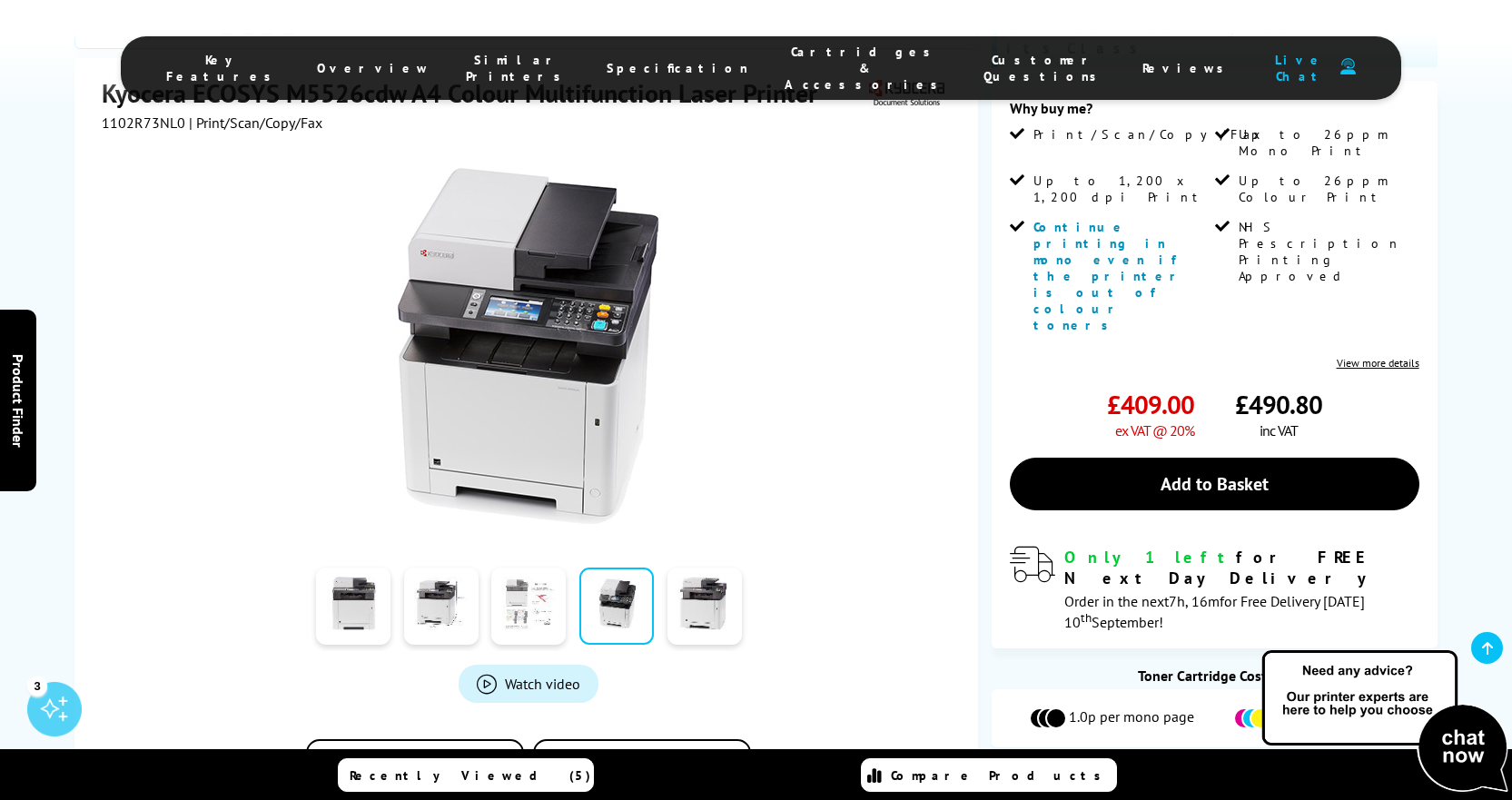
click at [534, 567] on link at bounding box center [529, 606] width 75 height 78
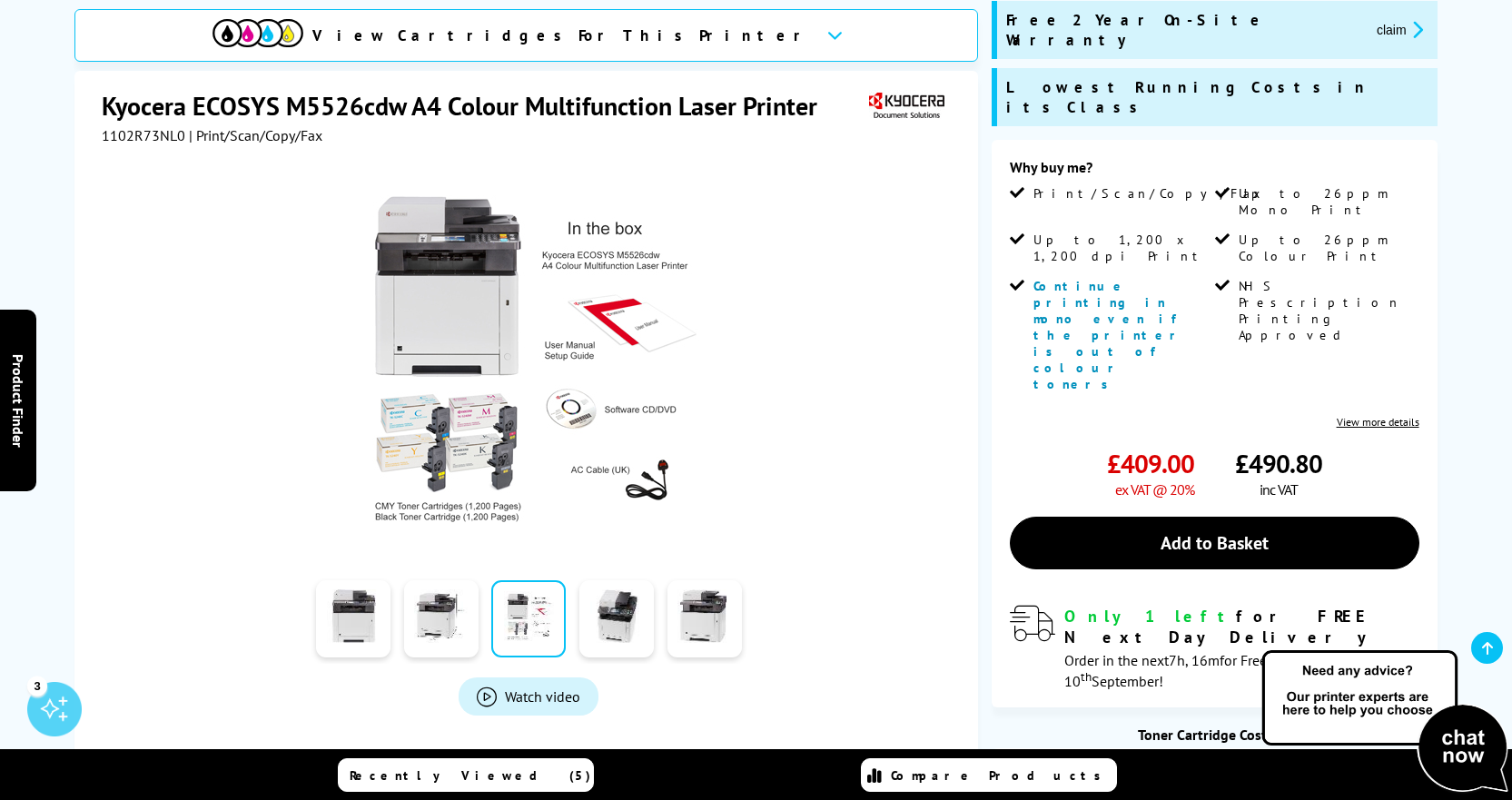
scroll to position [273, 0]
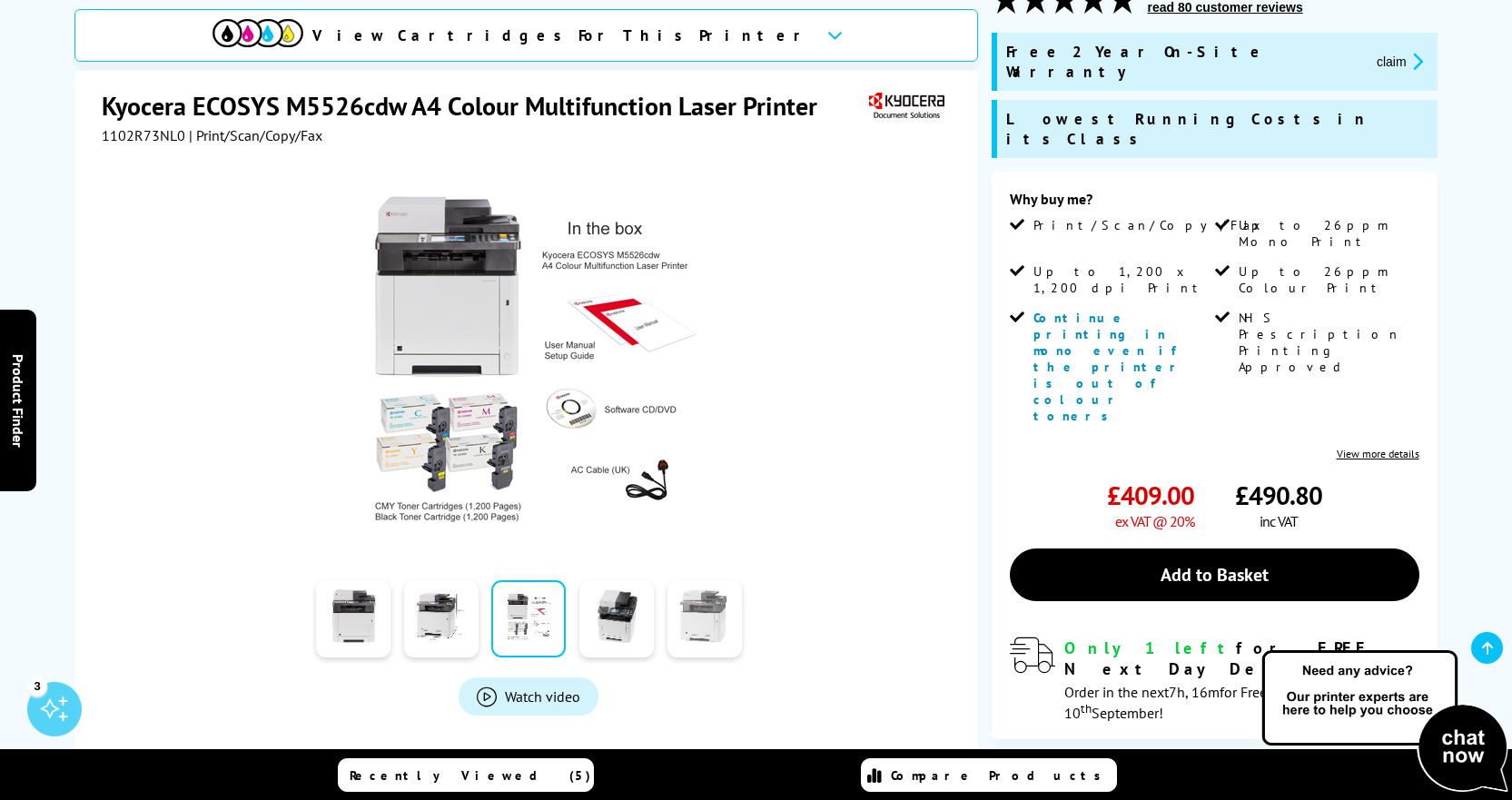
click at [705, 580] on link at bounding box center [704, 618] width 75 height 78
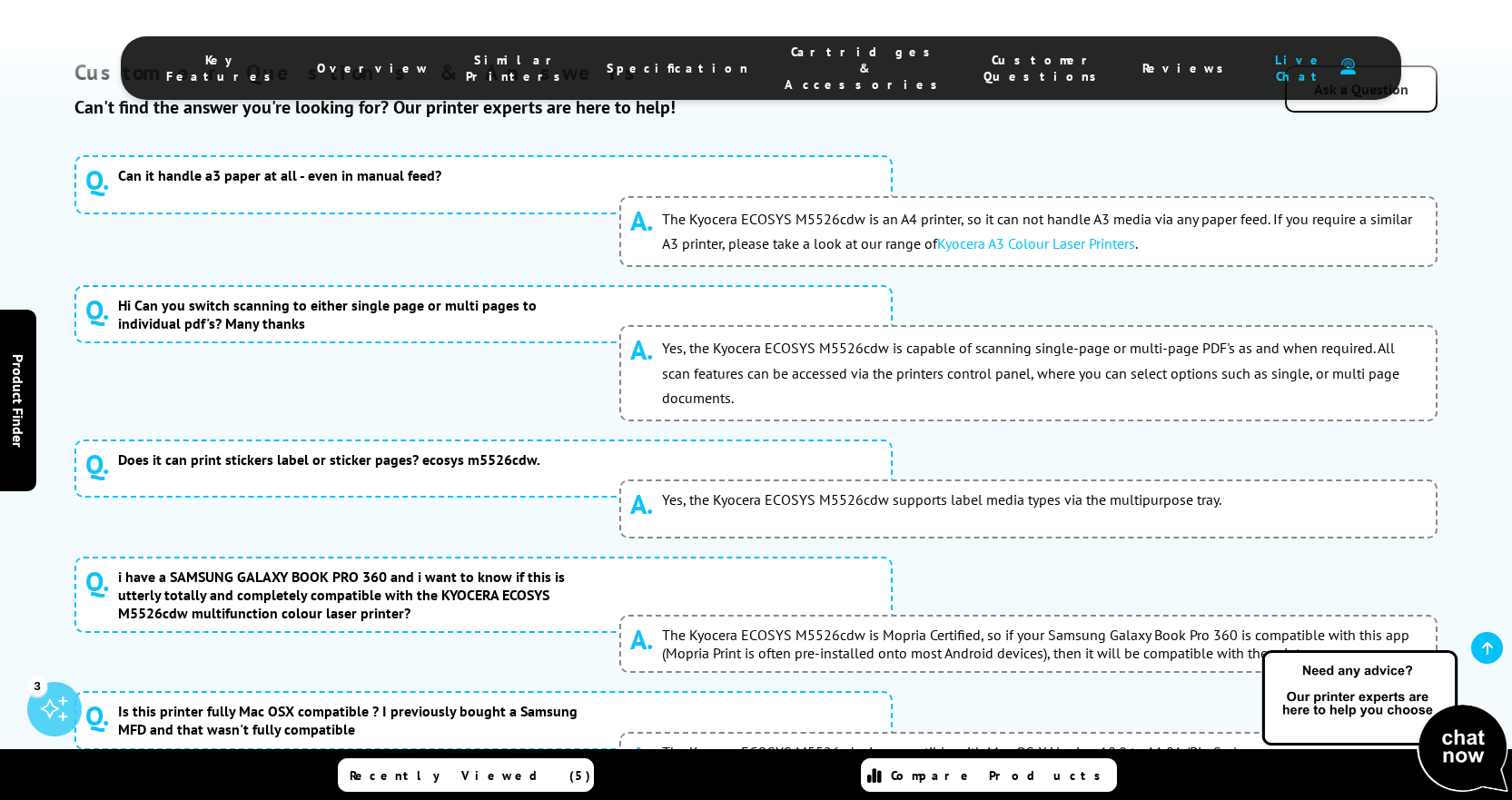
scroll to position [8085, 0]
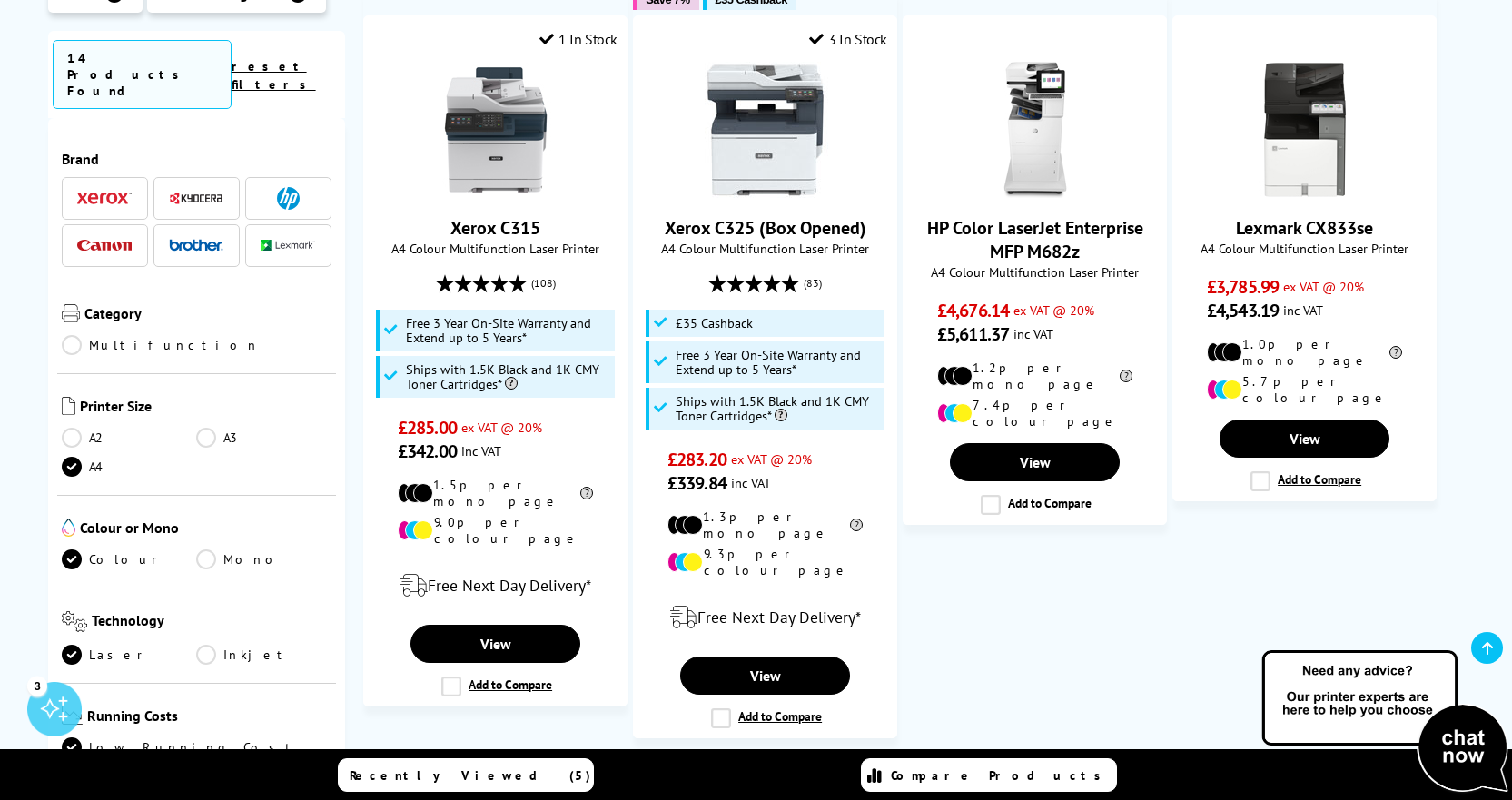
scroll to position [2199, 0]
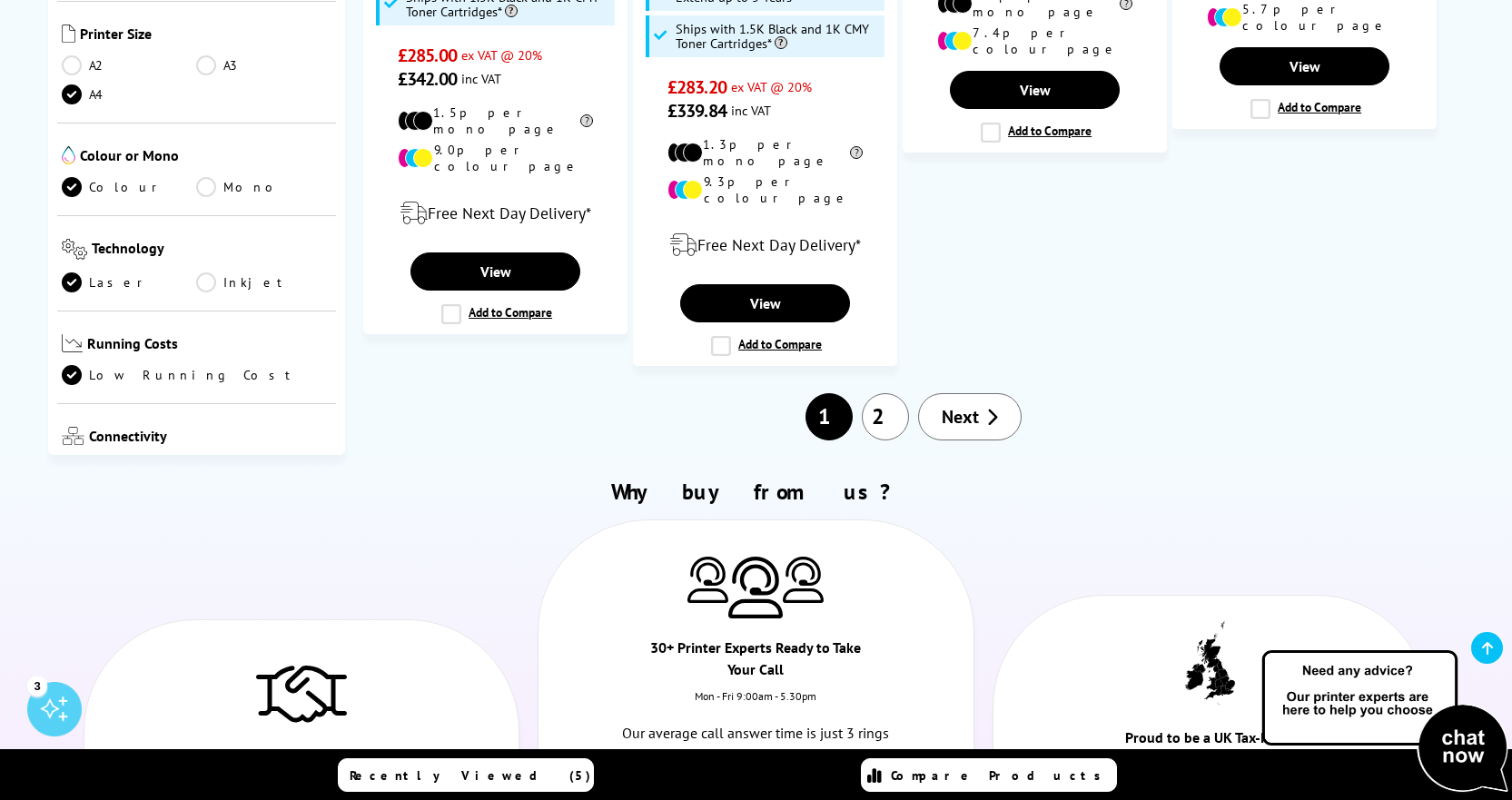
click at [952, 394] on link "Next" at bounding box center [970, 417] width 104 height 47
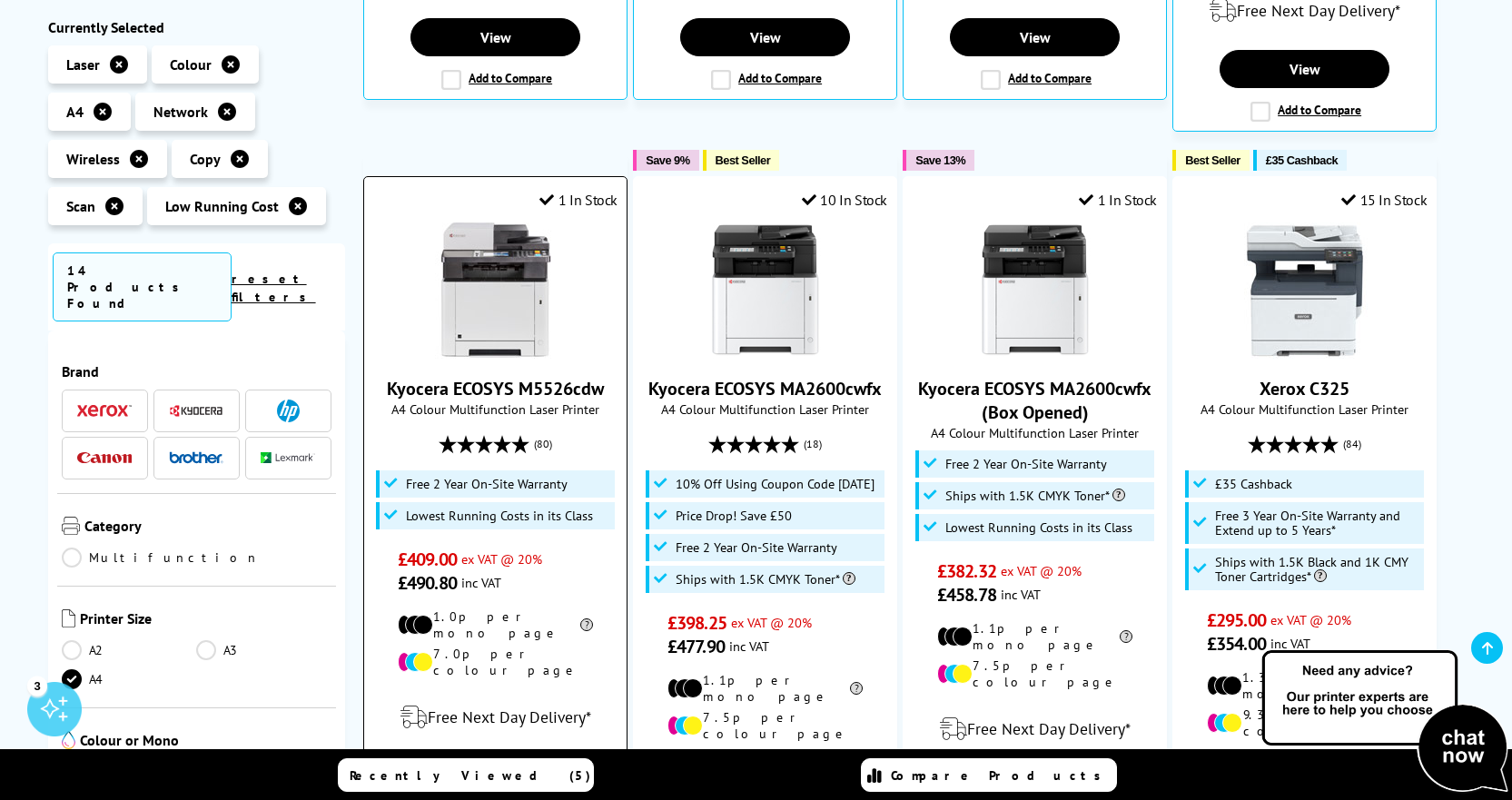
scroll to position [927, 0]
